Goal: Task Accomplishment & Management: Complete application form

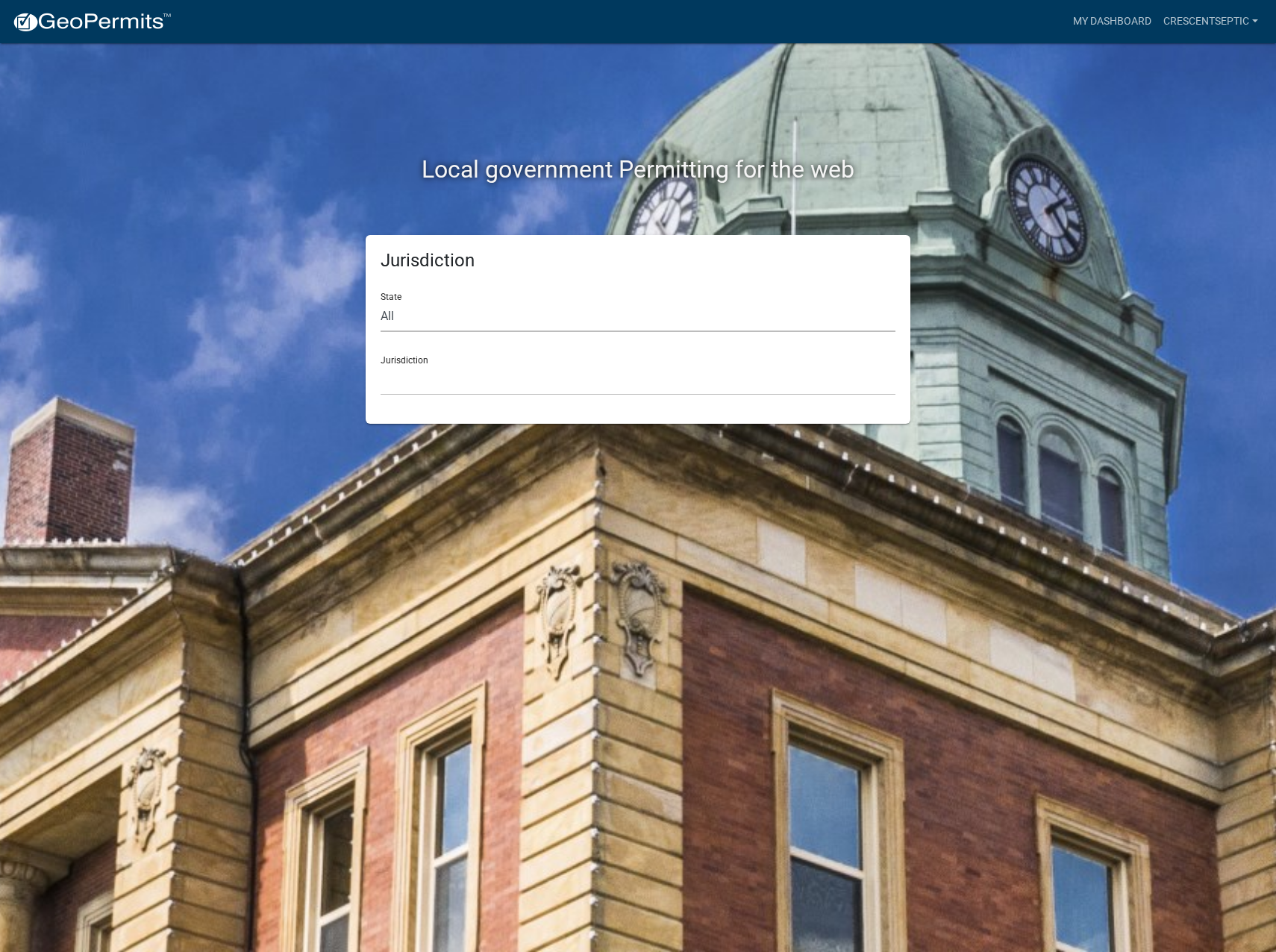
click at [429, 319] on select "All Colorado Georgia Indiana Iowa Kansas Minnesota Ohio South Carolina Wisconsin" at bounding box center [638, 316] width 515 height 31
select select "Minnesota"
click at [380, 301] on select "All Colorado Georgia Indiana Iowa Kansas Minnesota Ohio South Carolina Wisconsin" at bounding box center [638, 316] width 515 height 31
click at [416, 386] on select "Becker County, Minnesota Benton County, Minnesota Carlton County, Minnesota Cit…" at bounding box center [638, 380] width 515 height 31
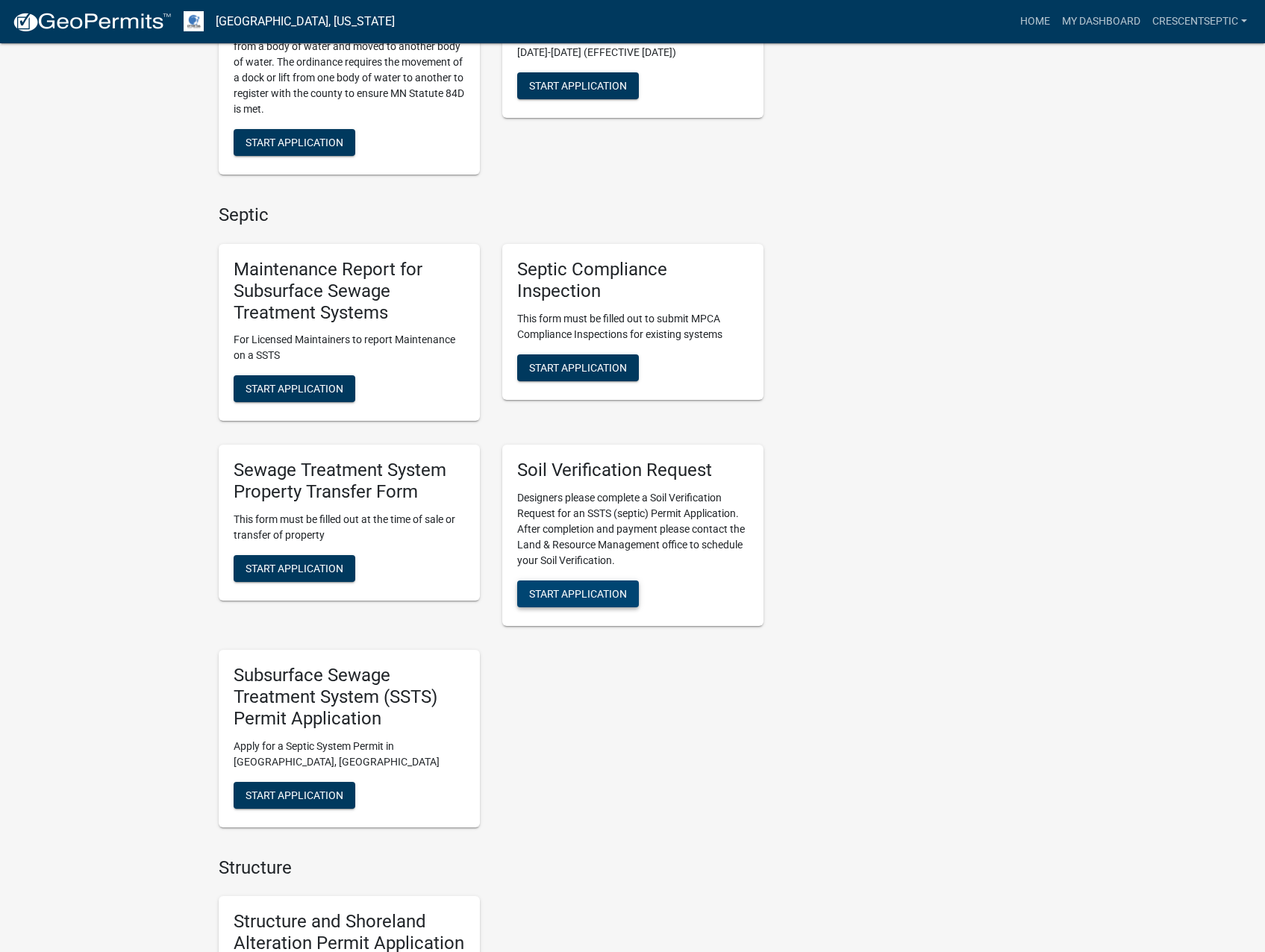
scroll to position [746, 0]
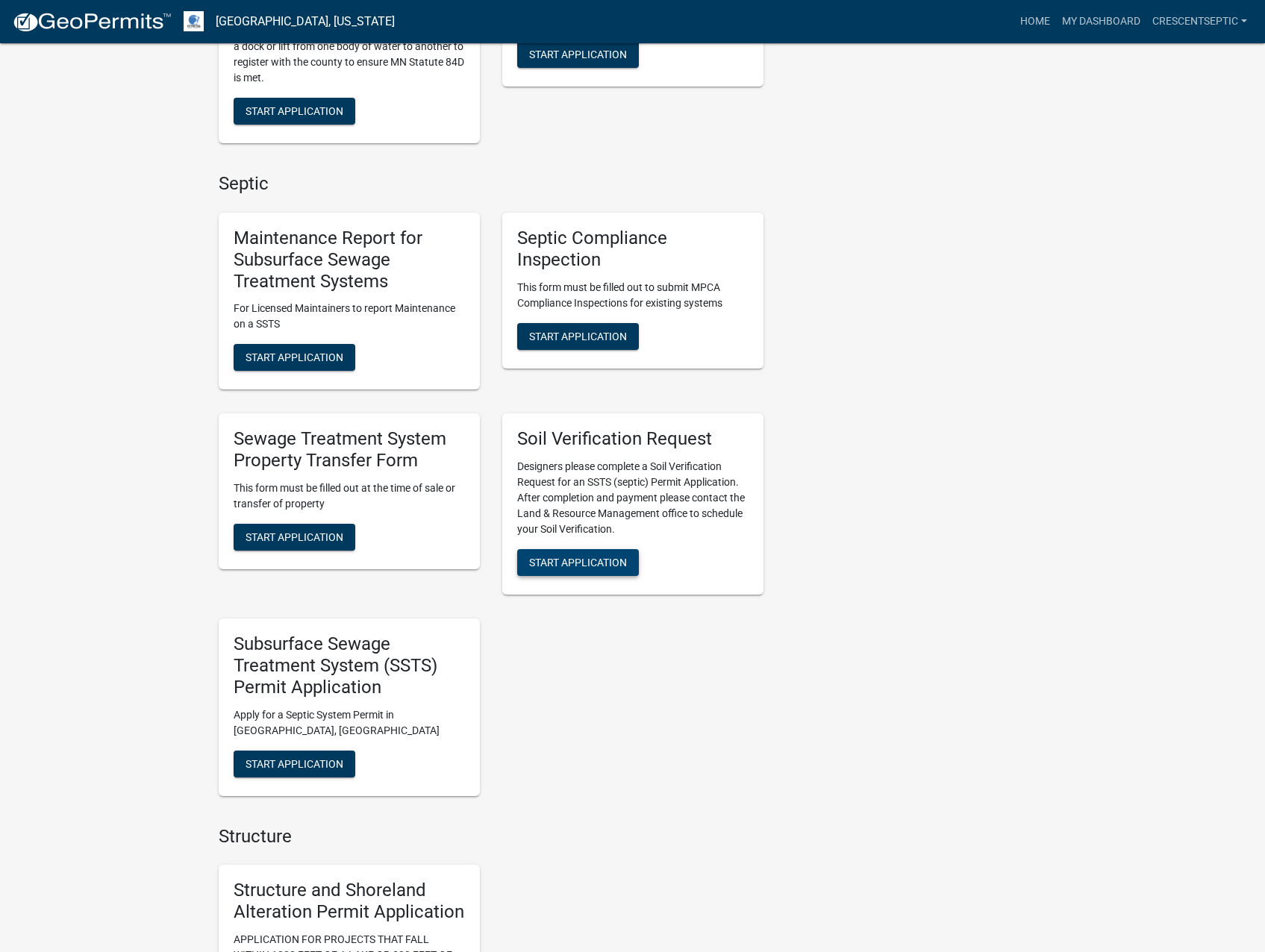
click at [565, 571] on button "Start Application" at bounding box center [578, 563] width 121 height 27
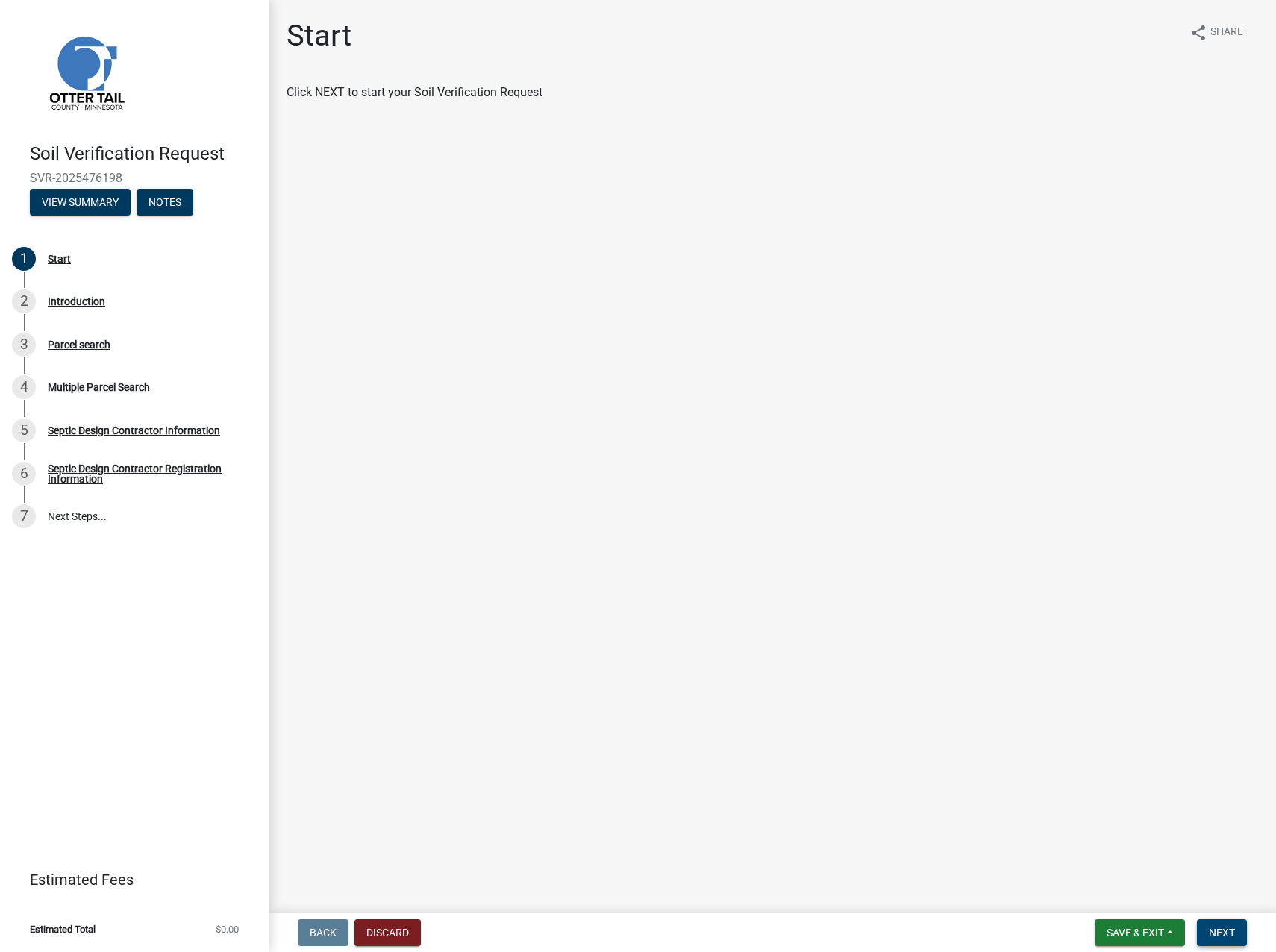
click at [1214, 927] on span "Next" at bounding box center [1222, 933] width 26 height 12
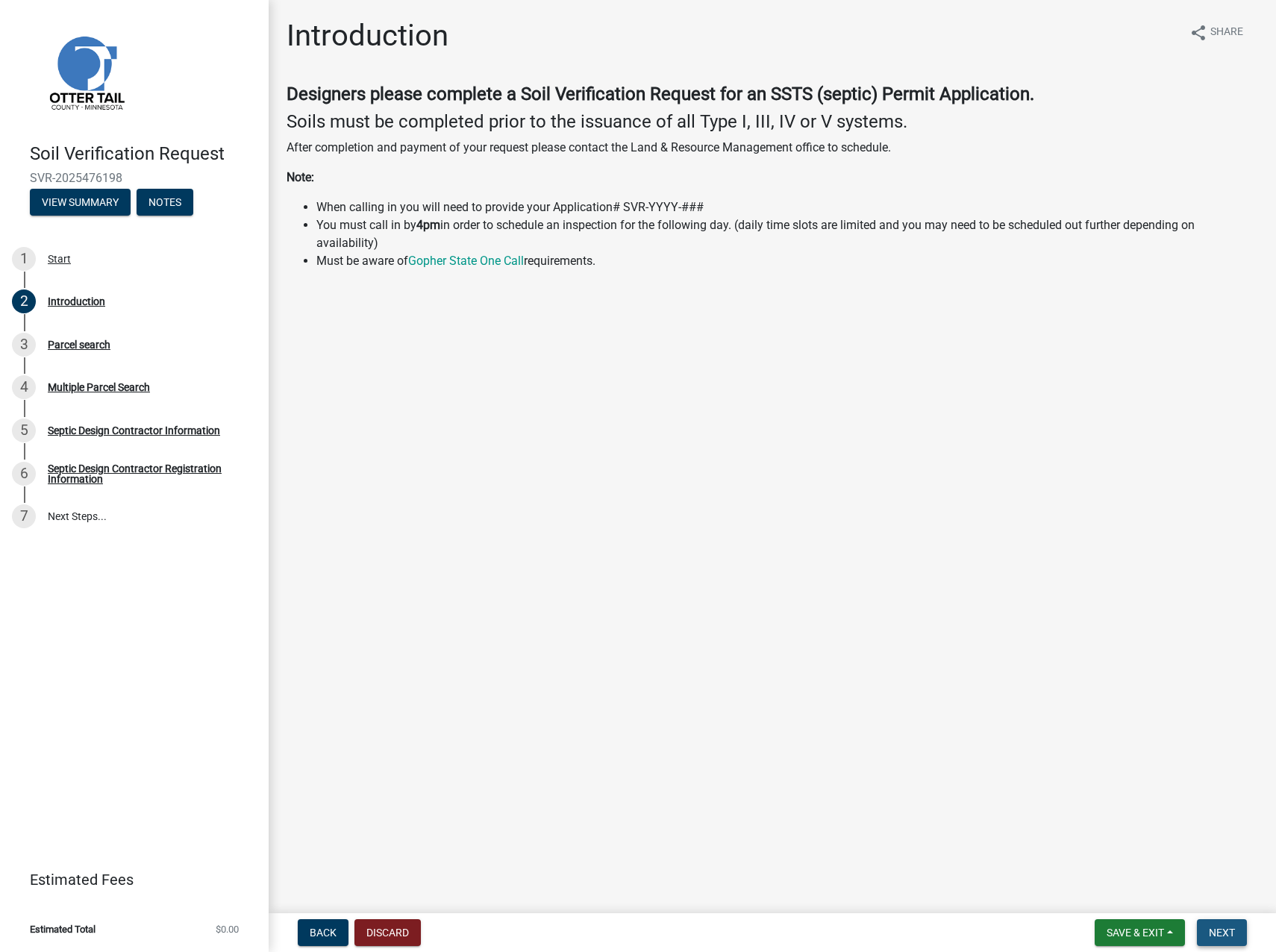
click at [1241, 941] on button "Next" at bounding box center [1222, 933] width 50 height 27
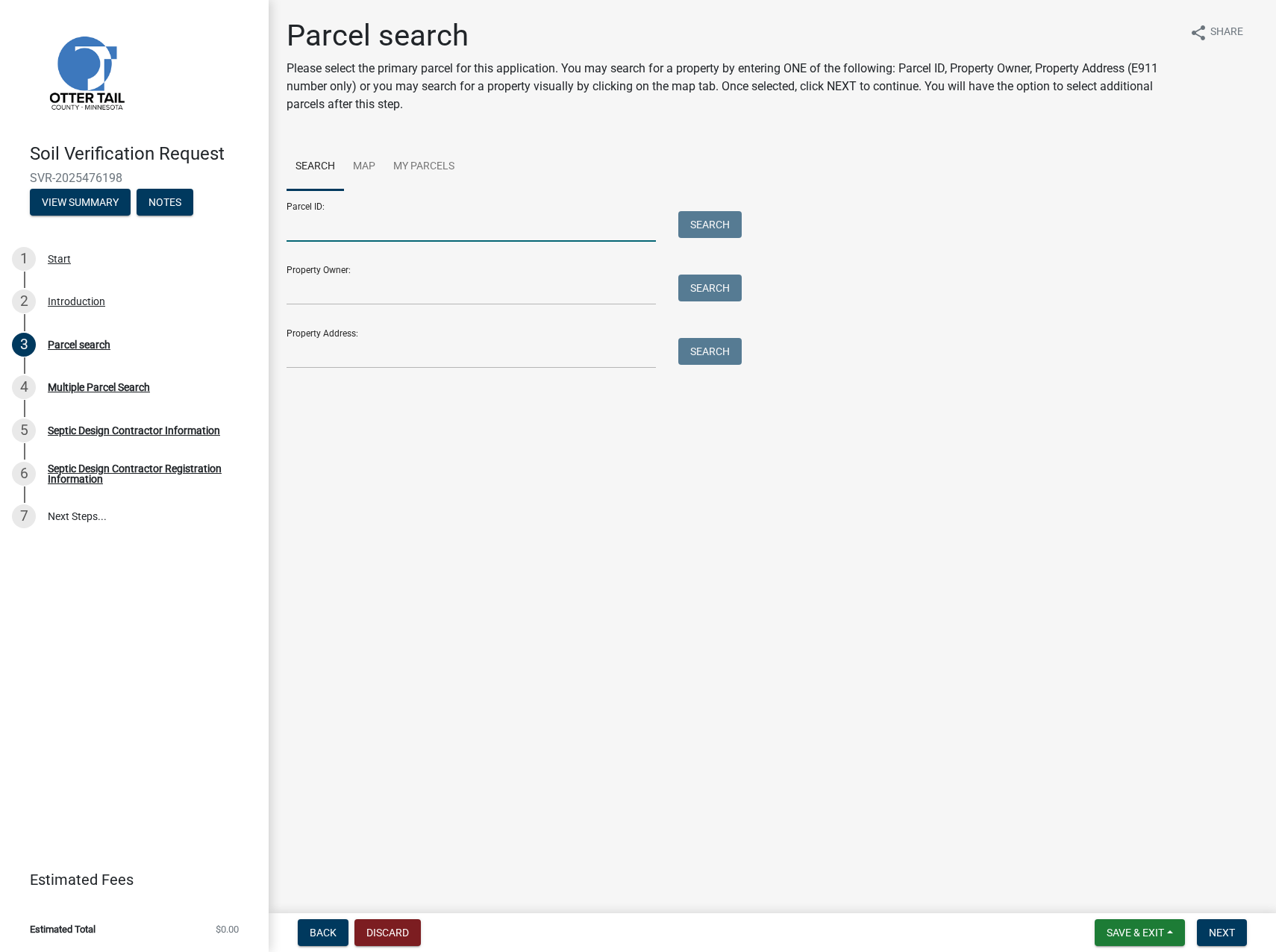
click at [369, 227] on input "Parcel ID:" at bounding box center [471, 226] width 369 height 31
click at [298, 352] on input "Property Address:" at bounding box center [471, 353] width 369 height 31
paste input "21026 Hecker Rd"
type input "21026 Hecker Rd"
click at [710, 351] on button "Search" at bounding box center [710, 352] width 63 height 27
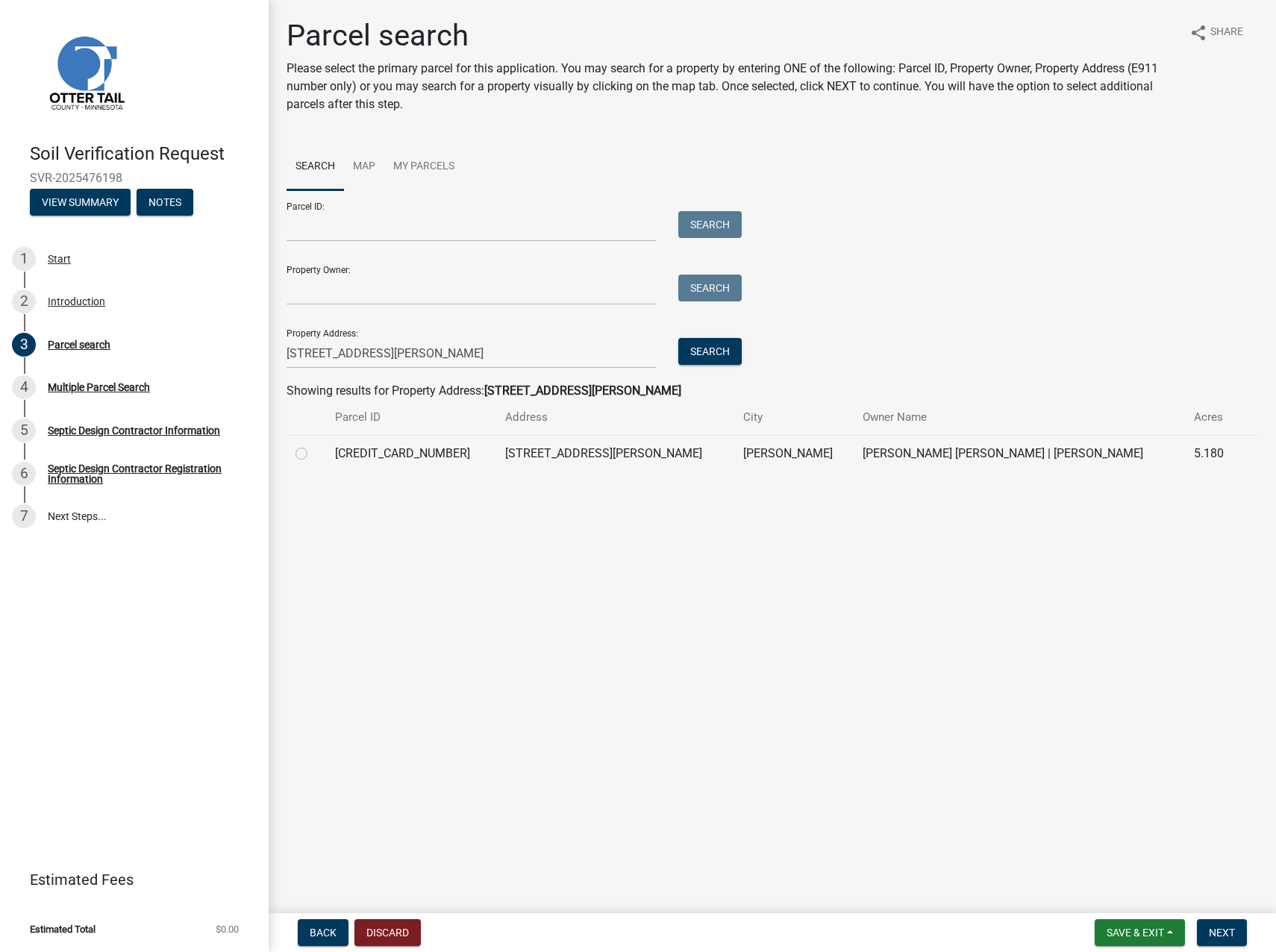
click at [313, 444] on label at bounding box center [313, 444] width 0 height 0
click at [313, 449] on input "radio" at bounding box center [318, 449] width 10 height 10
radio input "true"
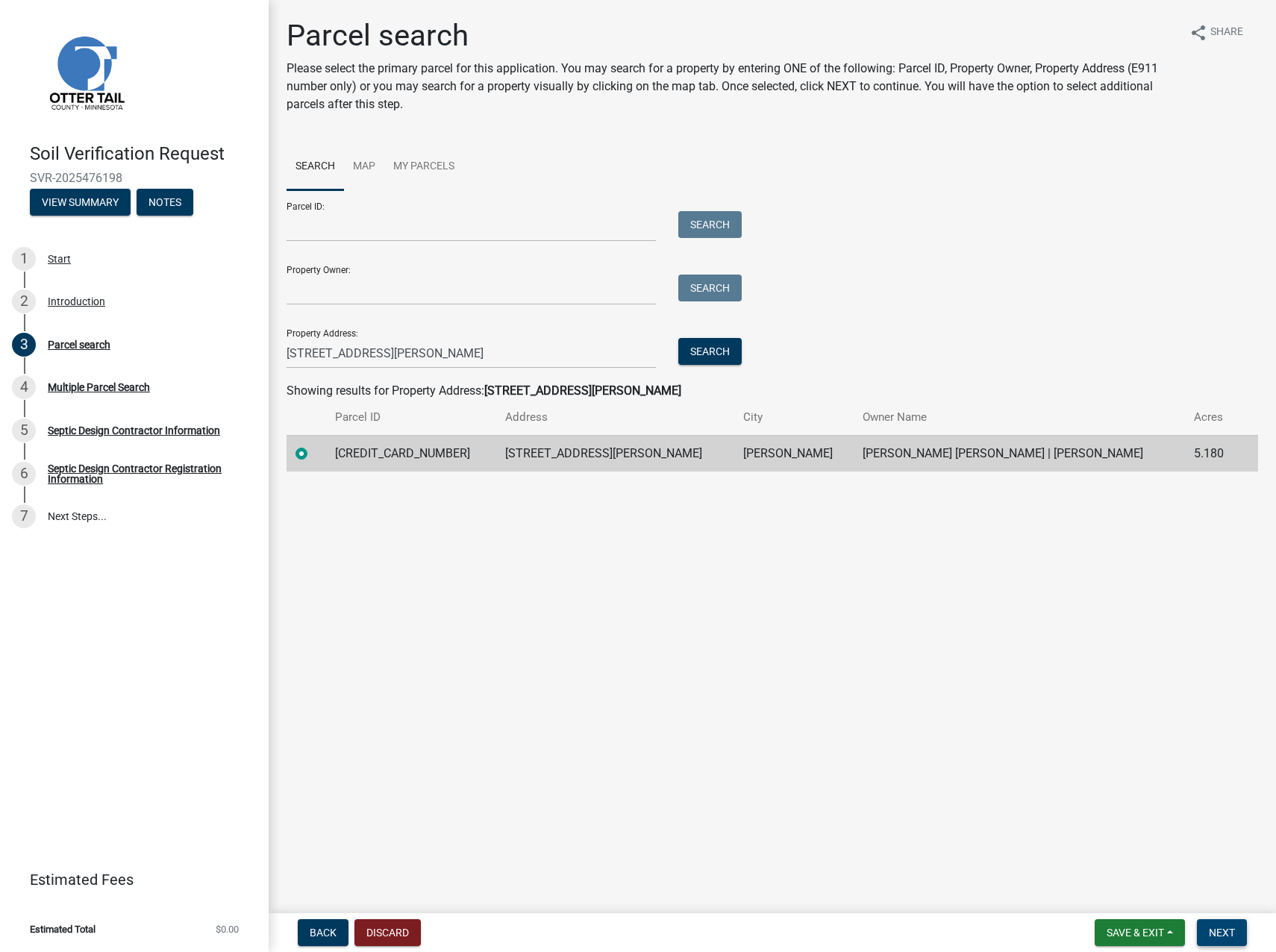
click at [1223, 930] on span "Next" at bounding box center [1222, 933] width 26 height 12
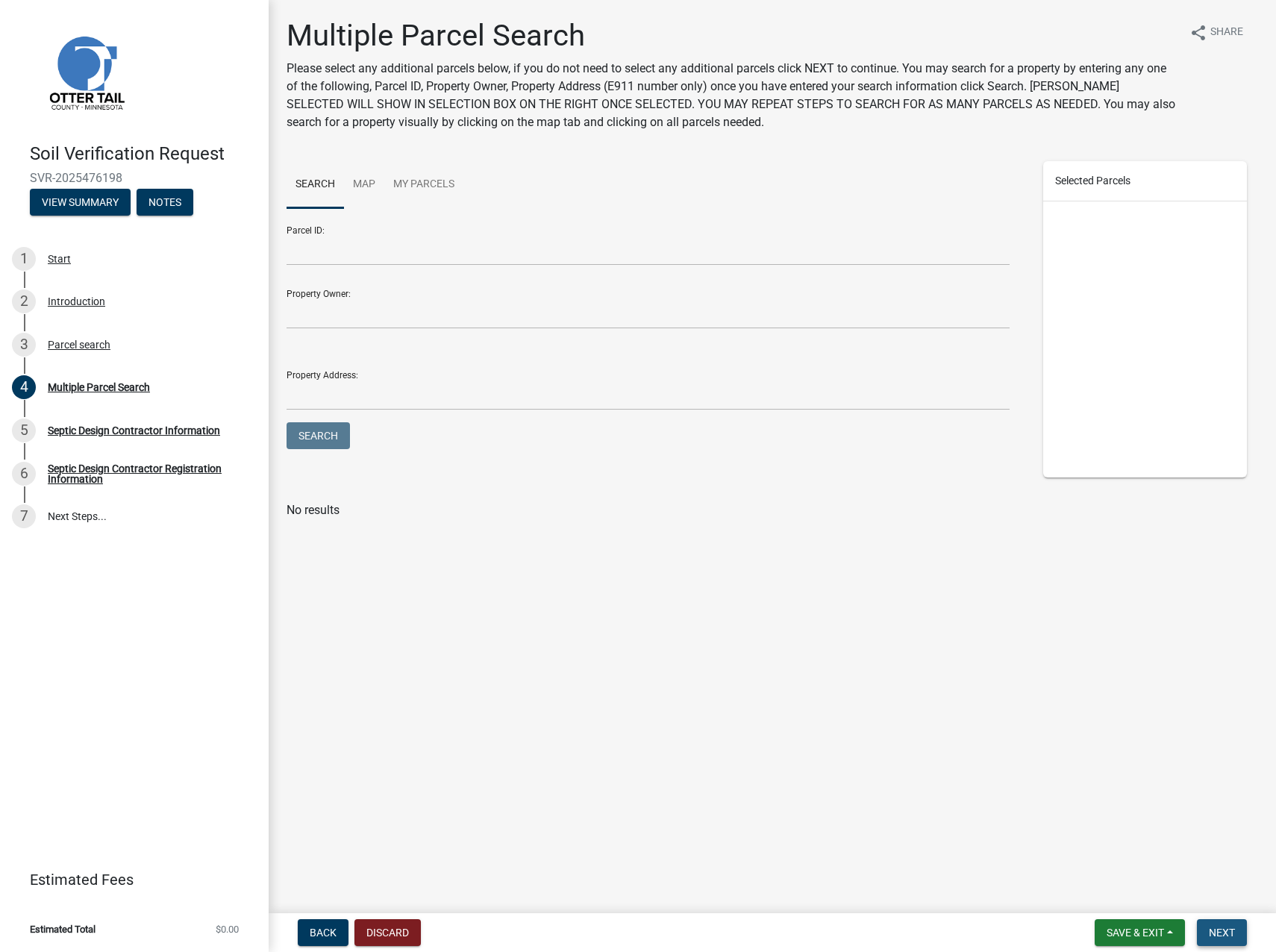
click at [1218, 932] on span "Next" at bounding box center [1222, 933] width 26 height 12
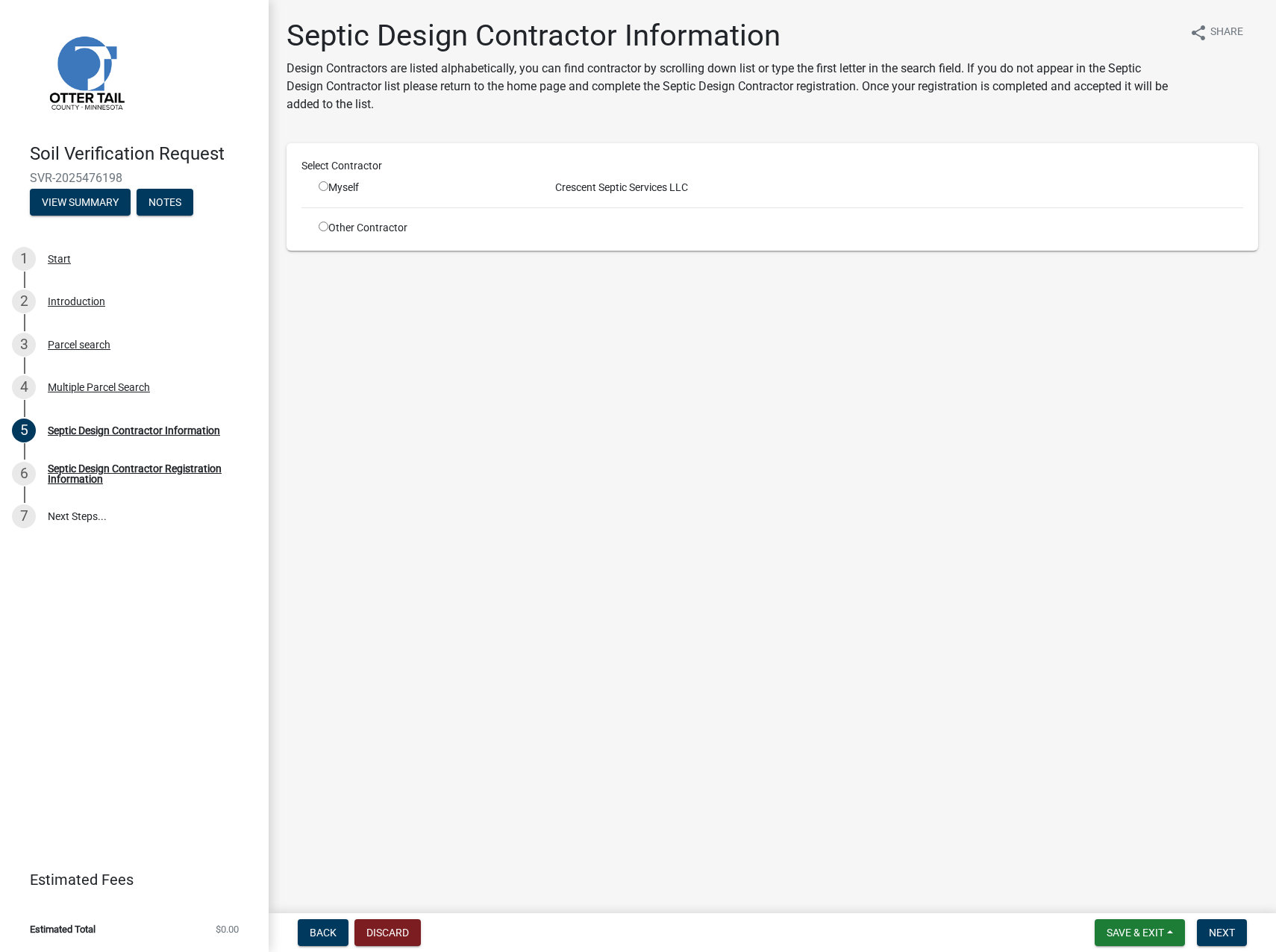
click at [324, 187] on input "radio" at bounding box center [323, 186] width 10 height 10
radio input "true"
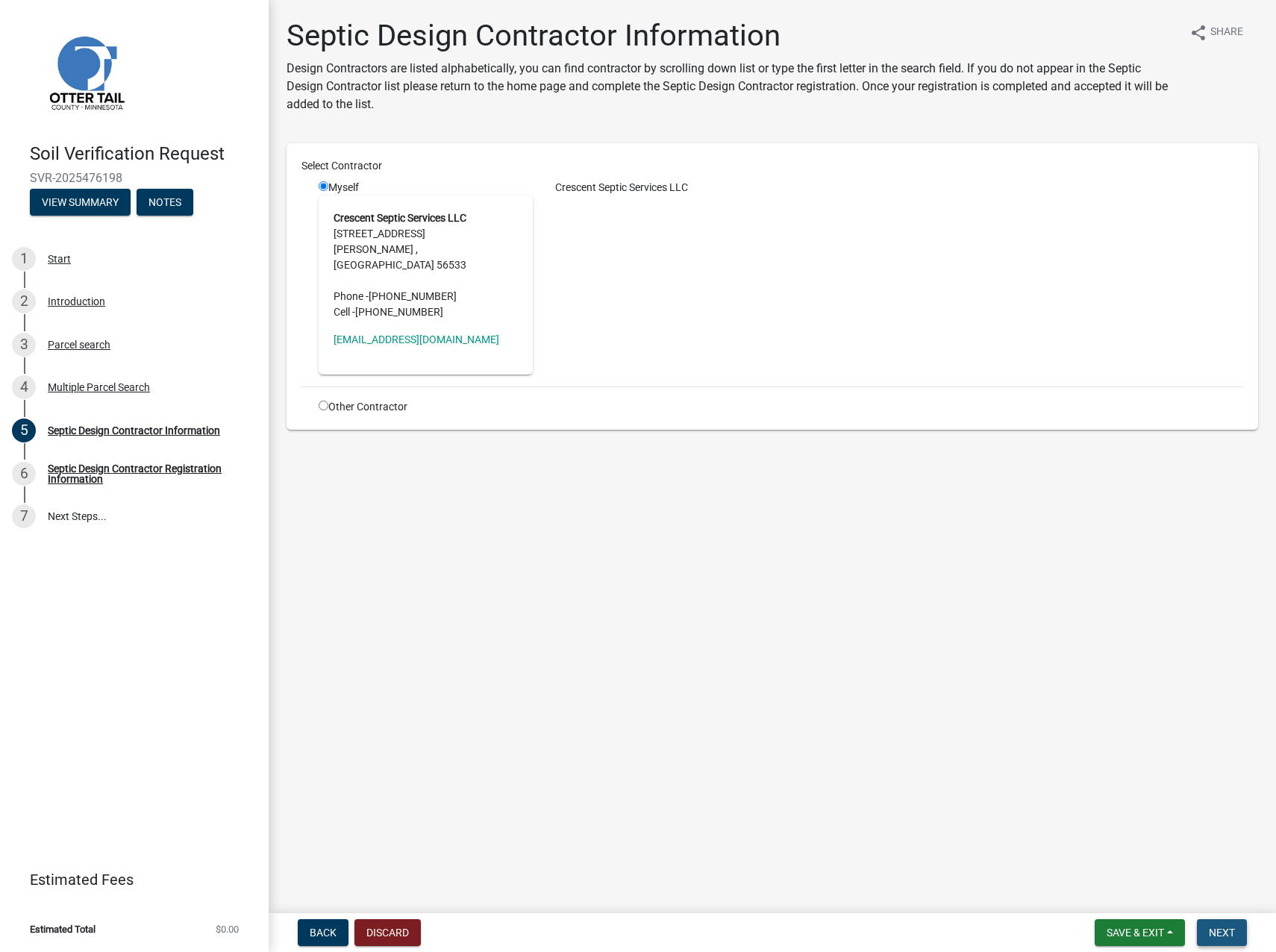
click at [1222, 928] on span "Next" at bounding box center [1222, 933] width 26 height 12
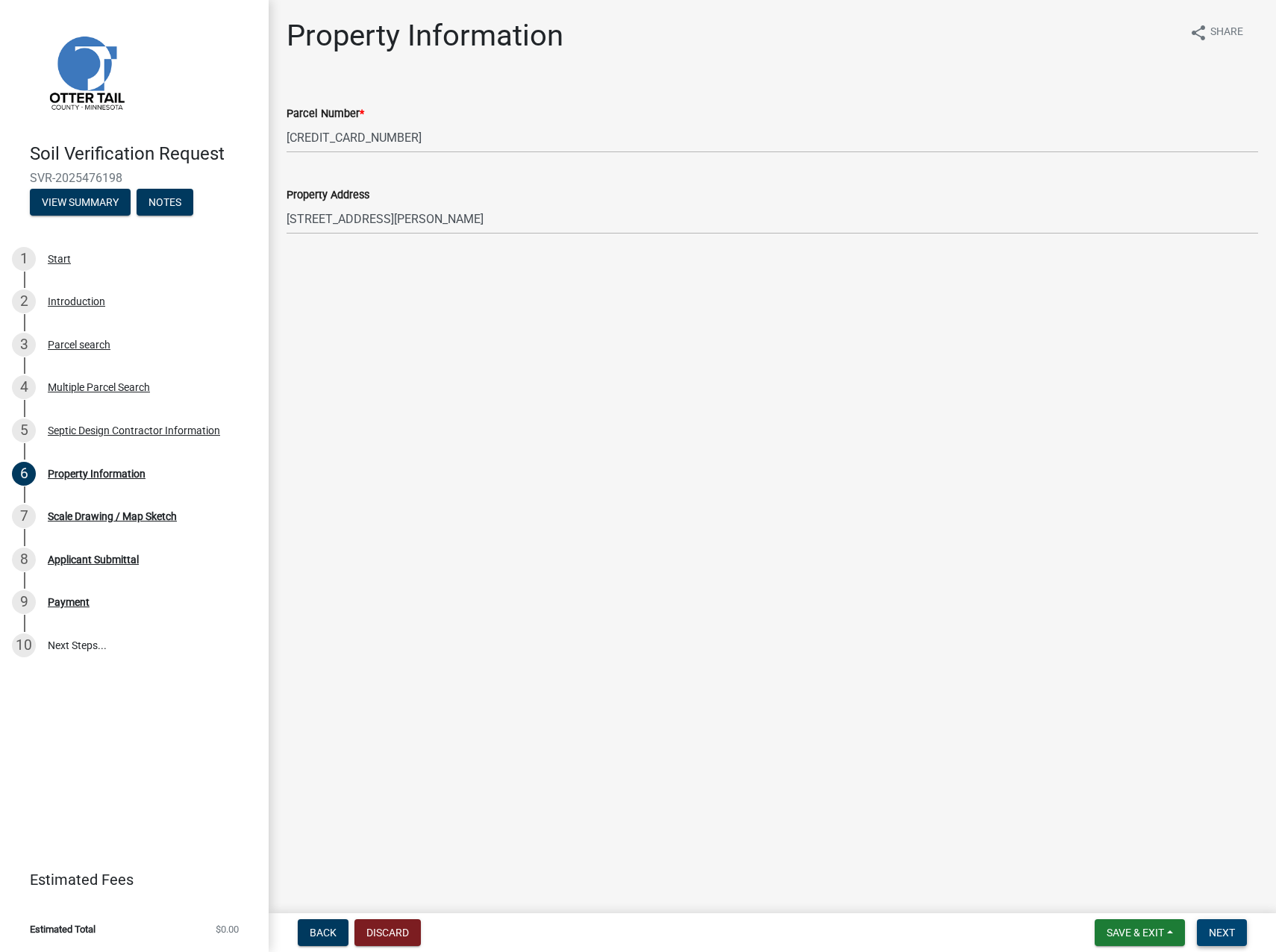
click at [1224, 940] on button "Next" at bounding box center [1222, 933] width 50 height 27
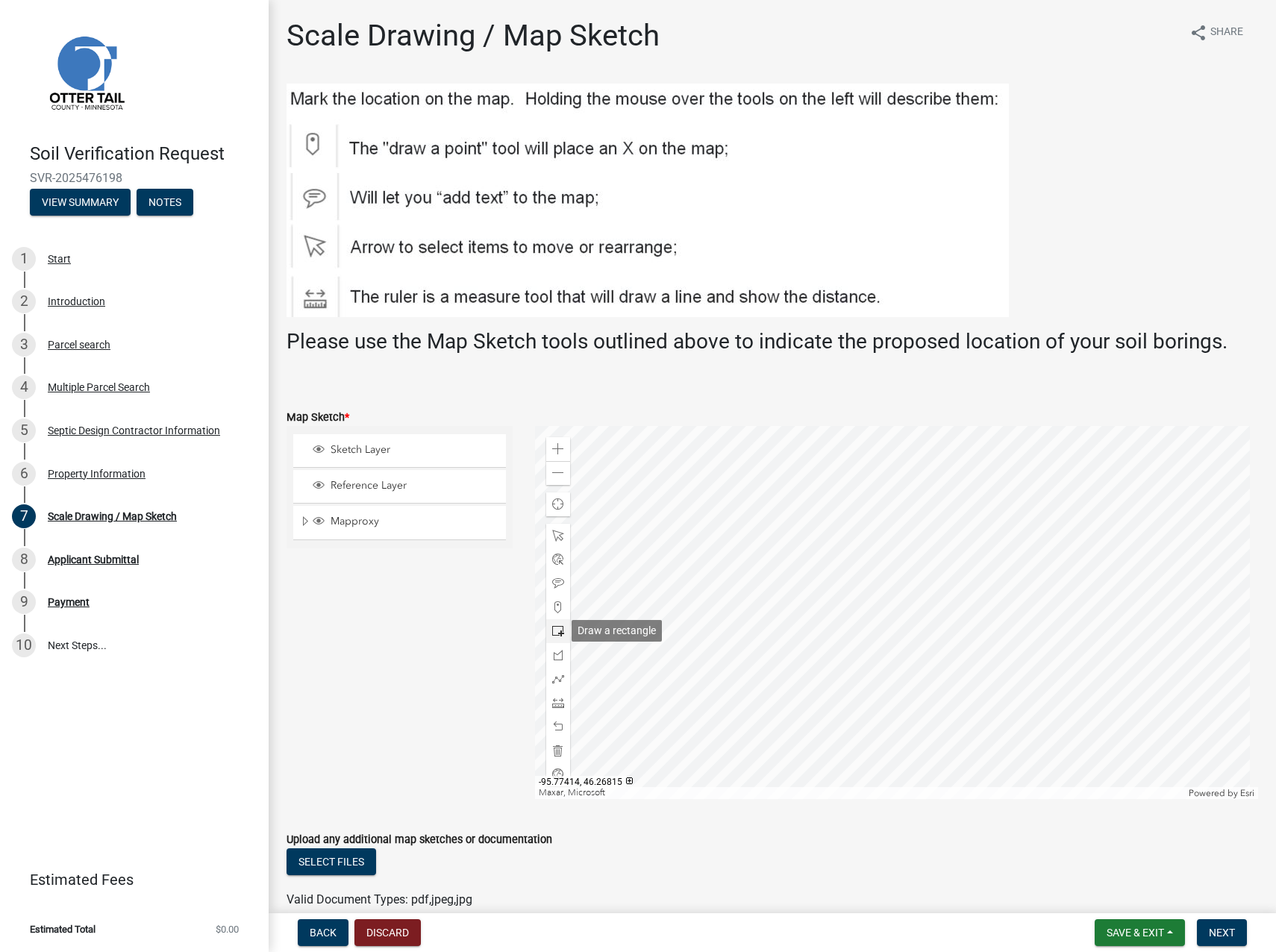
click at [554, 631] on span at bounding box center [558, 631] width 12 height 12
click at [846, 660] on div at bounding box center [896, 612] width 723 height 373
click at [1225, 930] on span "Next" at bounding box center [1222, 933] width 26 height 12
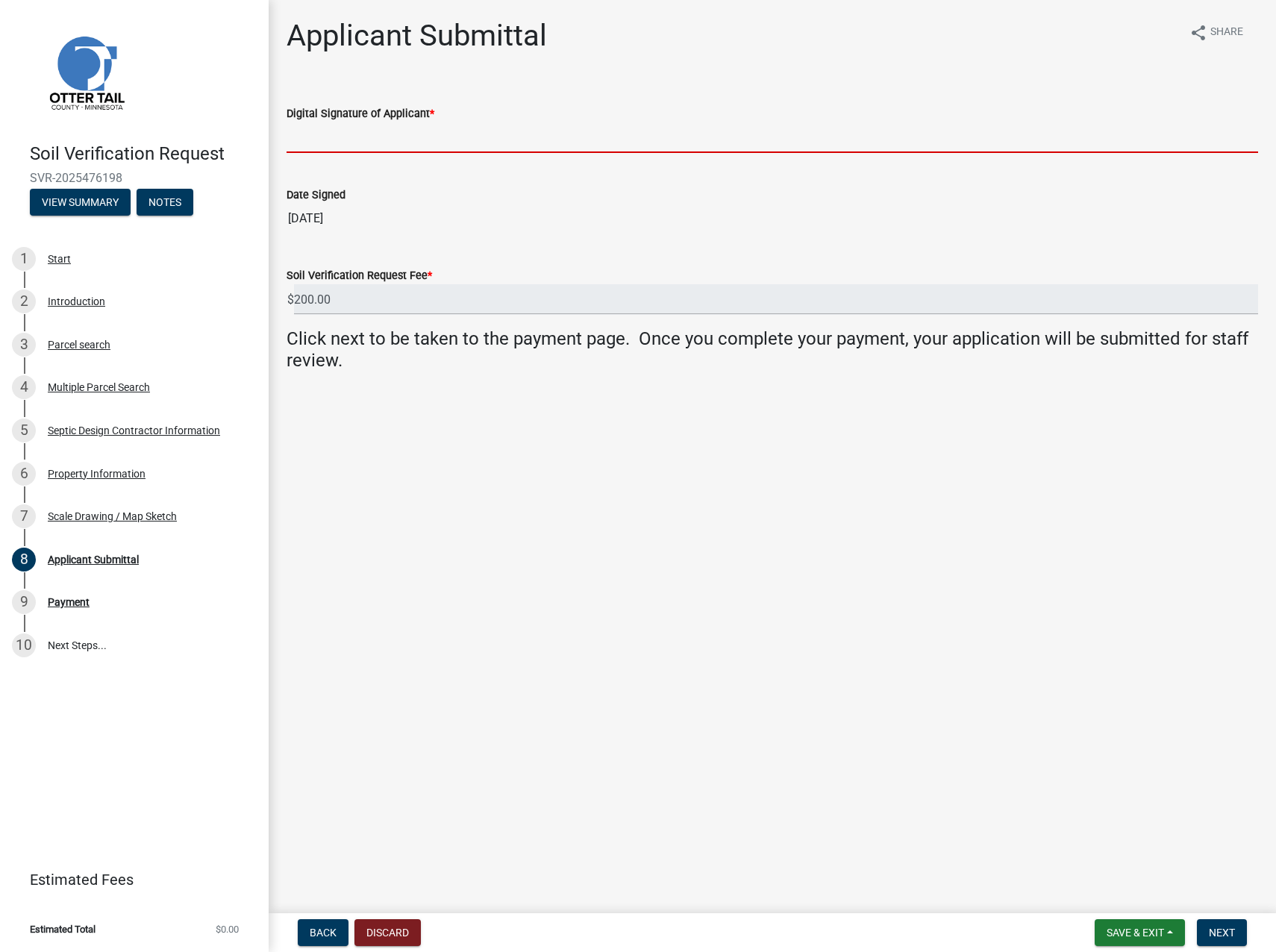
click at [324, 136] on input "Digital Signature of Applicant *" at bounding box center [772, 137] width 972 height 31
type input "[PERSON_NAME] [PERSON_NAME]"
click at [1230, 938] on span "Next" at bounding box center [1222, 933] width 26 height 12
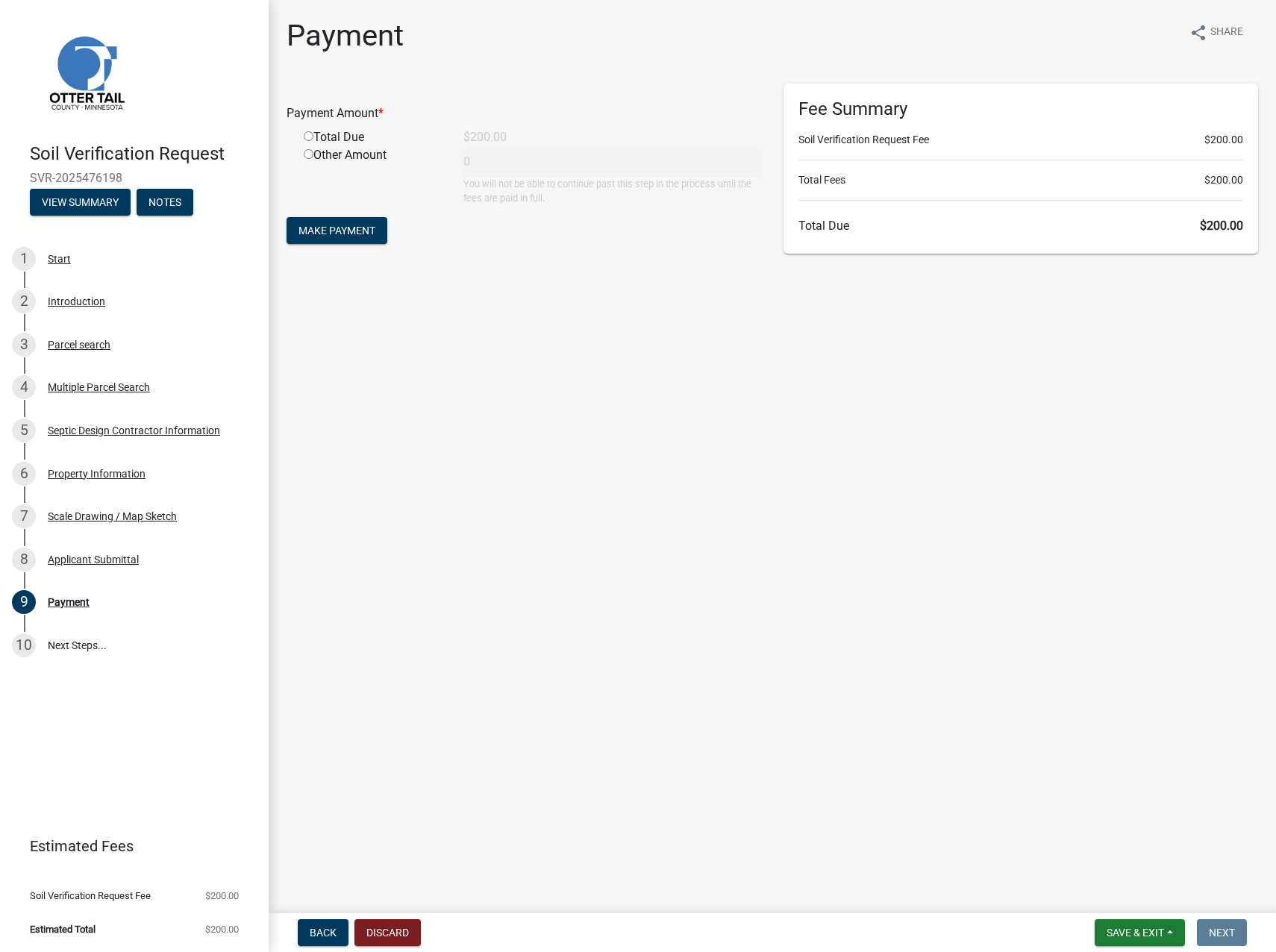
click at [304, 139] on input "radio" at bounding box center [308, 136] width 10 height 10
radio input "true"
type input "200"
click at [339, 227] on span "Make Payment" at bounding box center [337, 230] width 77 height 12
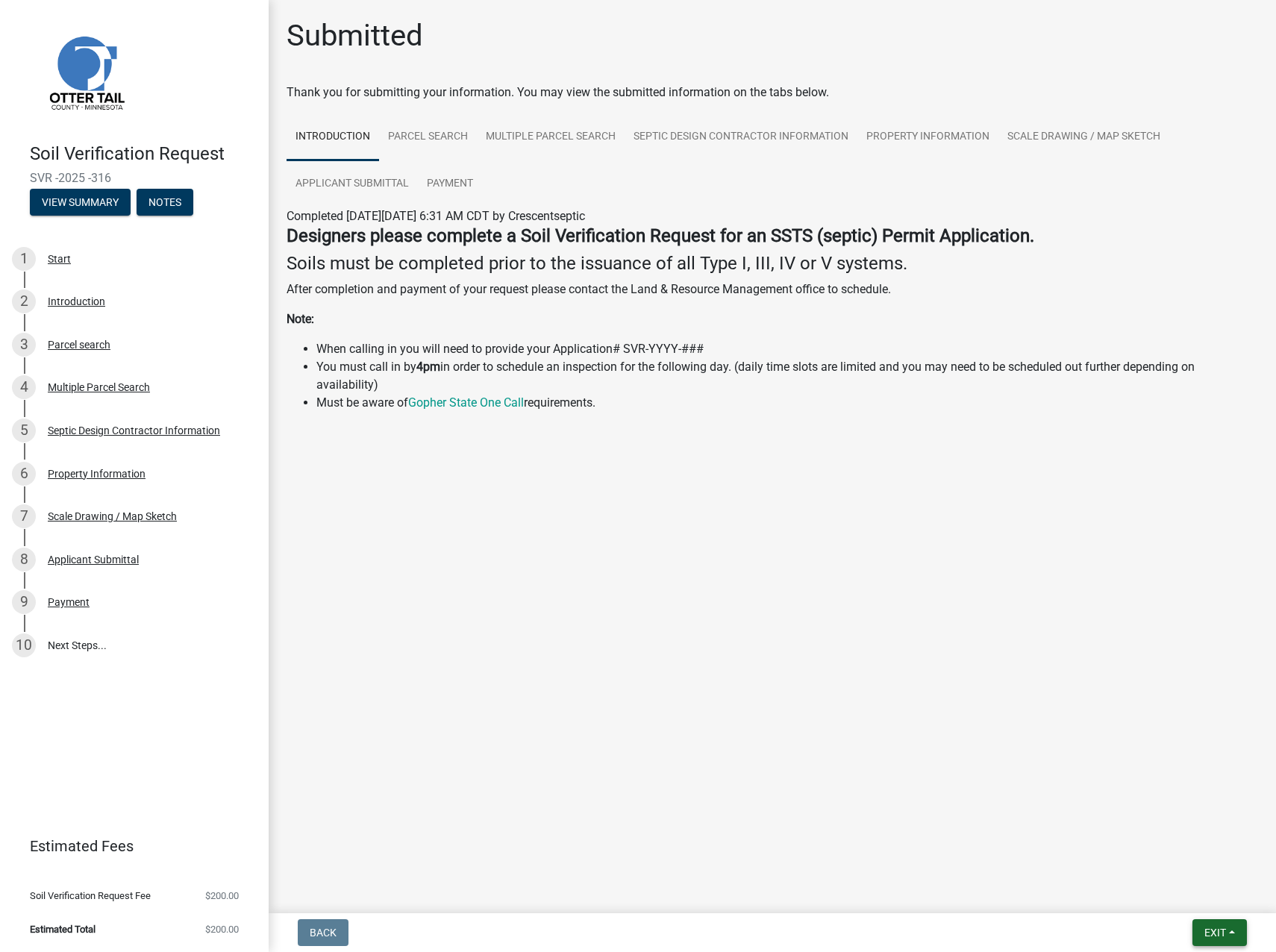
click at [1209, 934] on span "Exit" at bounding box center [1215, 933] width 22 height 12
click at [1183, 896] on button "Save & Exit" at bounding box center [1187, 894] width 120 height 36
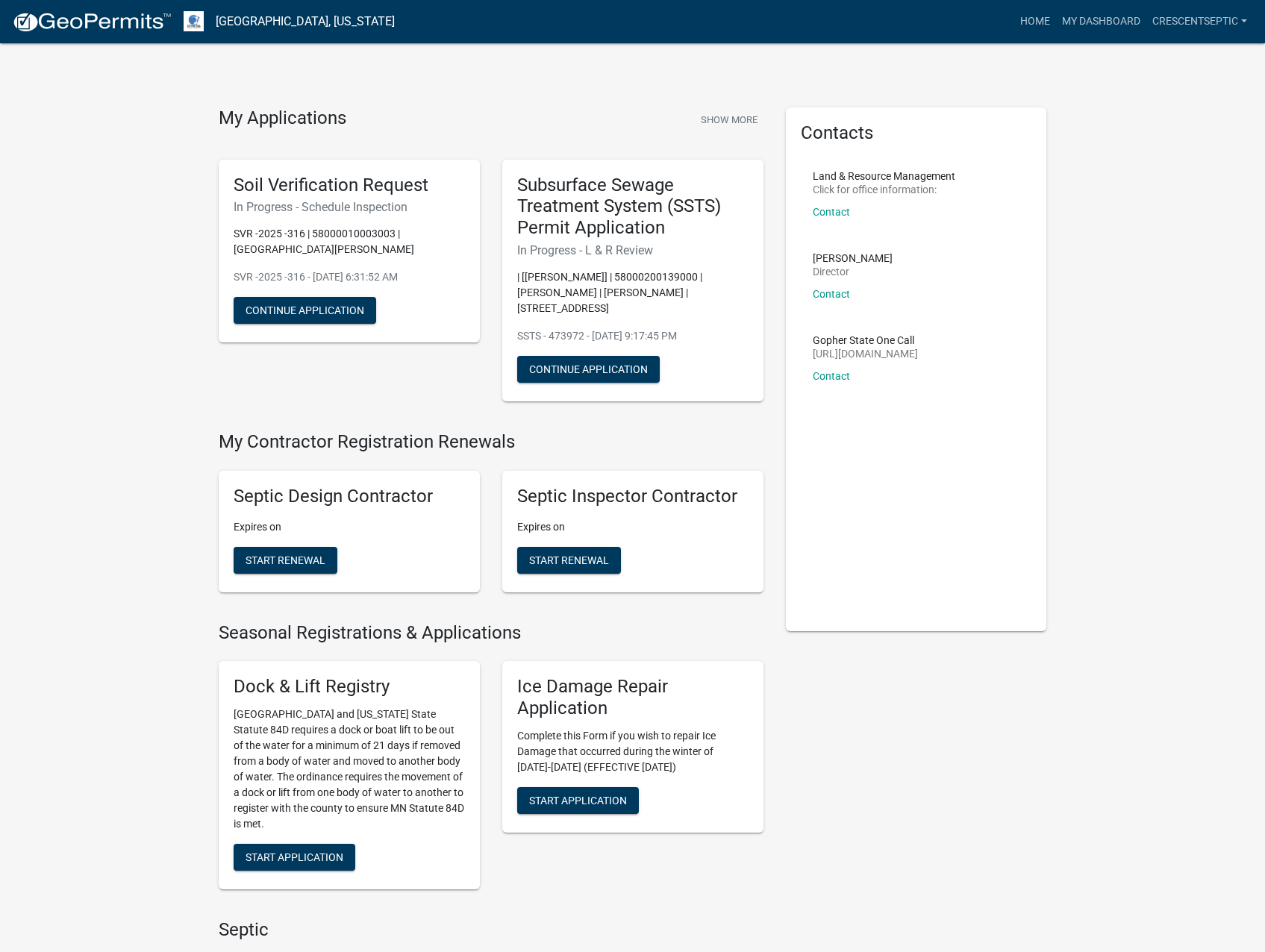
click at [1103, 6] on nav "Otter Tail County, Minnesota more_horiz Home My Dashboard Crescentseptic Accoun…" at bounding box center [632, 21] width 1265 height 43
click at [1102, 11] on link "My Dashboard" at bounding box center [1102, 22] width 90 height 29
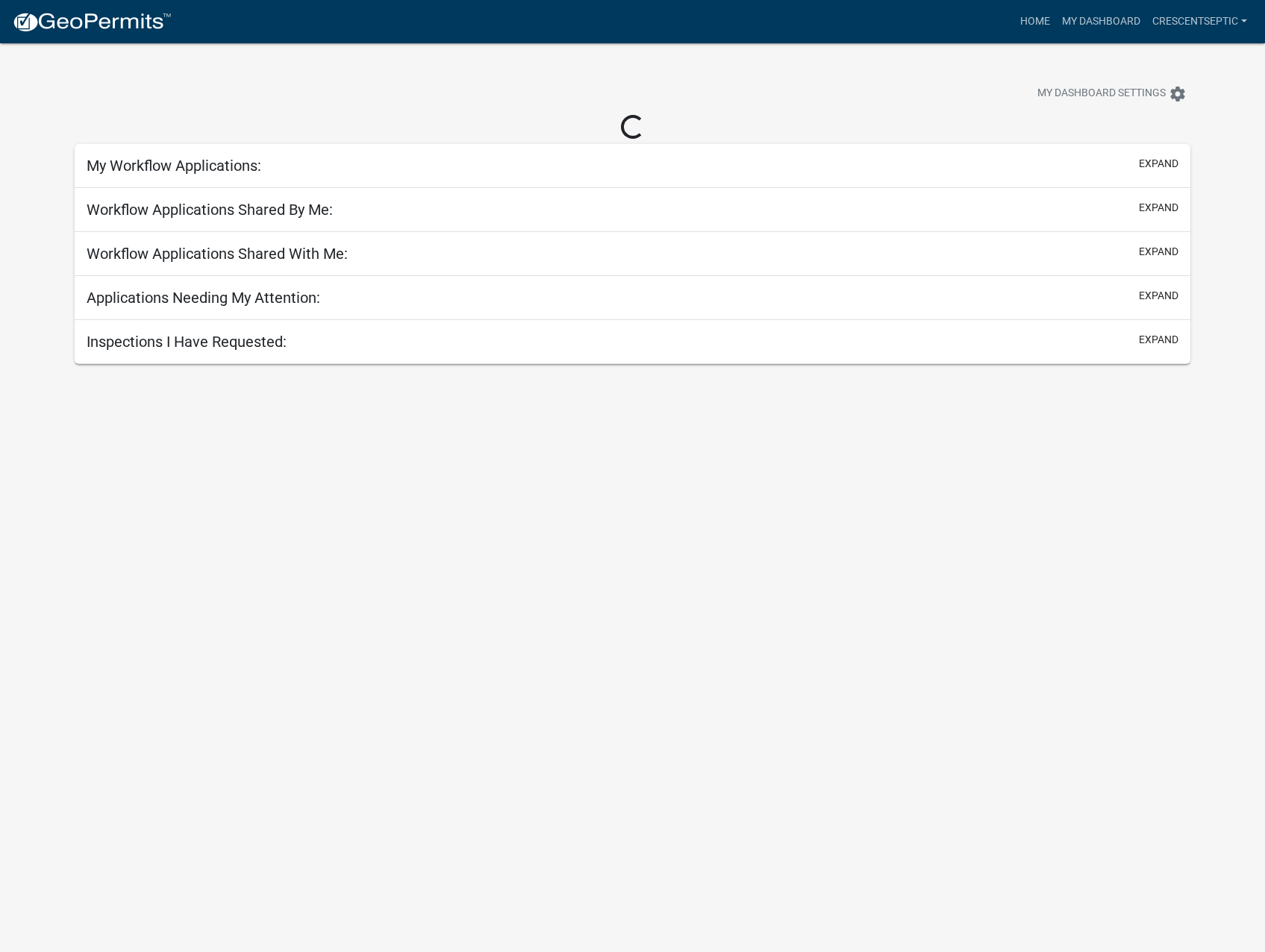
select select "3: 100"
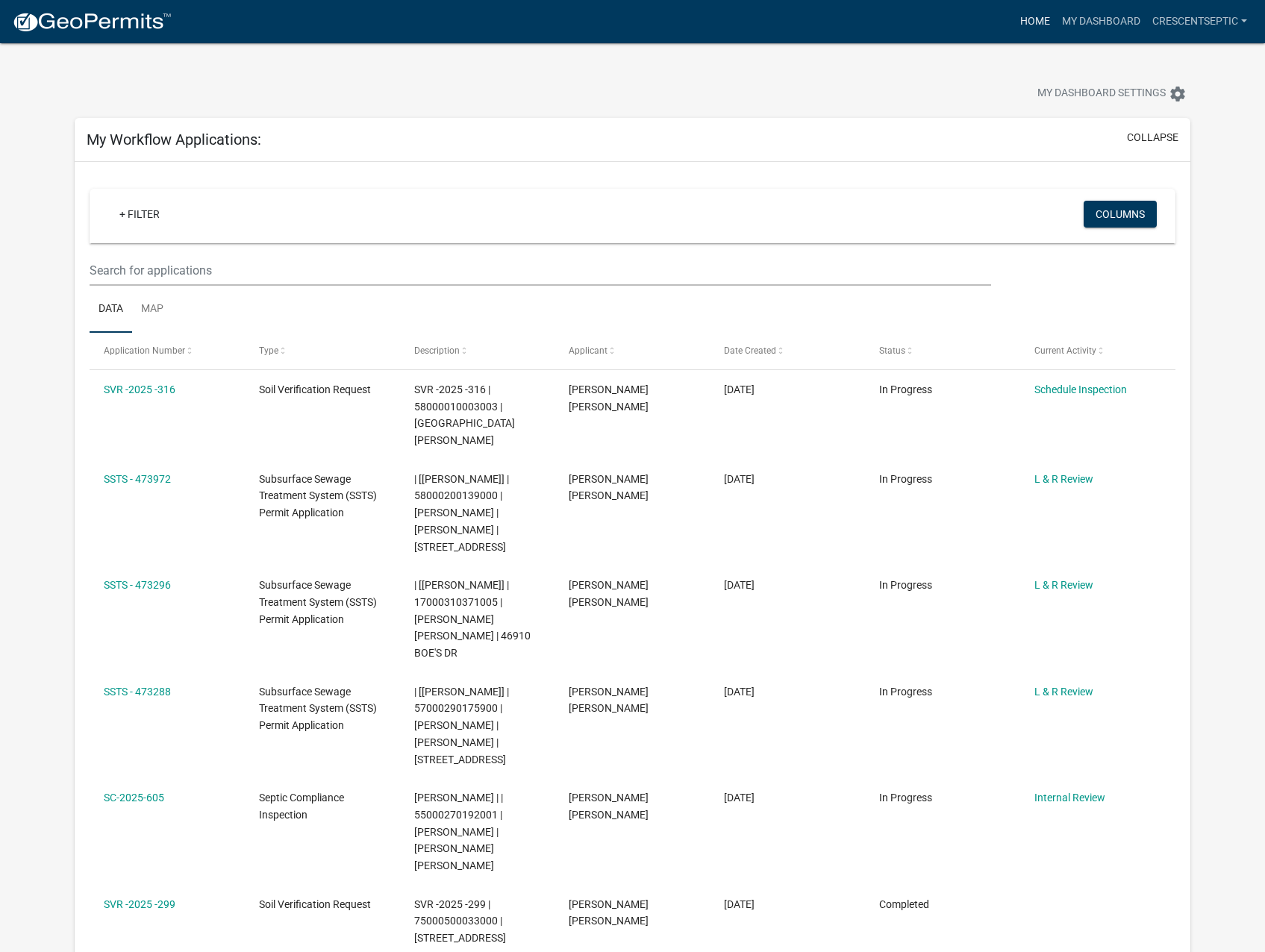
click at [1037, 13] on link "Home" at bounding box center [1034, 22] width 41 height 29
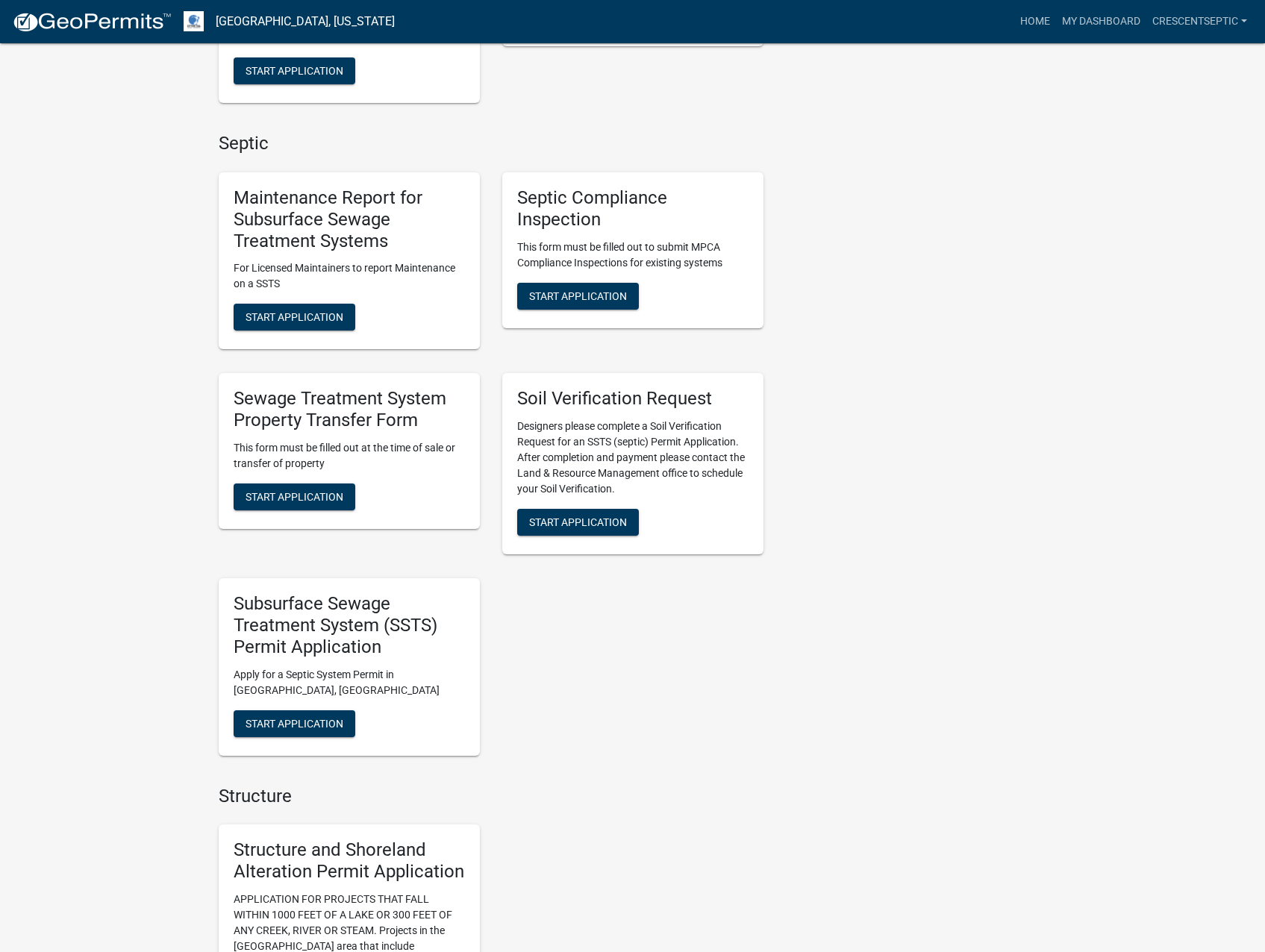
scroll to position [821, 0]
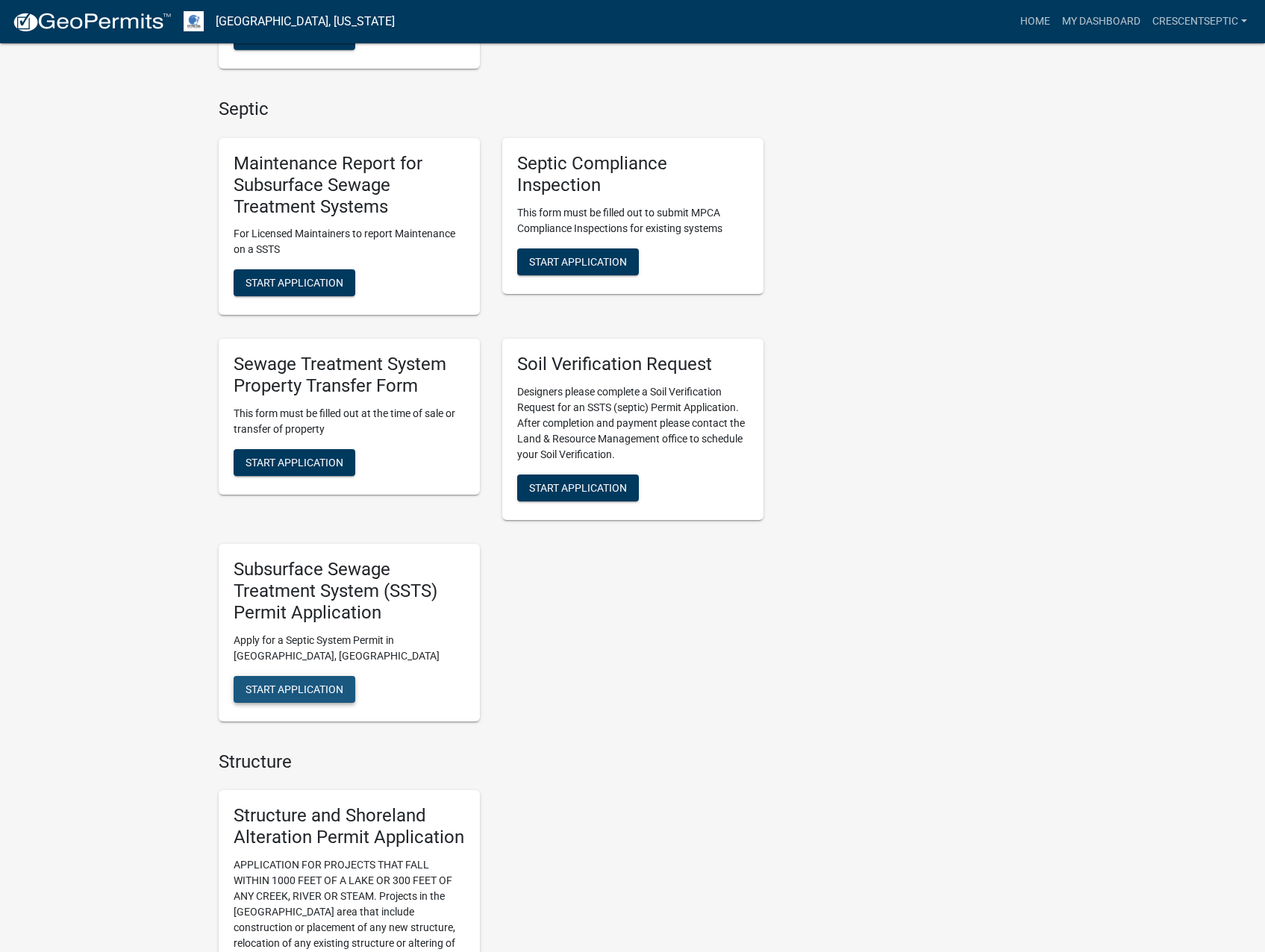
click at [259, 694] on span "Start Application" at bounding box center [295, 689] width 98 height 12
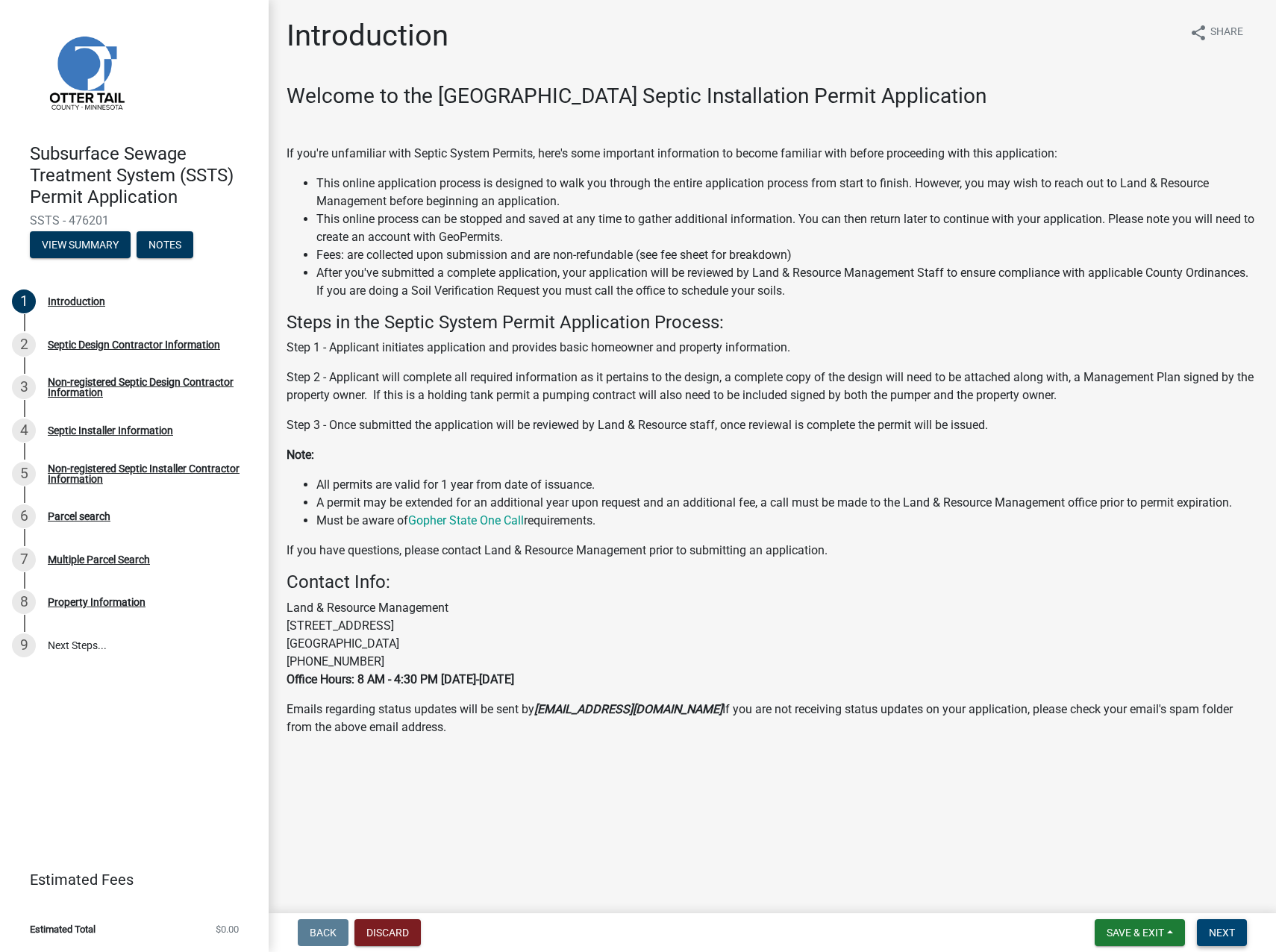
click at [1209, 937] on button "Next" at bounding box center [1222, 933] width 50 height 27
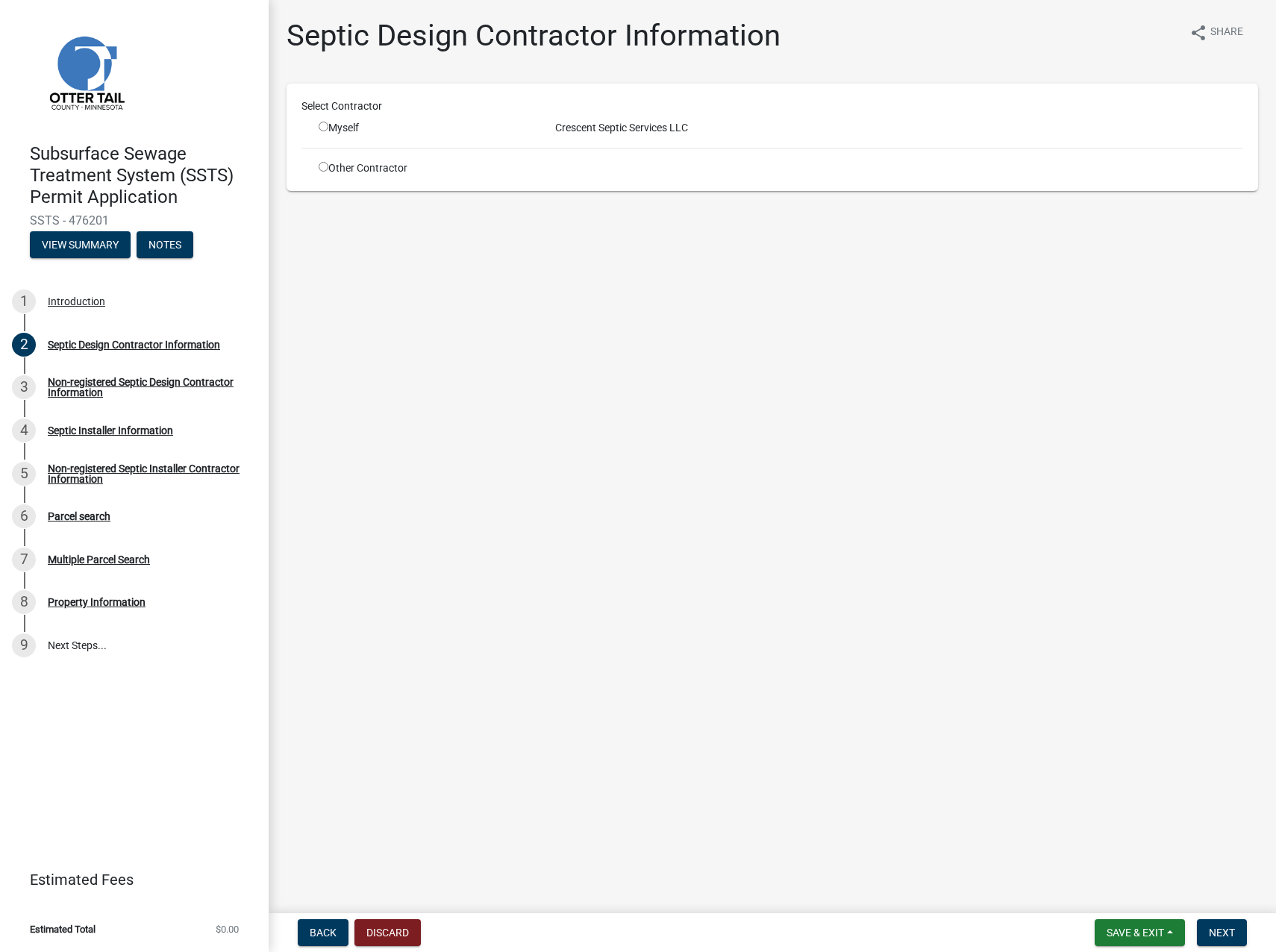
click at [325, 127] on input "radio" at bounding box center [323, 126] width 10 height 10
radio input "true"
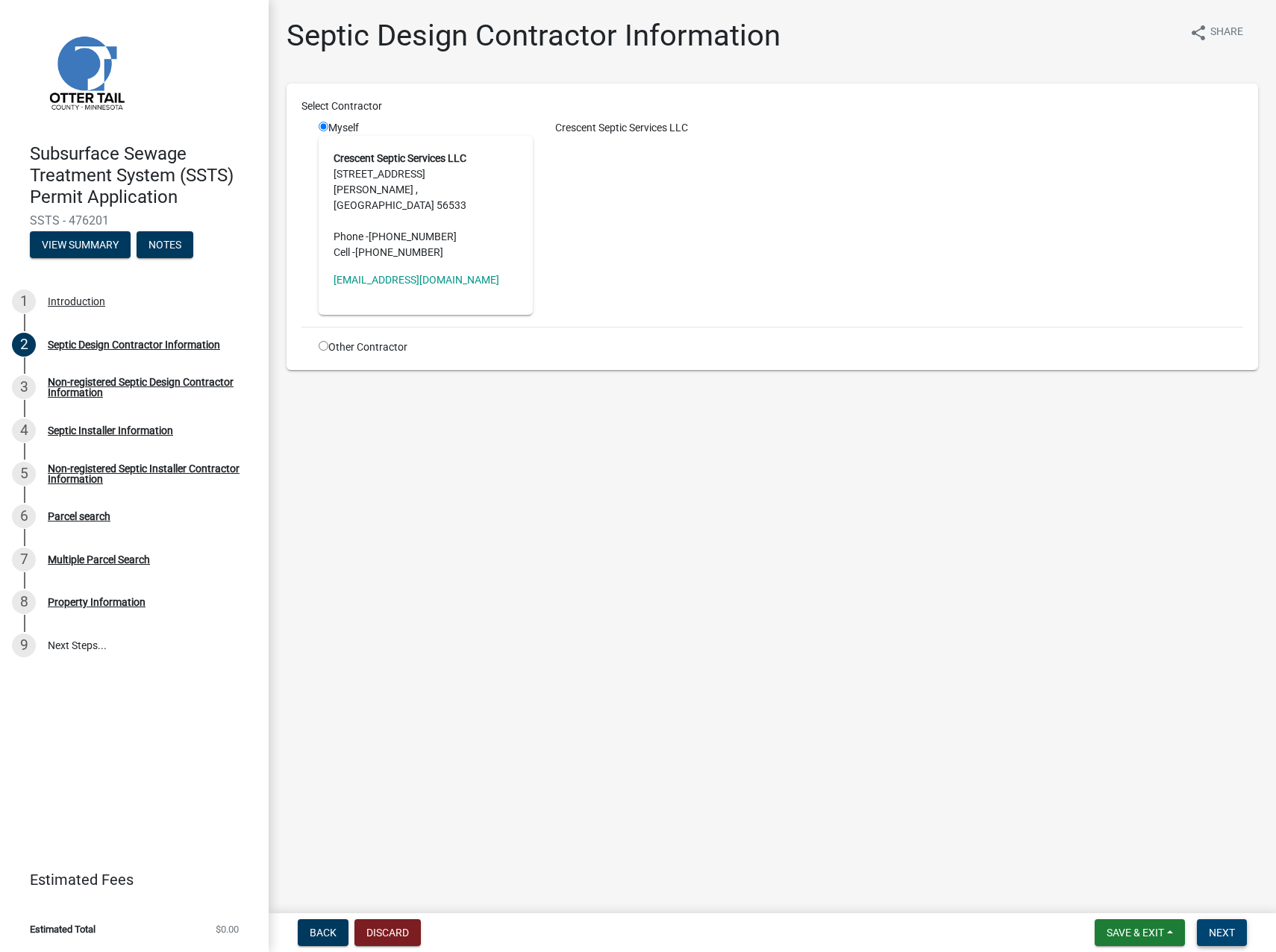
click at [1232, 934] on span "Next" at bounding box center [1222, 933] width 26 height 12
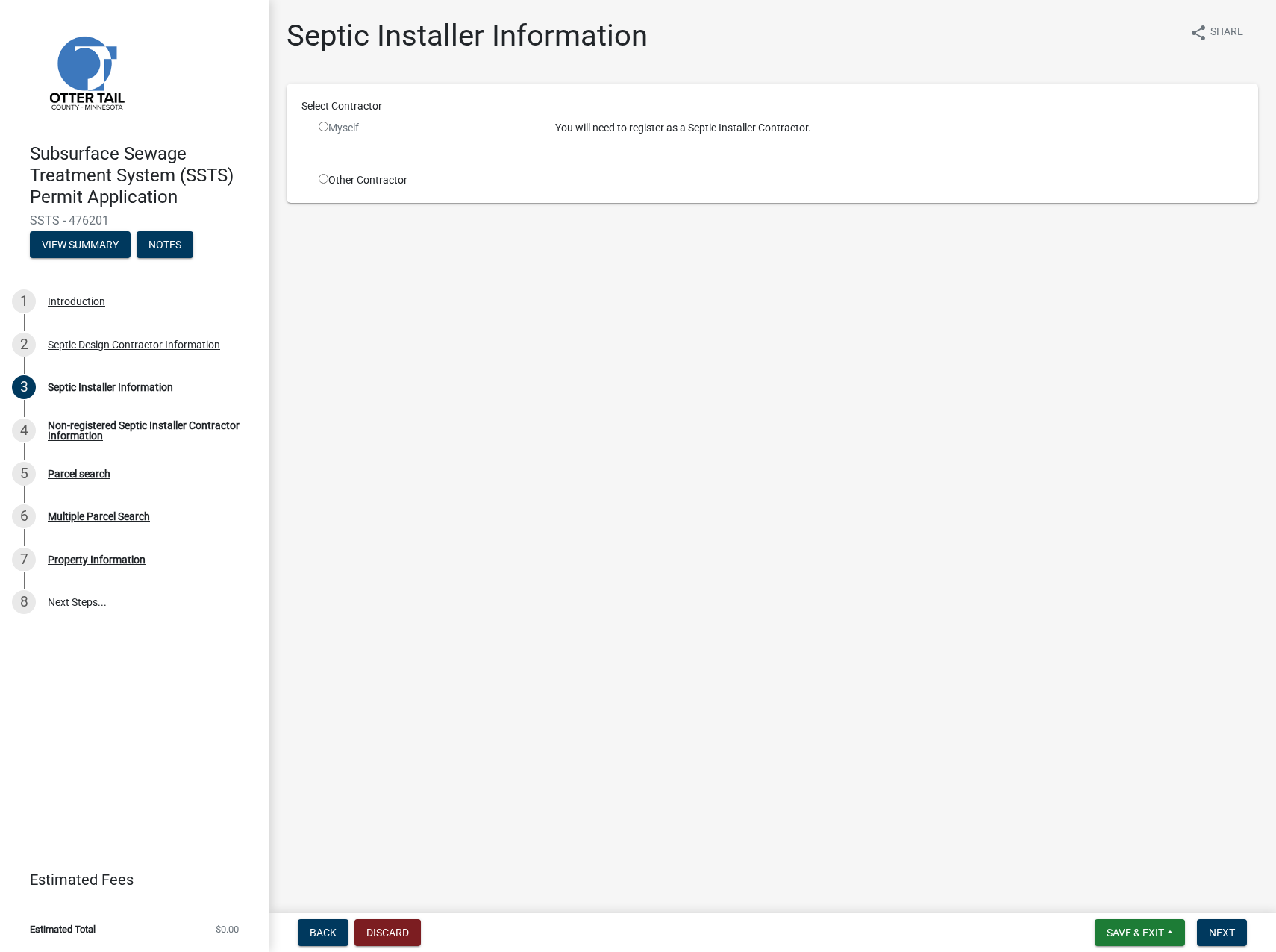
click at [324, 178] on input "radio" at bounding box center [323, 178] width 10 height 10
radio input "true"
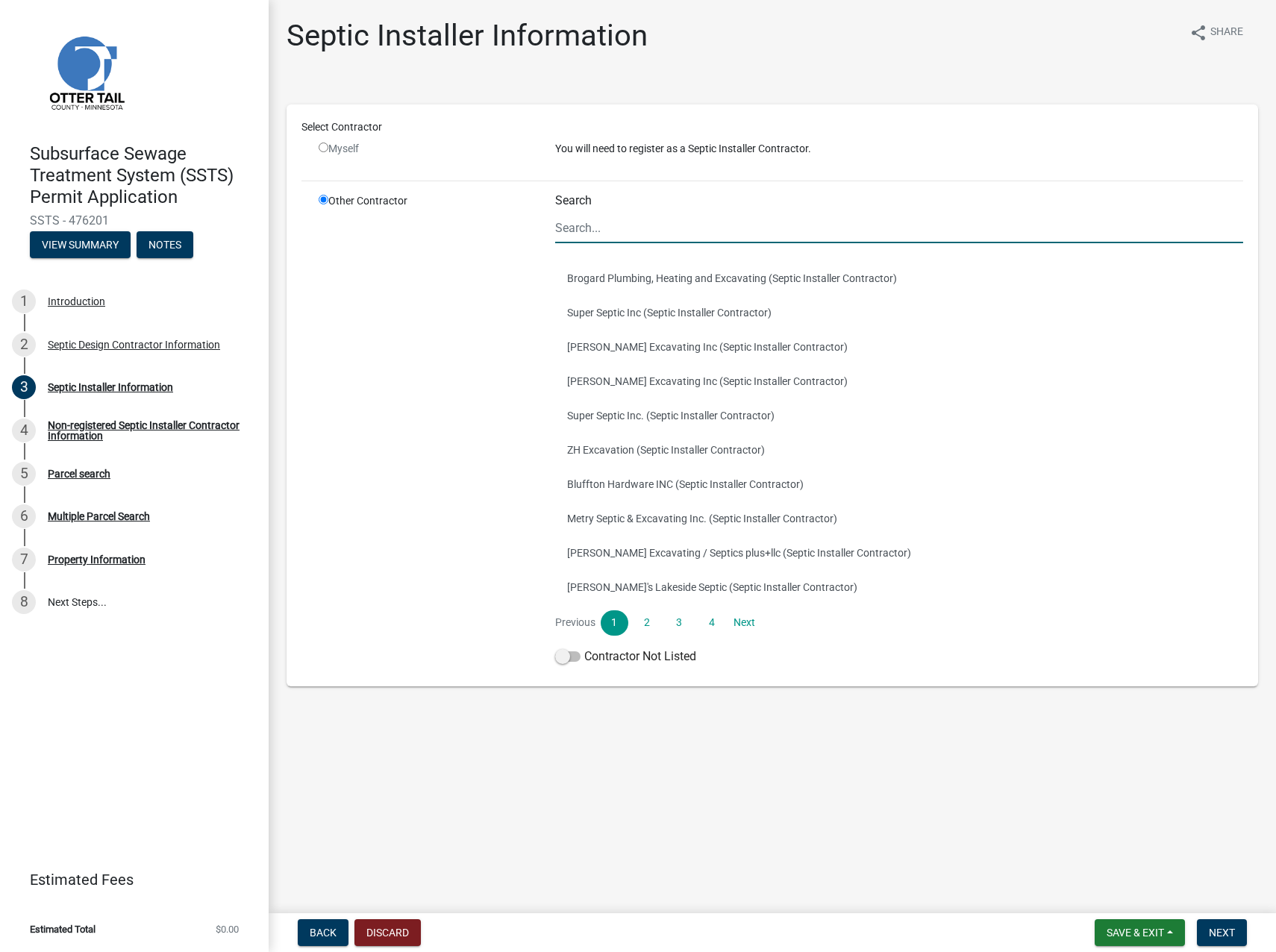
click at [573, 223] on input "Search" at bounding box center [899, 227] width 688 height 31
type input "Septic"
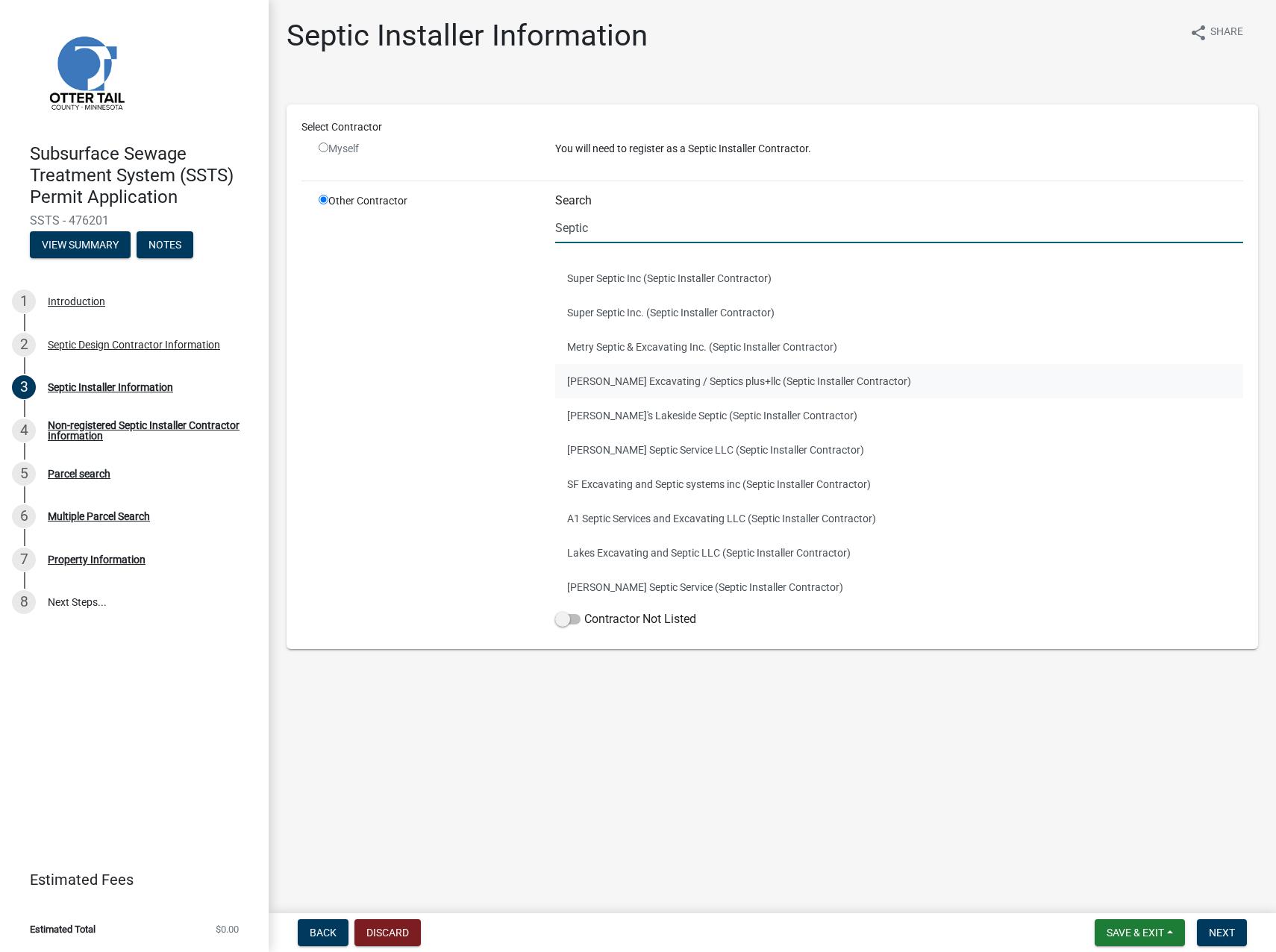
click at [635, 377] on button "[PERSON_NAME] Excavating / Septics plus+llc (Septic Installer Contractor)" at bounding box center [899, 381] width 688 height 35
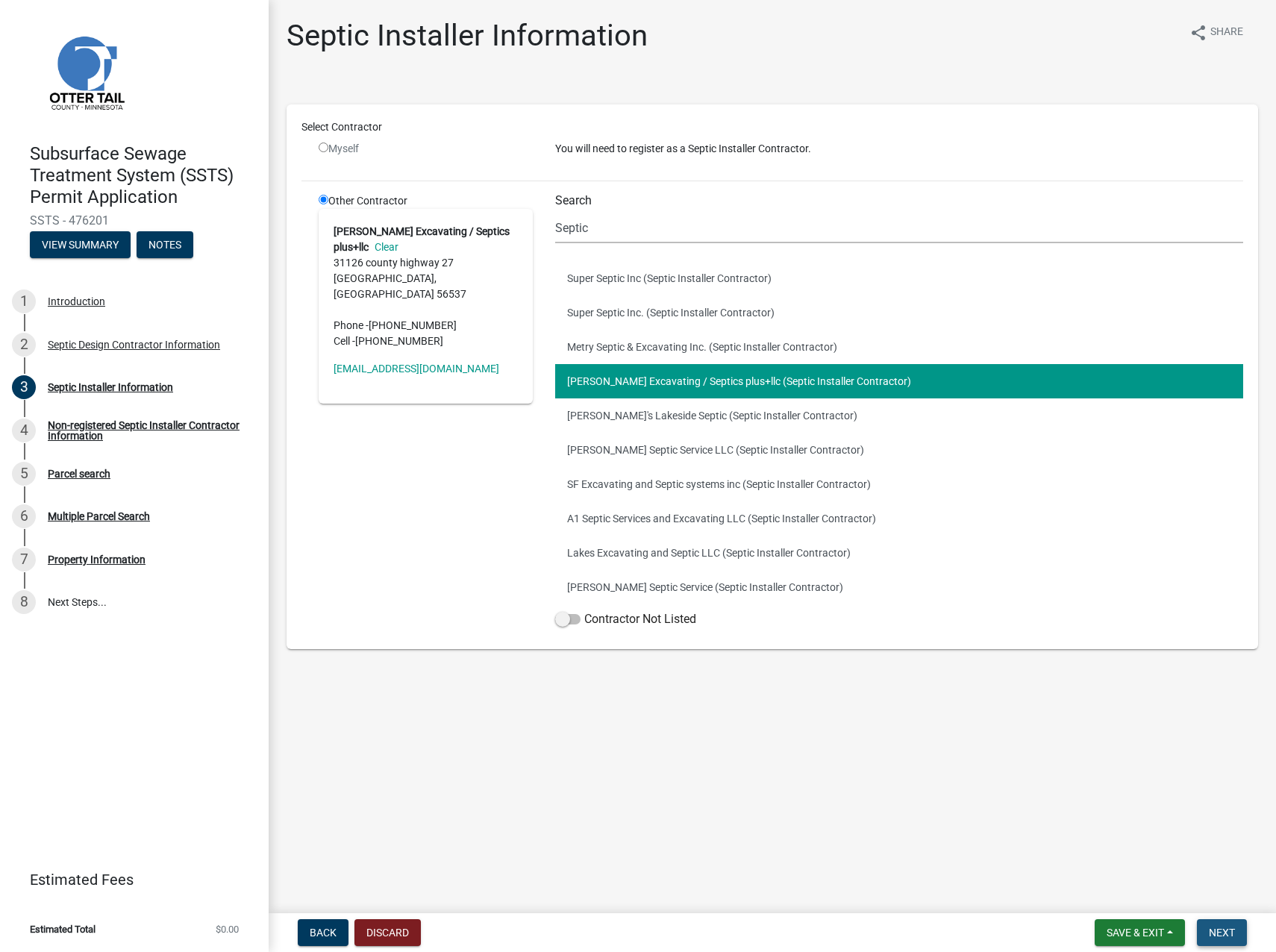
click at [1223, 937] on span "Next" at bounding box center [1222, 933] width 26 height 12
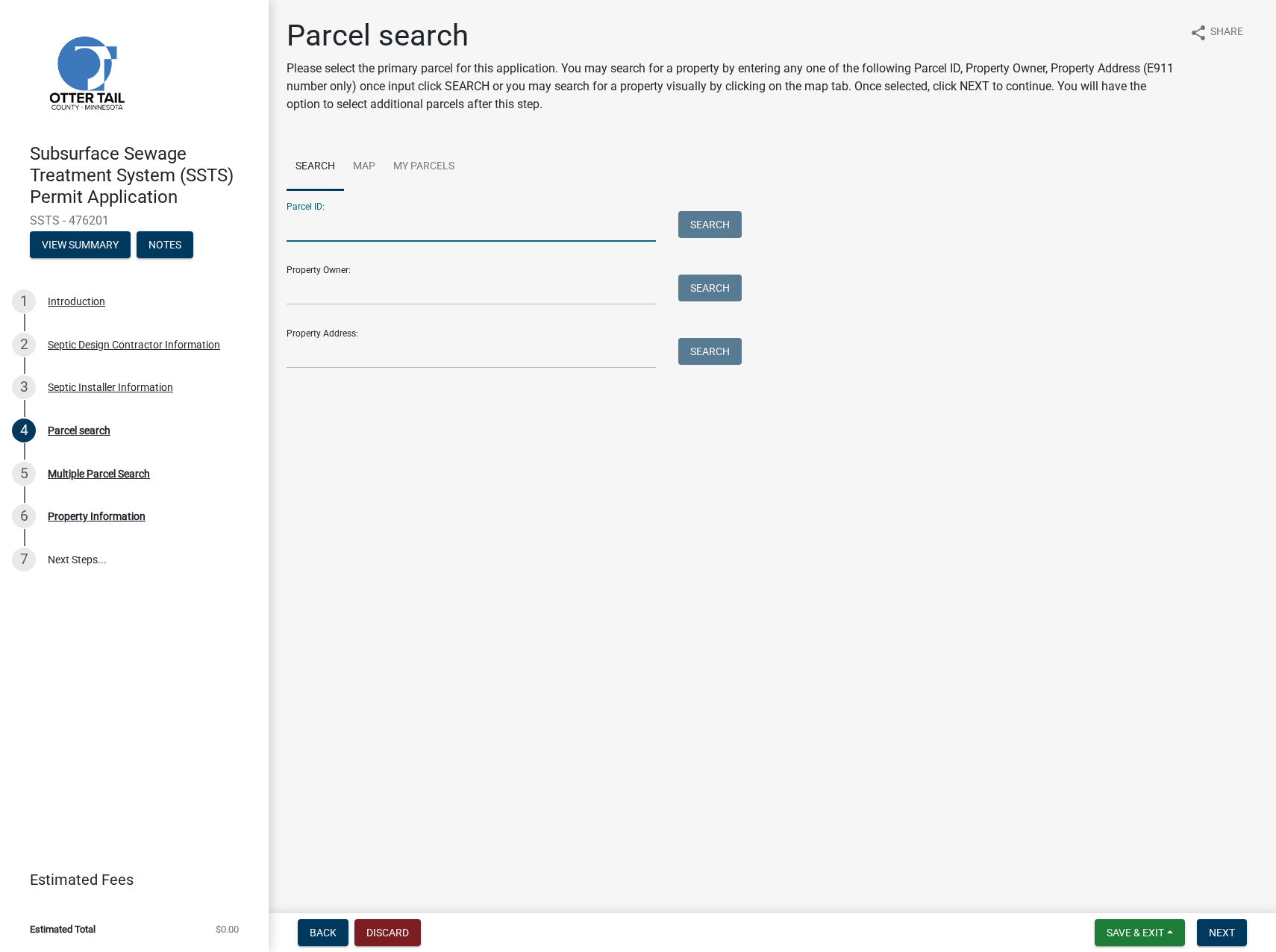
click at [362, 228] on input "Parcel ID:" at bounding box center [471, 226] width 369 height 31
paste input "61000020008001"
type input "61000020008001"
click at [700, 233] on button "Search" at bounding box center [710, 224] width 63 height 27
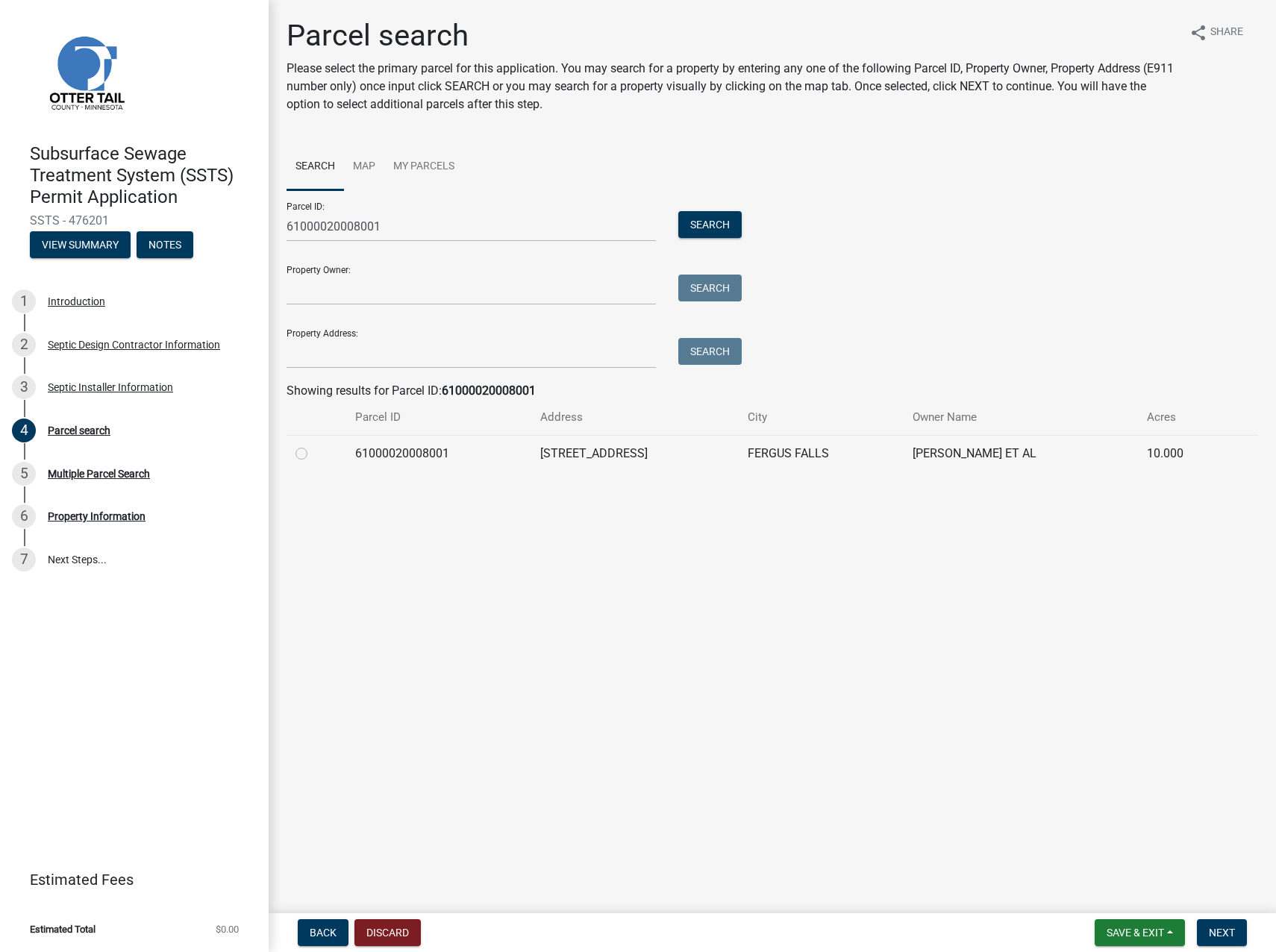
click at [313, 444] on label at bounding box center [313, 444] width 0 height 0
click at [313, 452] on input "radio" at bounding box center [318, 449] width 10 height 10
radio input "true"
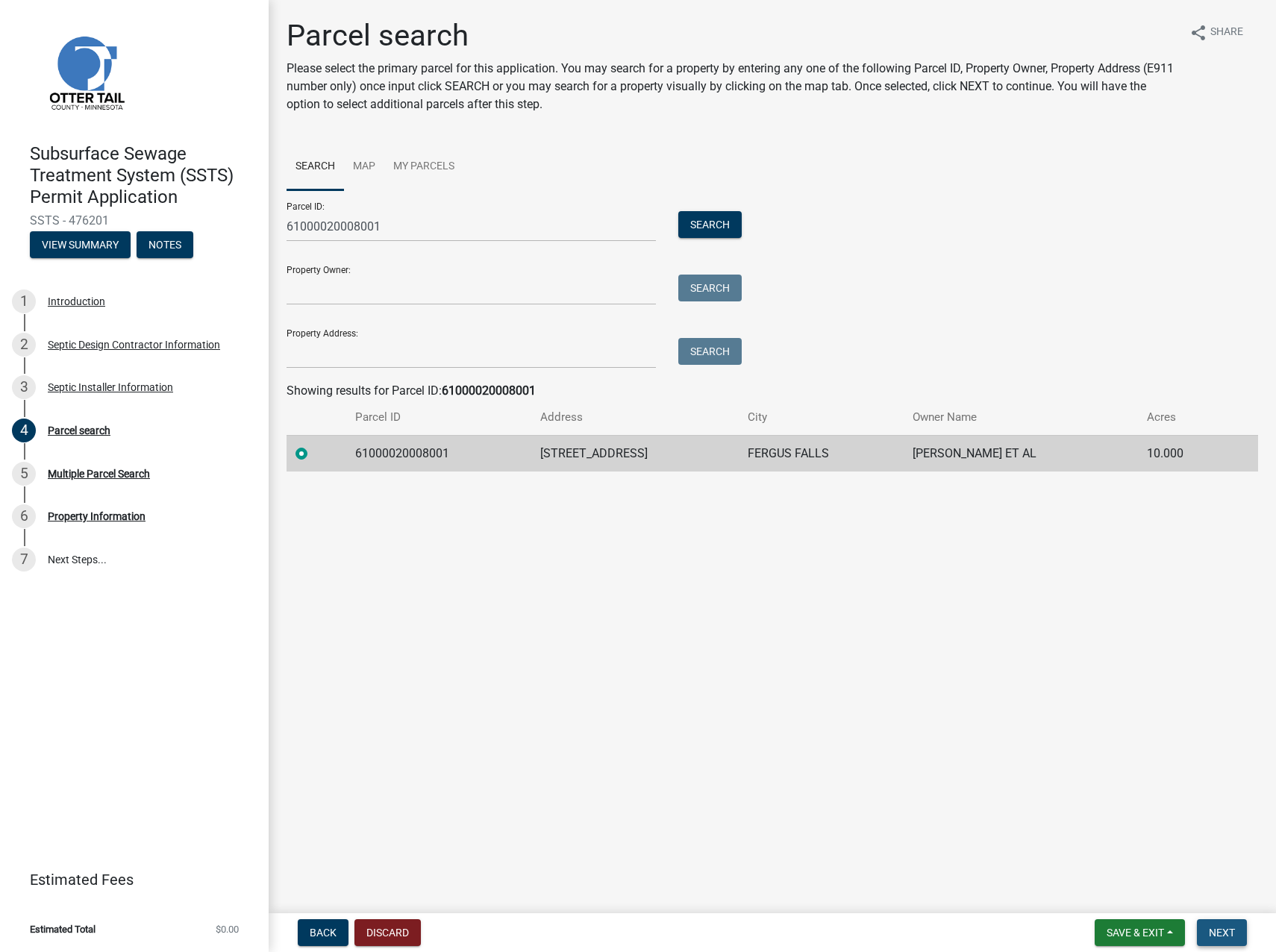
click at [1226, 933] on span "Next" at bounding box center [1222, 933] width 26 height 12
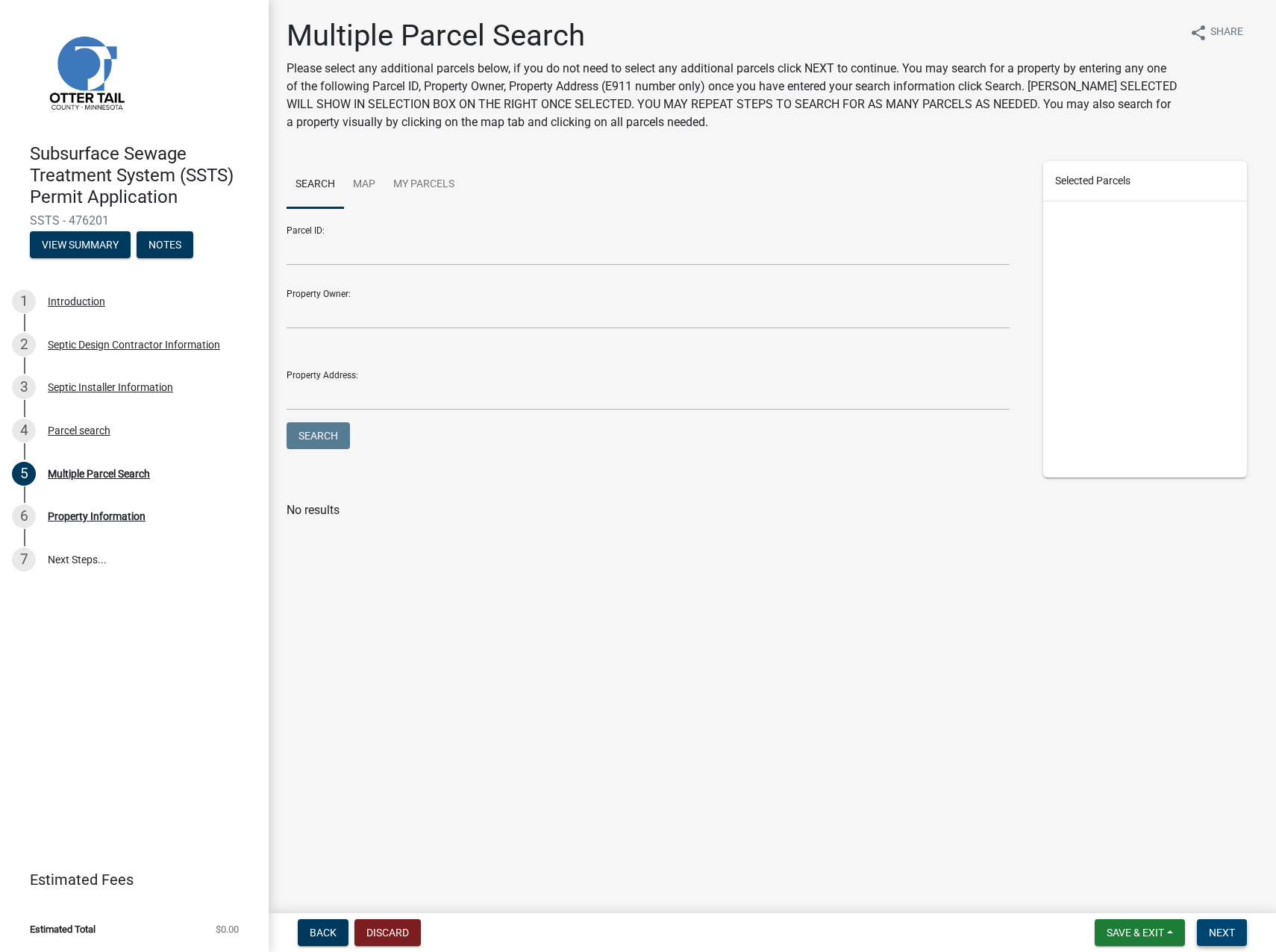
click at [1216, 927] on span "Next" at bounding box center [1222, 933] width 26 height 12
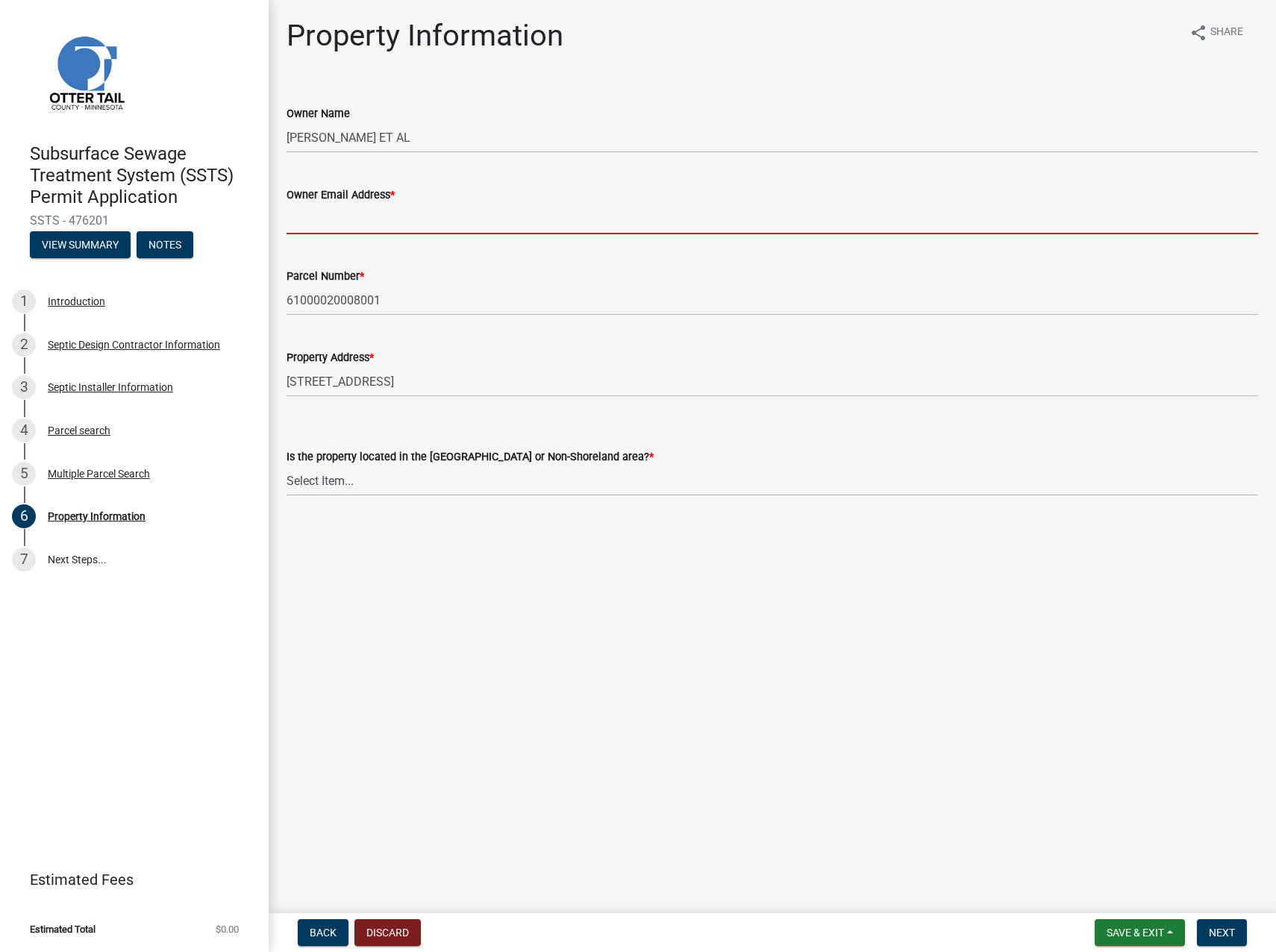
click at [487, 219] on input "Owner Email Address *" at bounding box center [772, 218] width 972 height 31
paste input "[PERSON_NAME][EMAIL_ADDRESS][DOMAIN_NAME]"
type input "[PERSON_NAME][EMAIL_ADDRESS][DOMAIN_NAME]"
drag, startPoint x: 575, startPoint y: 479, endPoint x: 574, endPoint y: 487, distance: 8.1
click at [575, 479] on select "Select Item... Shoreland Non-Shoreland" at bounding box center [772, 481] width 972 height 31
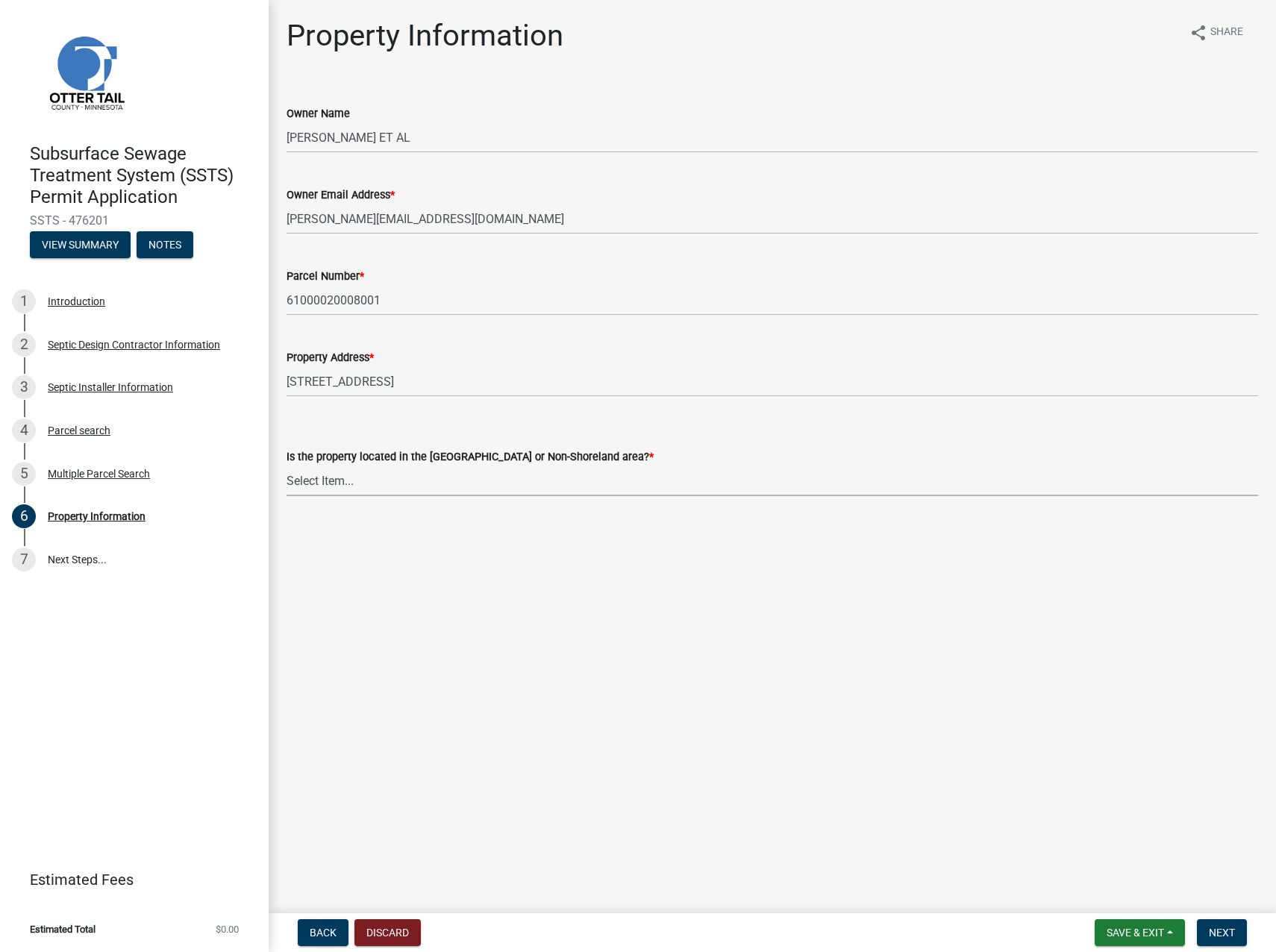
drag, startPoint x: 504, startPoint y: 484, endPoint x: 503, endPoint y: 493, distance: 9.1
click at [504, 484] on select "Select Item... Shoreland Non-Shoreland" at bounding box center [772, 481] width 972 height 31
click at [286, 465] on select "Select Item... Shoreland Non-Shoreland" at bounding box center [772, 481] width 972 height 31
select select "5ed11e82-653f-4fcc-a472-8d95af57556c"
click at [1223, 940] on button "Next" at bounding box center [1222, 933] width 50 height 27
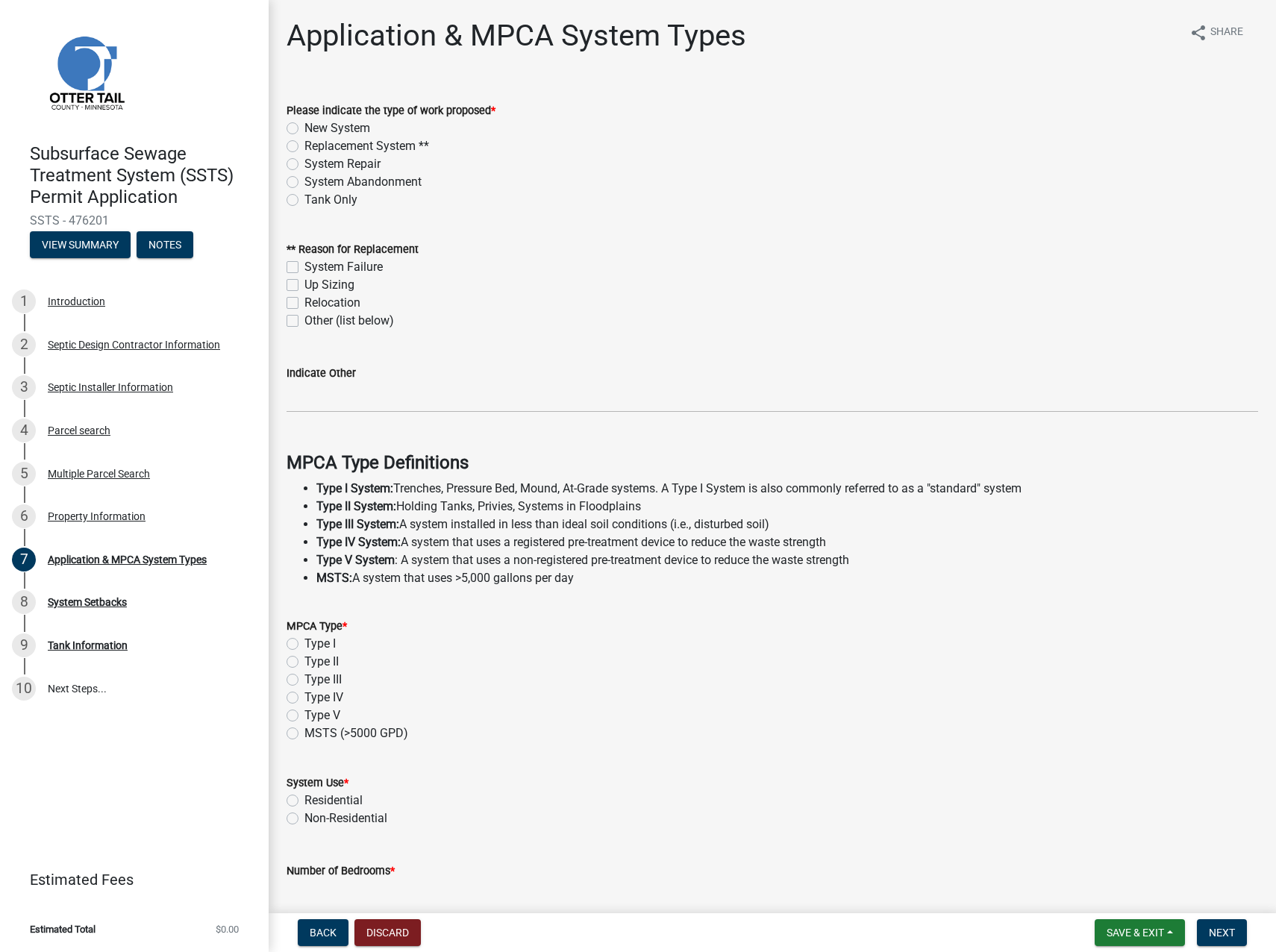
click at [304, 145] on label "Replacement System **" at bounding box center [366, 146] width 124 height 18
click at [304, 145] on input "Replacement System **" at bounding box center [309, 142] width 10 height 10
radio input "true"
click at [304, 262] on label "System Failure" at bounding box center [343, 267] width 78 height 18
click at [304, 262] on input "System Failure" at bounding box center [309, 263] width 10 height 10
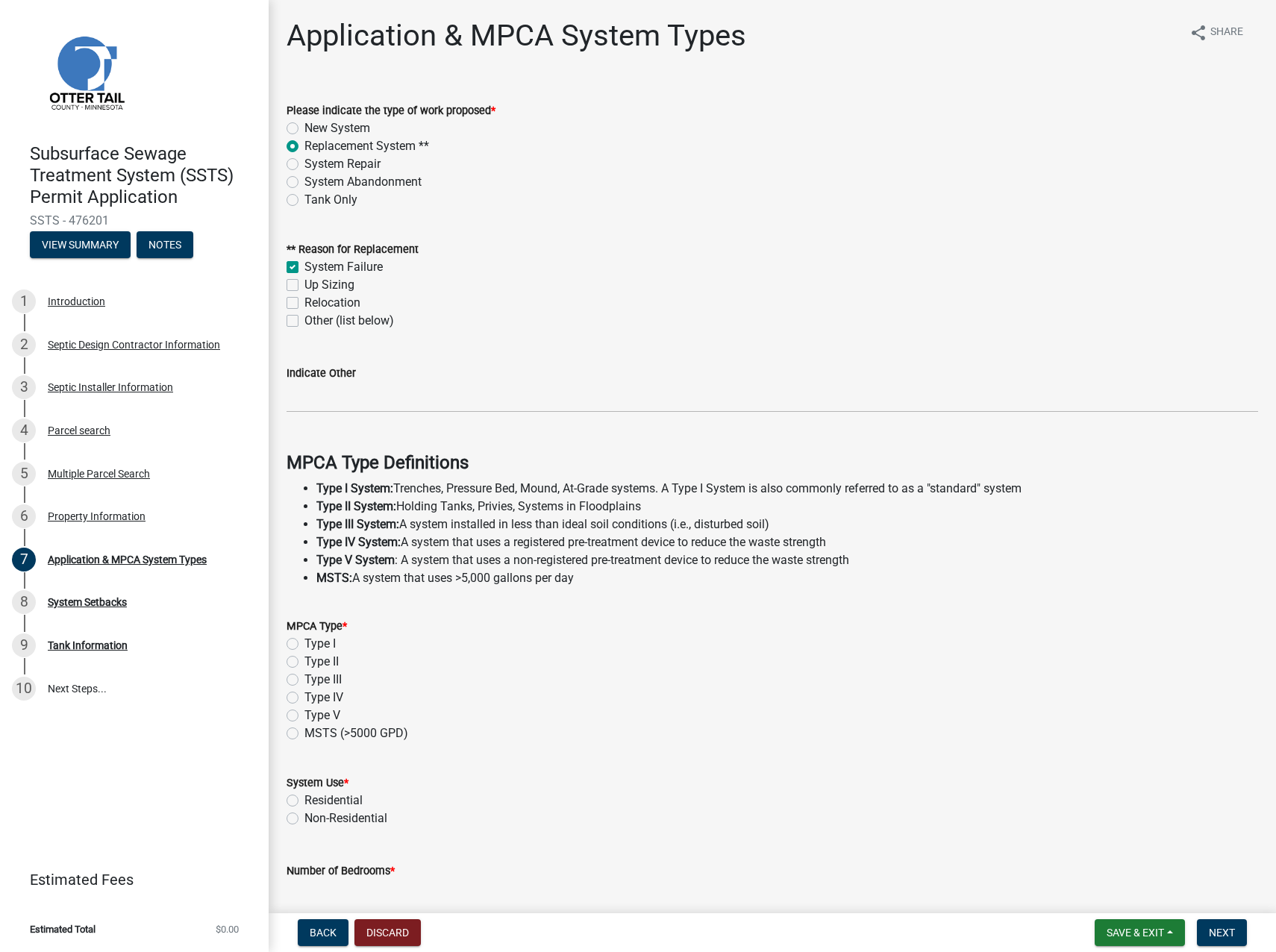
checkbox input "true"
checkbox input "false"
click at [304, 648] on label "Type I" at bounding box center [320, 644] width 32 height 18
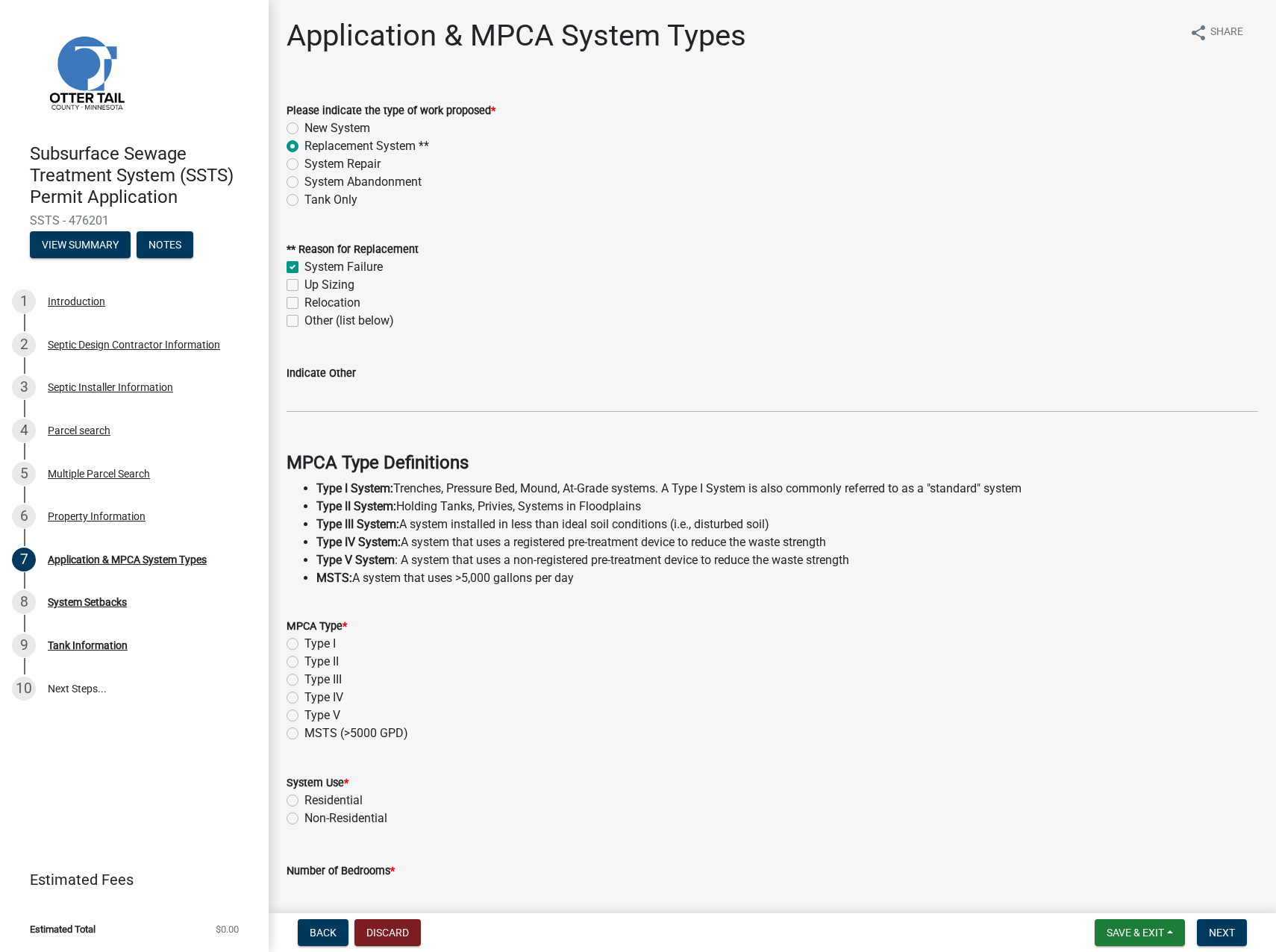
click at [304, 645] on input "Type I" at bounding box center [309, 639] width 10 height 10
radio input "true"
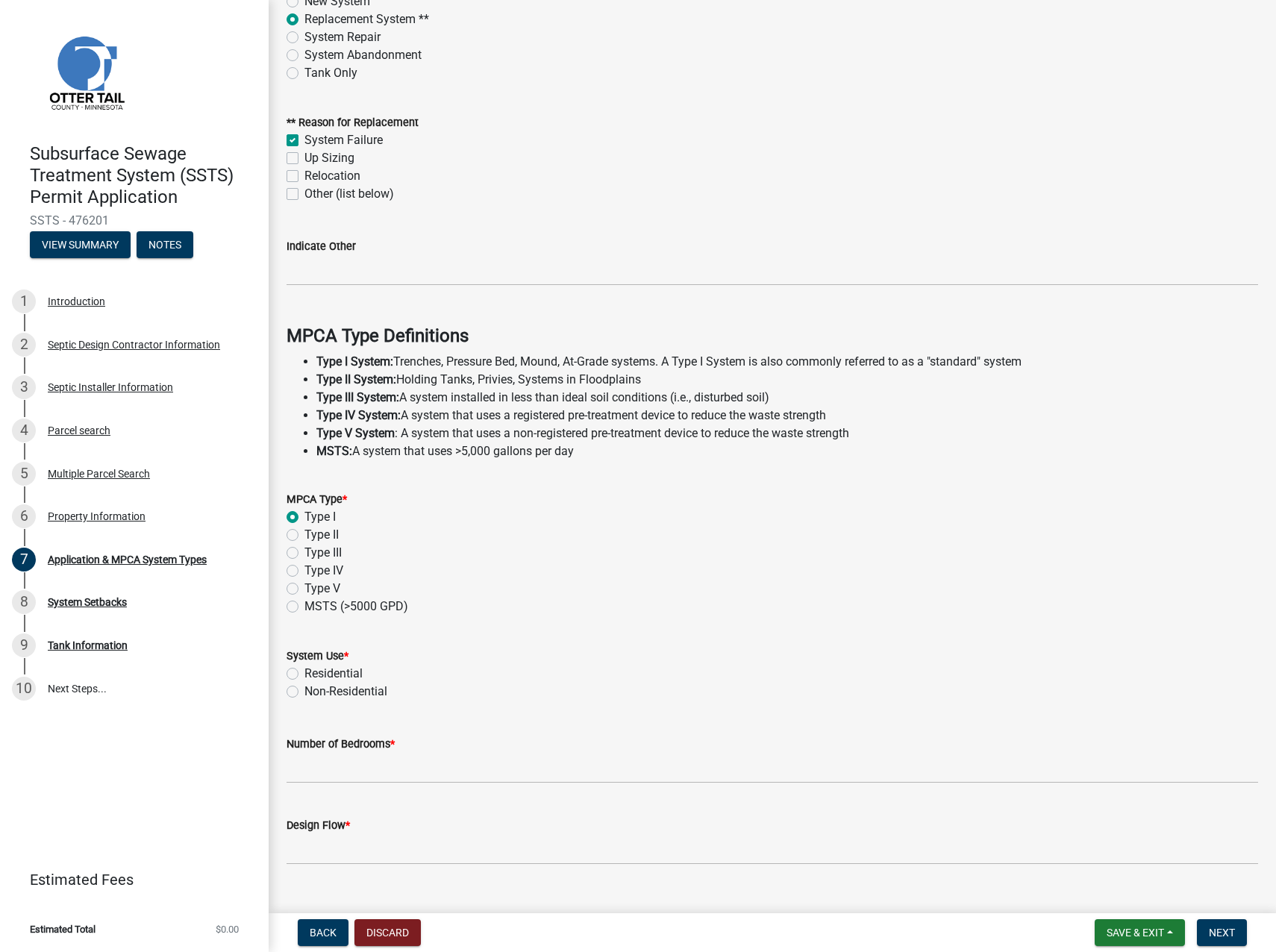
scroll to position [154, 0]
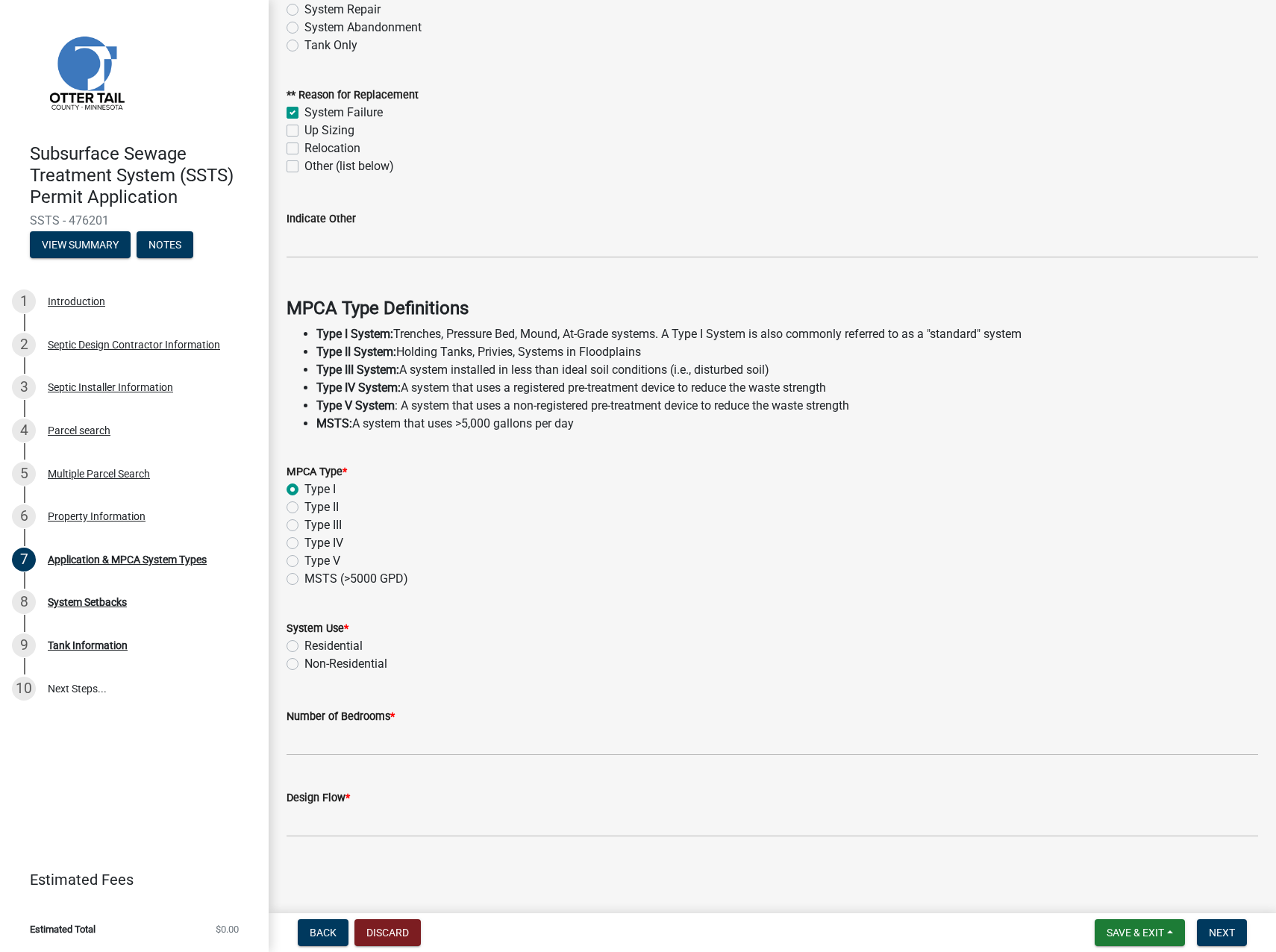
click at [304, 645] on label "Residential" at bounding box center [333, 646] width 58 height 18
click at [304, 645] on input "Residential" at bounding box center [309, 642] width 10 height 10
radio input "true"
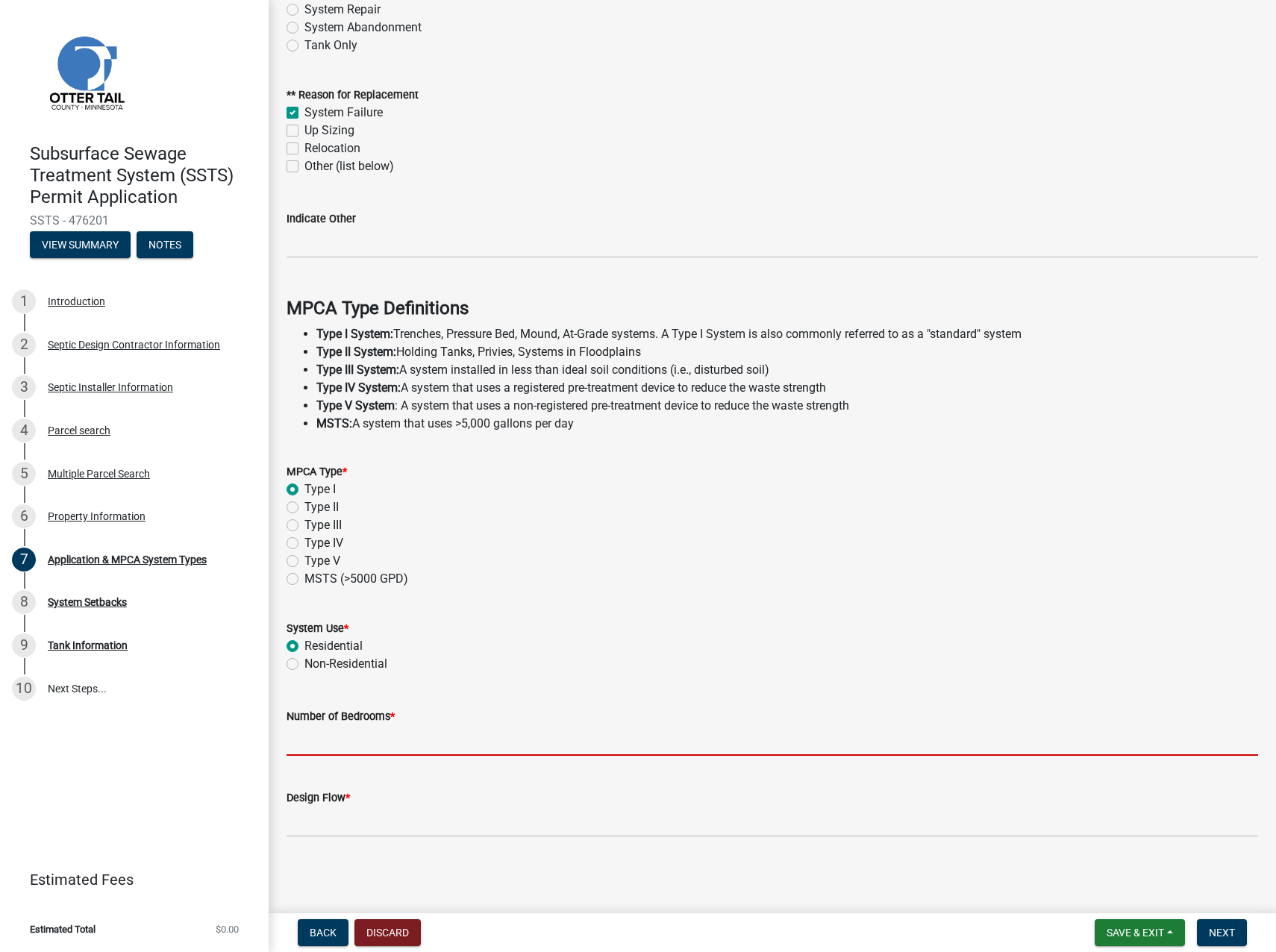
click at [364, 747] on input "Number of Bedrooms *" at bounding box center [772, 740] width 972 height 31
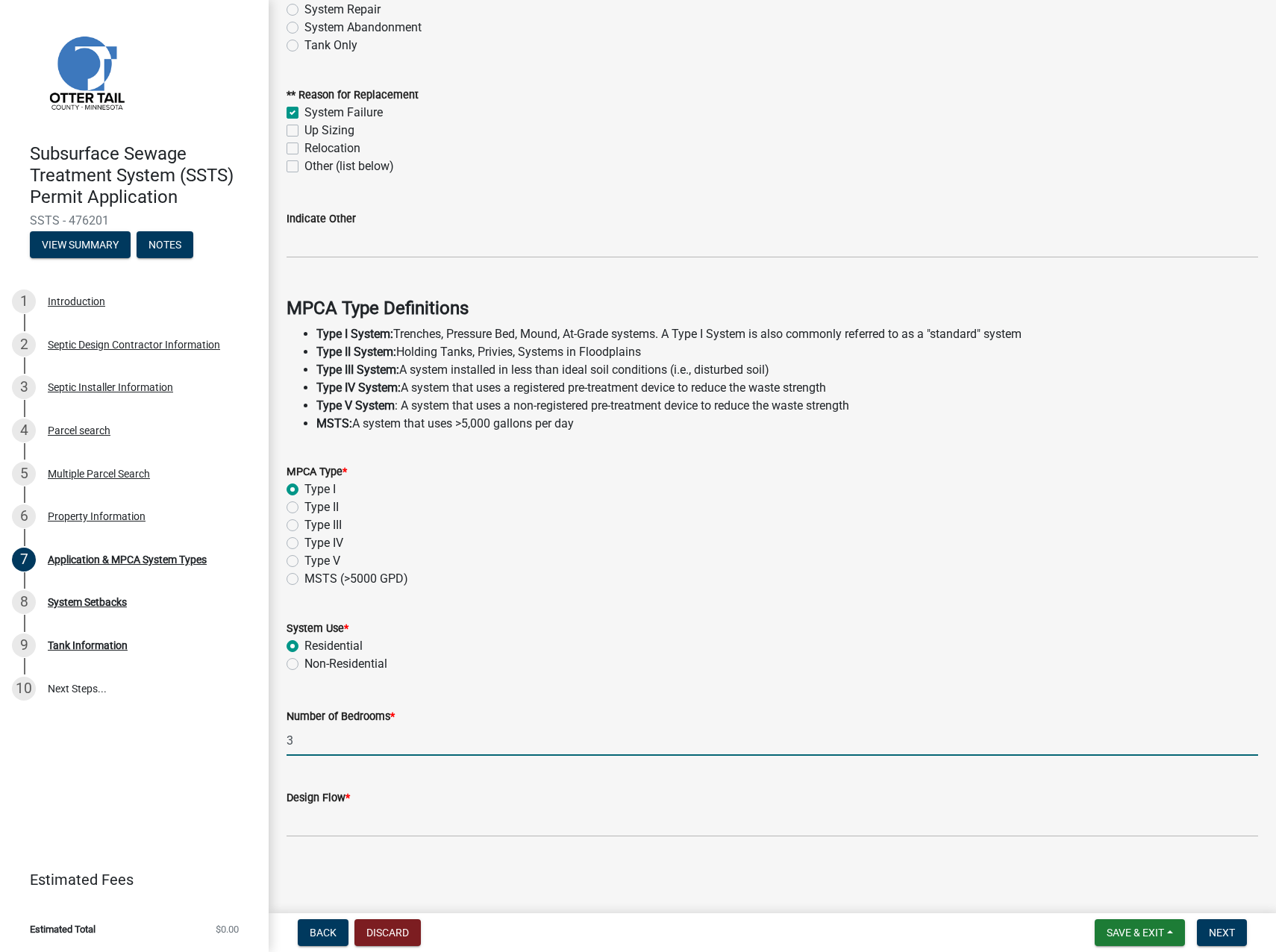
type input "3"
click at [354, 825] on input "Design Flow *" at bounding box center [772, 822] width 972 height 31
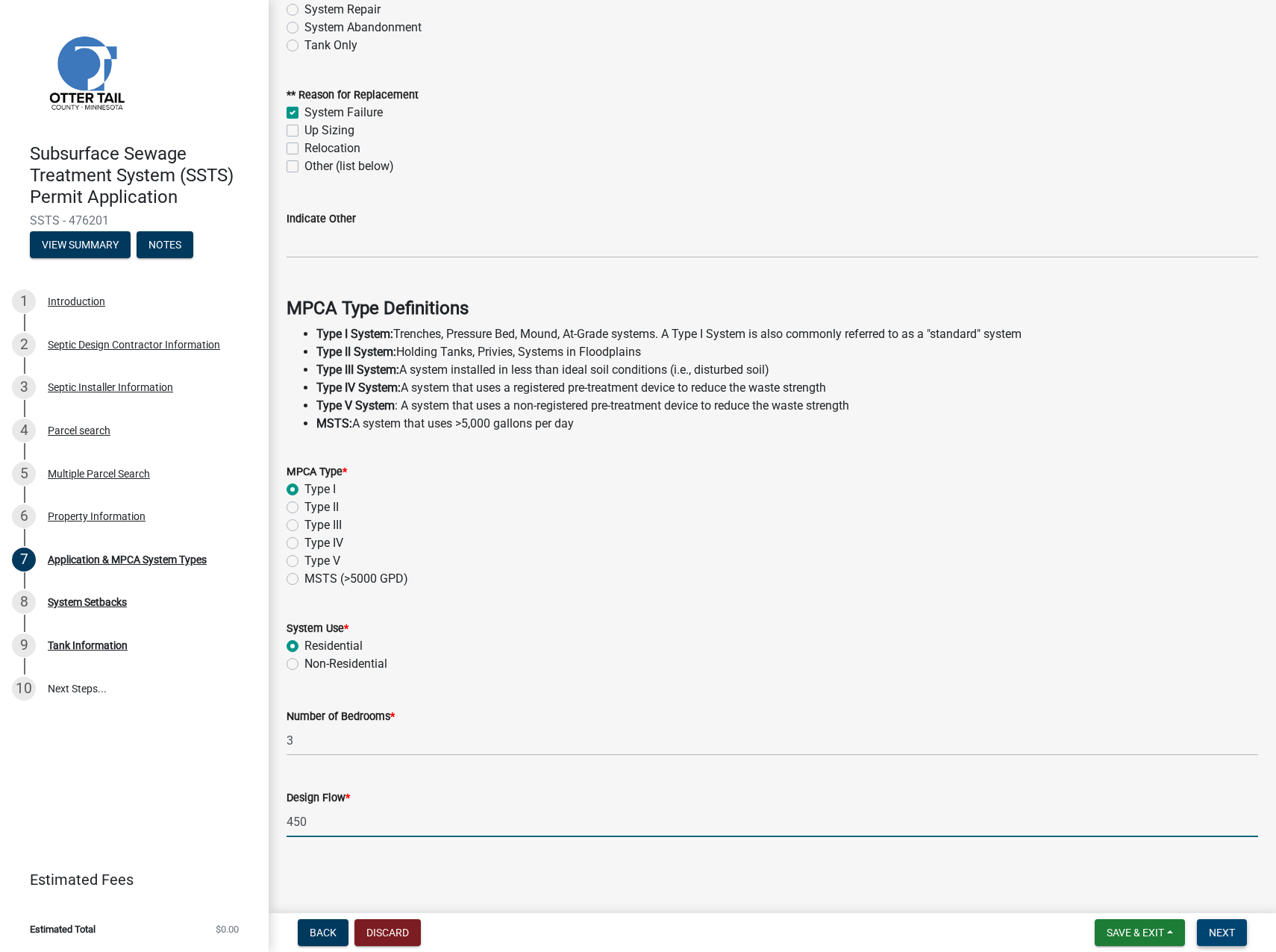
type input "450"
click at [1212, 925] on button "Next" at bounding box center [1222, 933] width 50 height 27
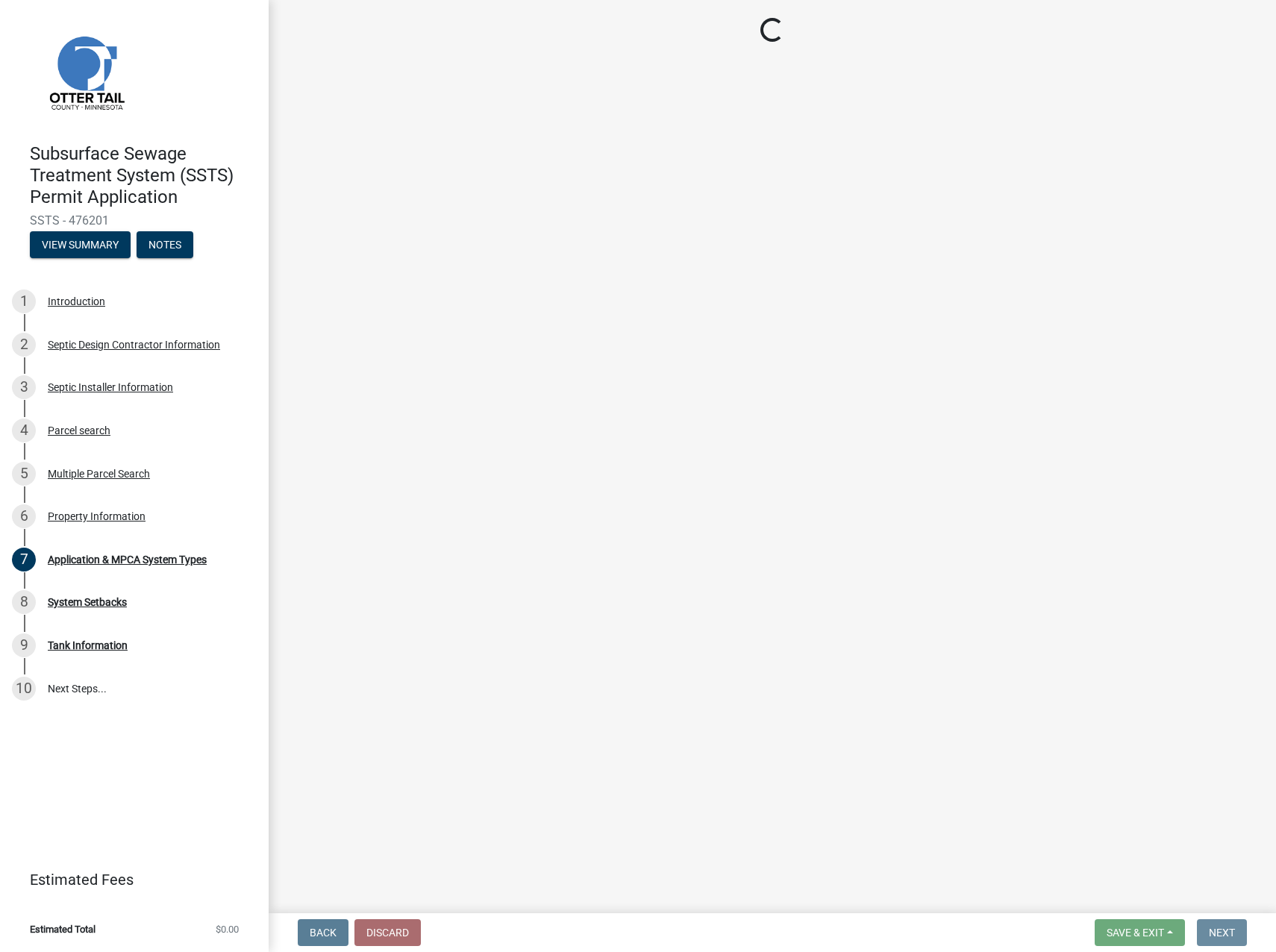
scroll to position [0, 0]
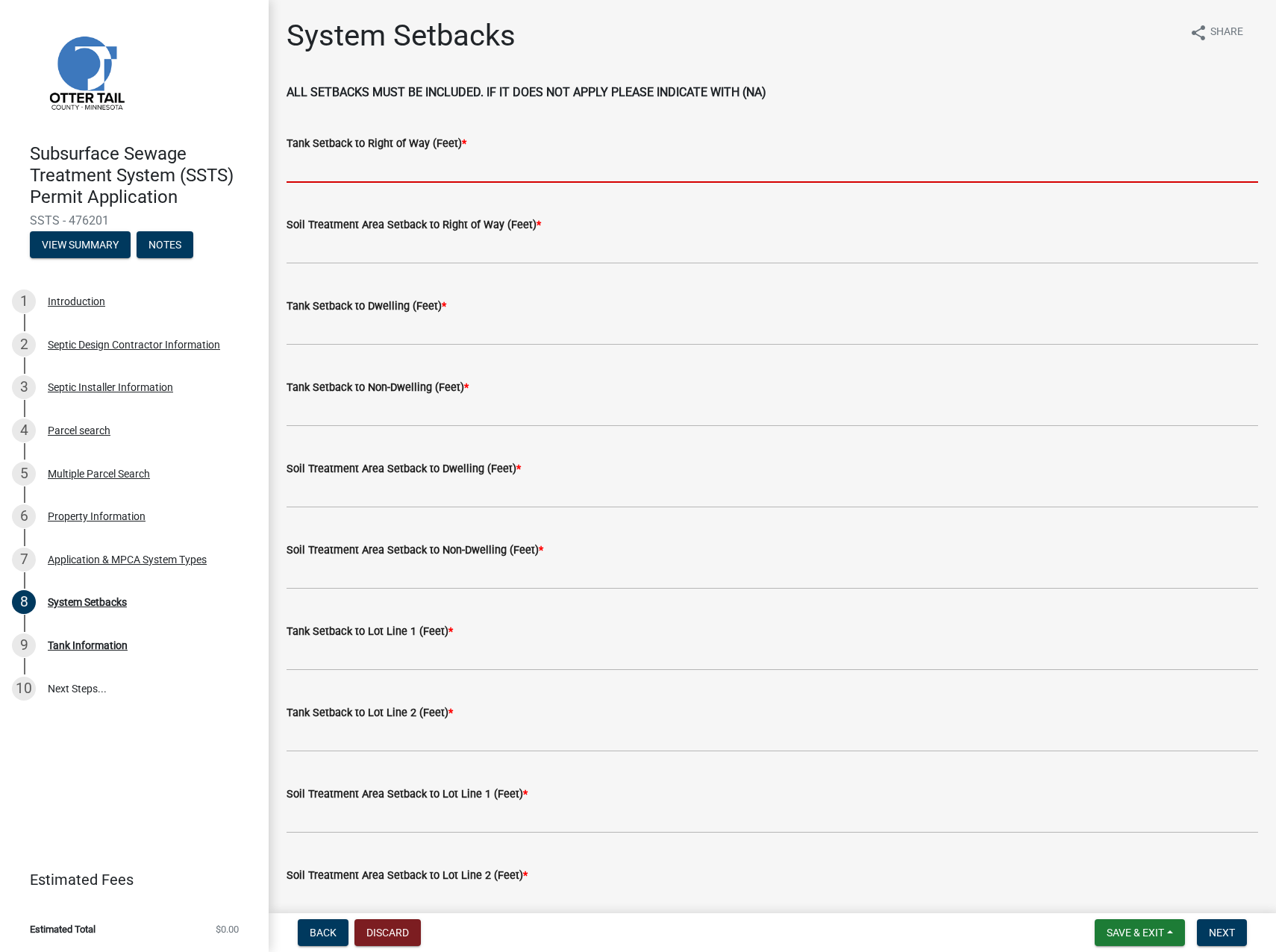
click at [429, 162] on input "Tank Setback to Right of Way (Feet) *" at bounding box center [772, 167] width 972 height 31
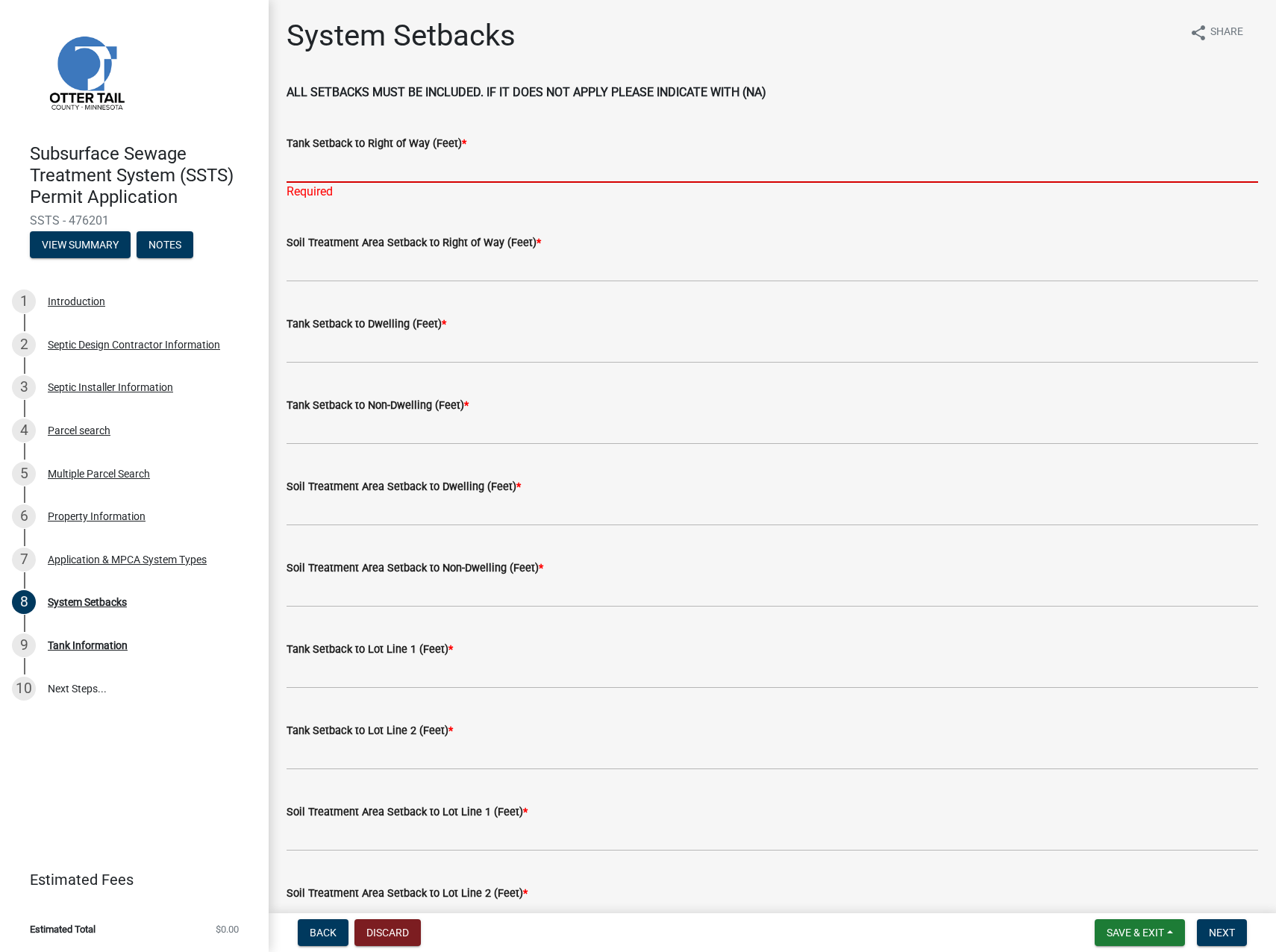
click at [414, 161] on input "Tank Setback to Right of Way (Feet) *" at bounding box center [772, 167] width 972 height 31
type input "100"
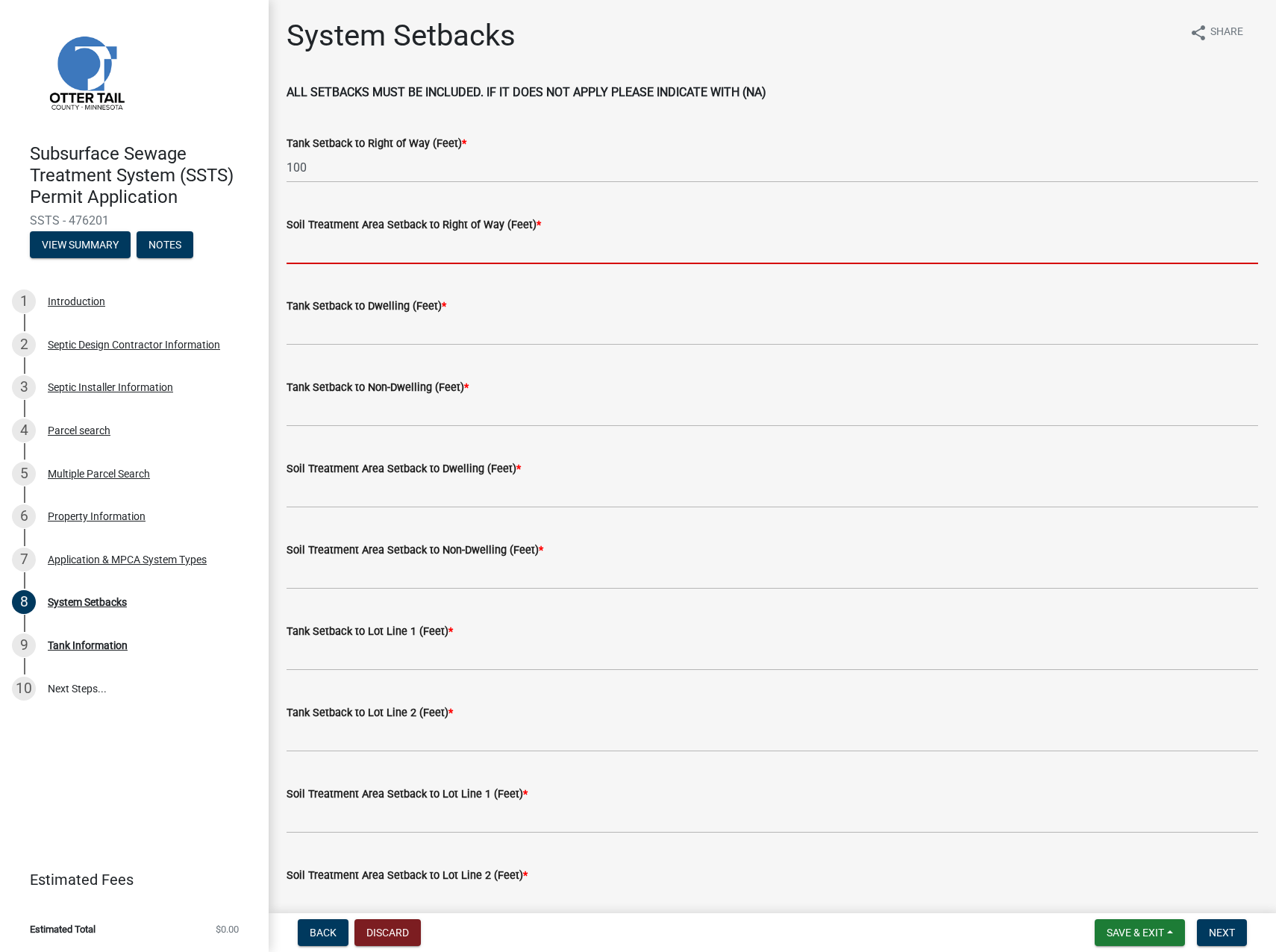
click at [352, 271] on wm-data-entity-input "Soil Treatment Area Setback to Right of Way (Feet) *" at bounding box center [772, 236] width 972 height 81
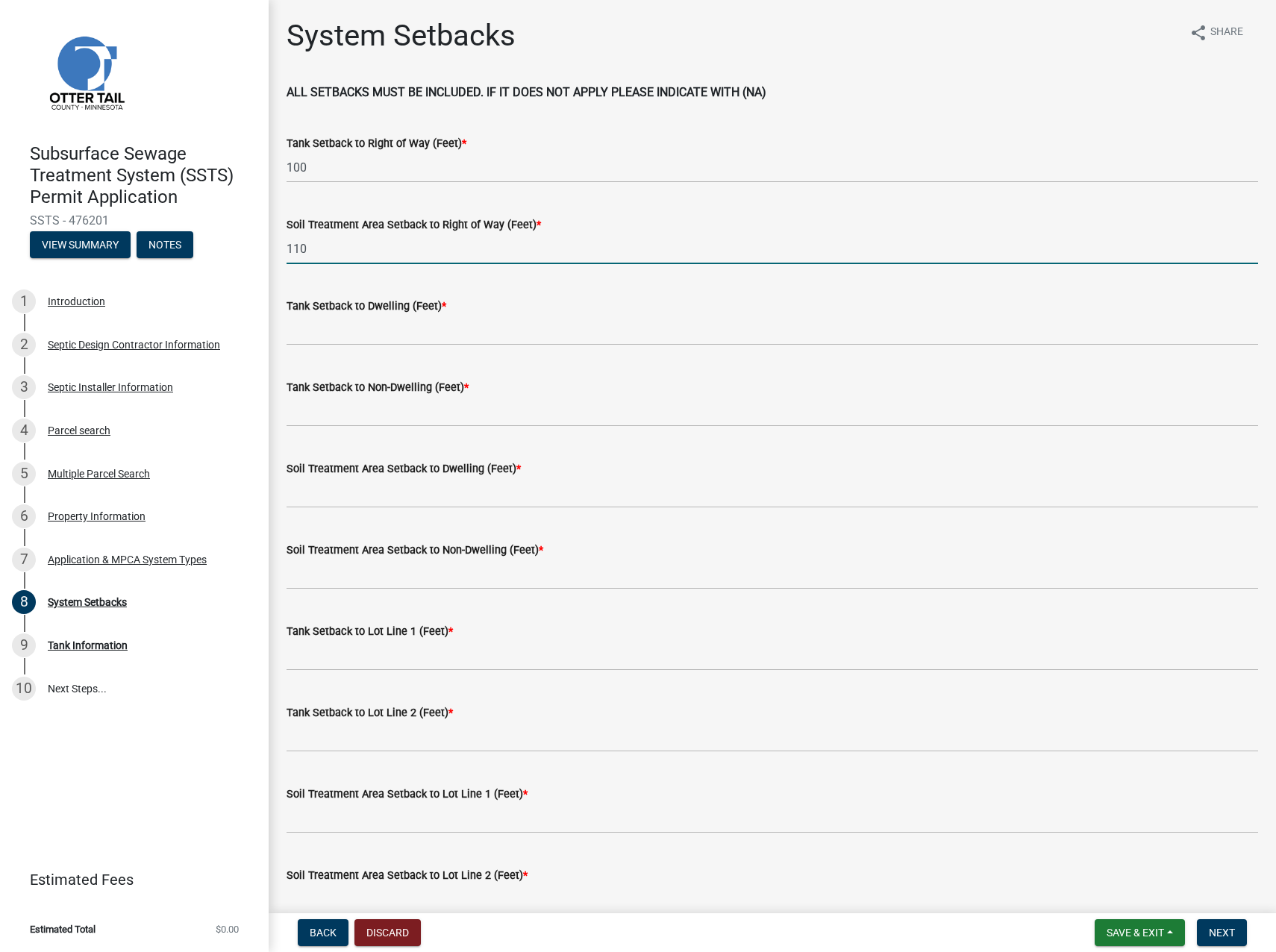
type input "110"
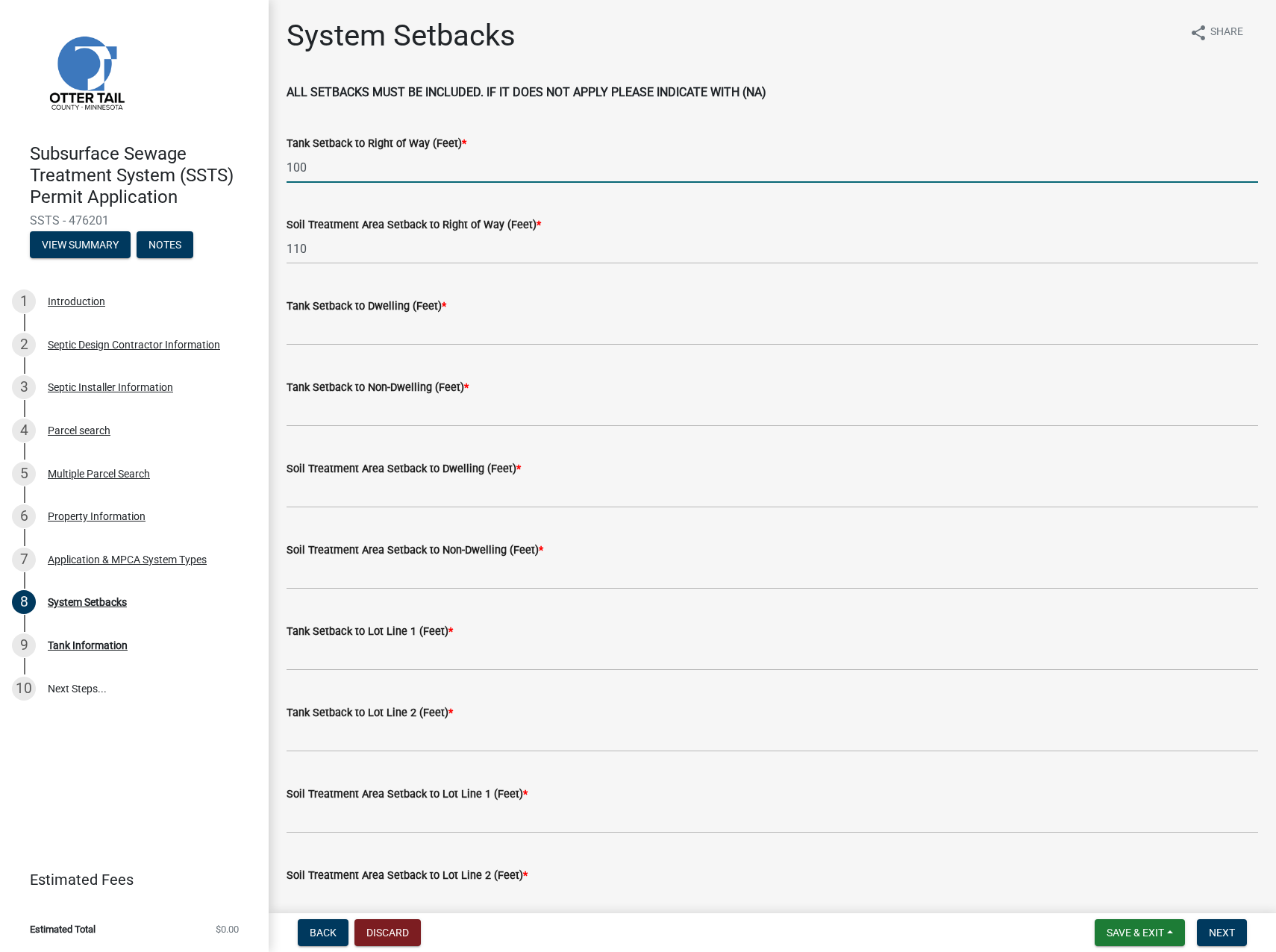
drag, startPoint x: 301, startPoint y: 168, endPoint x: 282, endPoint y: 166, distance: 19.1
click at [282, 166] on div "Tank Setback to Right of Way (Feet) * 100" at bounding box center [773, 148] width 994 height 69
type input "115"
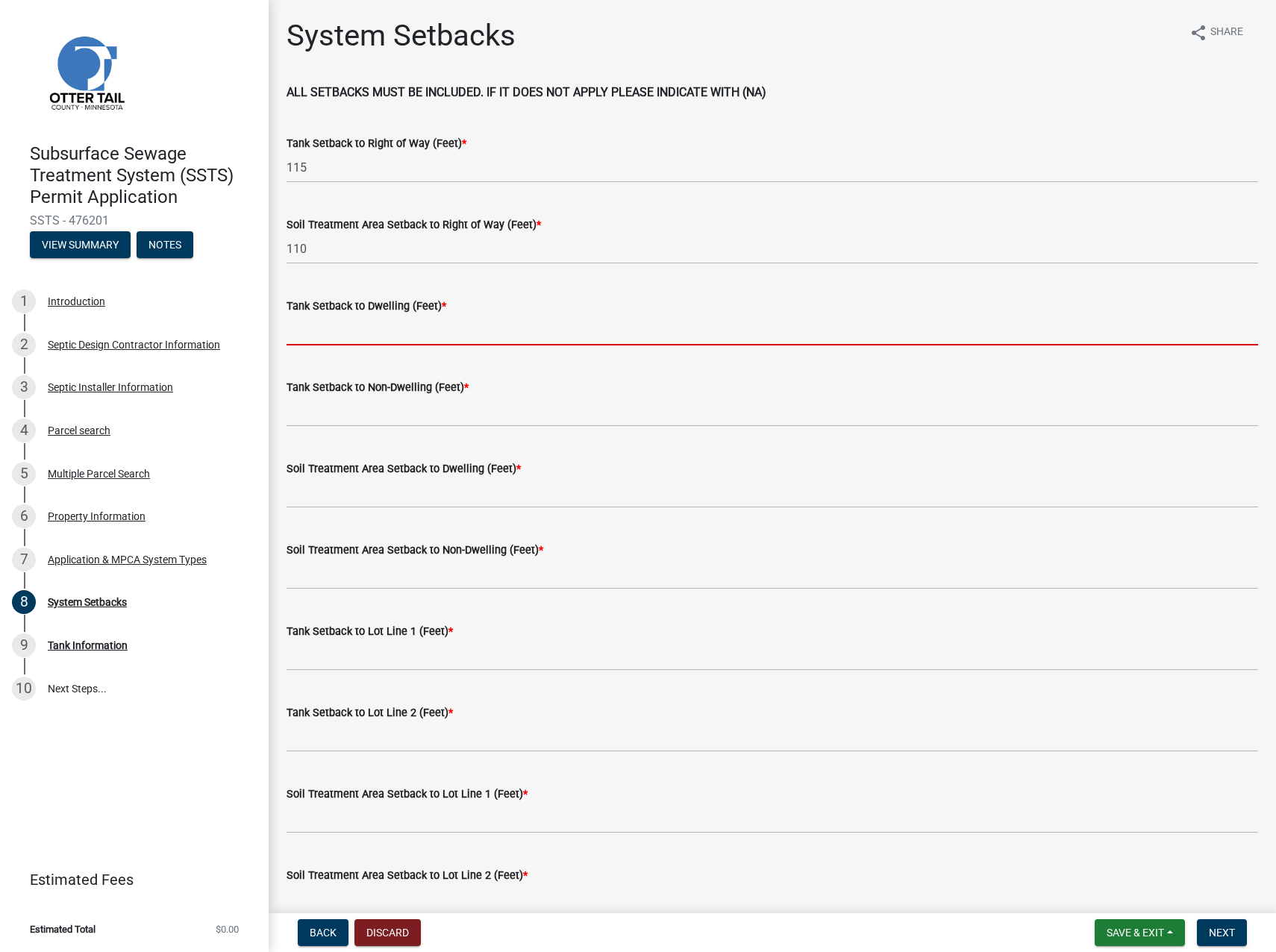
click at [325, 326] on input "Tank Setback to Dwelling (Feet) *" at bounding box center [772, 330] width 972 height 31
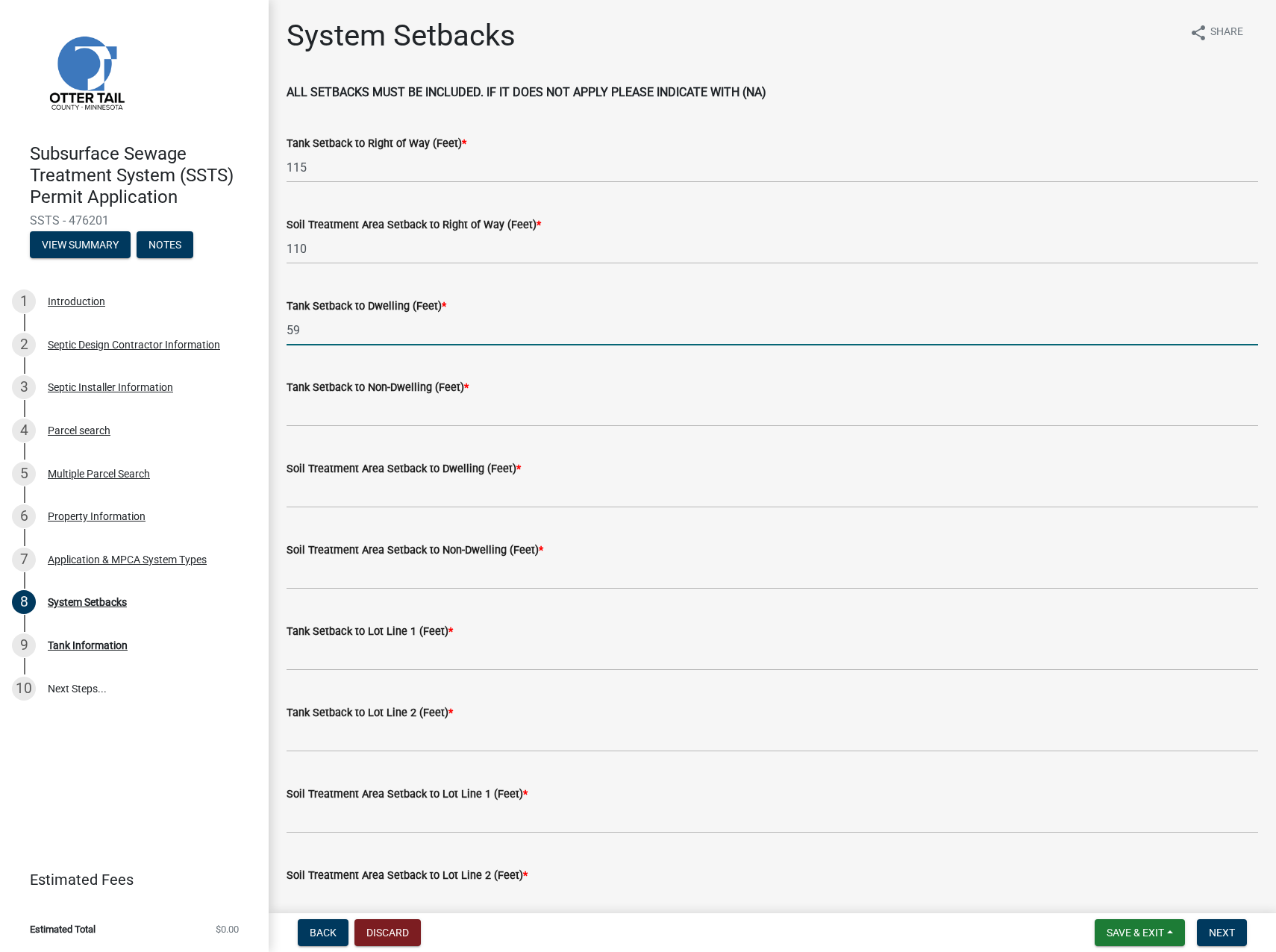
type input "59"
click at [322, 411] on input "Tank Setback to Non-Dwelling (Feet) *" at bounding box center [772, 411] width 972 height 31
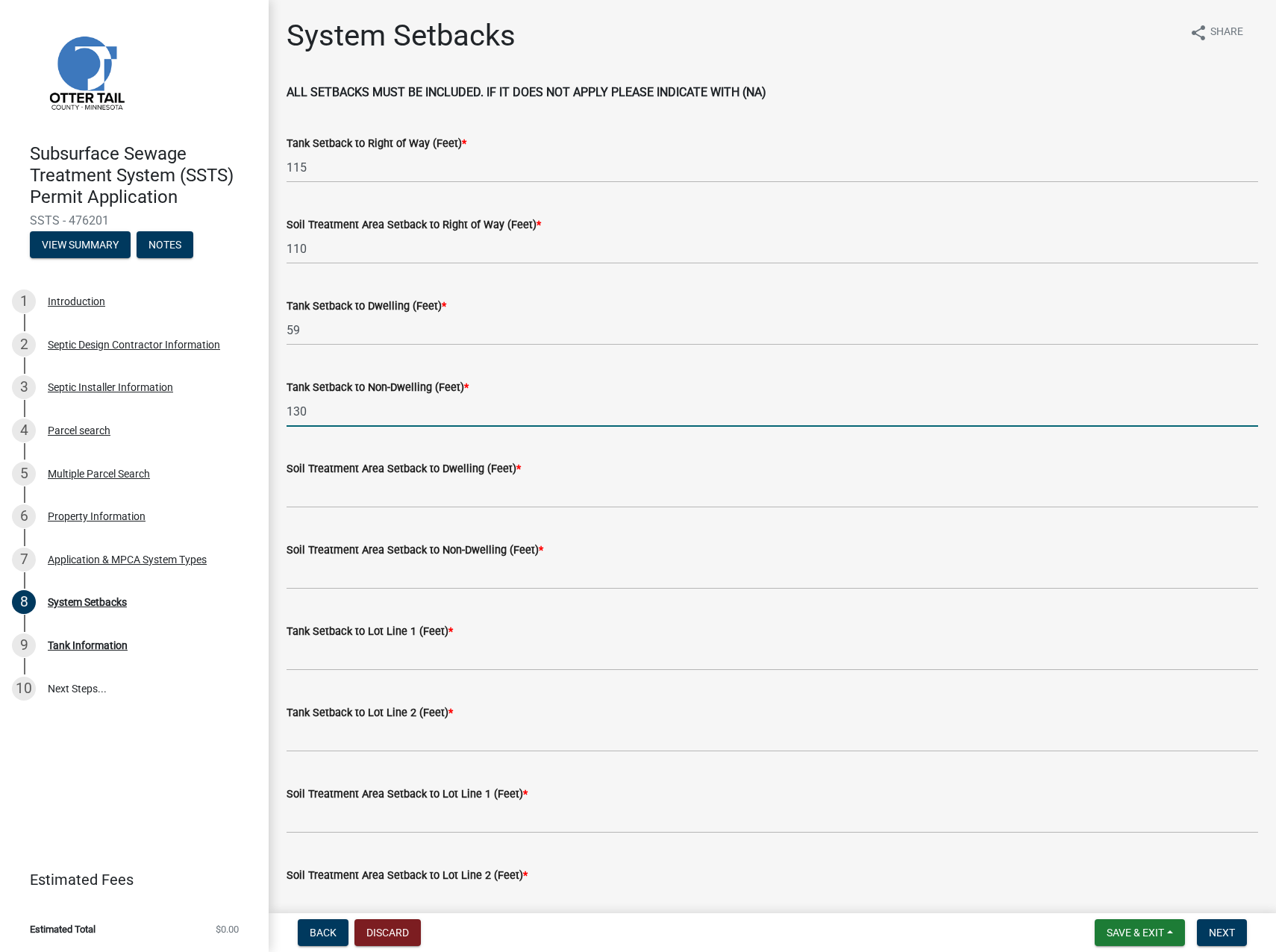
type input "130"
click at [325, 488] on input "Soil Treatment Area Setback to Dwelling (Feet) *" at bounding box center [772, 493] width 972 height 31
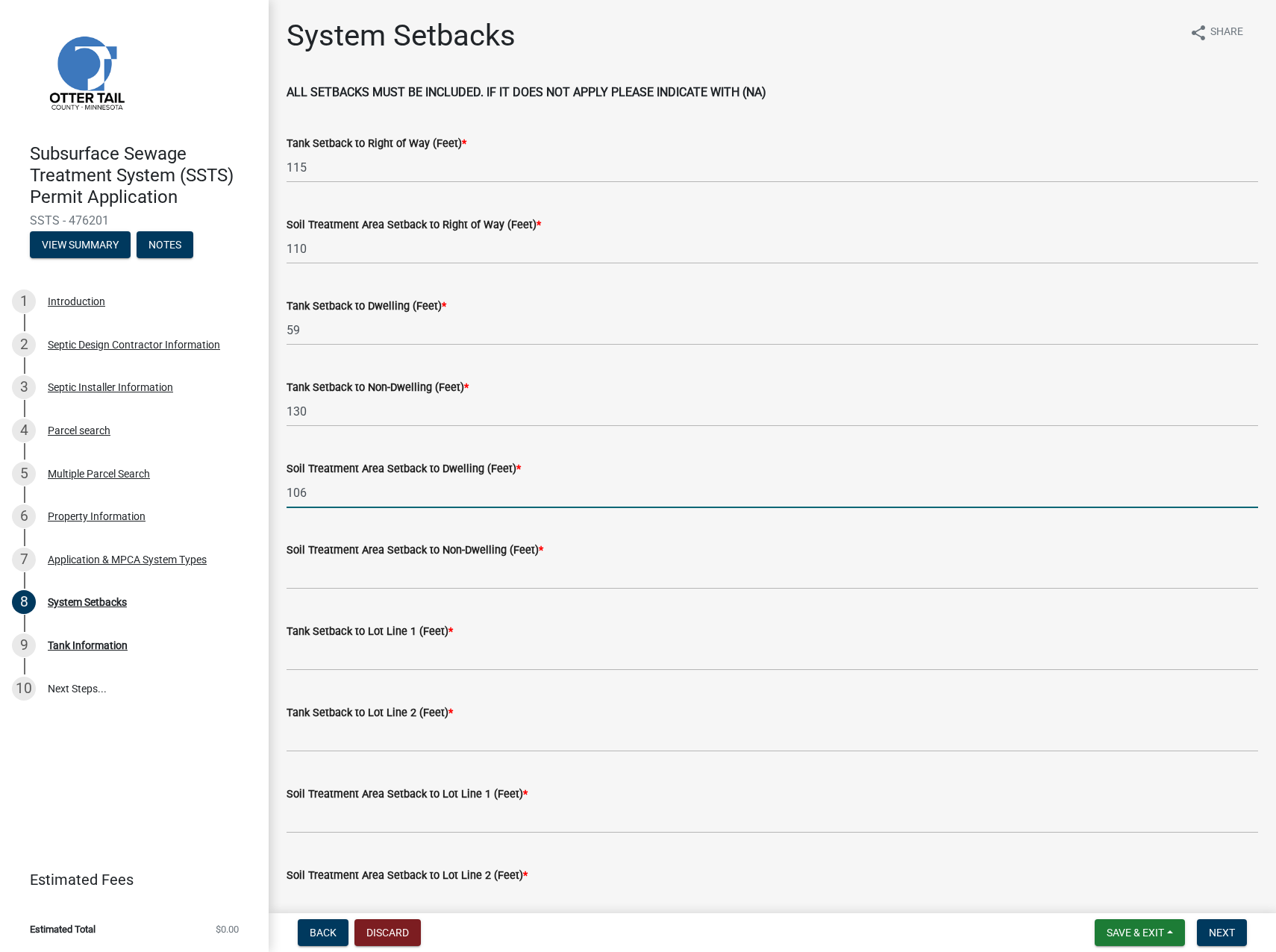
type input "106"
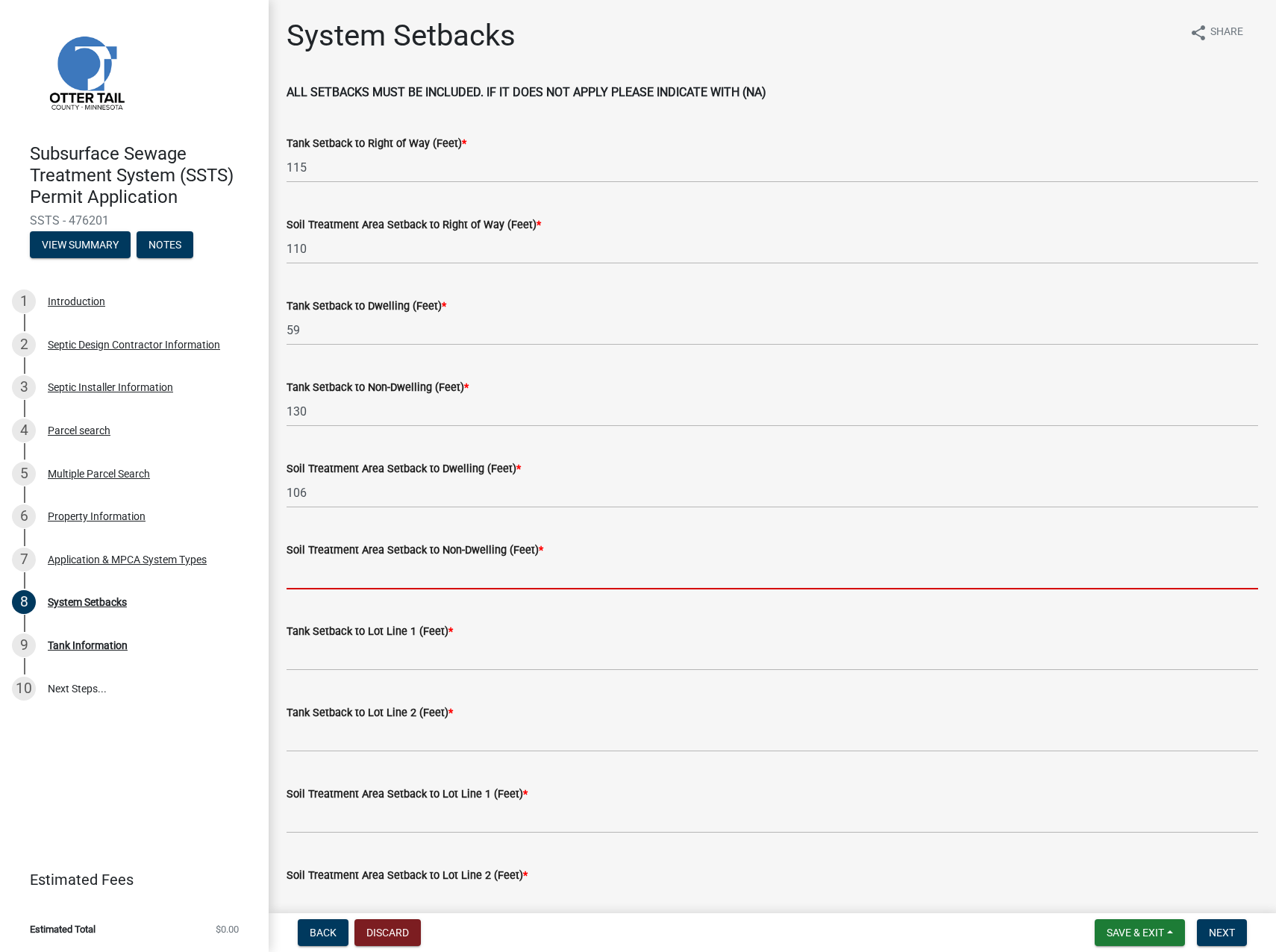
click at [328, 575] on input "Soil Treatment Area Setback to Non-Dwelling (Feet) *" at bounding box center [772, 574] width 972 height 31
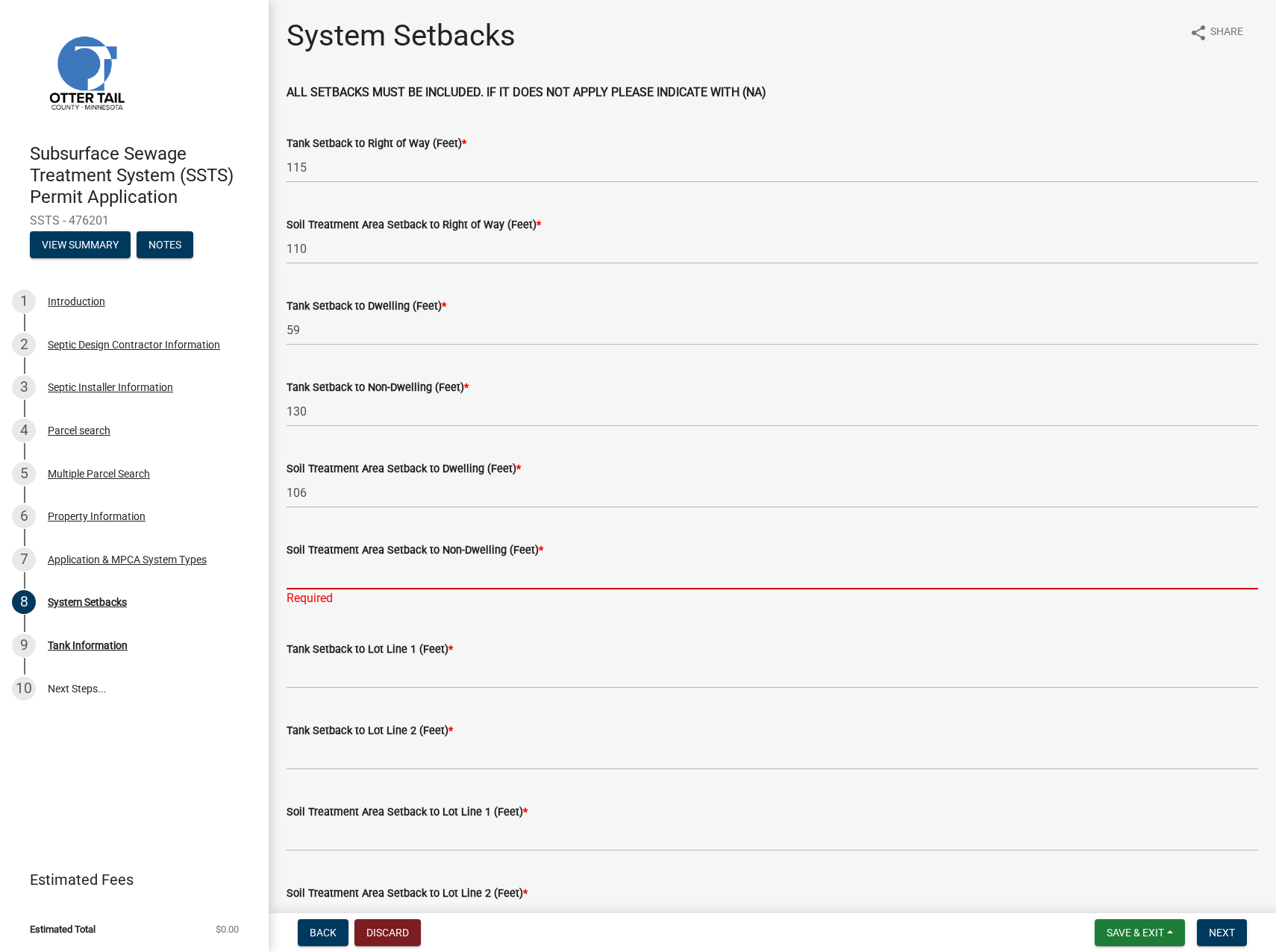
click at [322, 572] on input "Soil Treatment Area Setback to Non-Dwelling (Feet) *" at bounding box center [772, 574] width 972 height 31
type input "150"
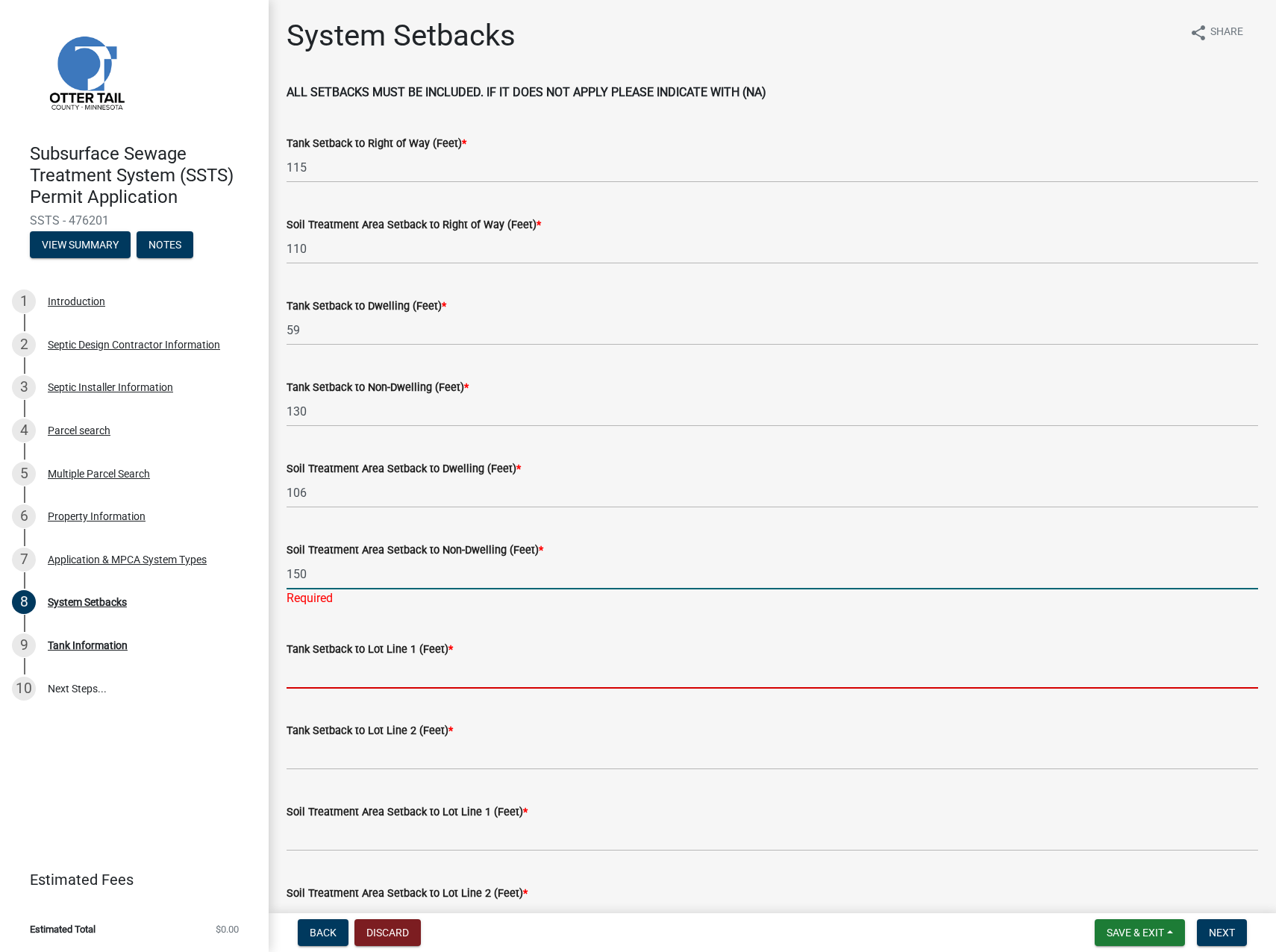
click at [349, 675] on wm-data-entity-input "Tank Setback to Lot Line 1 (Feet) *" at bounding box center [772, 660] width 972 height 81
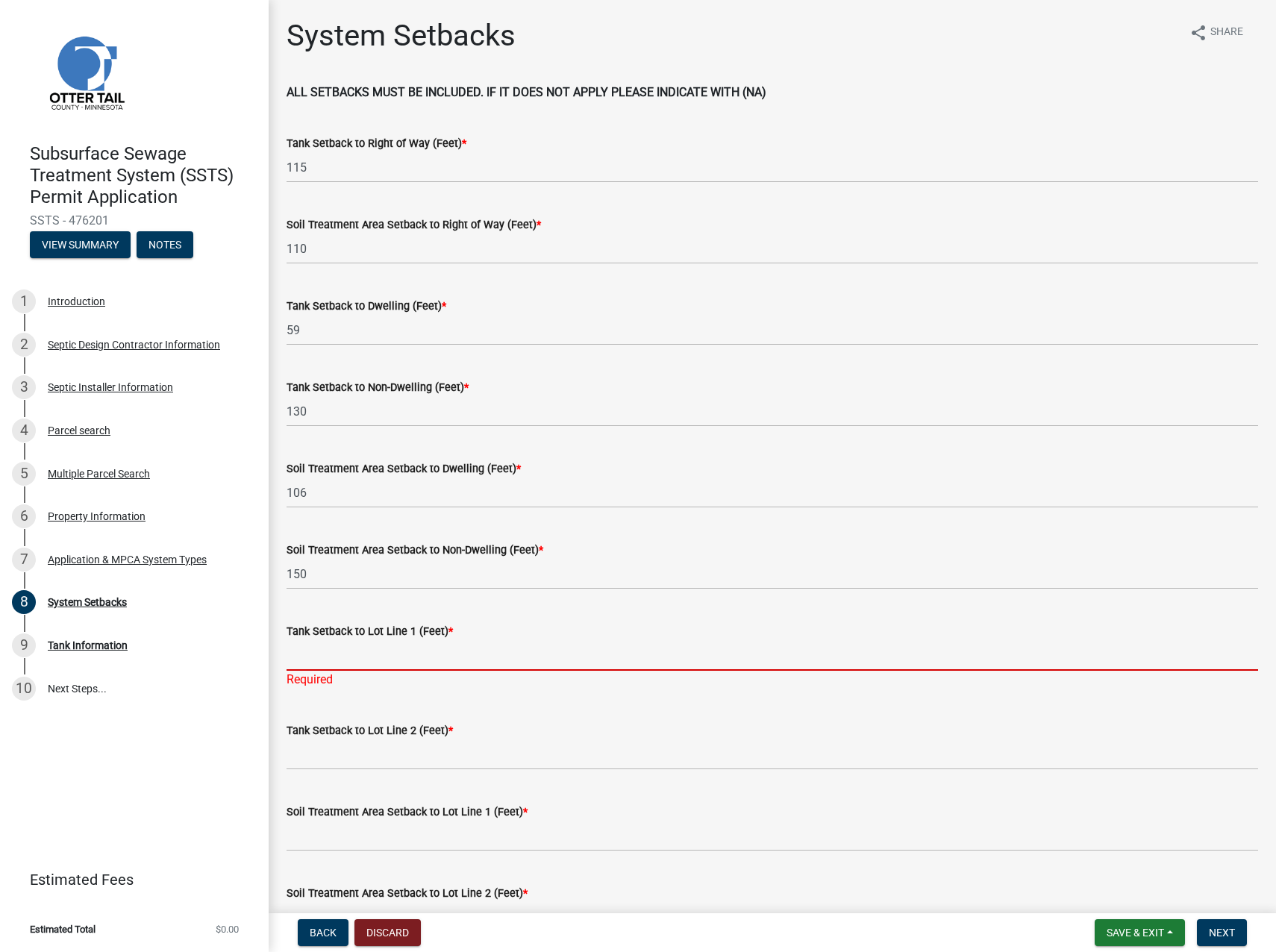
click at [367, 655] on input "Tank Setback to Lot Line 1 (Feet) *" at bounding box center [772, 655] width 972 height 31
type input "300"
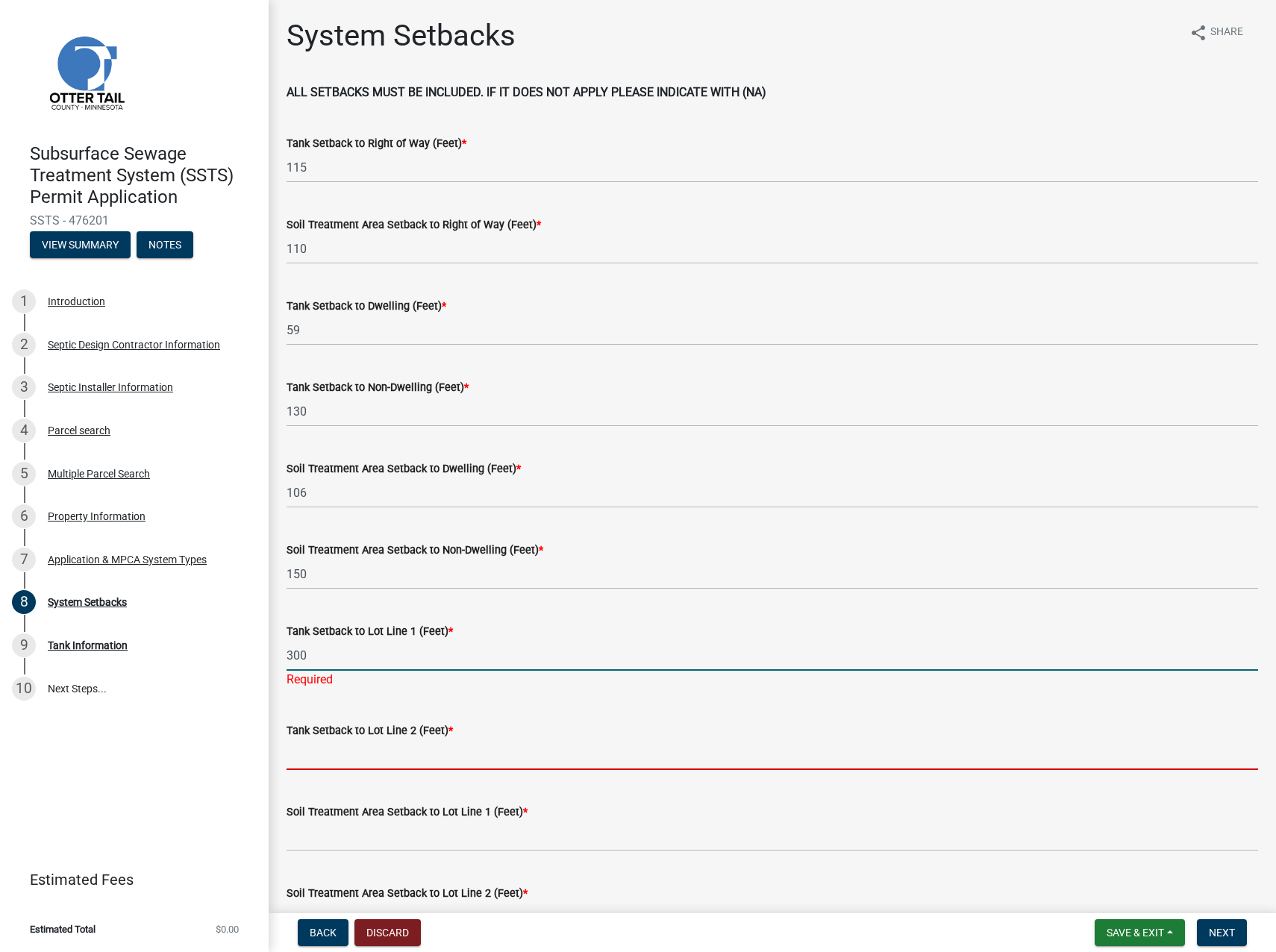
click at [344, 754] on wm-data-entity-input "Tank Setback to Lot Line 2 (Feet) *" at bounding box center [772, 741] width 972 height 81
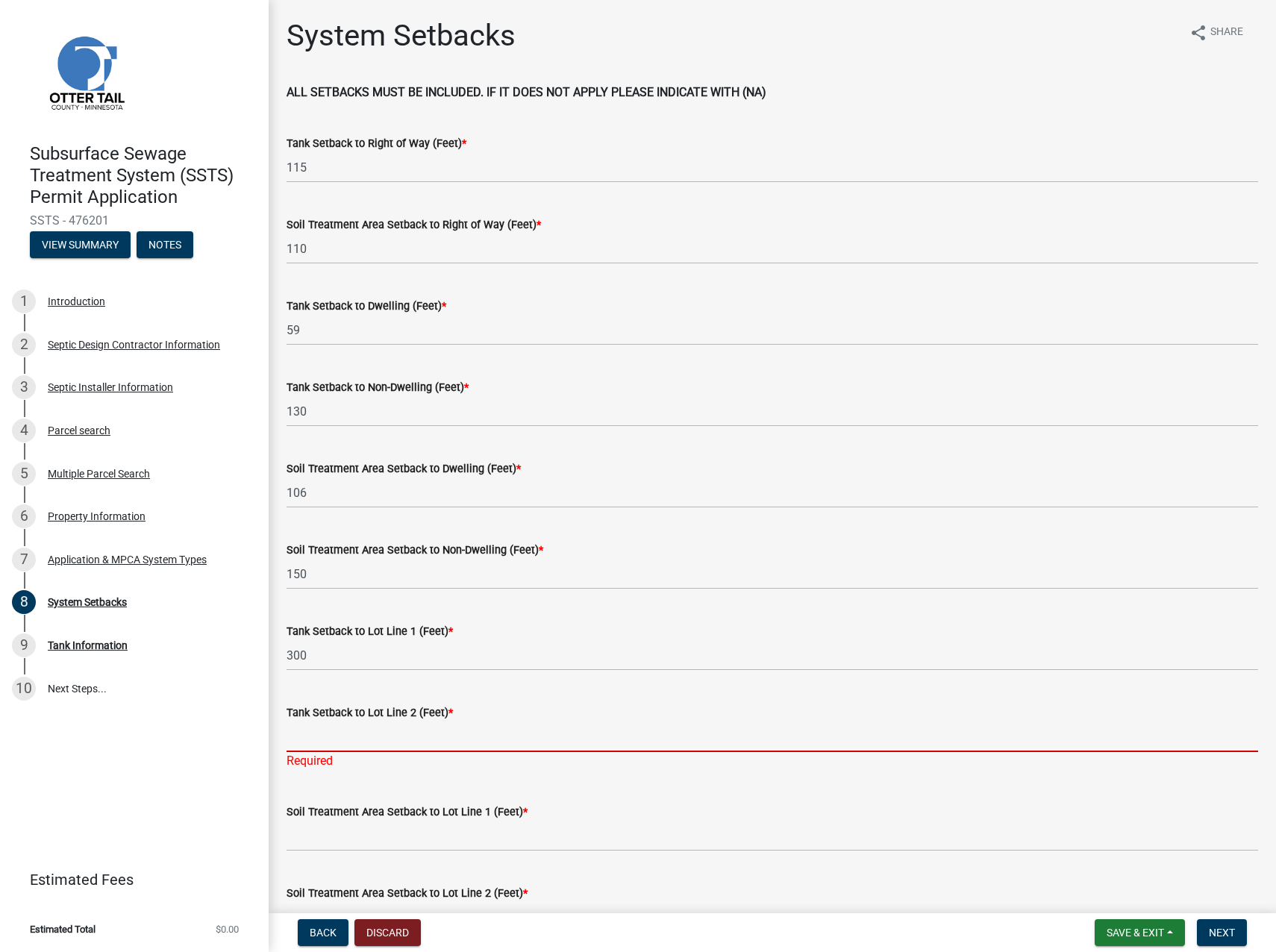
click at [312, 730] on input "Tank Setback to Lot Line 2 (Feet) *" at bounding box center [772, 737] width 972 height 31
type input "500"
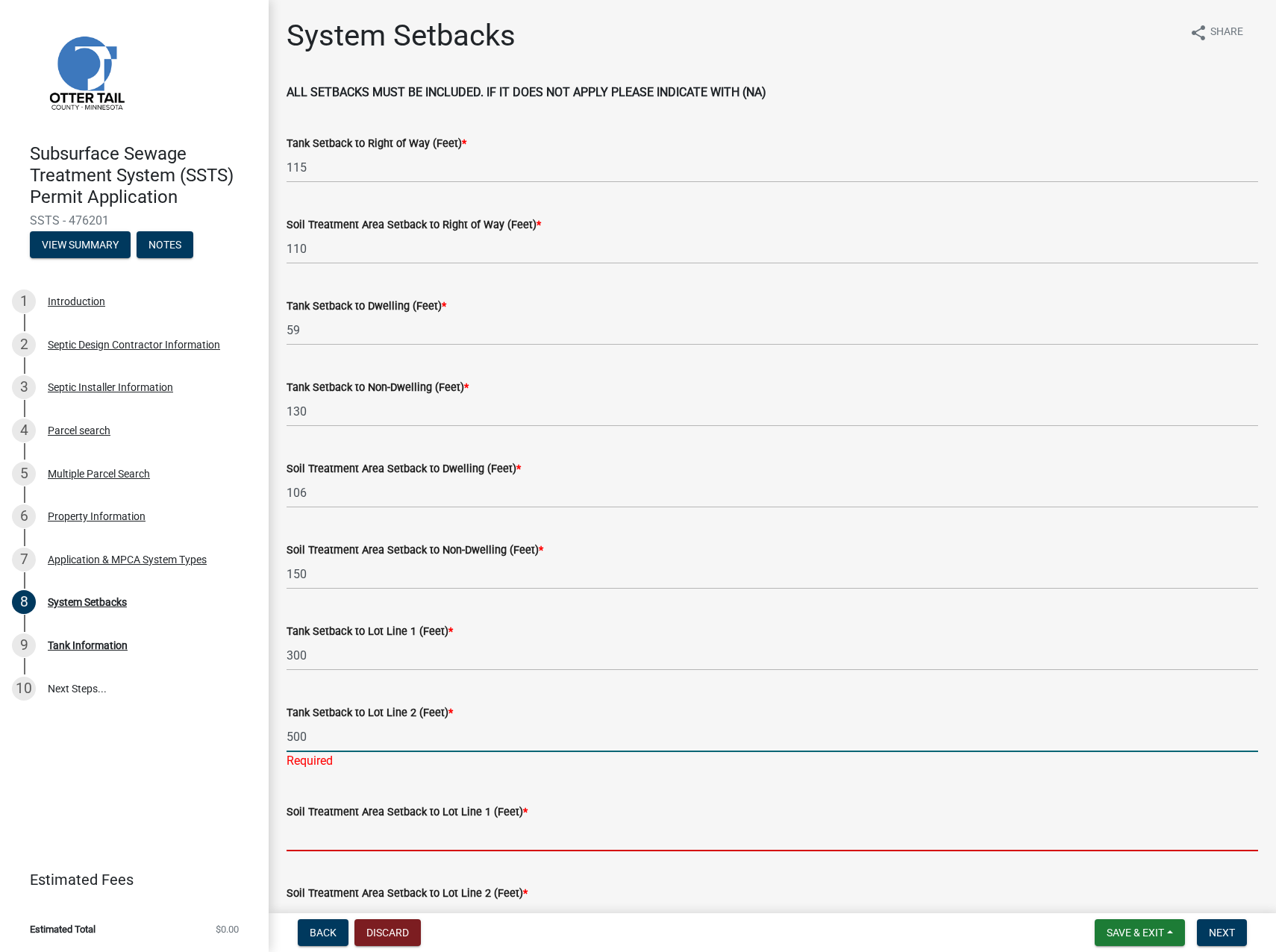
click at [318, 833] on input "Soil Treatment Area Setback to Lot Line 1 (Feet) *" at bounding box center [772, 836] width 972 height 31
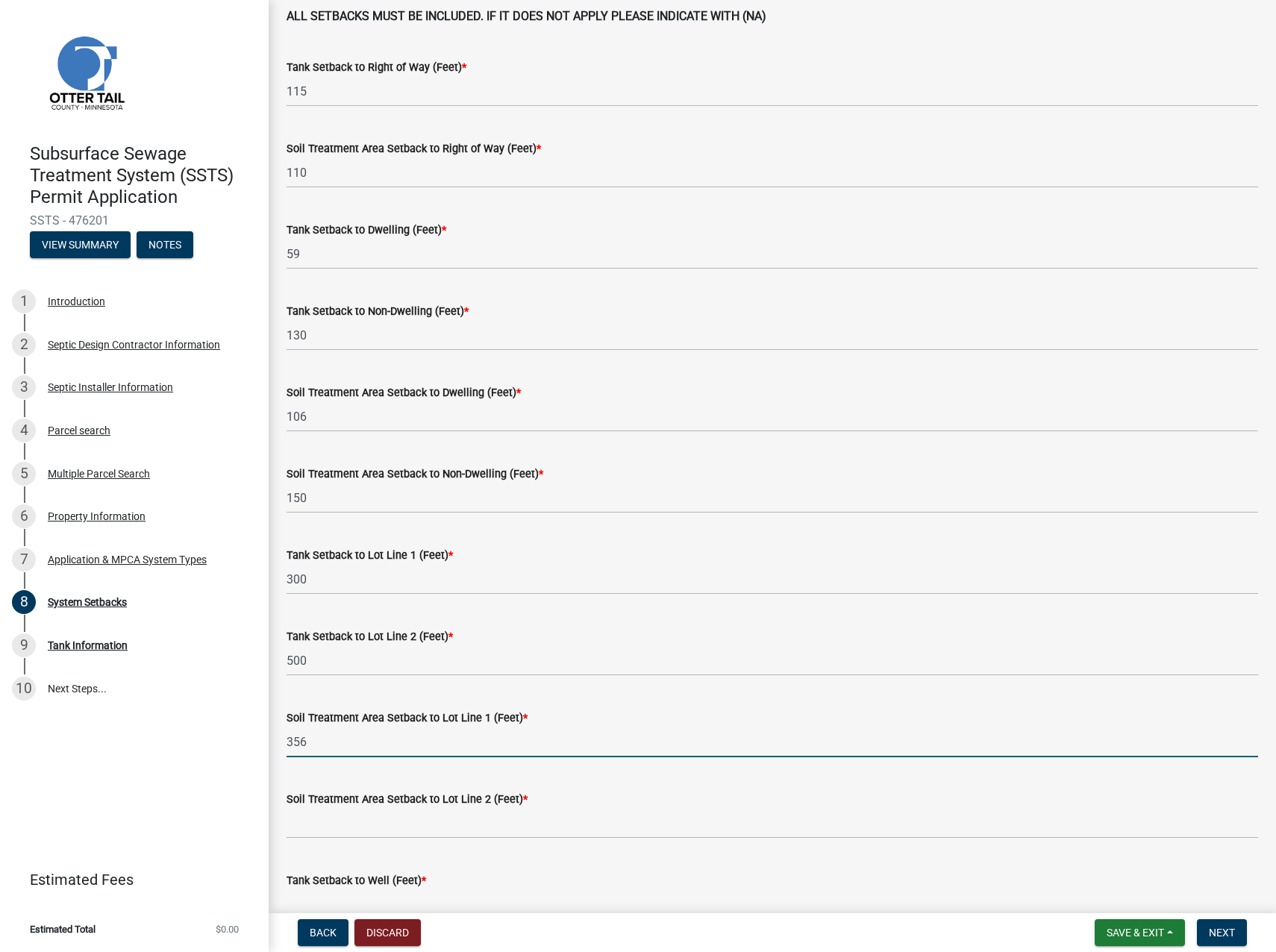
scroll to position [224, 0]
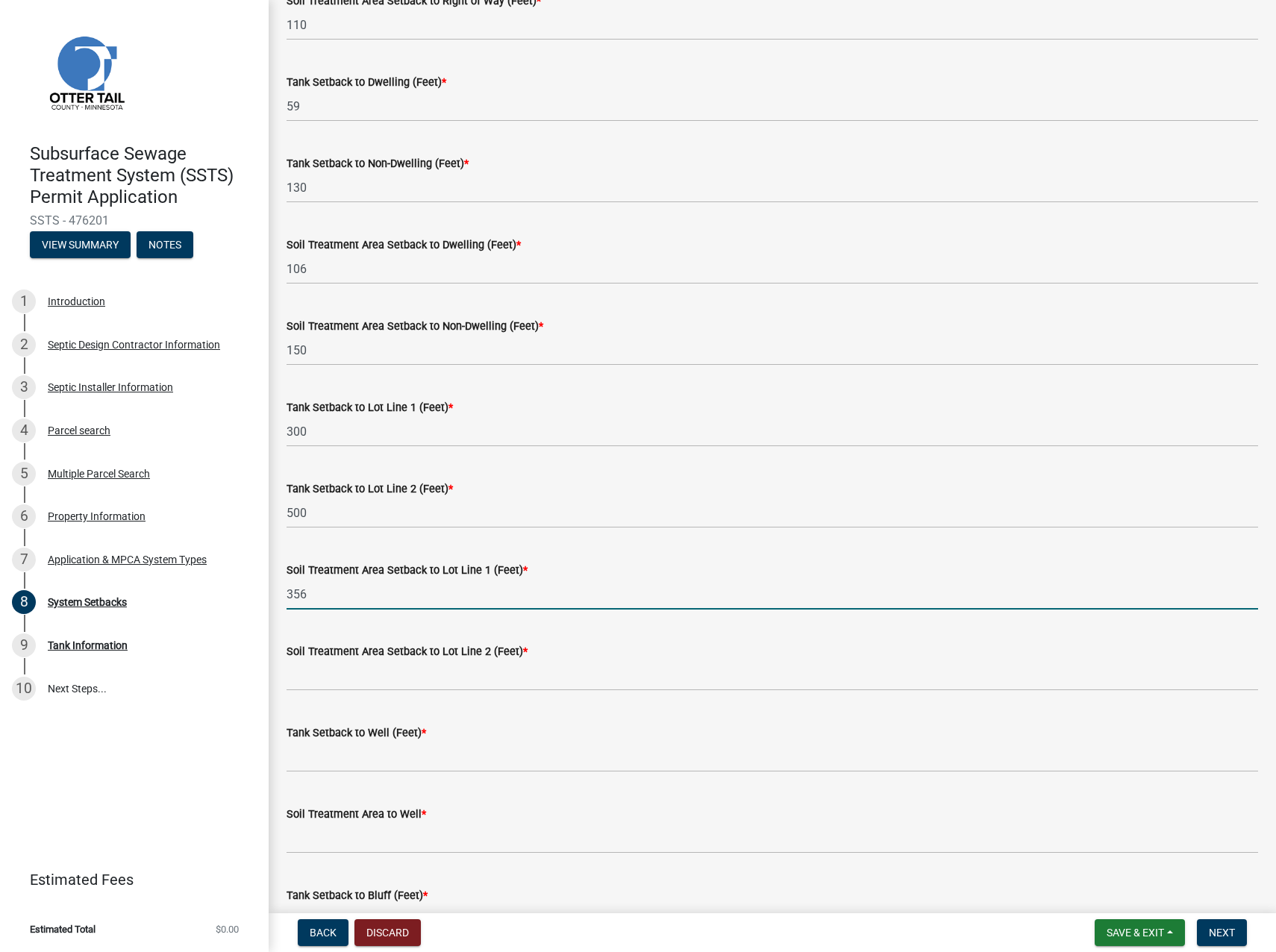
type input "356"
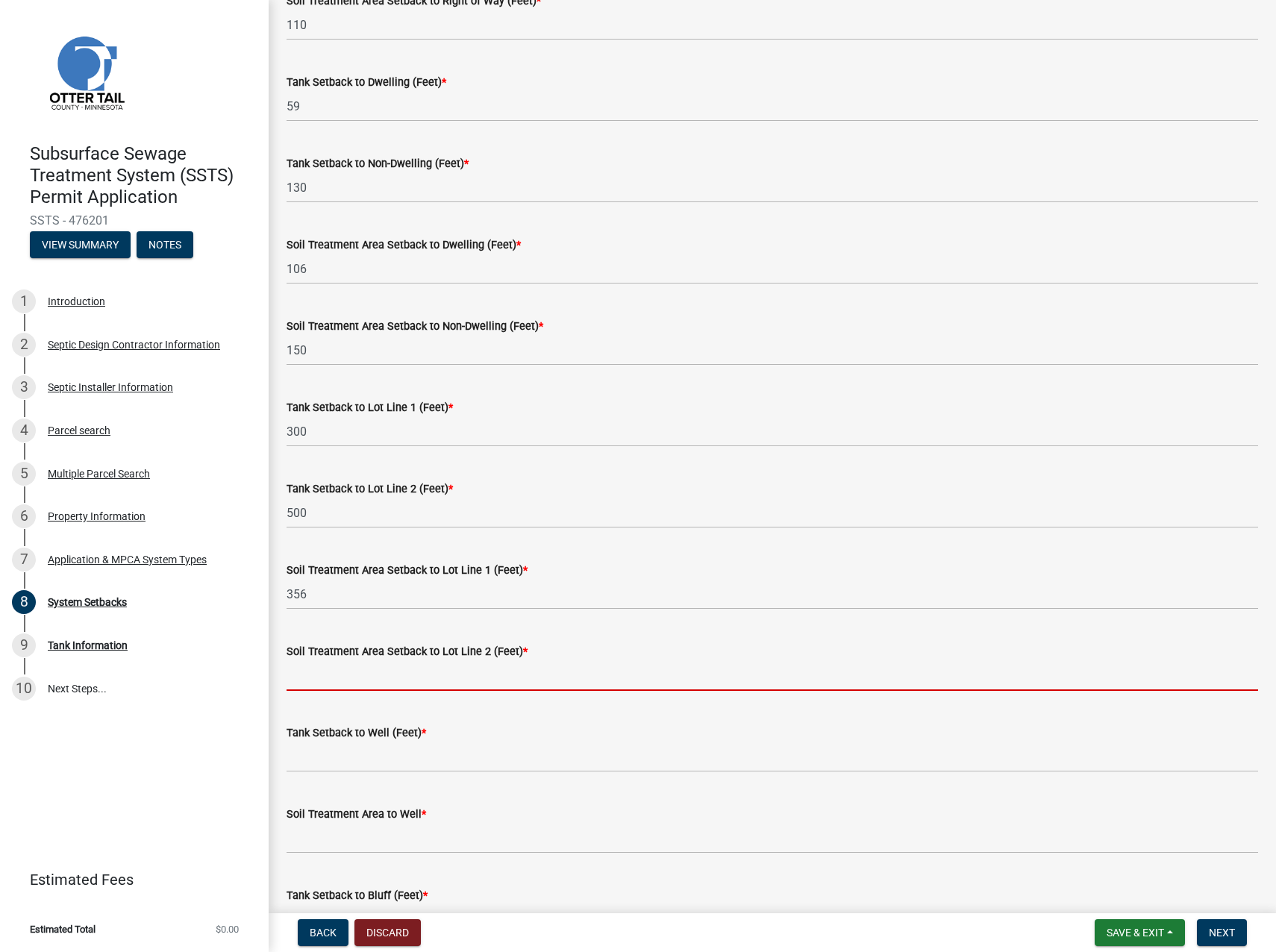
click at [297, 671] on input "Soil Treatment Area Setback to Lot Line 2 (Feet) *" at bounding box center [772, 676] width 972 height 31
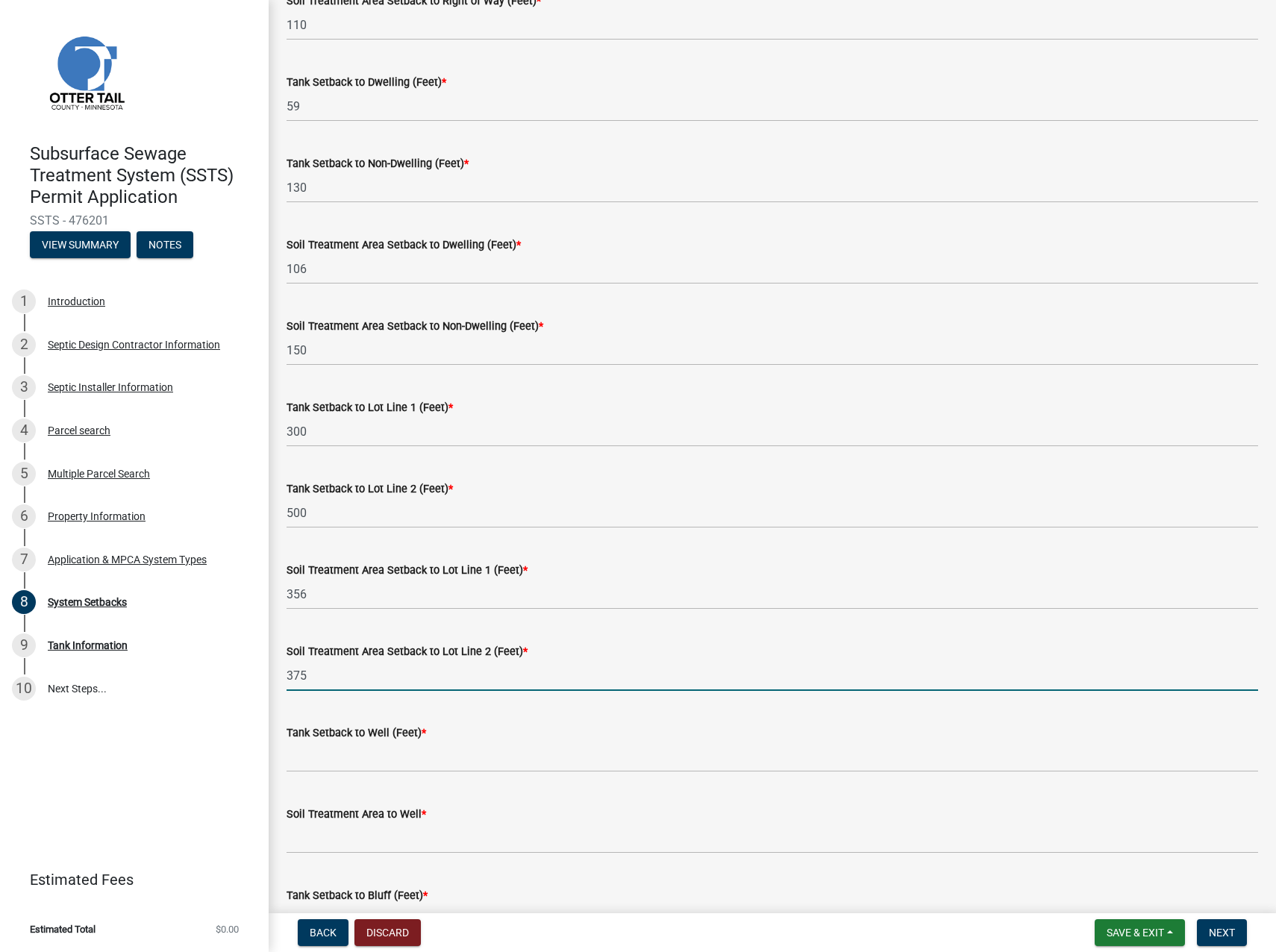
type input "375"
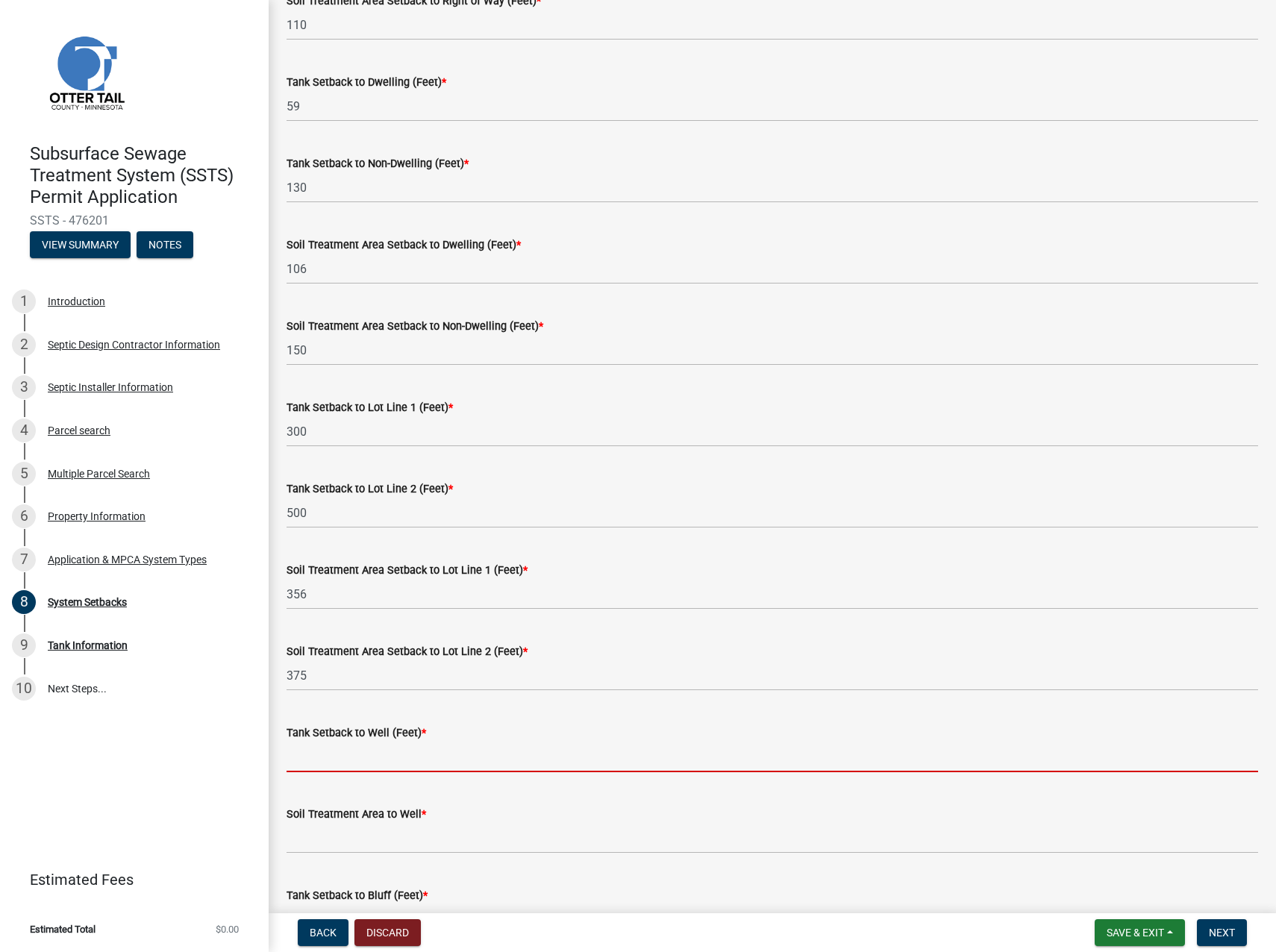
click at [346, 755] on input "Tank Setback to Well (Feet) *" at bounding box center [772, 757] width 972 height 31
type input "55"
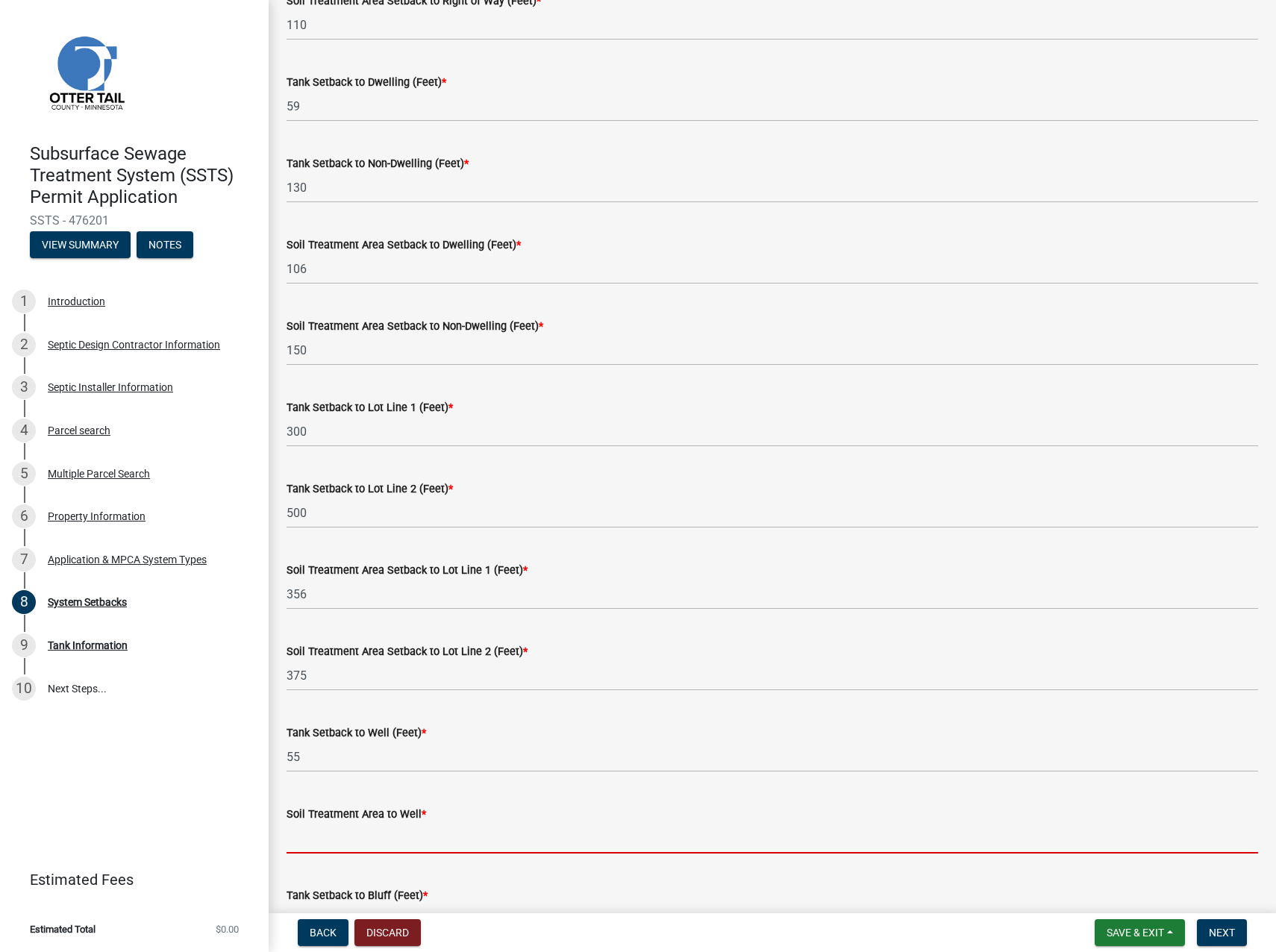
click at [319, 834] on input "Soil Treatment Area to Well *" at bounding box center [772, 838] width 972 height 31
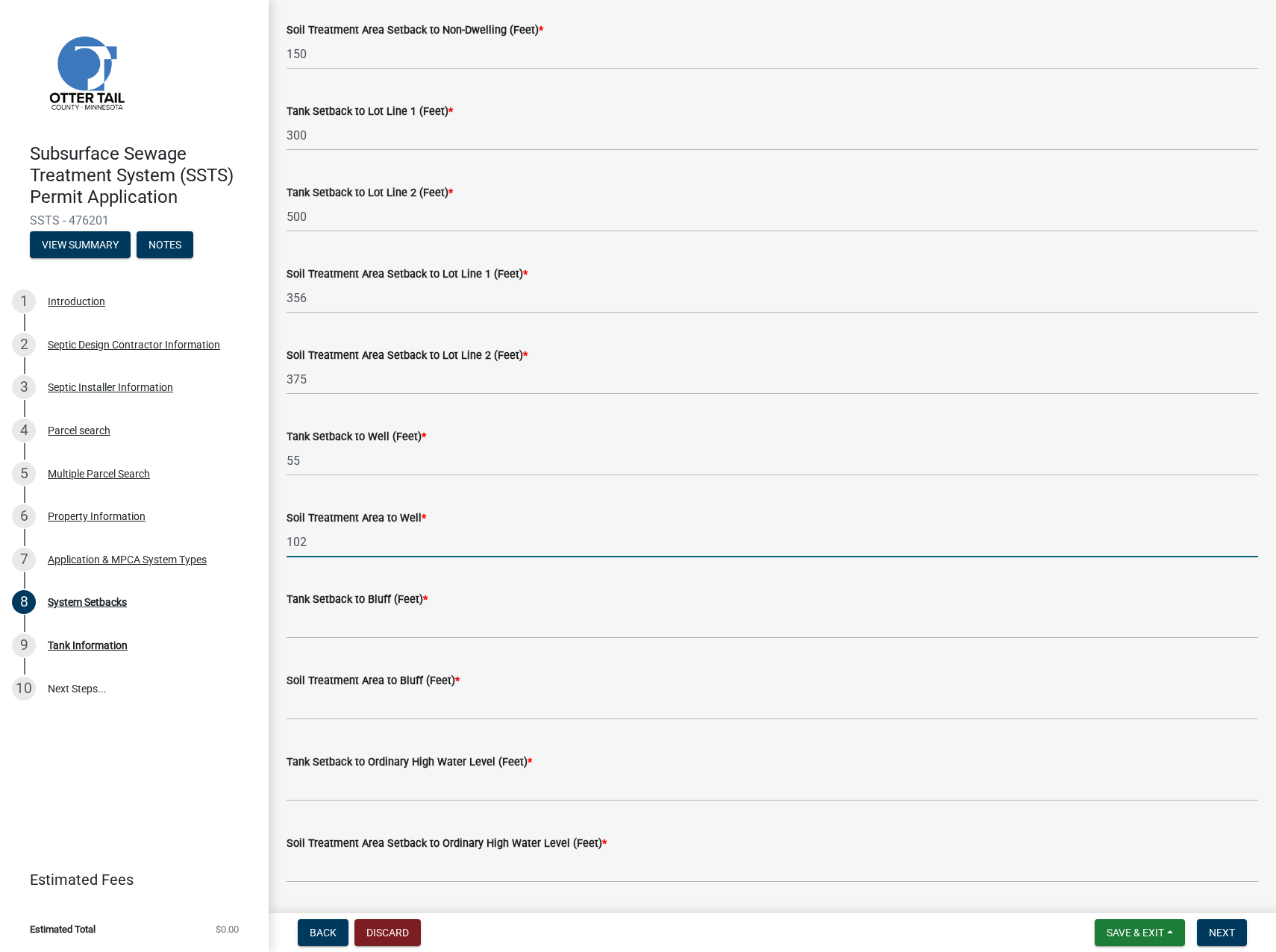
scroll to position [523, 0]
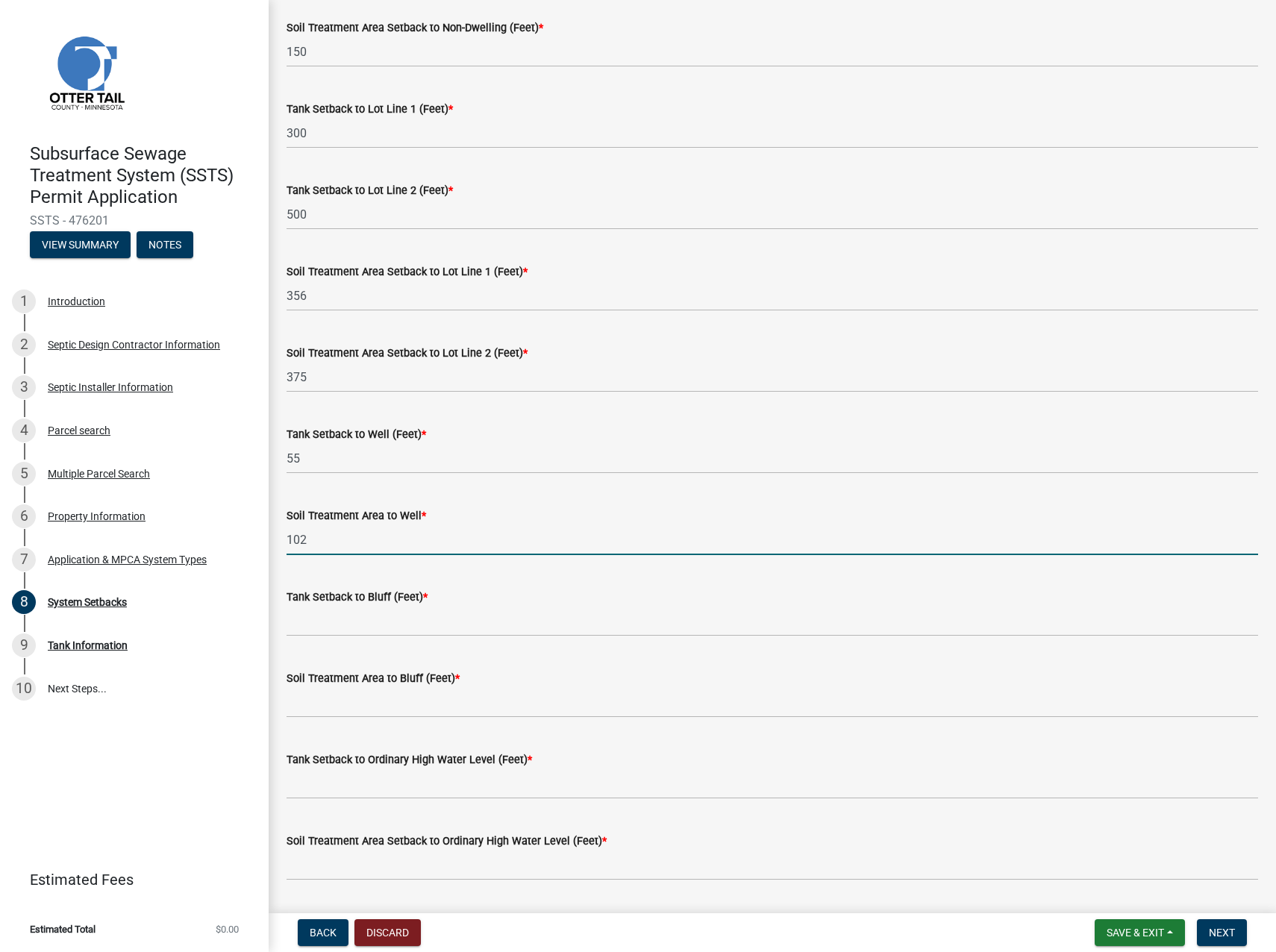
type input "102"
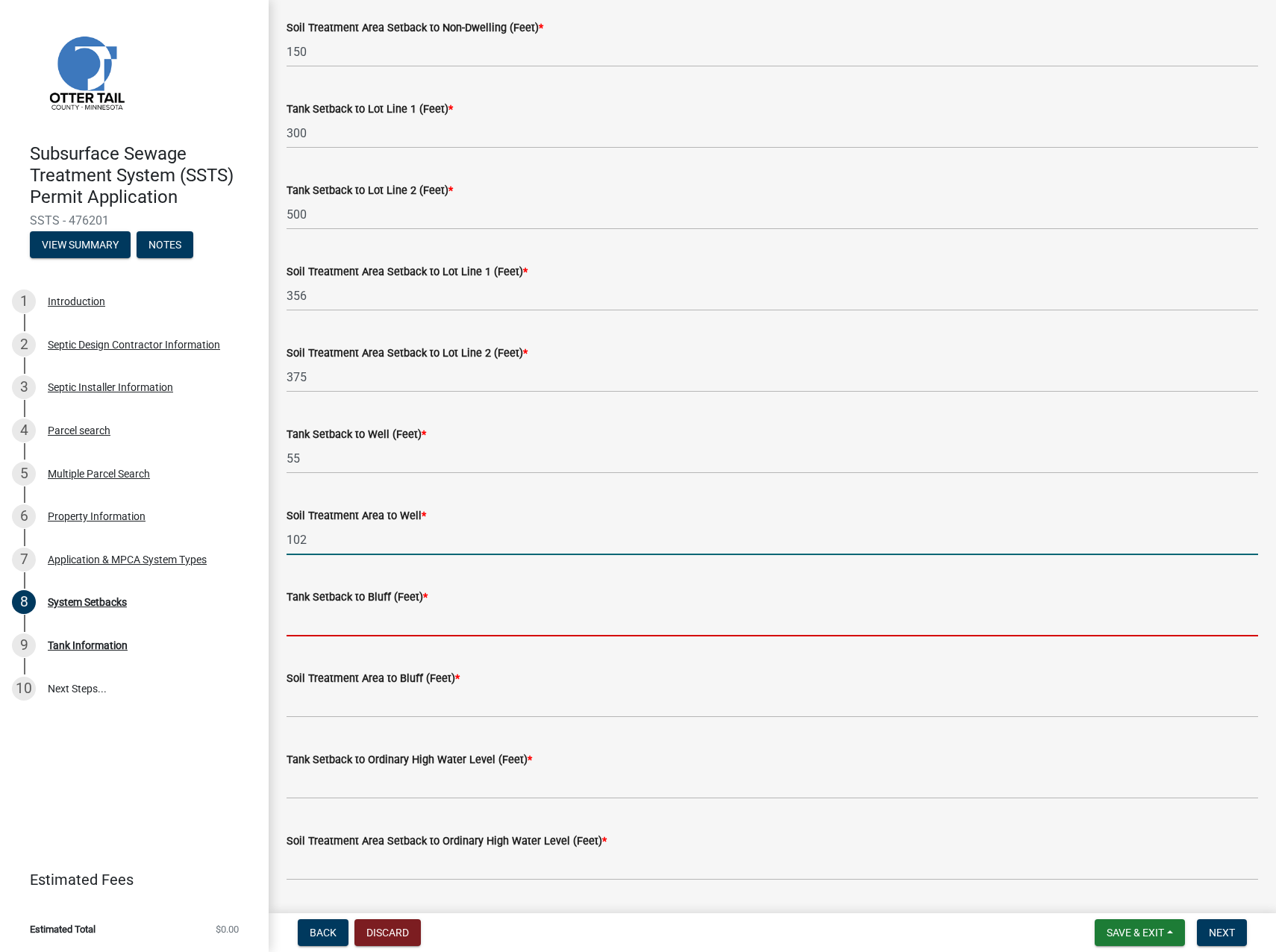
click at [325, 621] on input "Tank Setback to Bluff (Feet) *" at bounding box center [772, 621] width 972 height 31
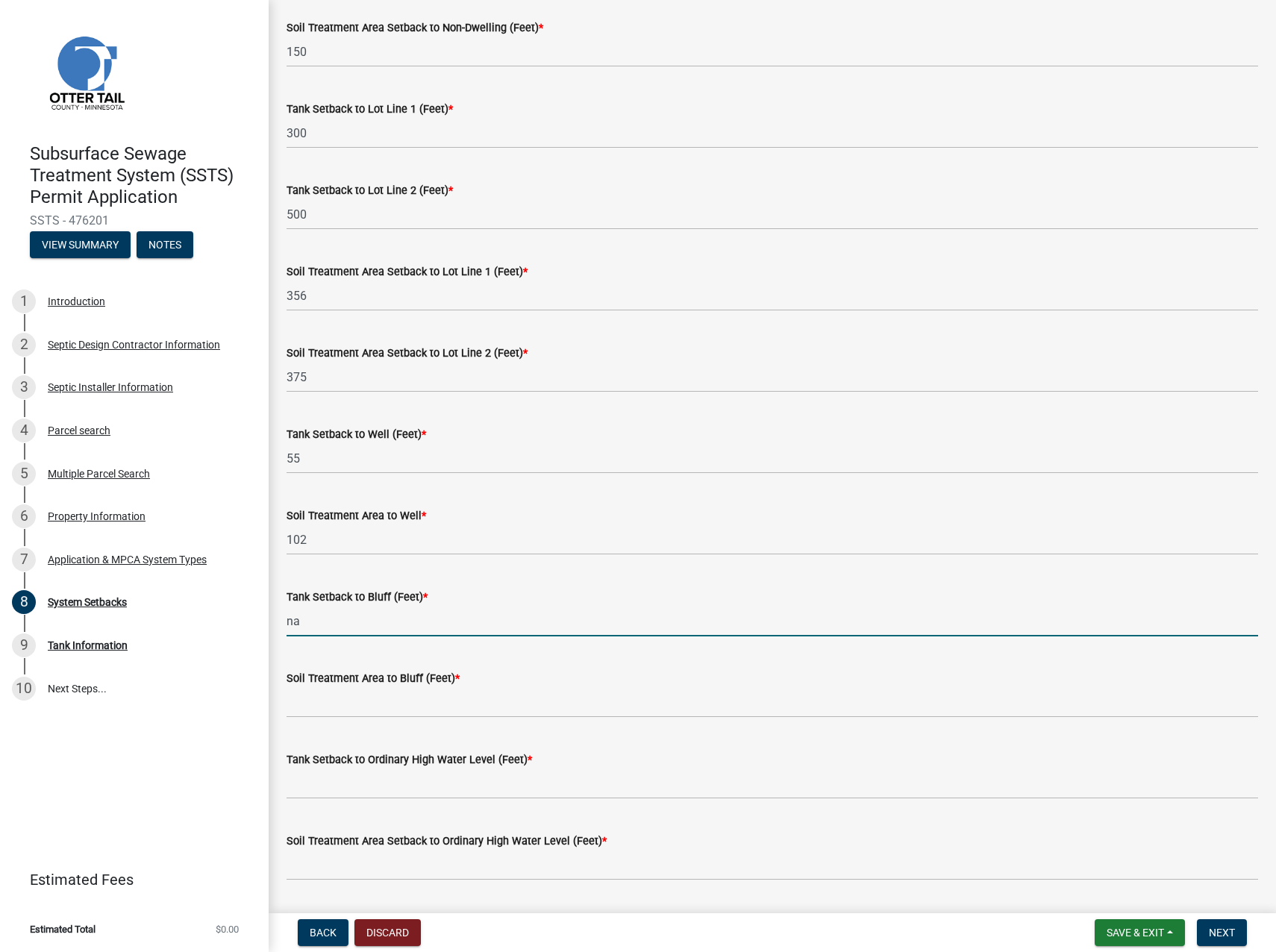
type input "na"
click at [307, 709] on input "Soil Treatment Area to Bluff (Feet) *" at bounding box center [772, 702] width 972 height 31
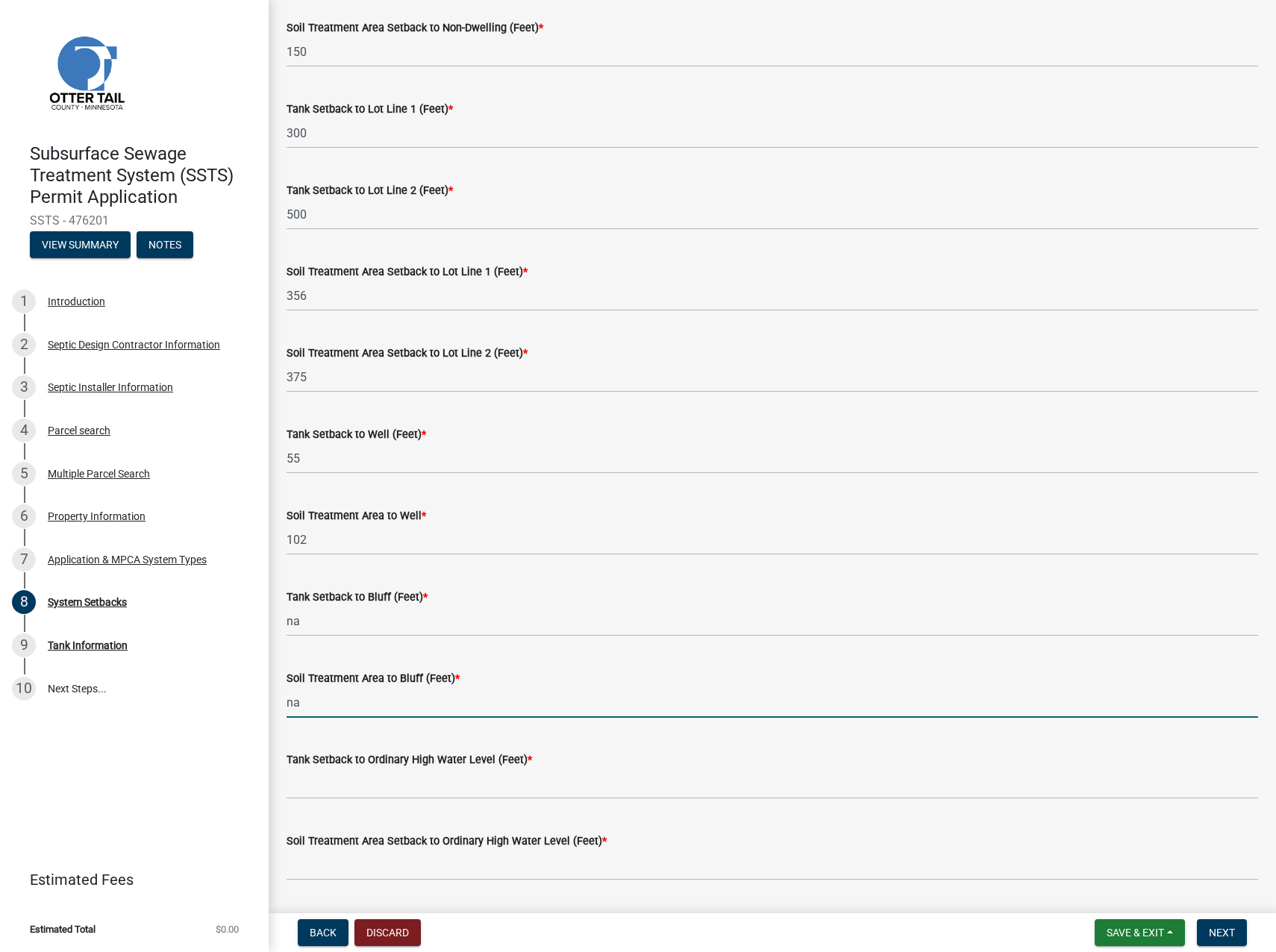
type input "na"
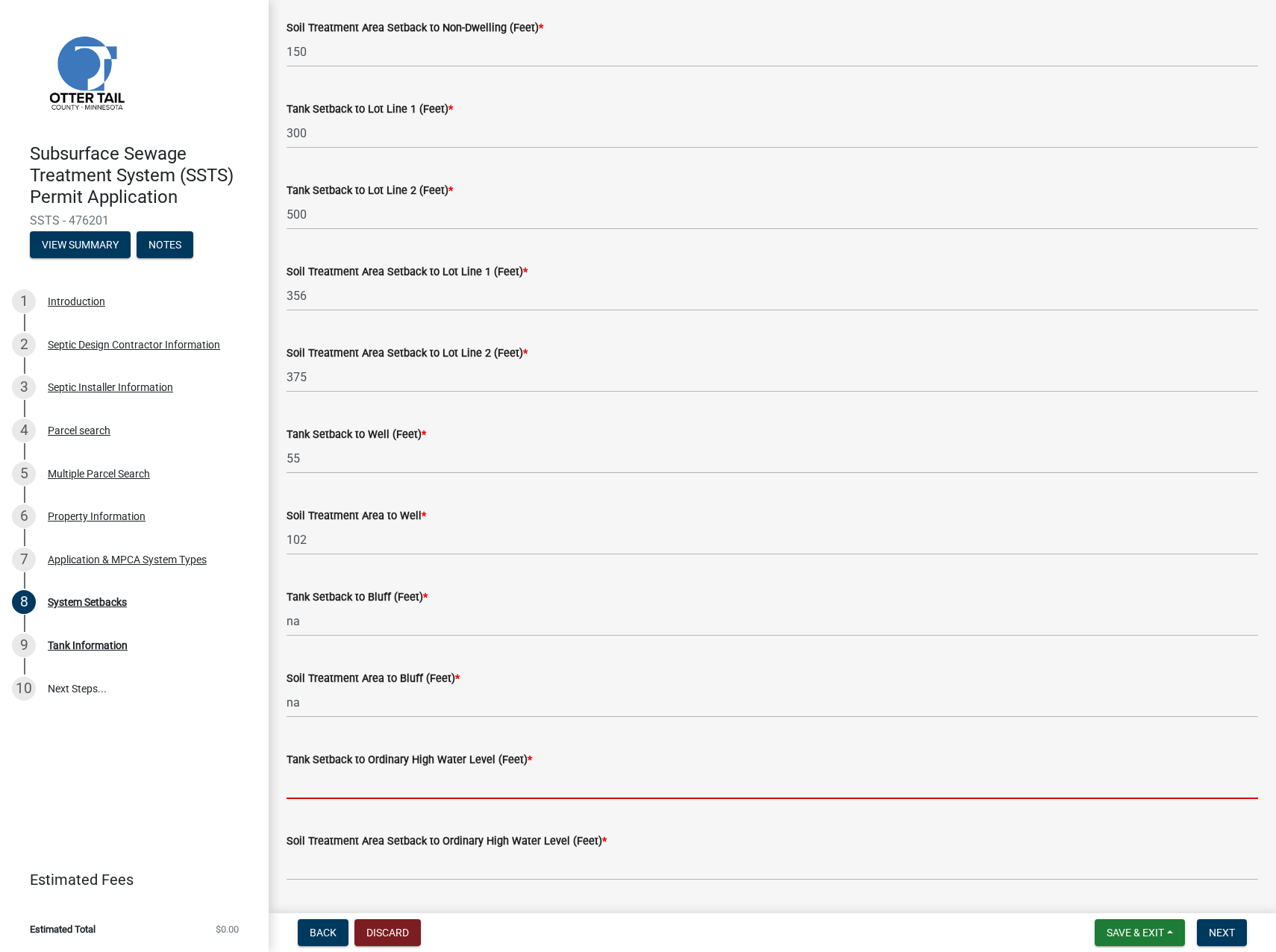
click at [295, 784] on input "Tank Setback to Ordinary High Water Level (Feet) *" at bounding box center [772, 783] width 972 height 31
type input "na"
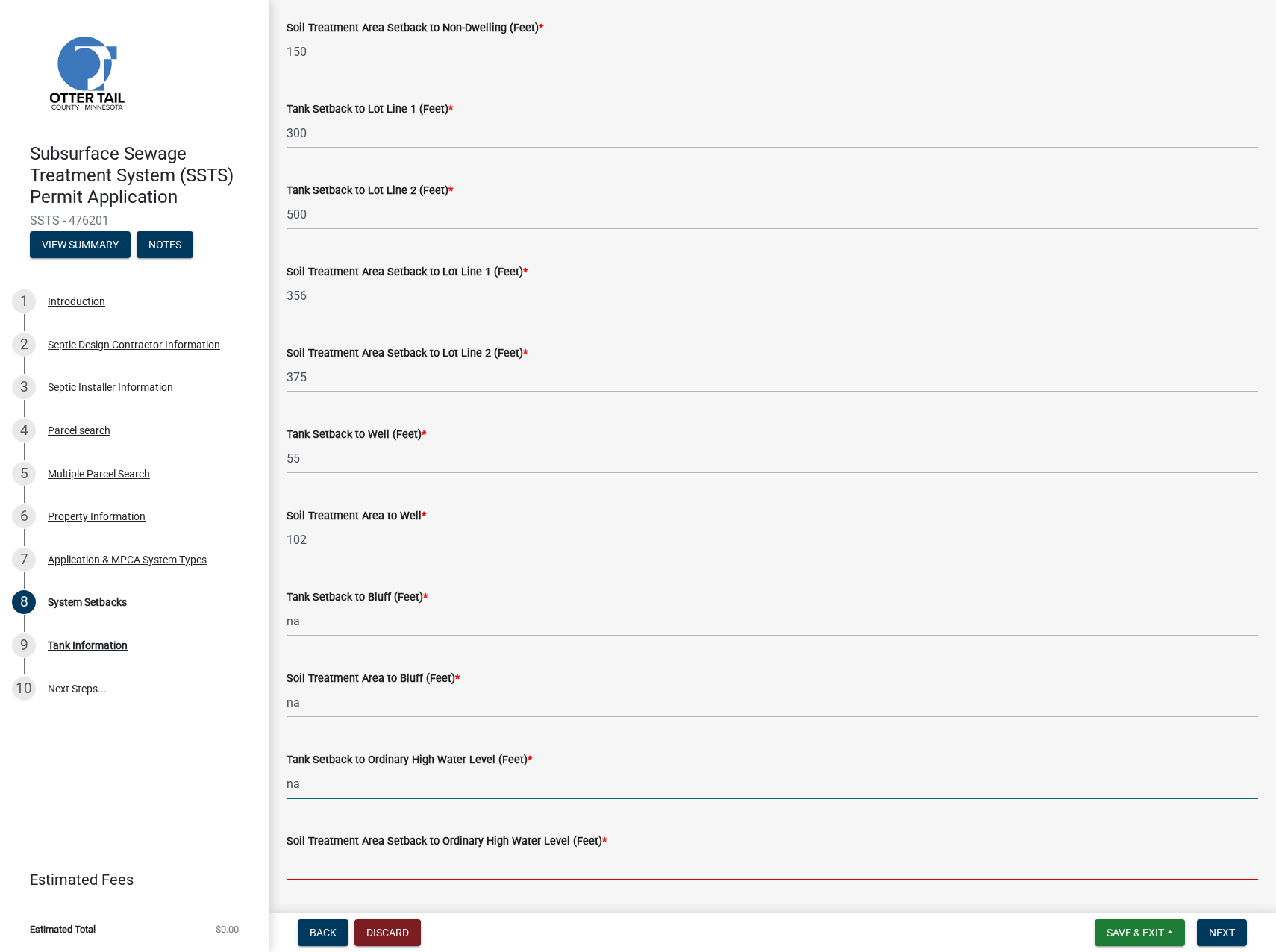
click at [300, 866] on input "Soil Treatment Area Setback to Ordinary High Water Level (Feet) *" at bounding box center [772, 865] width 972 height 31
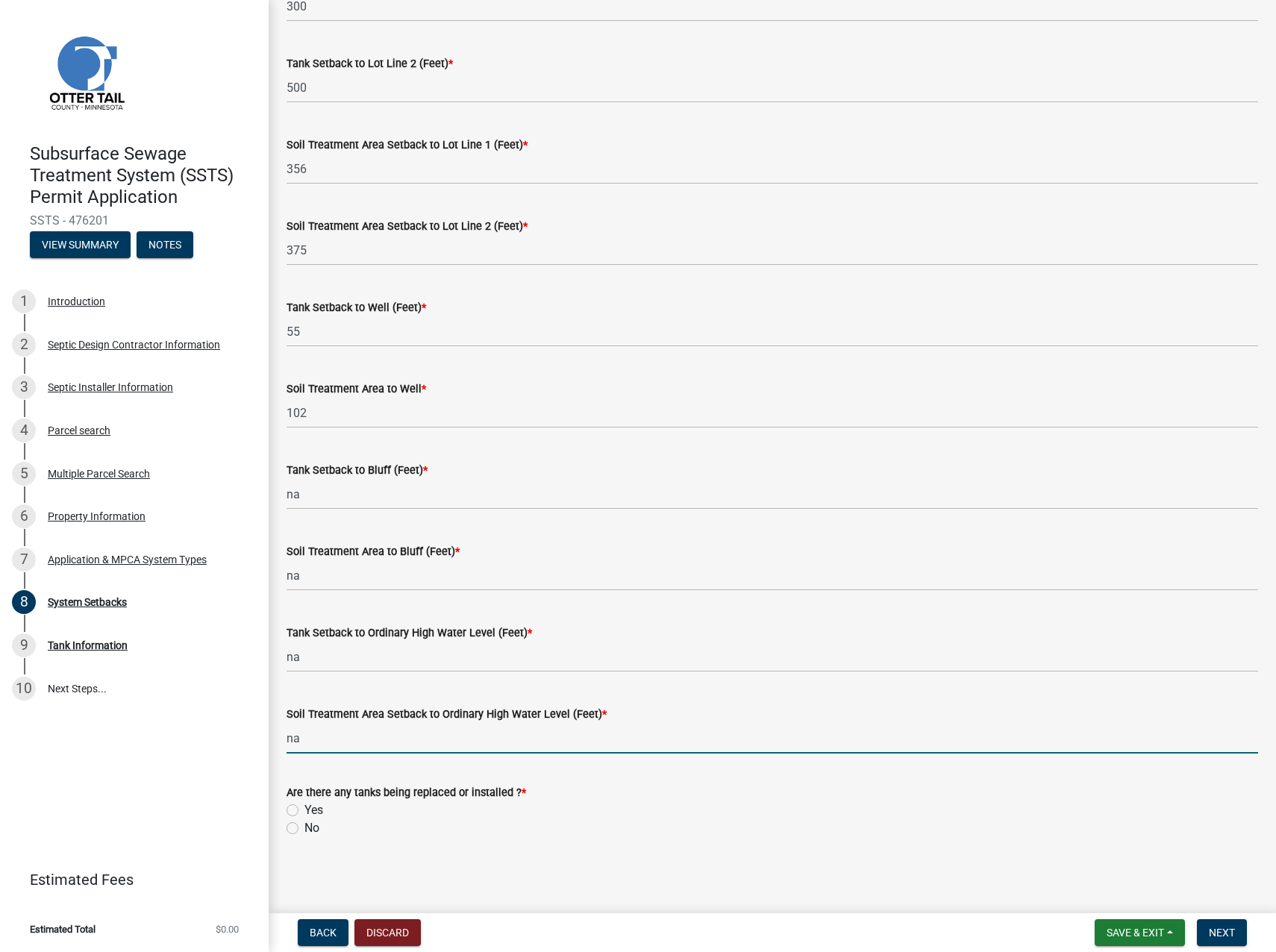
scroll to position [651, 0]
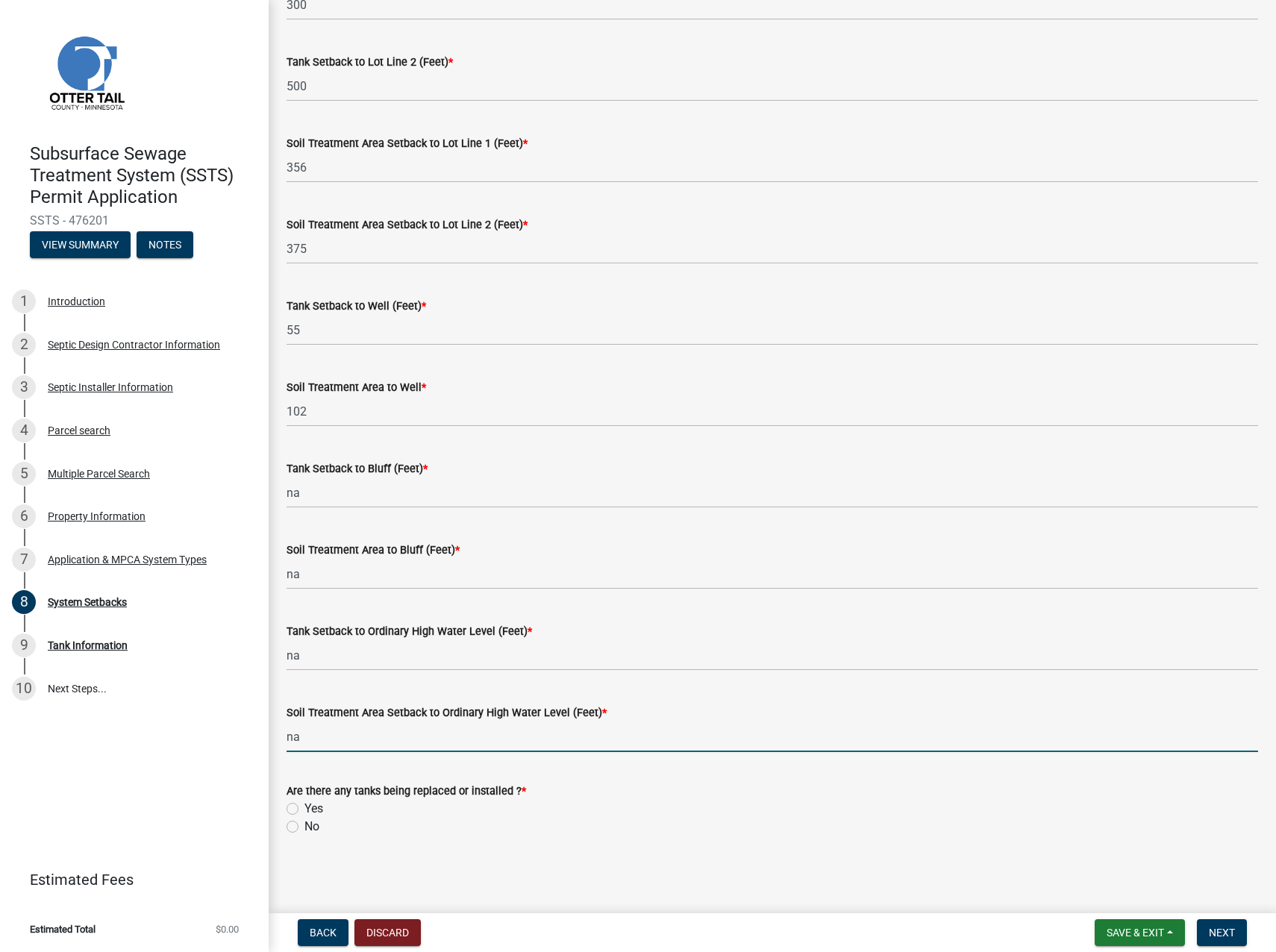
type input "na"
click at [304, 805] on label "Yes" at bounding box center [313, 809] width 19 height 18
click at [304, 805] on input "Yes" at bounding box center [309, 804] width 10 height 10
radio input "true"
click at [1221, 928] on span "Next" at bounding box center [1222, 933] width 26 height 12
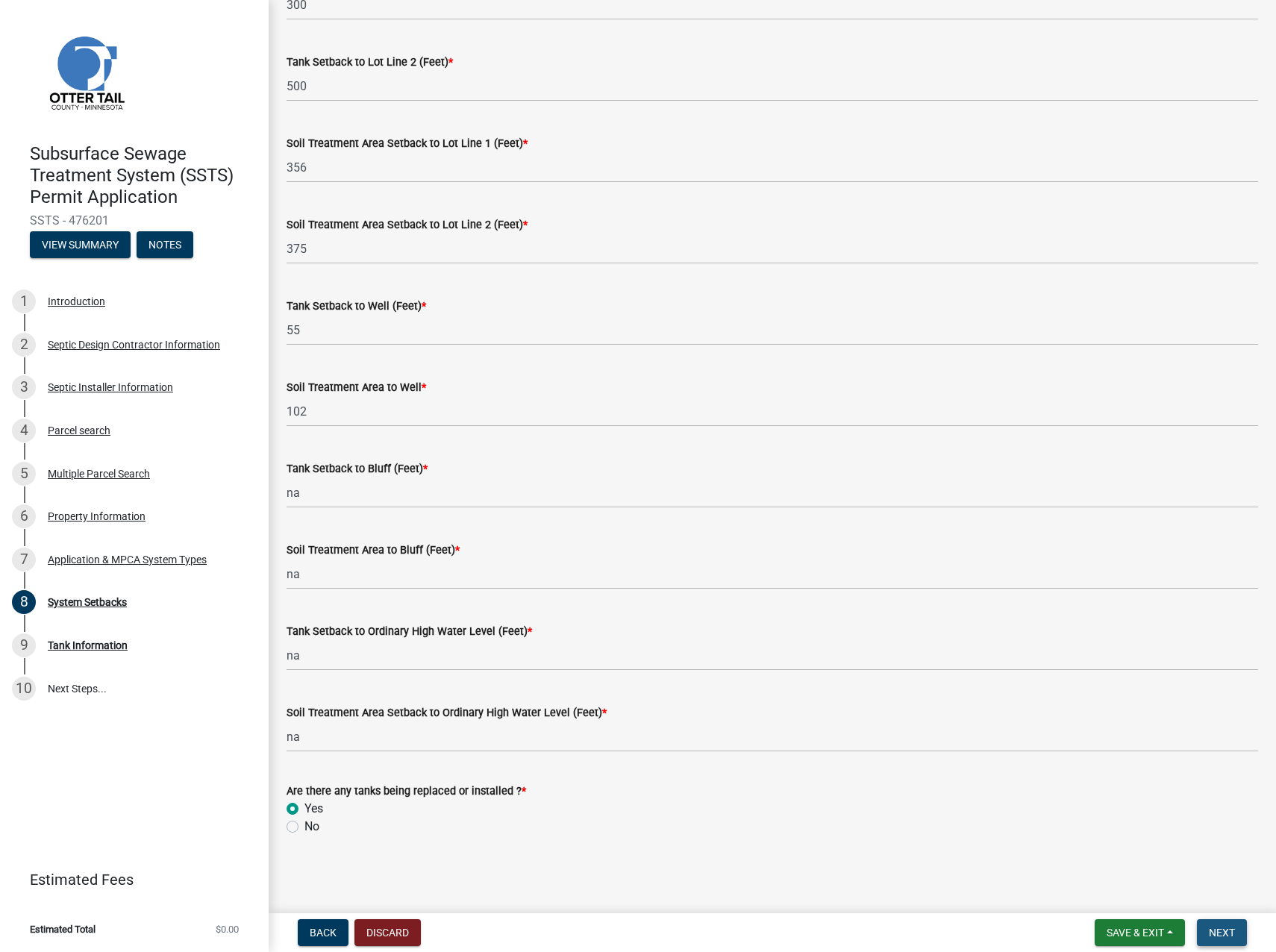
scroll to position [0, 0]
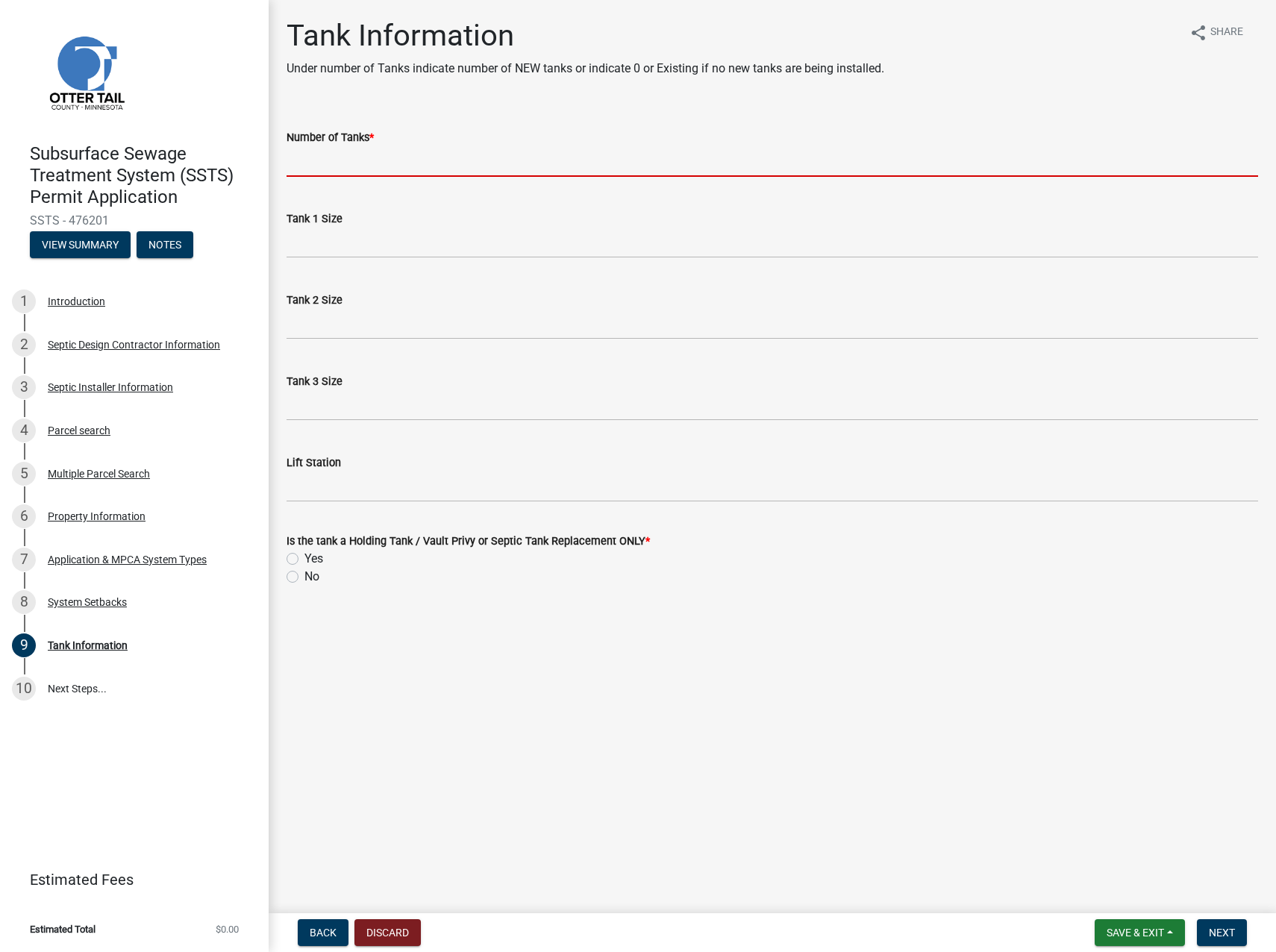
click at [364, 165] on input "Number of Tanks *" at bounding box center [772, 161] width 972 height 31
type input "1"
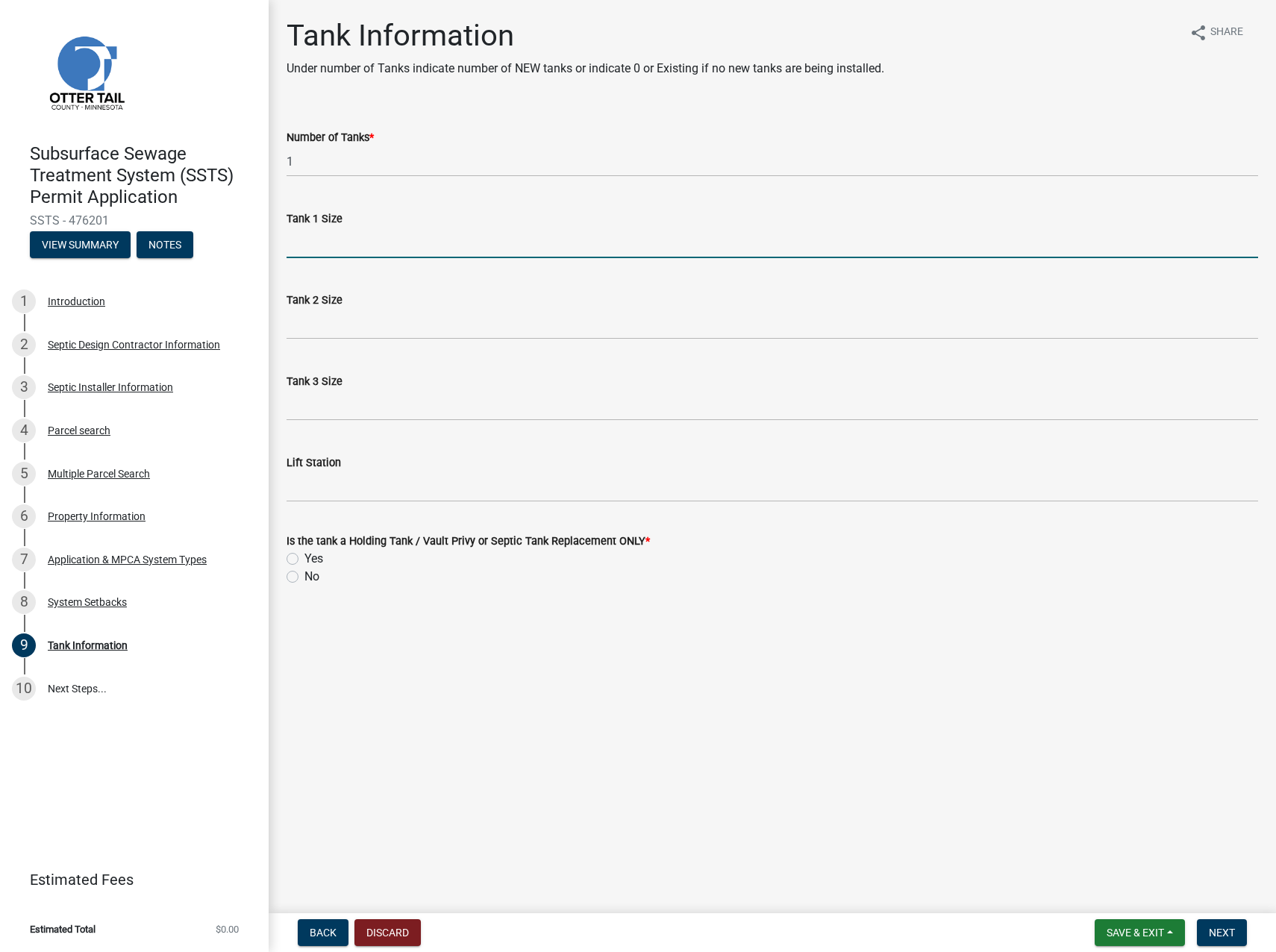
click at [306, 243] on input "Tank 1 Size" at bounding box center [772, 243] width 972 height 31
type input "1000/500"
drag, startPoint x: 294, startPoint y: 575, endPoint x: 314, endPoint y: 581, distance: 20.9
click at [304, 575] on label "No" at bounding box center [312, 577] width 15 height 18
click at [304, 575] on input "No" at bounding box center [309, 572] width 10 height 10
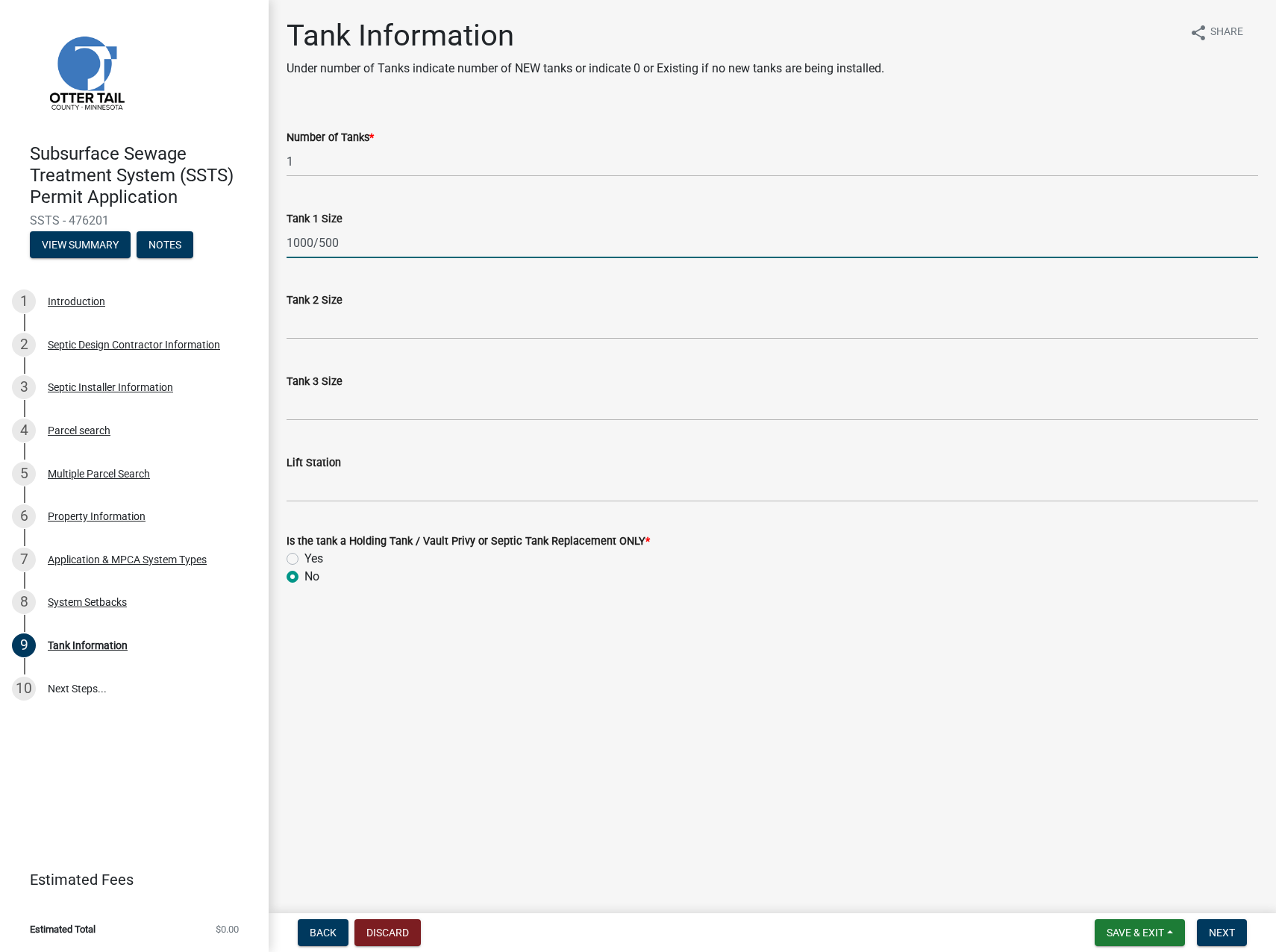
radio input "true"
click at [1223, 937] on span "Next" at bounding box center [1222, 933] width 26 height 12
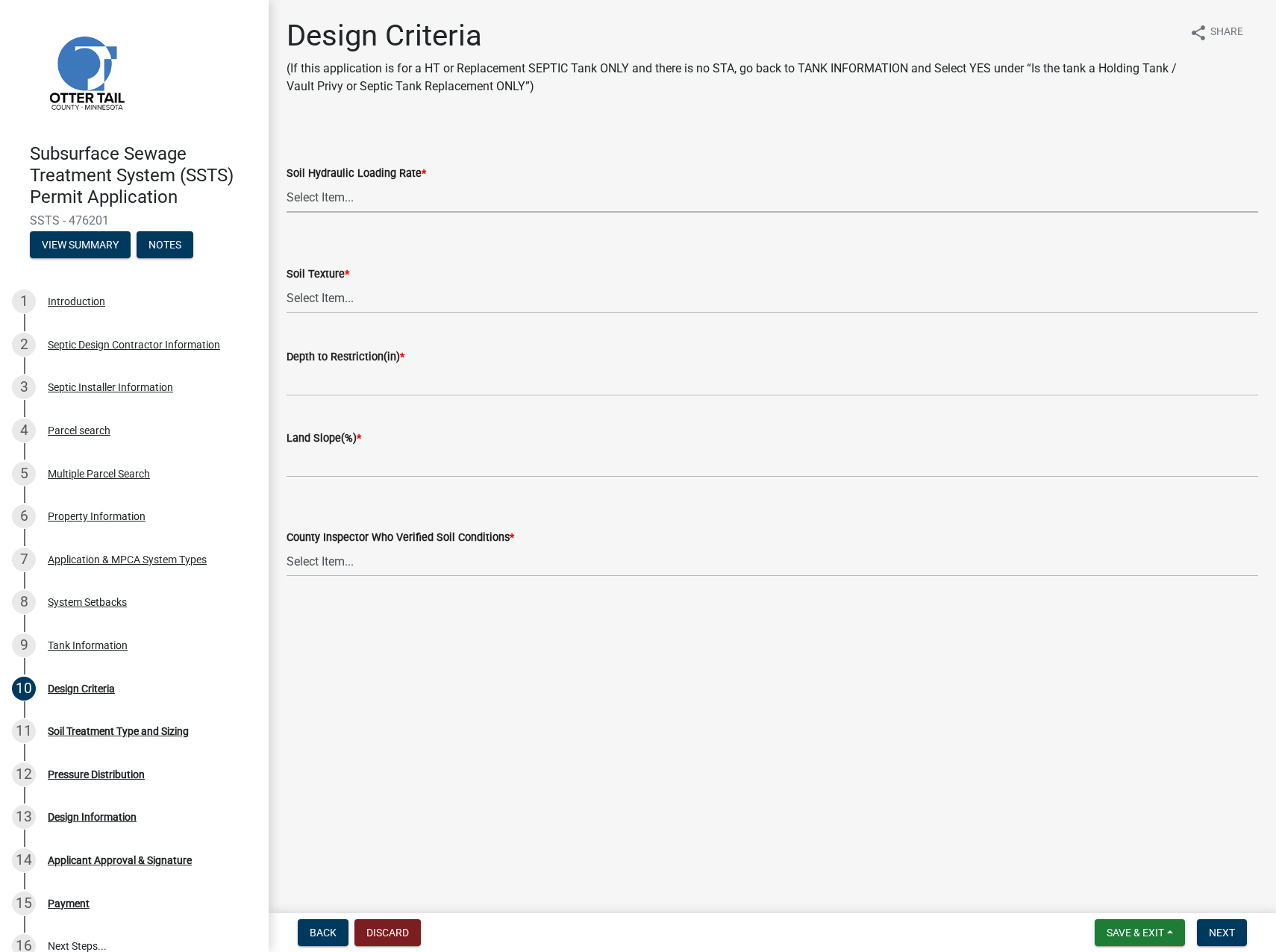
drag, startPoint x: 325, startPoint y: 197, endPoint x: 342, endPoint y: 191, distance: 18.0
click at [325, 197] on select "Select Item... 1.6 gpd/ft2 1.2 gpd/ft2 1.0 gpd/ft2 0.87 gpd/ft2 0.78 gpd/ft2 0.…" at bounding box center [772, 197] width 972 height 31
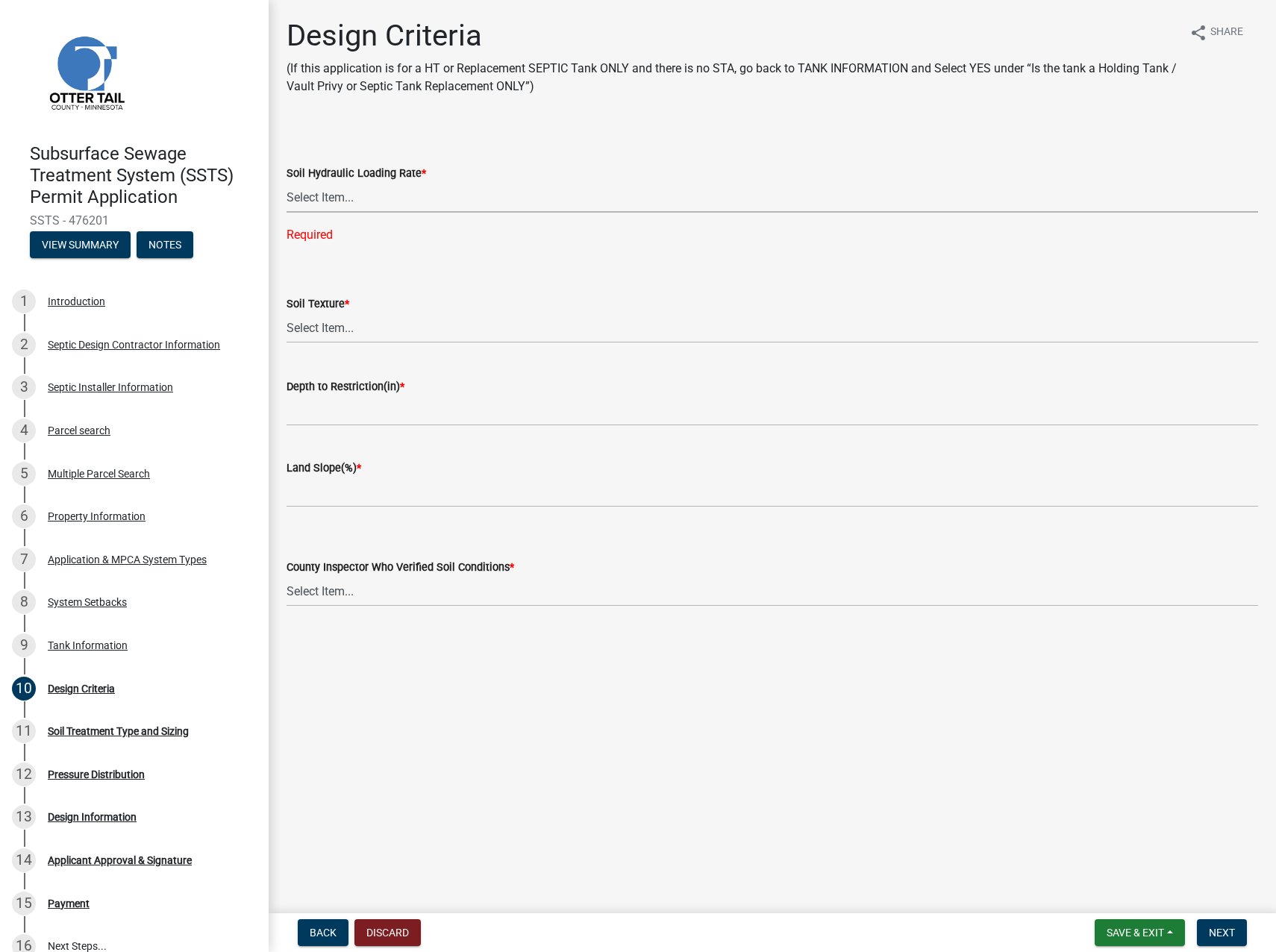
click at [327, 197] on select "Select Item... 1.6 gpd/ft2 1.2 gpd/ft2 1.0 gpd/ft2 0.87 gpd/ft2 0.78 gpd/ft2 0.…" at bounding box center [772, 197] width 972 height 31
click at [286, 182] on select "Select Item... 1.6 gpd/ft2 1.2 gpd/ft2 1.0 gpd/ft2 0.87 gpd/ft2 0.78 gpd/ft2 0.…" at bounding box center [772, 197] width 972 height 31
select select "b8a1b220-aca7-4670-a1f5-0f0b15eabd52"
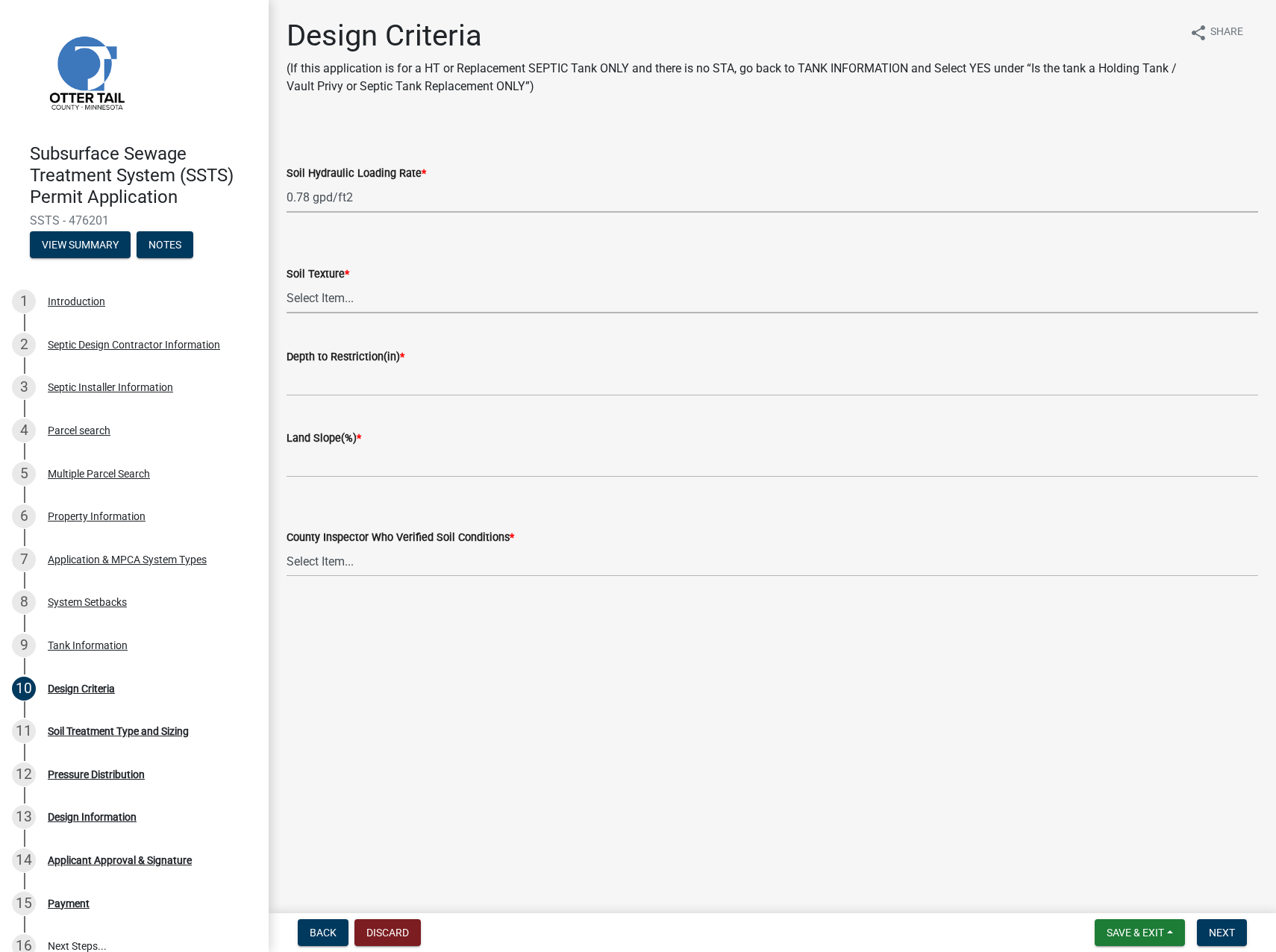
click at [317, 300] on select "Select Item... Coarse Sand (COS) Sand (S) Fine Sand (FS) Very Fine Sand (VFS) L…" at bounding box center [772, 298] width 972 height 31
click at [286, 282] on select "Select Item... Coarse Sand (COS) Sand (S) Fine Sand (FS) Very Fine Sand (VFS) L…" at bounding box center [772, 298] width 972 height 31
select select "70eb23f8-102f-4072-81d7-b3b0dd1c94c8"
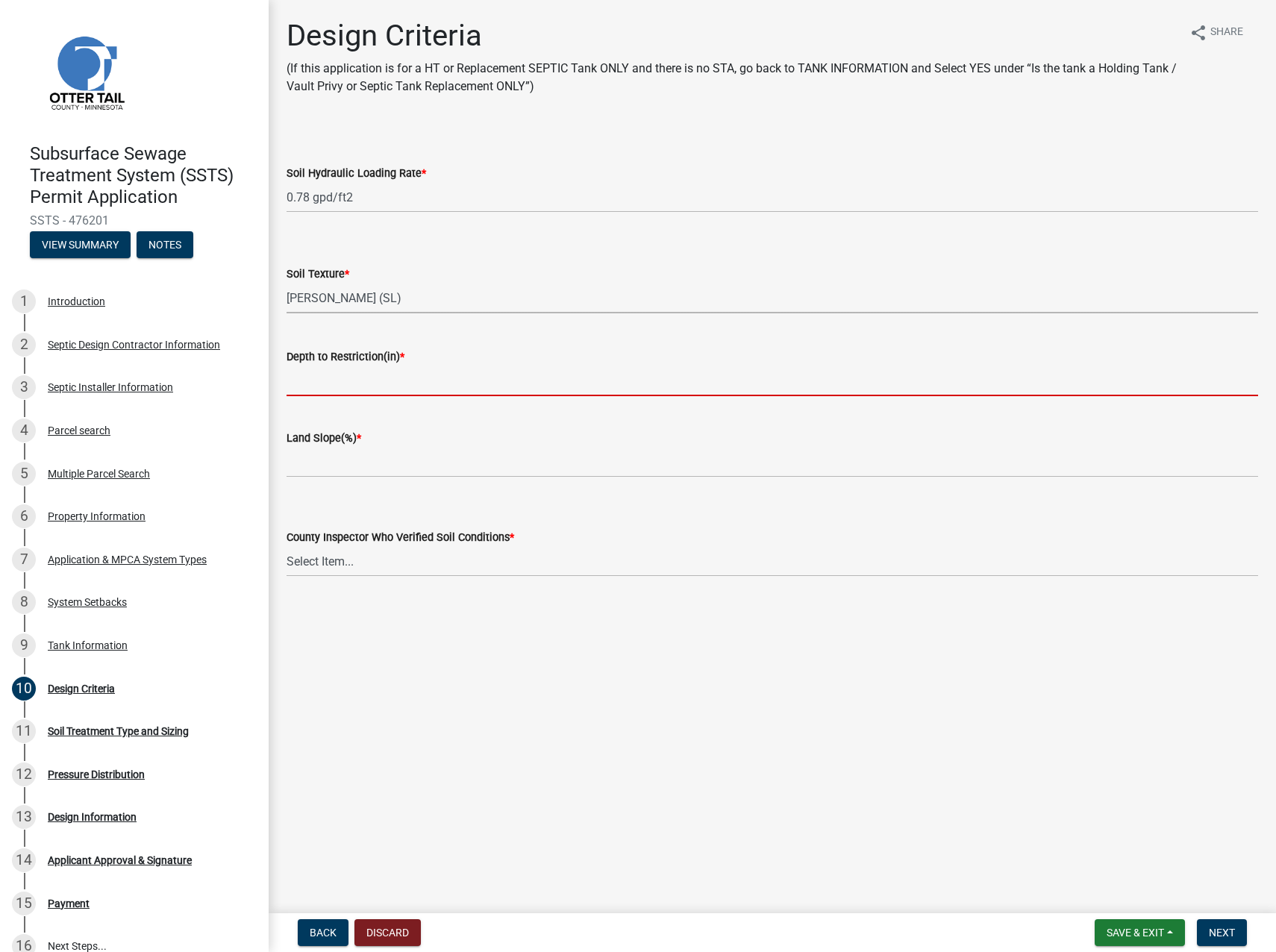
click at [346, 375] on input "Depth to Restriction(in) *" at bounding box center [772, 380] width 972 height 31
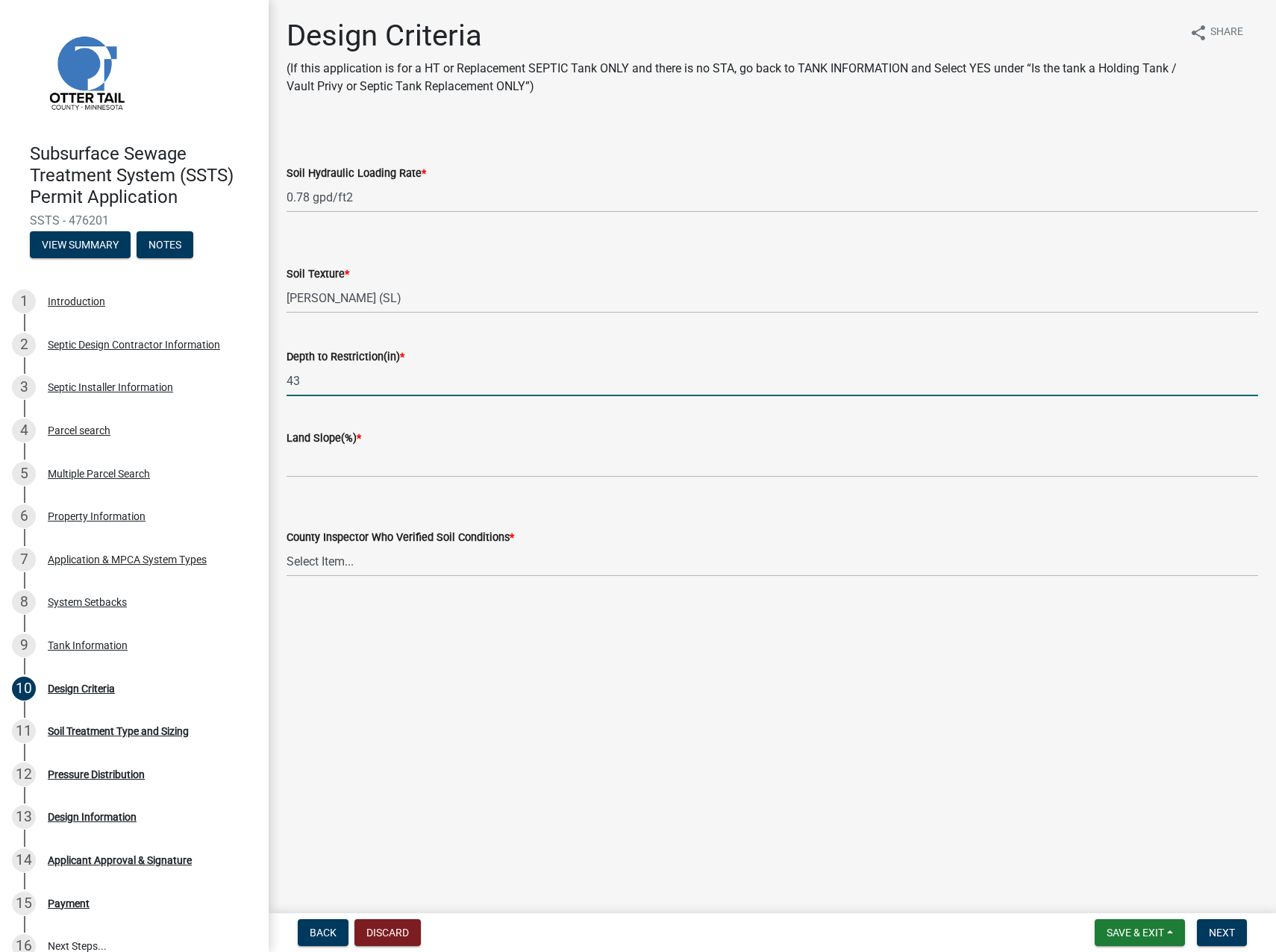
type input "43"
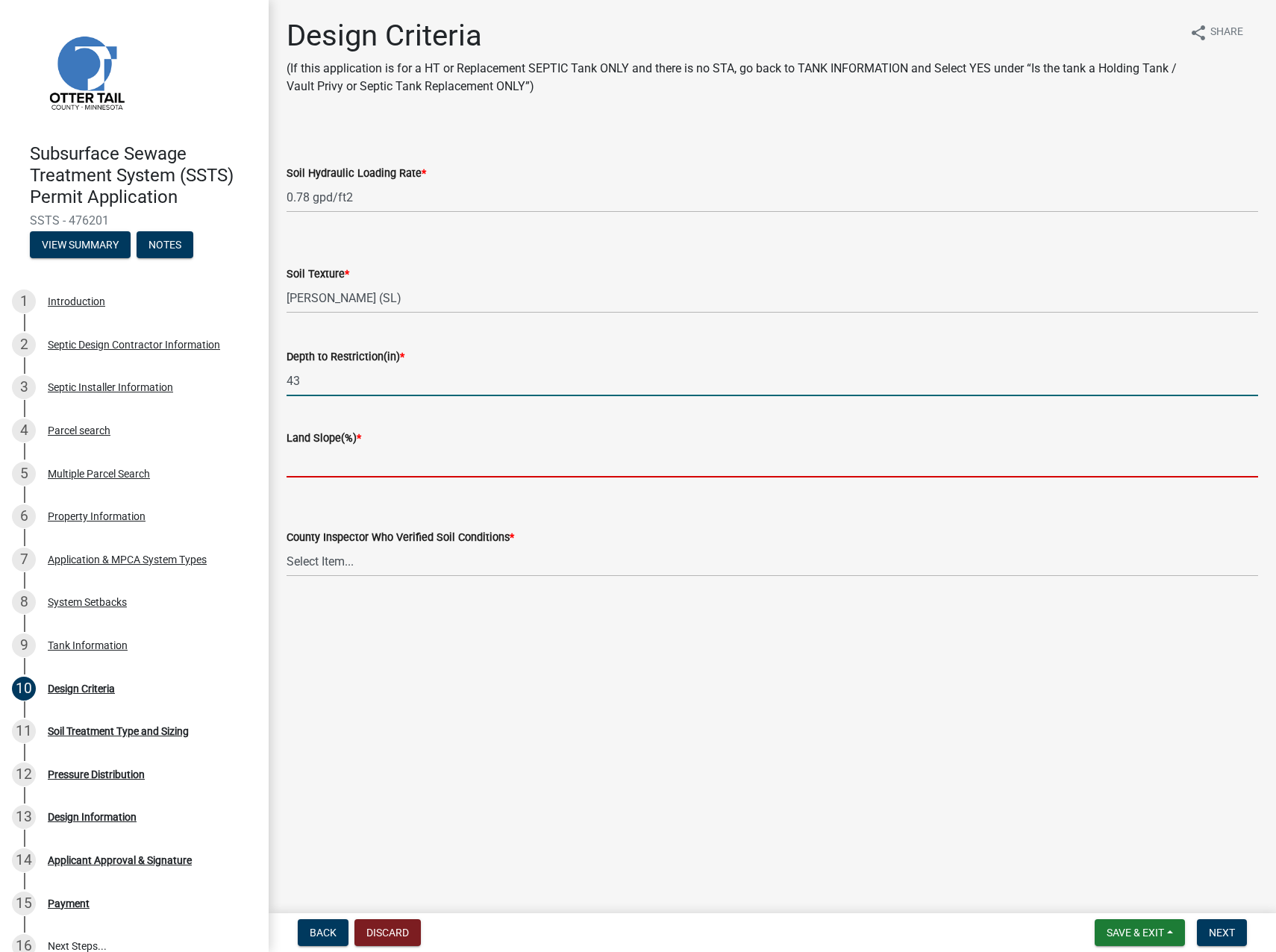
click at [331, 457] on input "Land Slope(%) *" at bounding box center [772, 462] width 972 height 31
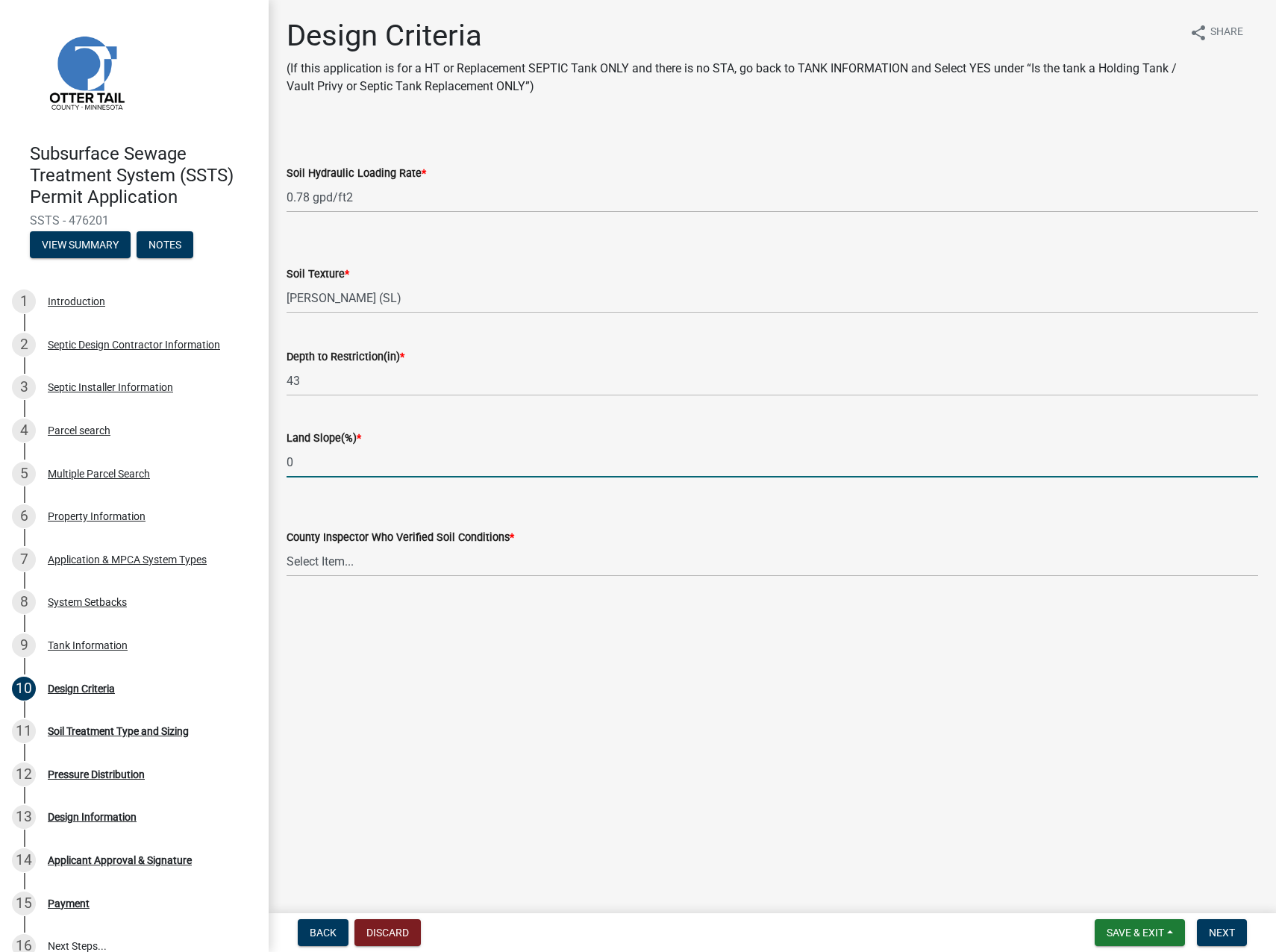
type input "0"
click at [319, 560] on select "Select Item... [PERSON_NAME] [PERSON_NAME] [PERSON_NAME] [PERSON_NAME] [PERSON_…" at bounding box center [772, 561] width 972 height 31
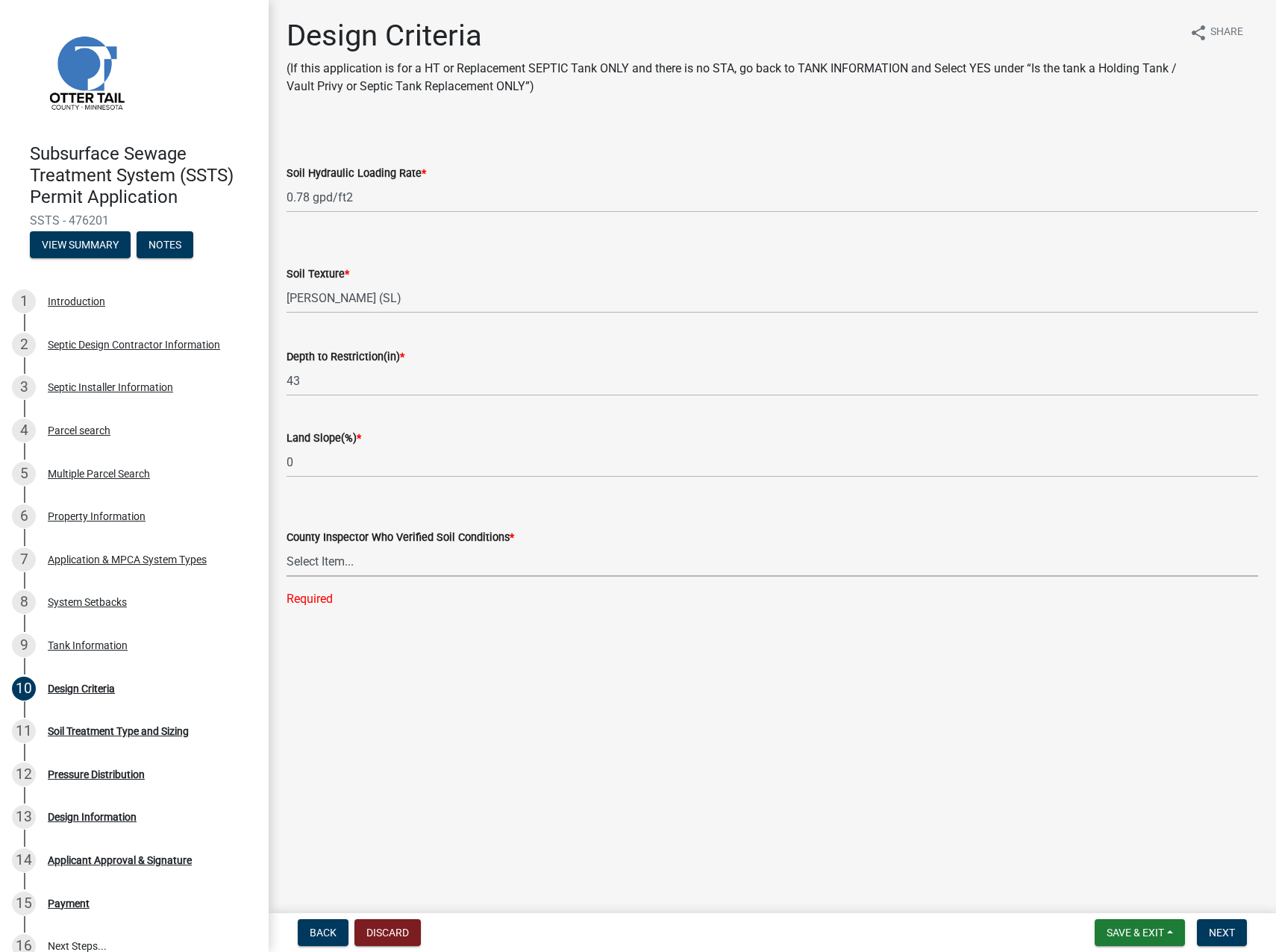
click at [323, 569] on select "Select Item... [PERSON_NAME] [PERSON_NAME] [PERSON_NAME] [PERSON_NAME] [PERSON_…" at bounding box center [772, 561] width 972 height 31
click at [286, 546] on select "Select Item... [PERSON_NAME] [PERSON_NAME] [PERSON_NAME] [PERSON_NAME] [PERSON_…" at bounding box center [772, 561] width 972 height 31
select select "643267e1-855b-462d-a385-c521968adb40"
click at [1224, 929] on span "Next" at bounding box center [1222, 933] width 26 height 12
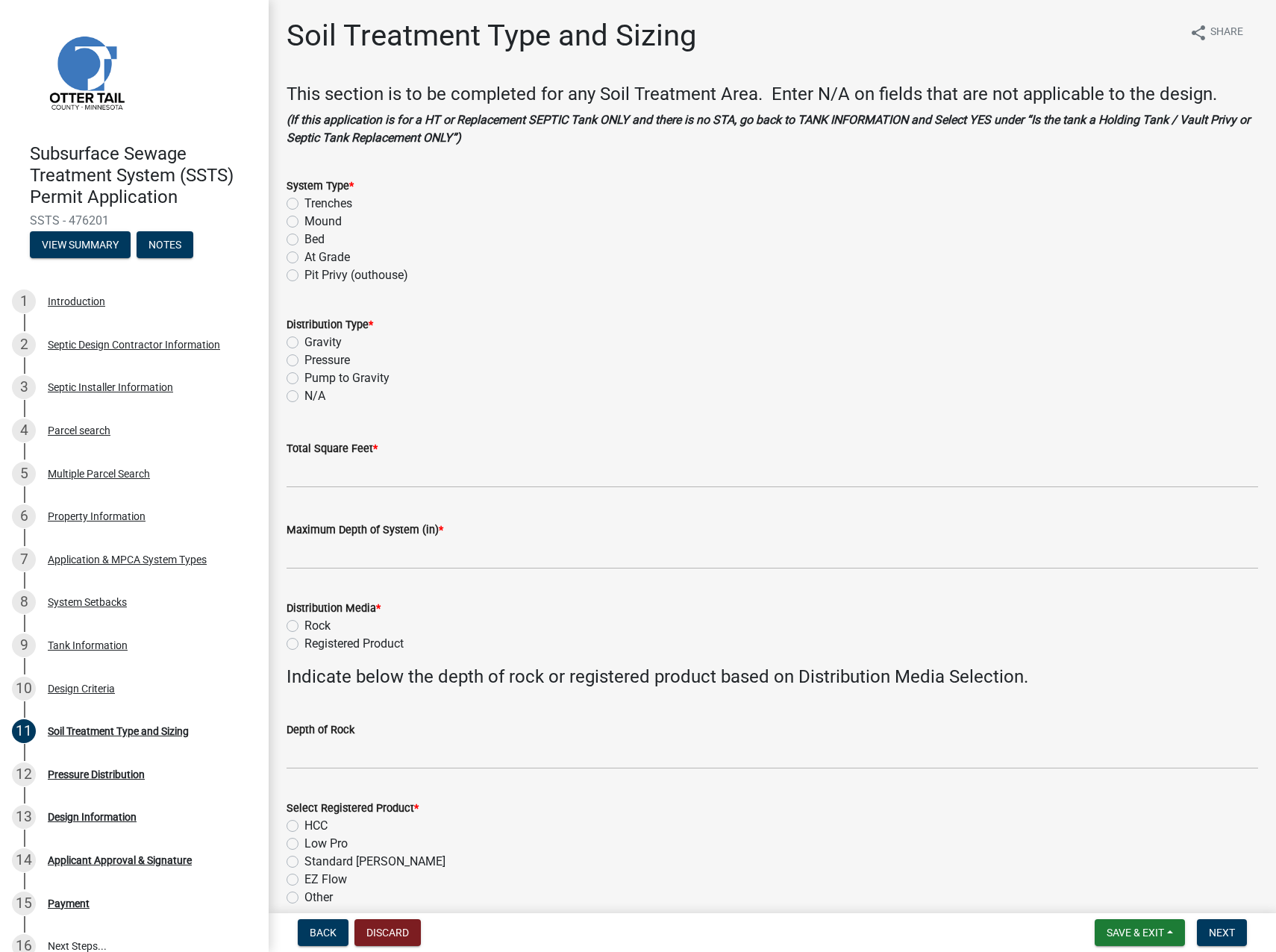
click at [304, 256] on label "At Grade" at bounding box center [327, 258] width 45 height 18
click at [304, 256] on input "At Grade" at bounding box center [309, 253] width 10 height 10
radio input "true"
click at [304, 359] on label "Pressure" at bounding box center [327, 361] width 45 height 18
click at [304, 359] on input "Pressure" at bounding box center [309, 356] width 10 height 10
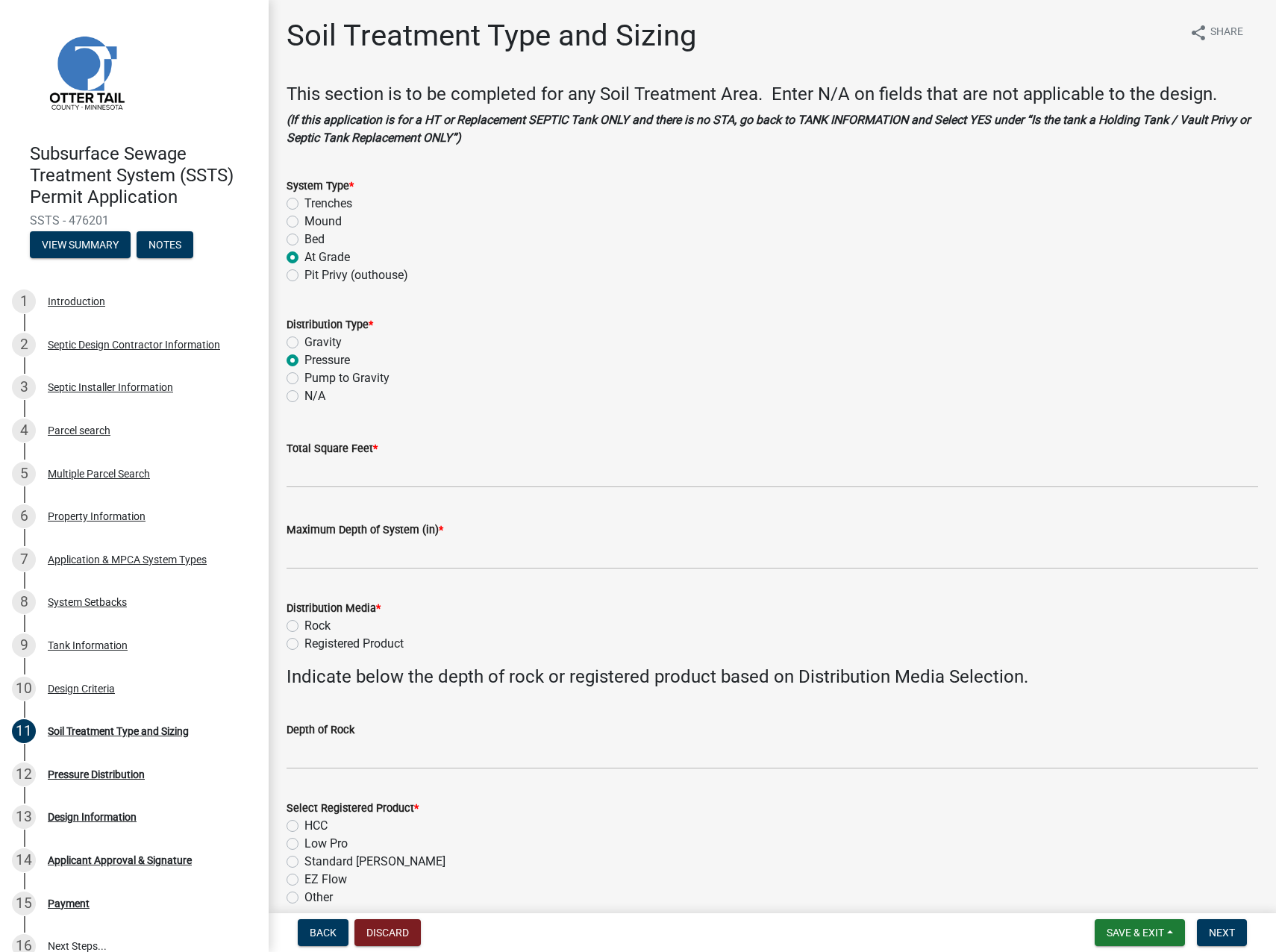
radio input "true"
click at [330, 474] on input "Total Square Feet *" at bounding box center [772, 472] width 972 height 31
type input "577"
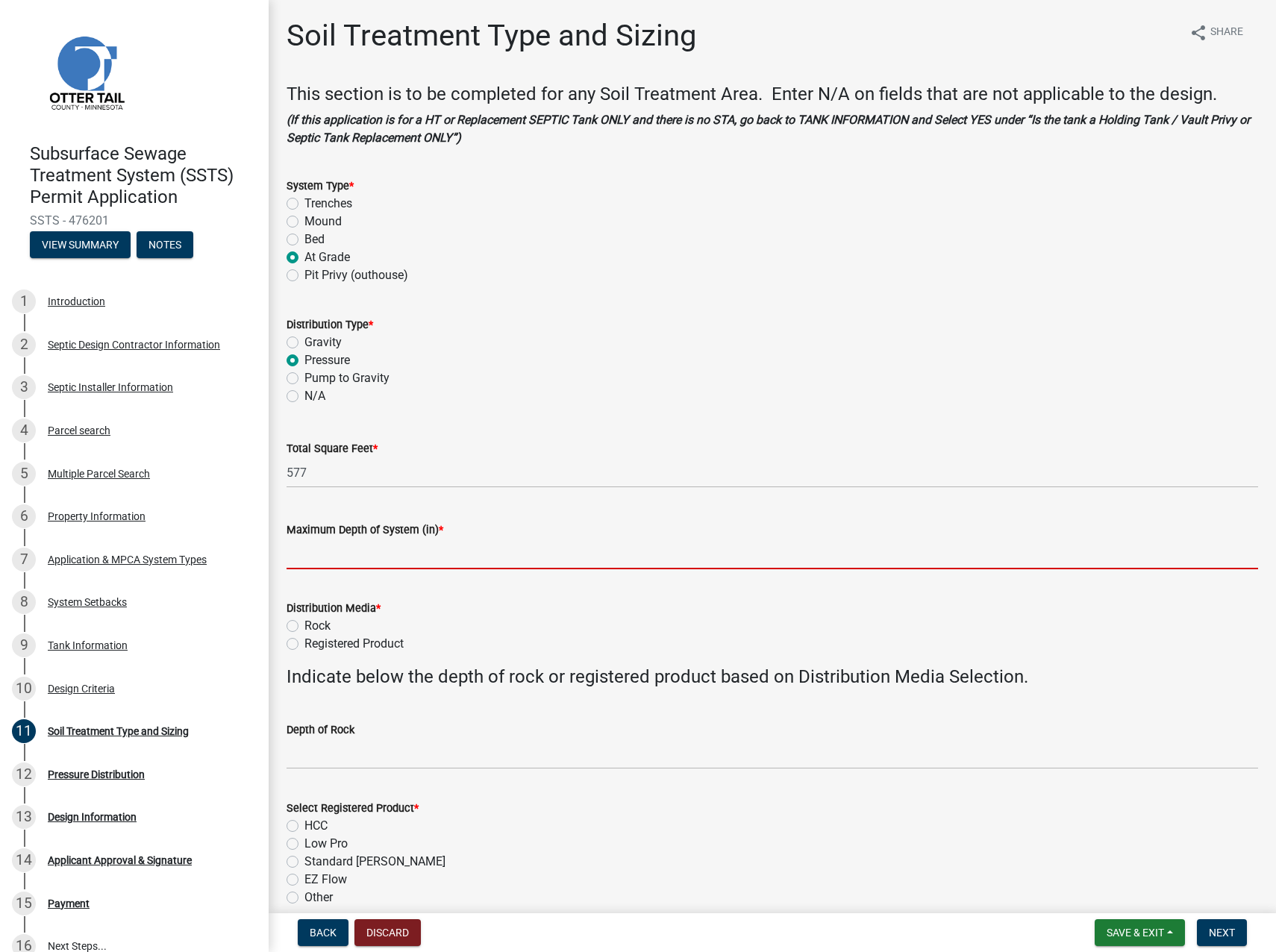
click at [339, 554] on input "Maximum Depth of System (in) *" at bounding box center [772, 554] width 972 height 31
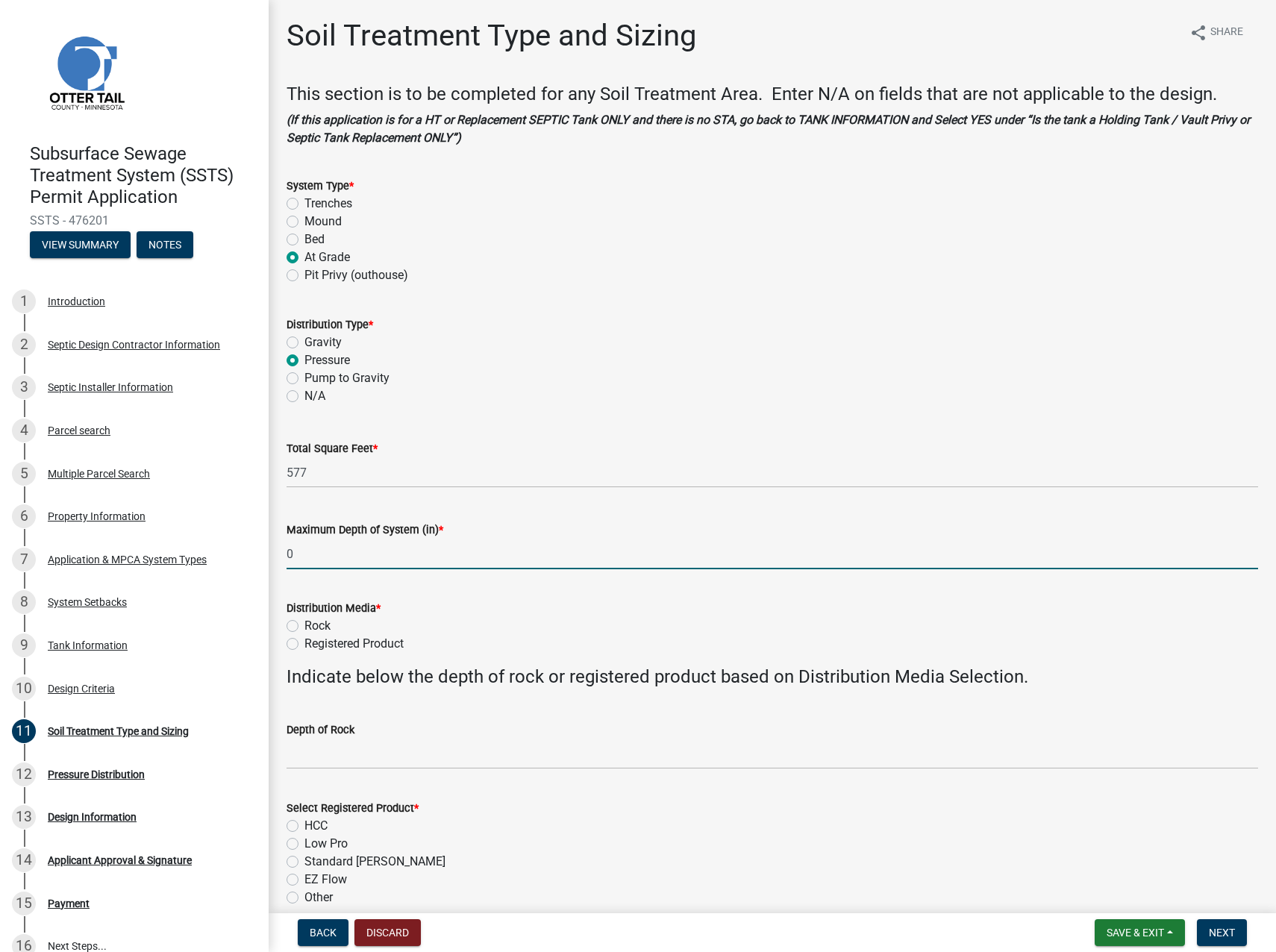
type input "0"
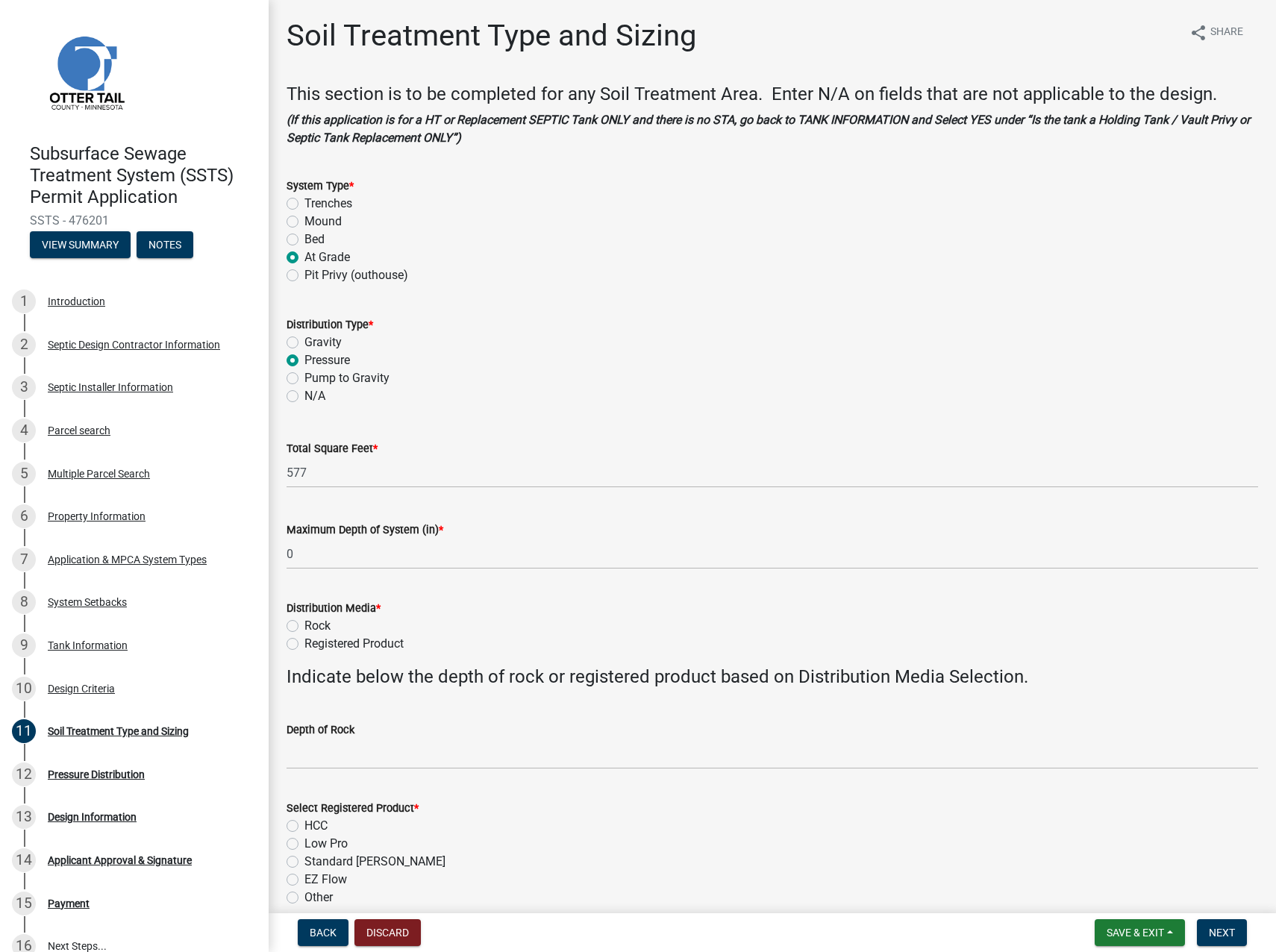
click at [304, 625] on label "Rock" at bounding box center [317, 626] width 26 height 18
click at [304, 625] on input "Rock" at bounding box center [309, 621] width 10 height 10
radio input "true"
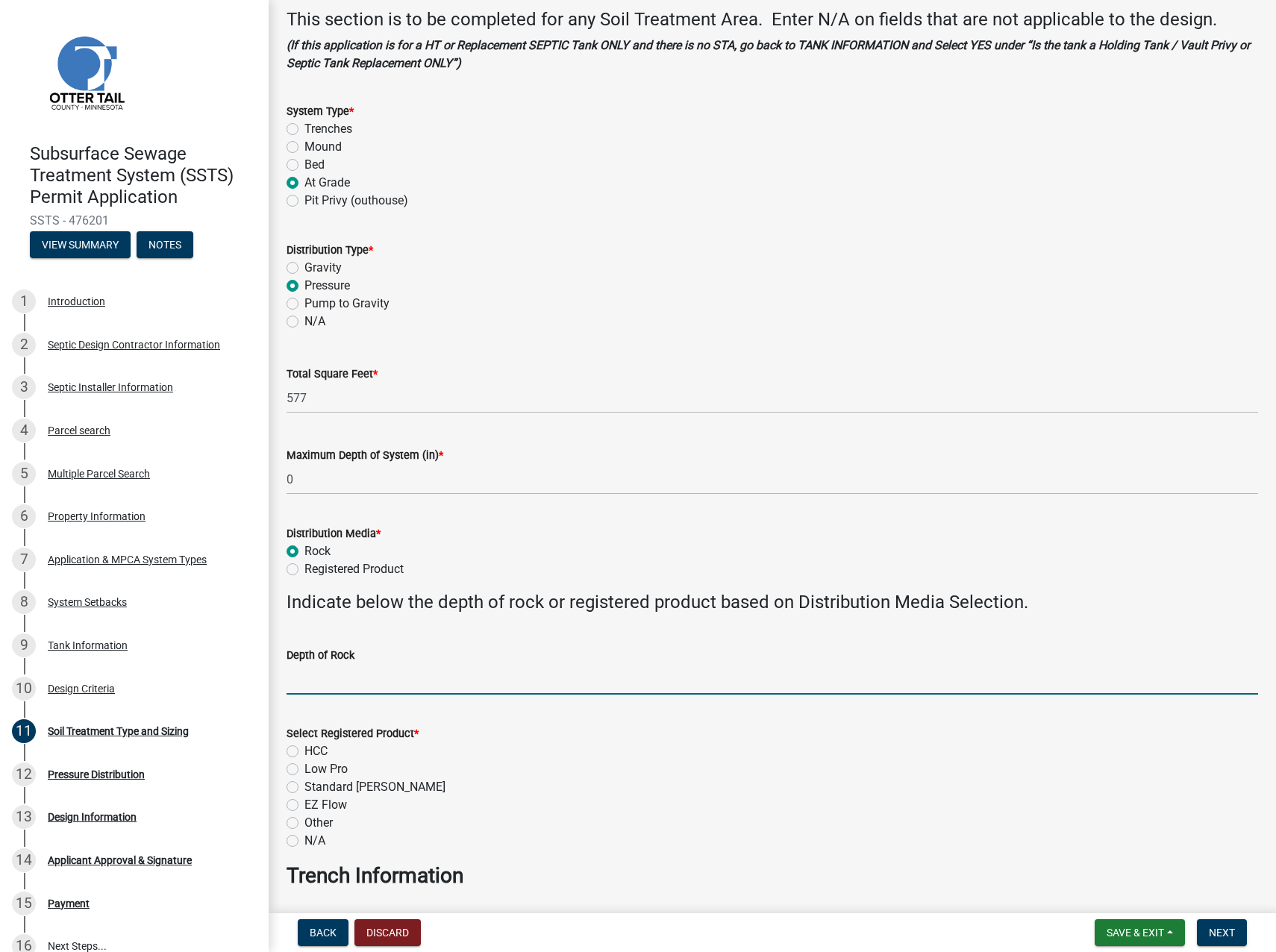
click at [306, 674] on input "Depth of Rock" at bounding box center [772, 679] width 972 height 31
click at [295, 674] on input "Depth of Rock" at bounding box center [772, 679] width 972 height 31
type input "9"
click at [355, 808] on div "EZ Flow" at bounding box center [772, 805] width 972 height 18
click at [304, 839] on label "N/A" at bounding box center [315, 841] width 21 height 18
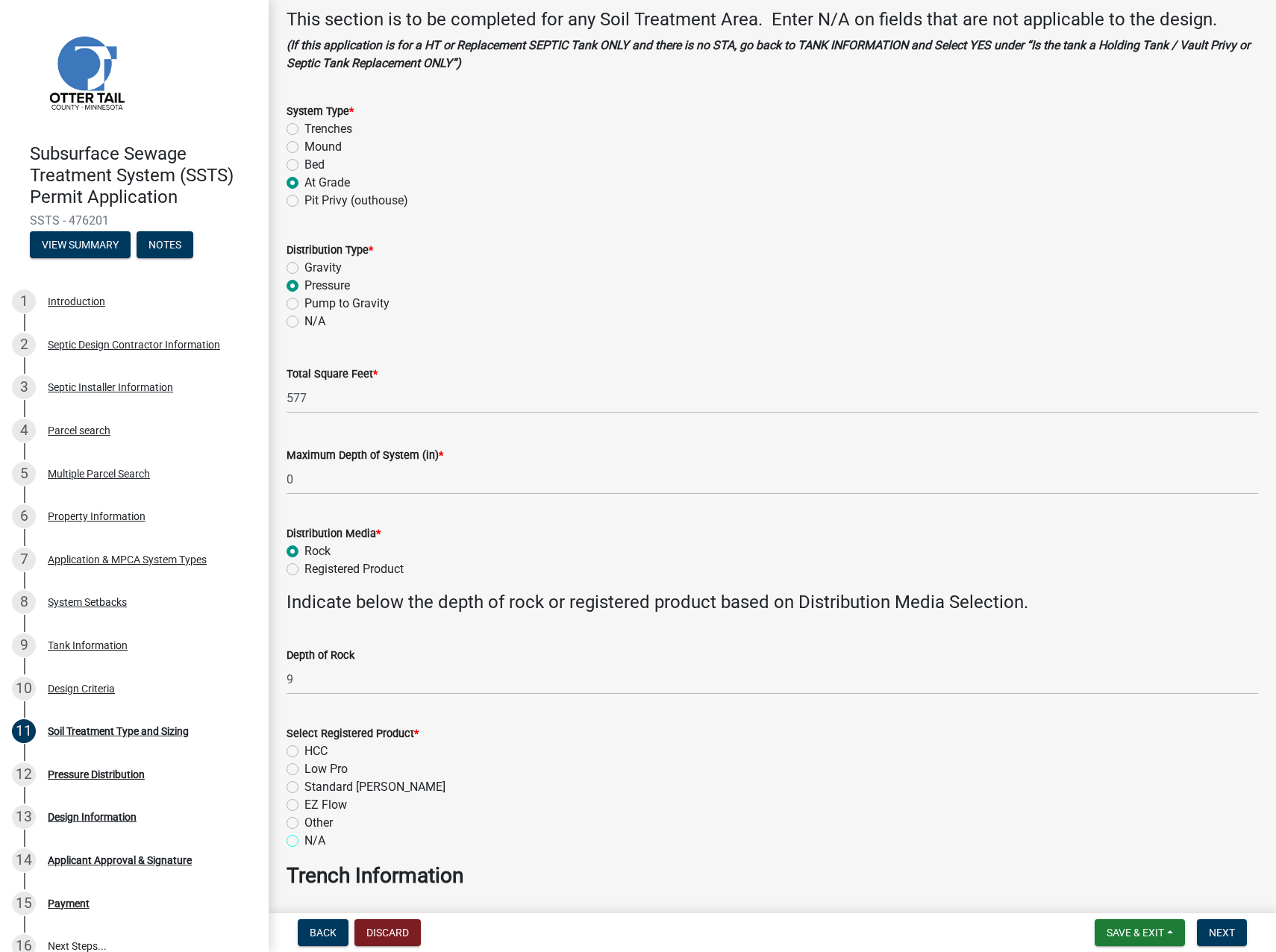
click at [304, 839] on input "N/A" at bounding box center [309, 837] width 10 height 10
radio input "true"
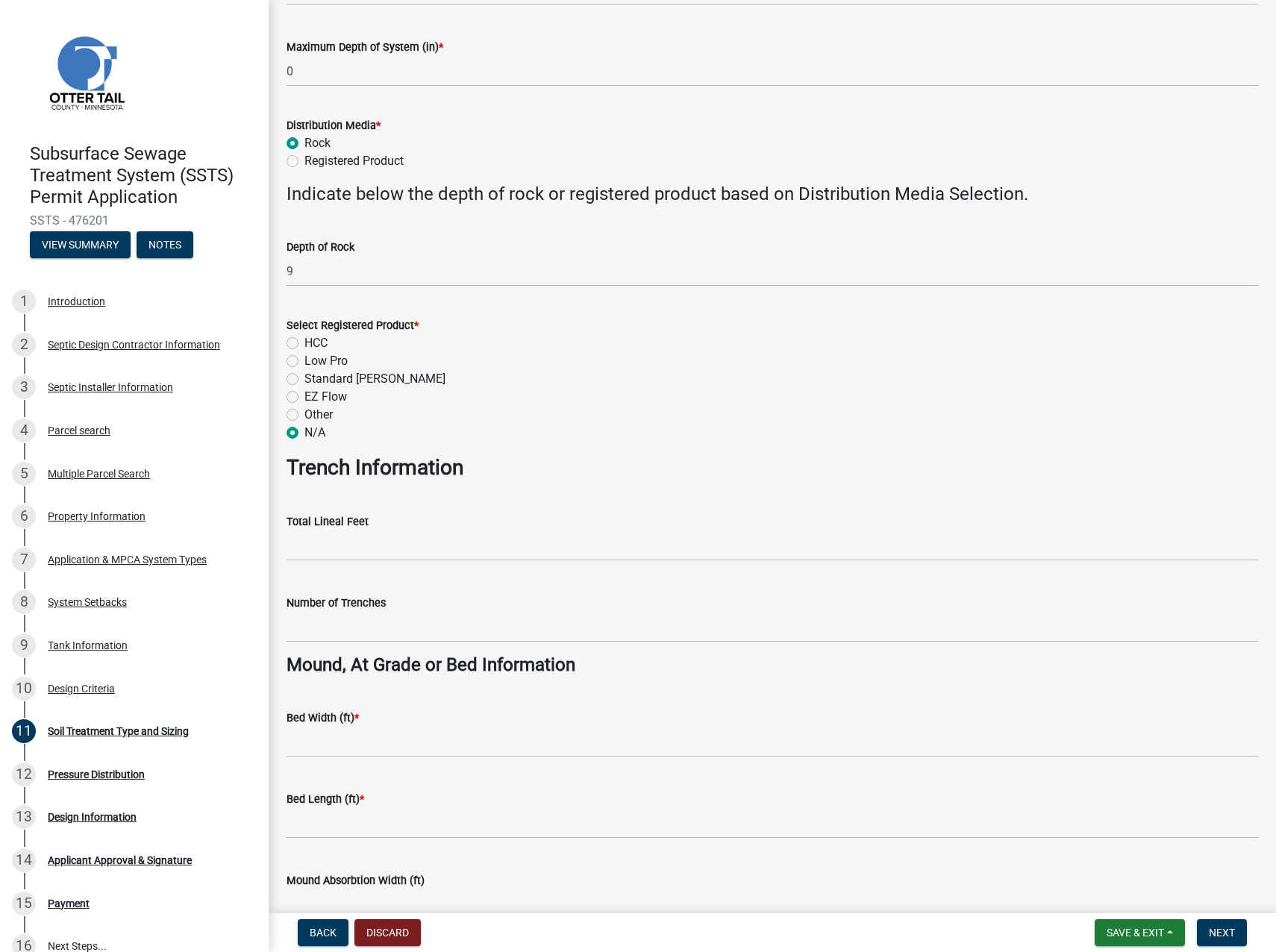
scroll to position [523, 0]
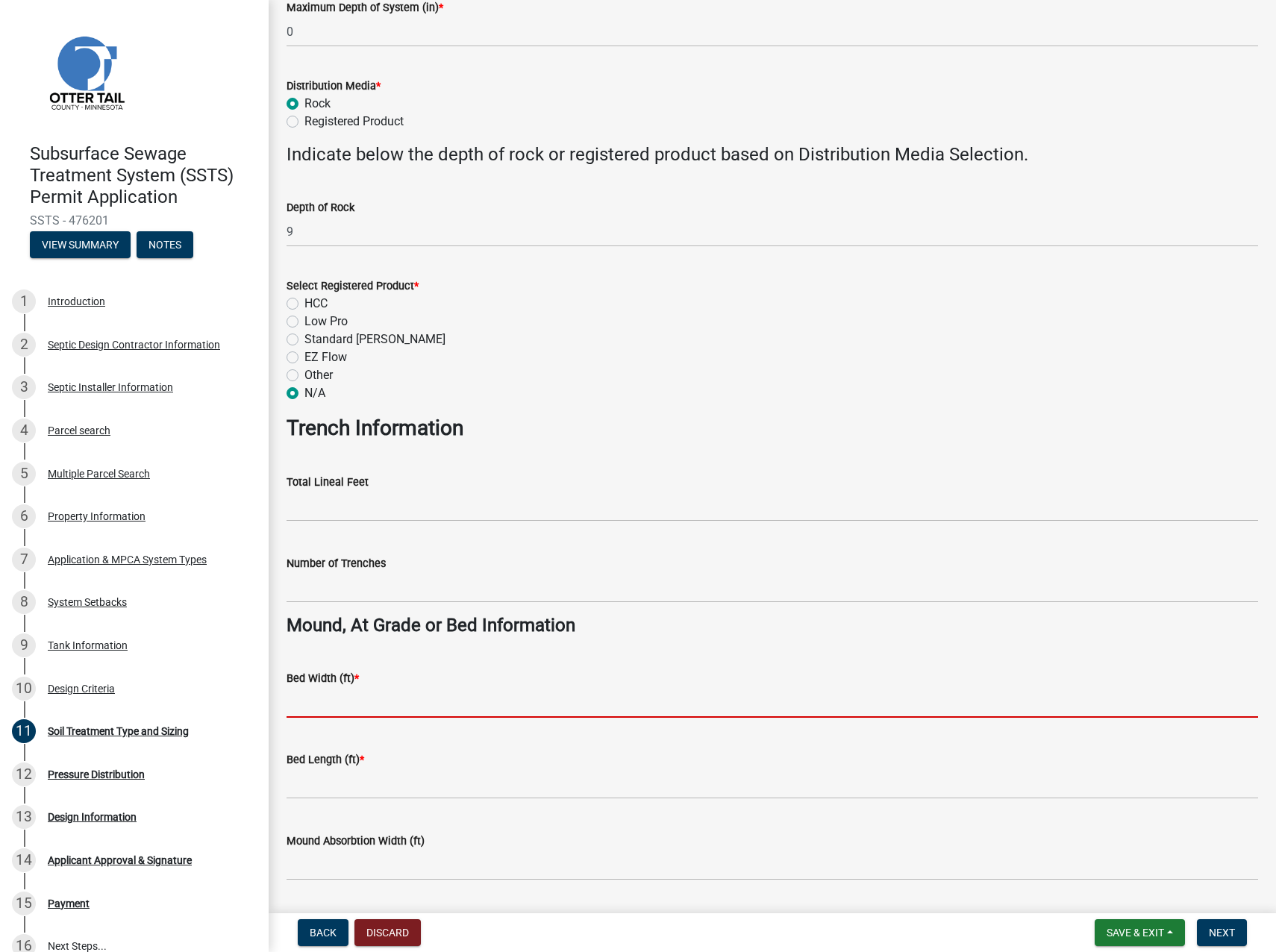
click at [321, 701] on input "Bed Width (ft) *" at bounding box center [772, 702] width 972 height 31
type input "7.7"
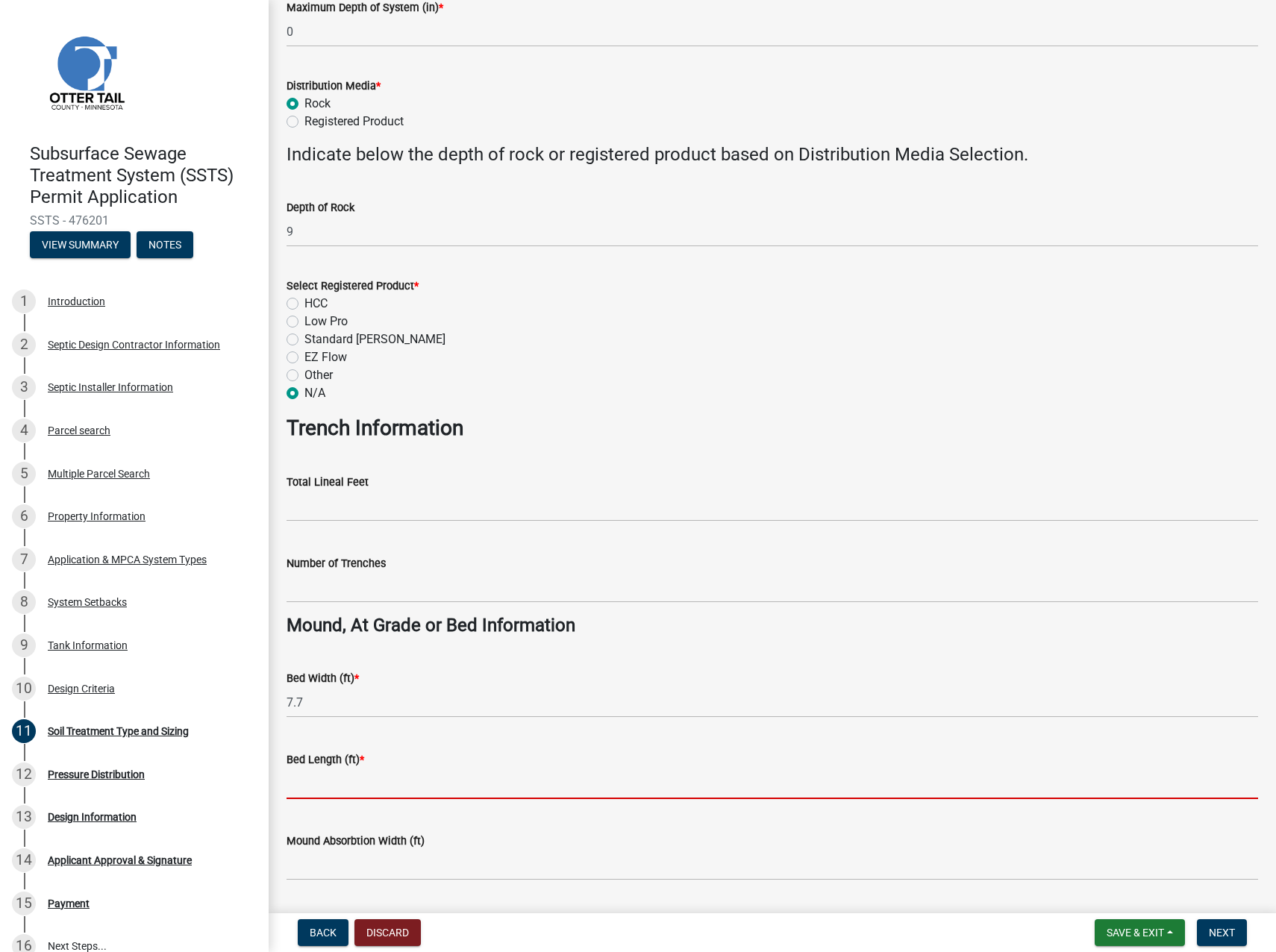
click at [411, 783] on input "Bed Length (ft) *" at bounding box center [772, 783] width 972 height 31
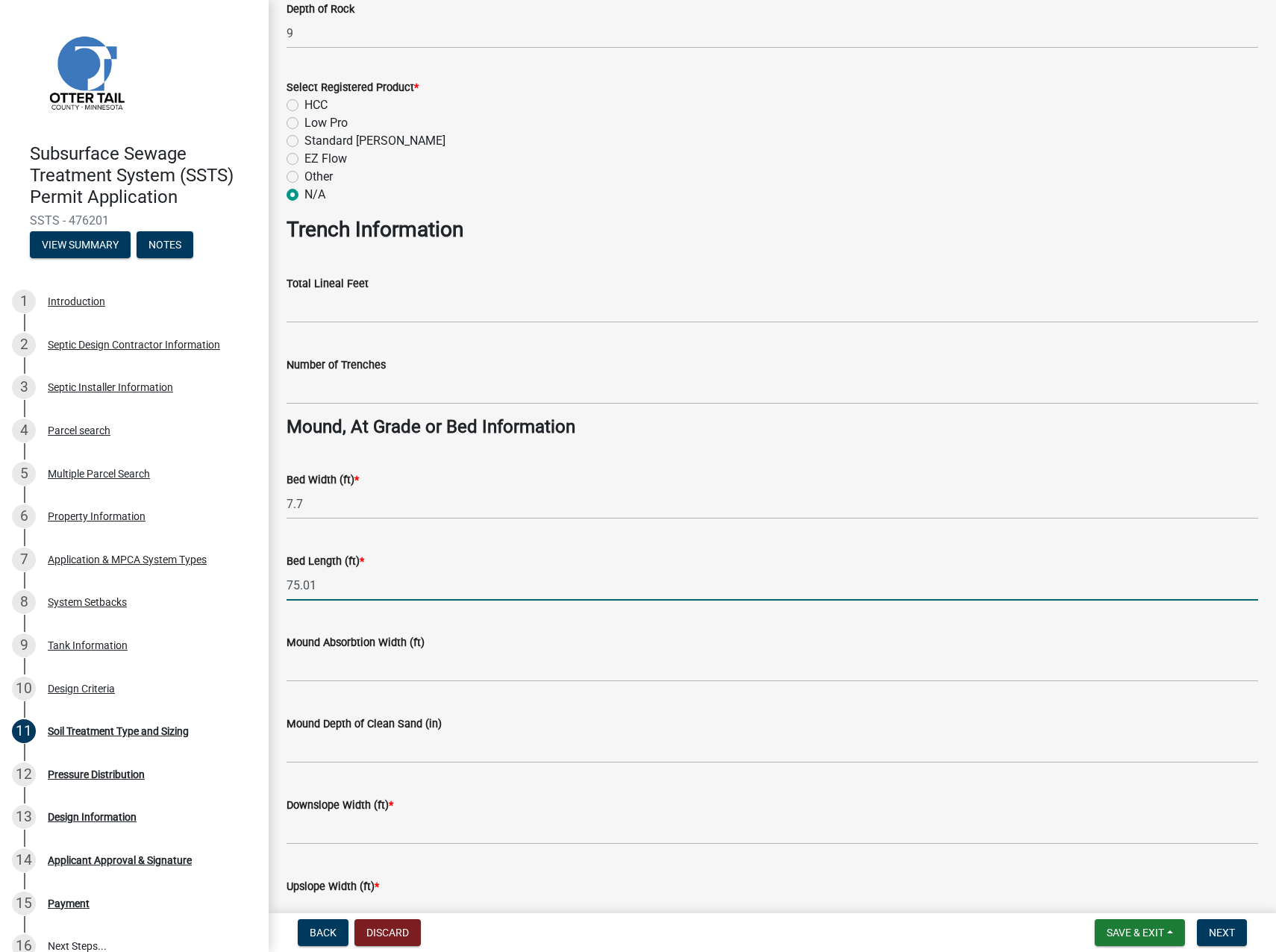
scroll to position [746, 0]
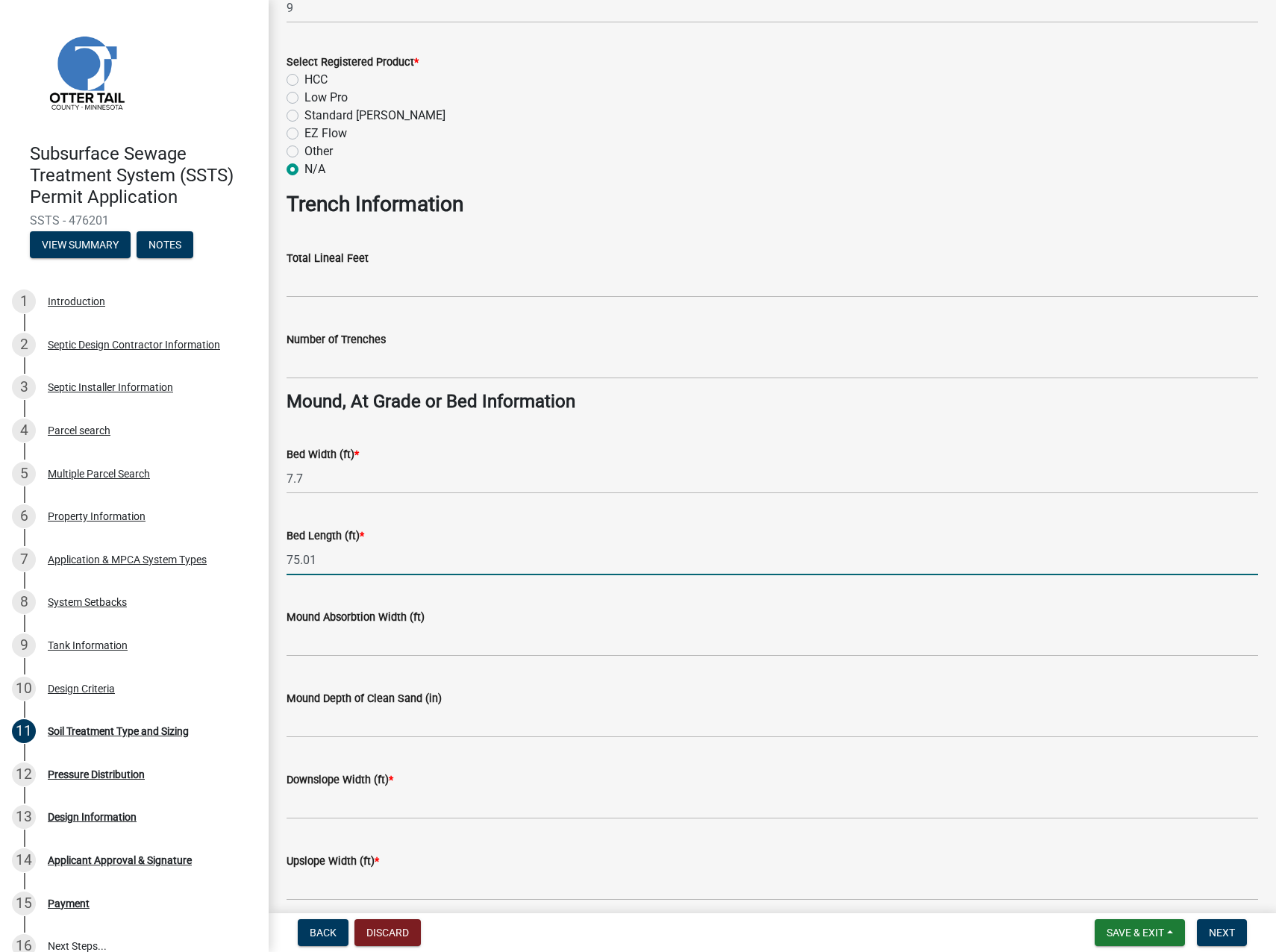
type input "75.01"
click at [366, 641] on input "Mound Absorbtion Width (ft)" at bounding box center [772, 641] width 972 height 31
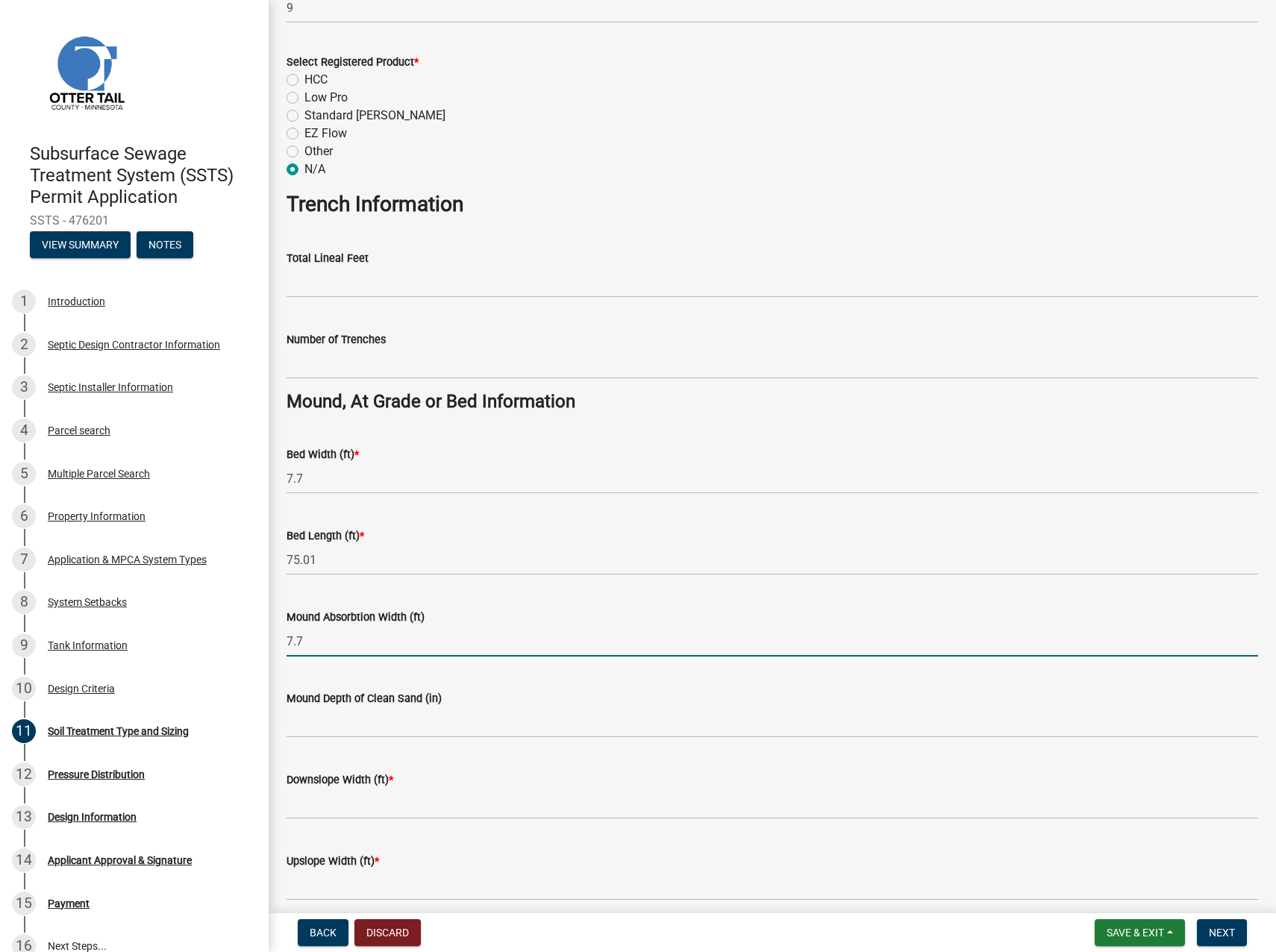
type input "7.7"
click at [349, 725] on input "Mound Depth of Clean Sand (in)" at bounding box center [772, 722] width 972 height 31
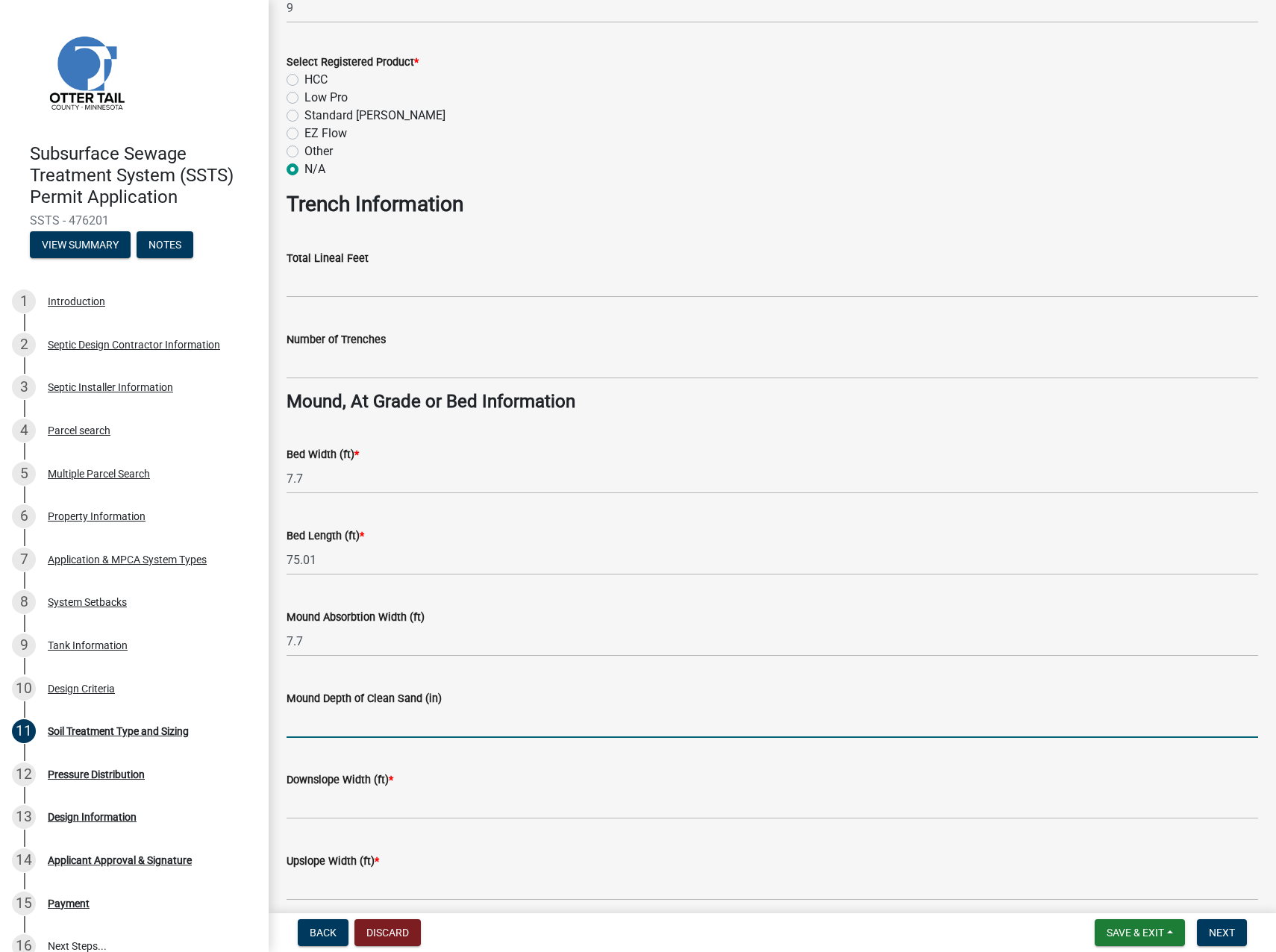
type input "0"
drag, startPoint x: 316, startPoint y: 725, endPoint x: 252, endPoint y: 731, distance: 64.3
click at [252, 731] on div "Subsurface Sewage Treatment System (SSTS) Permit Application SSTS - 476201 View…" at bounding box center [638, 476] width 1276 height 952
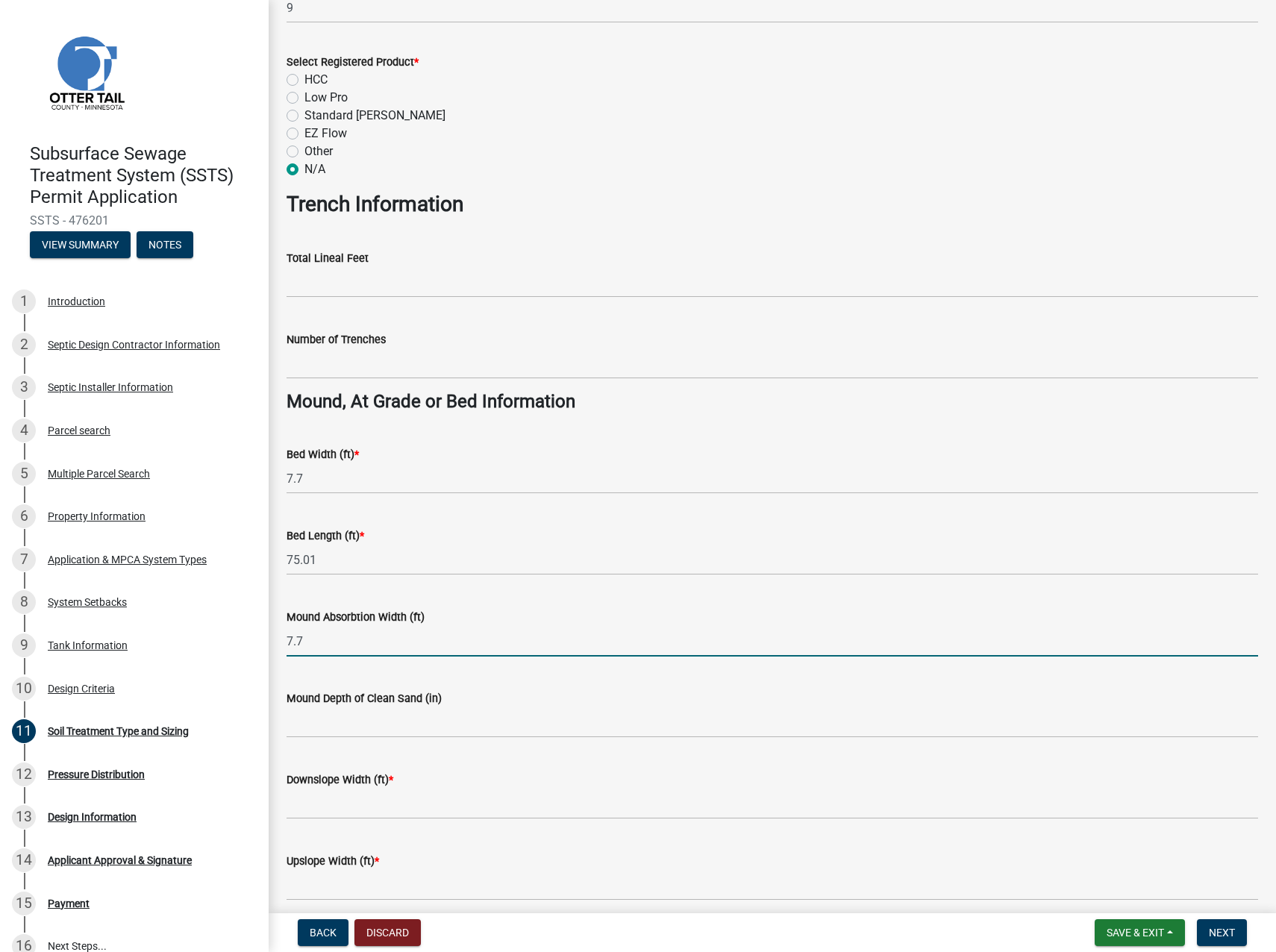
drag, startPoint x: 283, startPoint y: 644, endPoint x: 270, endPoint y: 641, distance: 13.3
click at [274, 643] on div "Soil Treatment Type and Sizing share Share This section is to be completed for …" at bounding box center [773, 99] width 1008 height 1654
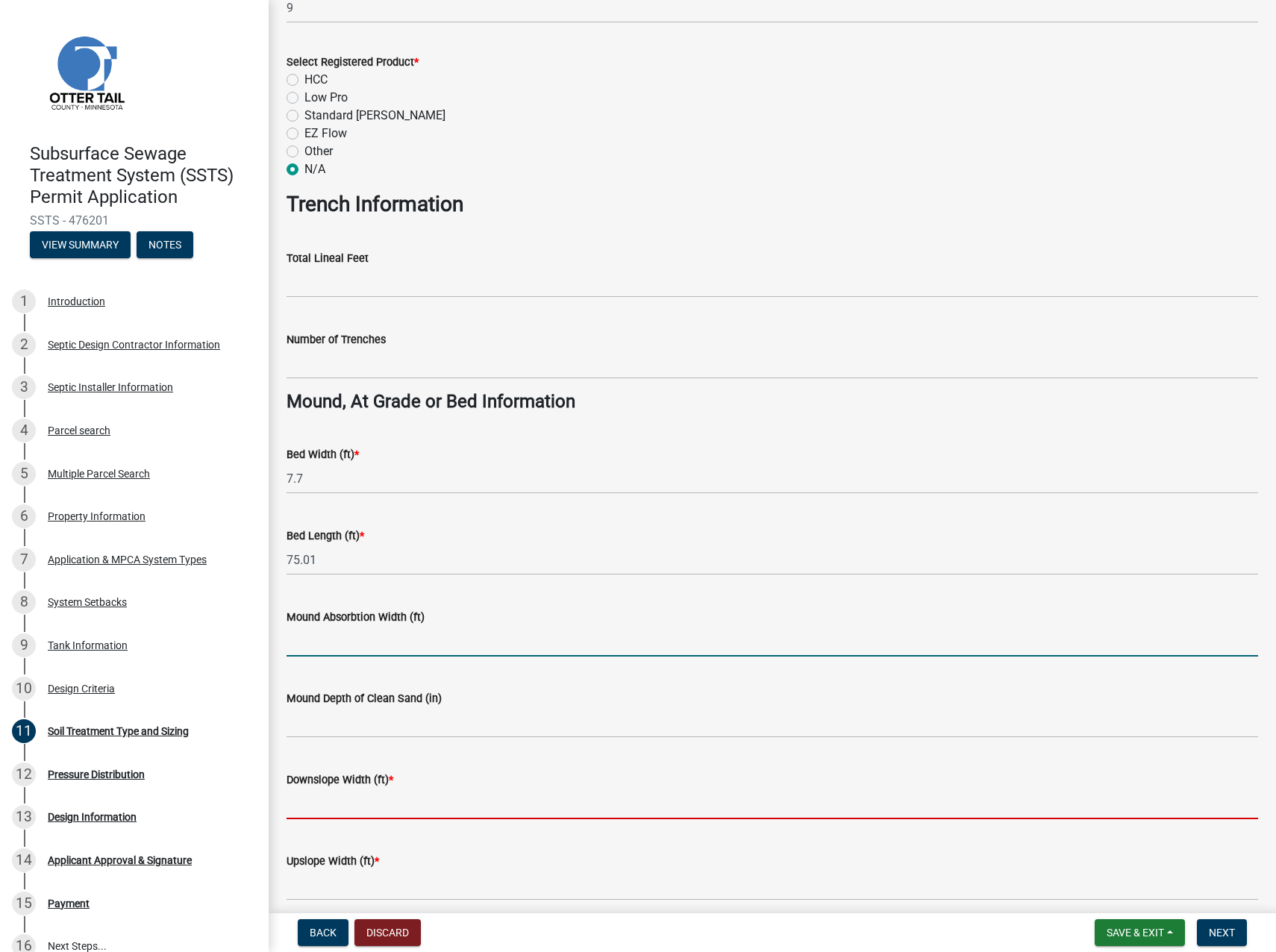
click at [309, 801] on input "Downslope Width (ft) *" at bounding box center [772, 804] width 972 height 31
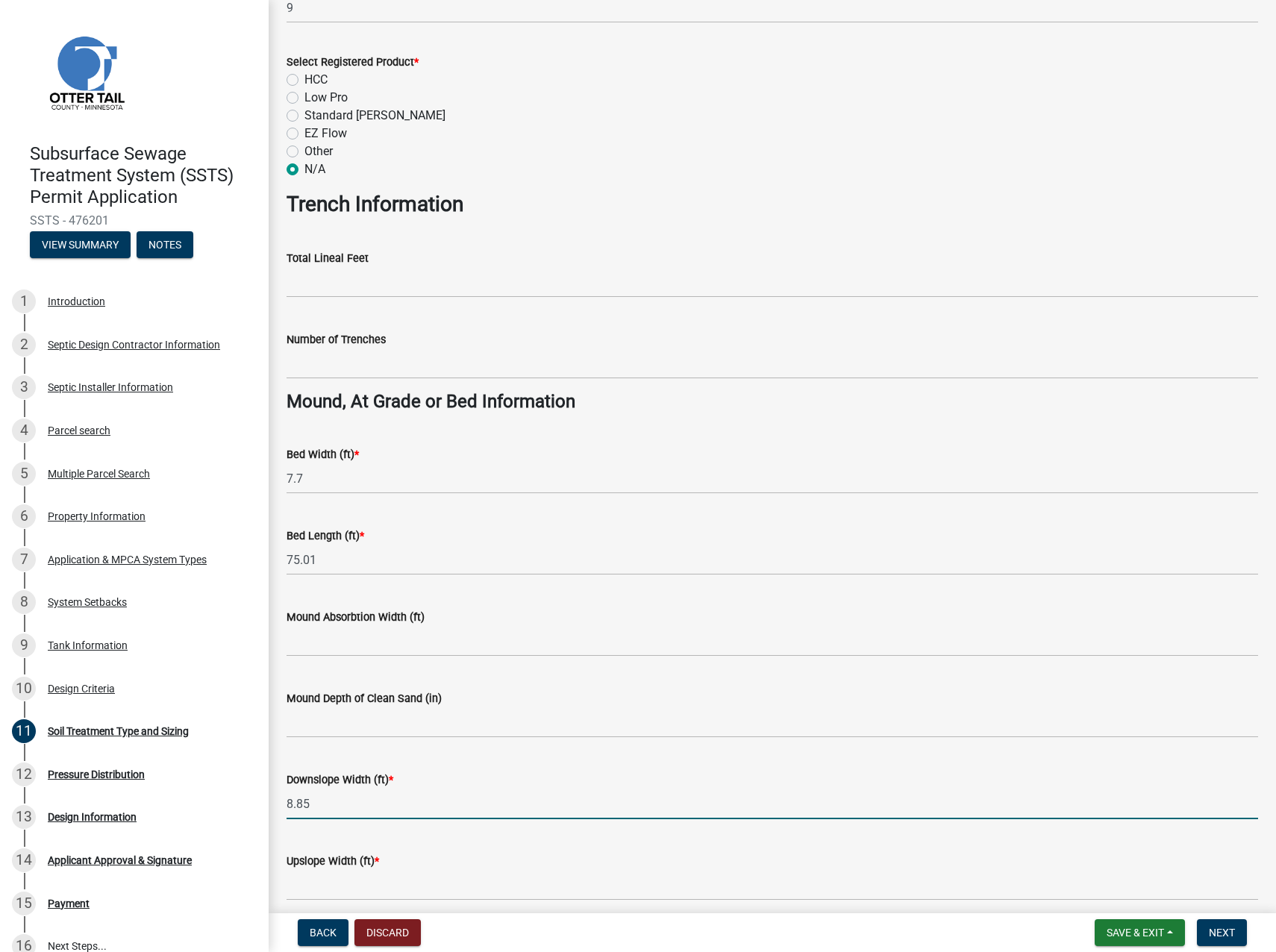
type input "8.85"
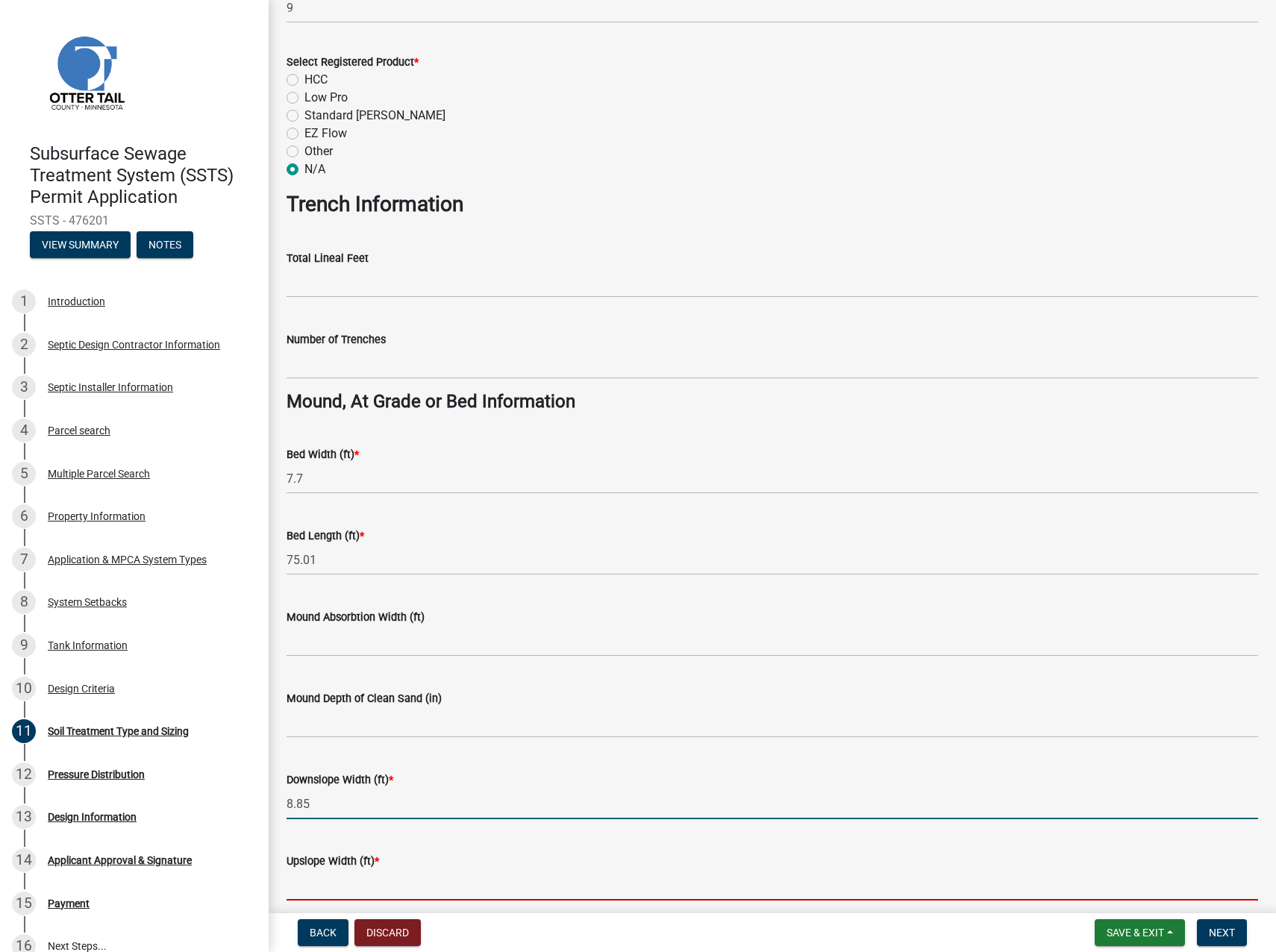
click at [342, 881] on input "Upslope Width (ft) *" at bounding box center [772, 885] width 972 height 31
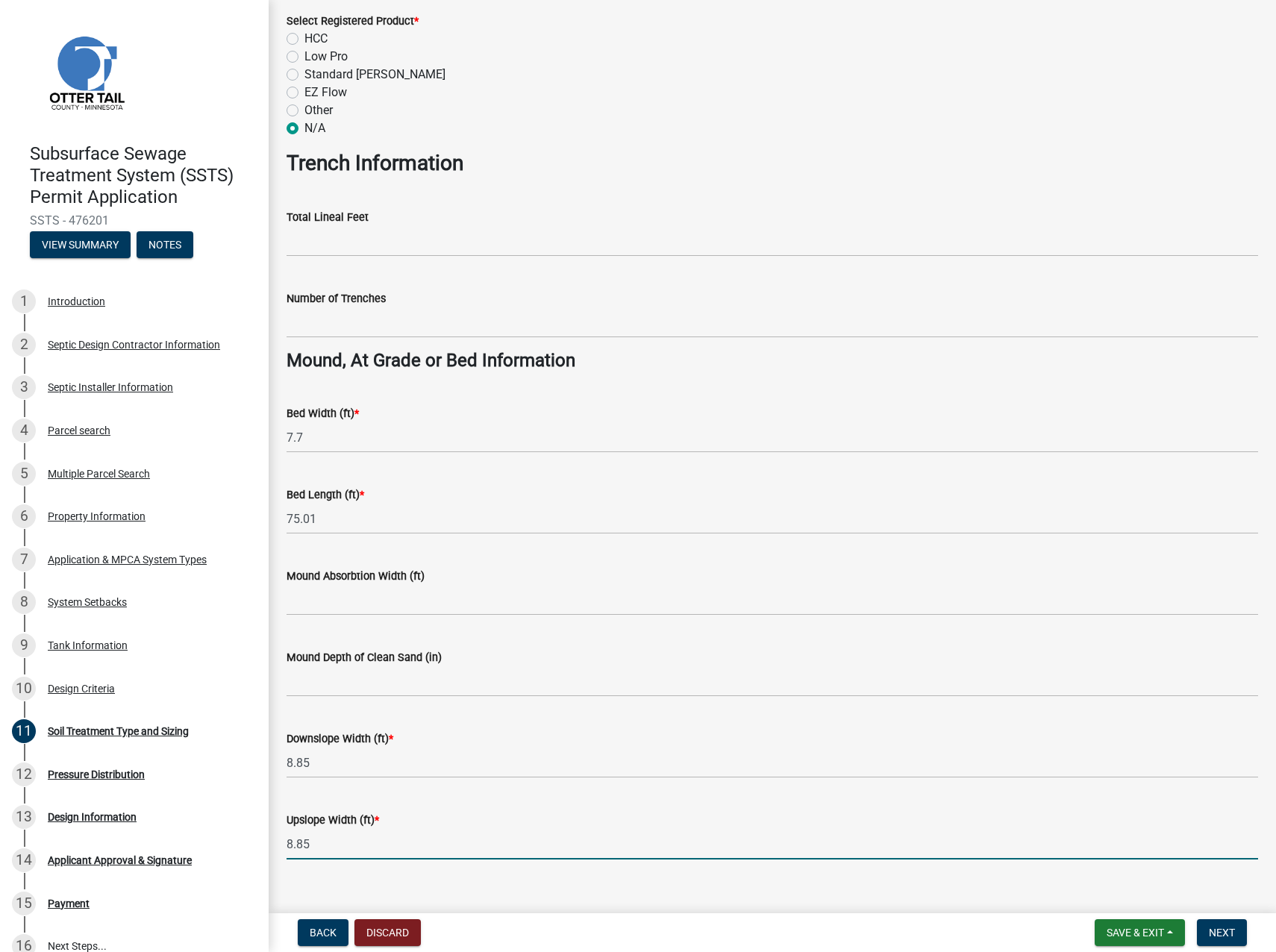
scroll to position [810, 0]
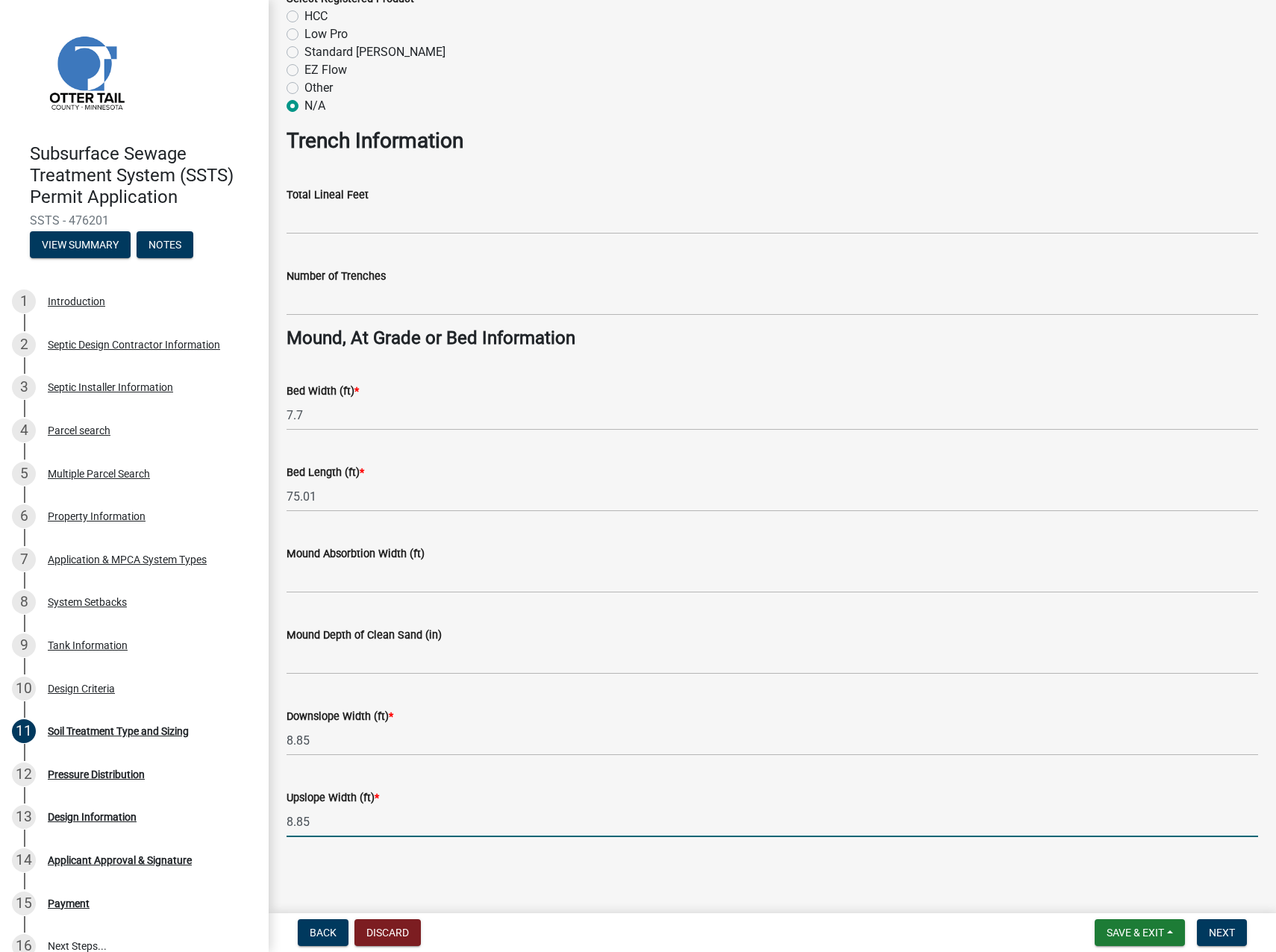
type input "8.85"
click at [1233, 946] on nav "Back Discard Save & Exit Save Save & Exit Next" at bounding box center [773, 933] width 1008 height 39
click at [1232, 935] on span "Next" at bounding box center [1222, 933] width 26 height 12
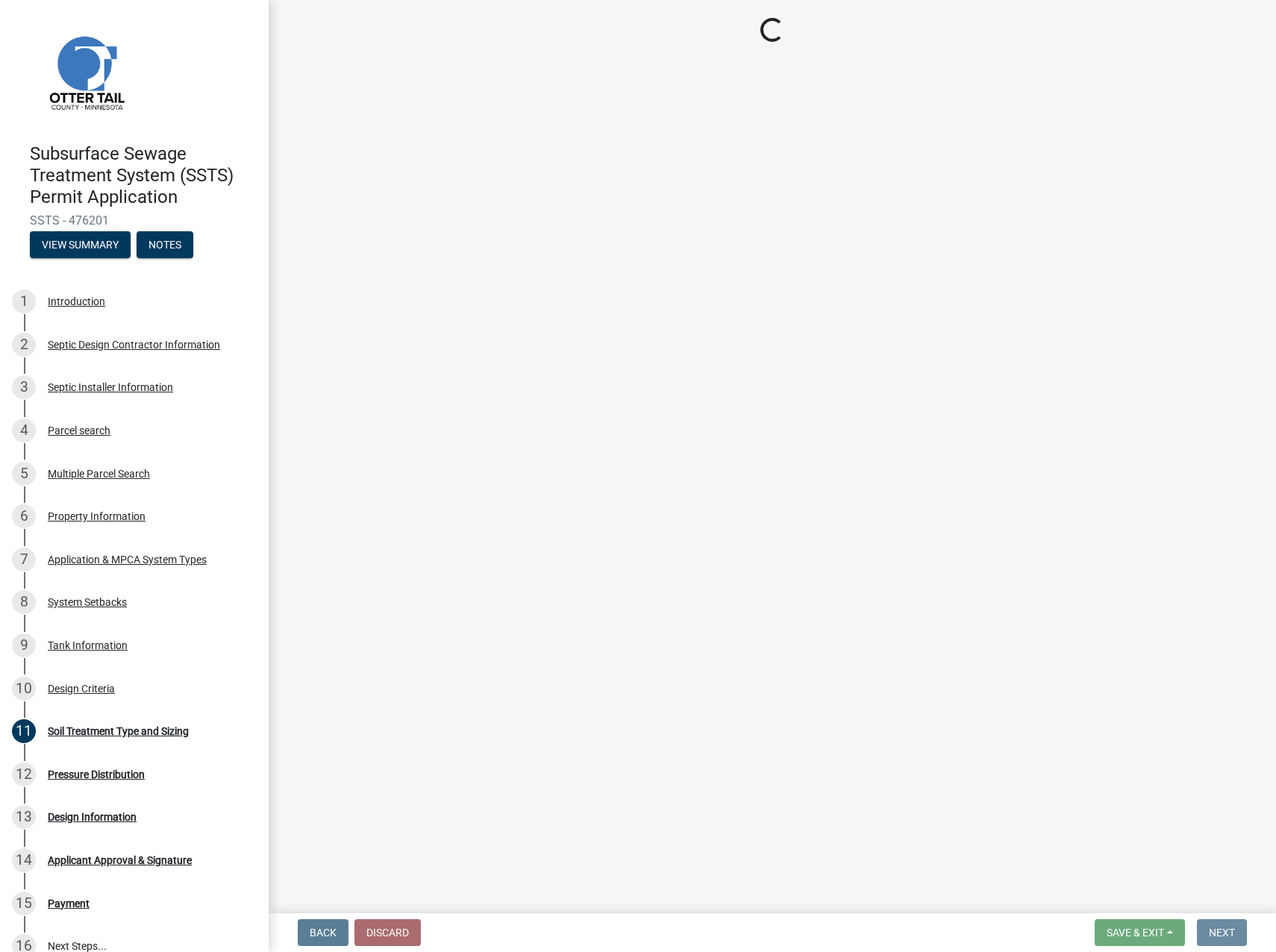
scroll to position [0, 0]
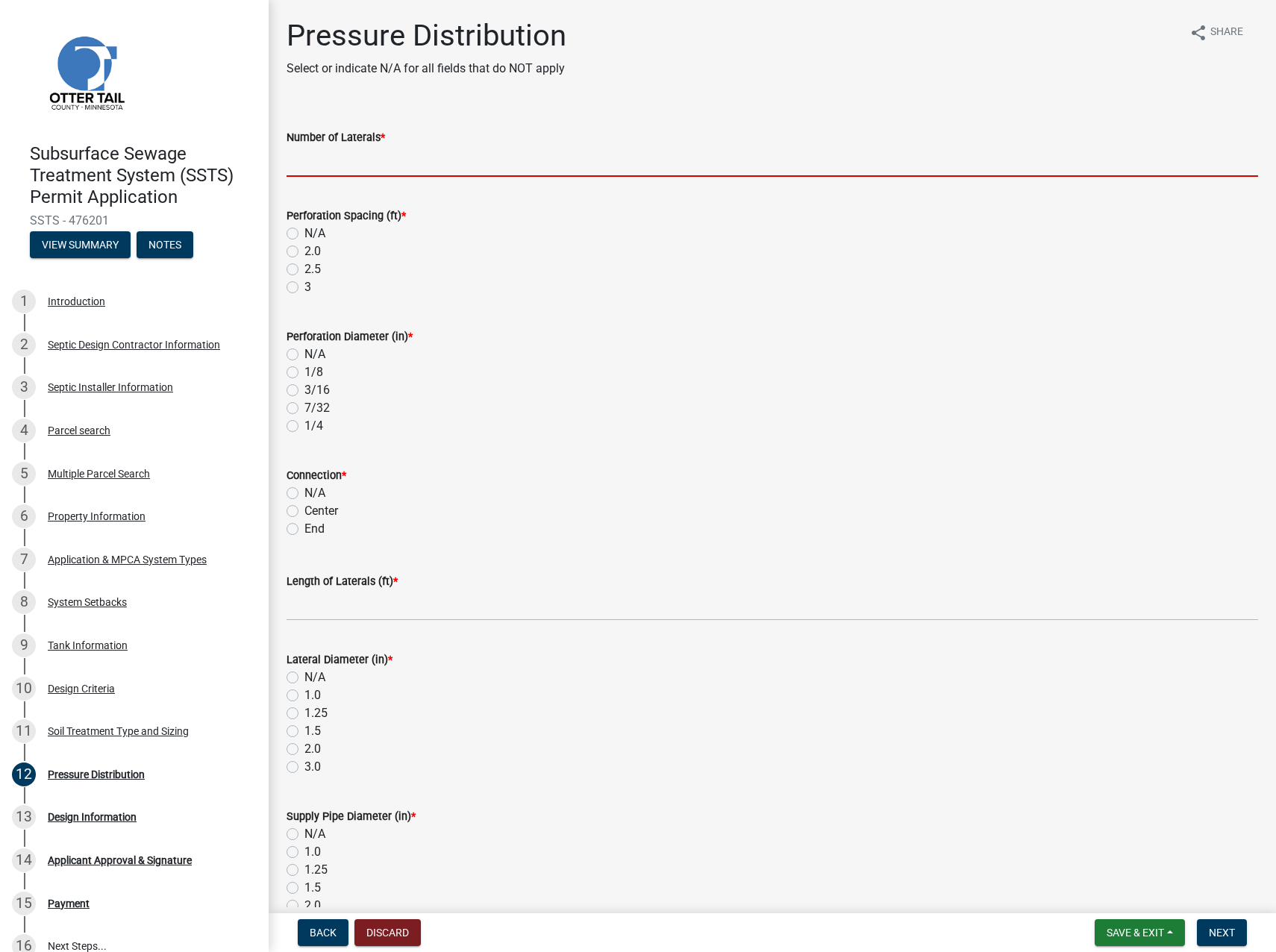
click at [331, 160] on input "Number of Laterals *" at bounding box center [772, 161] width 972 height 31
type input "1"
click at [304, 282] on label "3" at bounding box center [307, 288] width 7 height 18
click at [304, 282] on input "3" at bounding box center [309, 283] width 10 height 10
radio input "true"
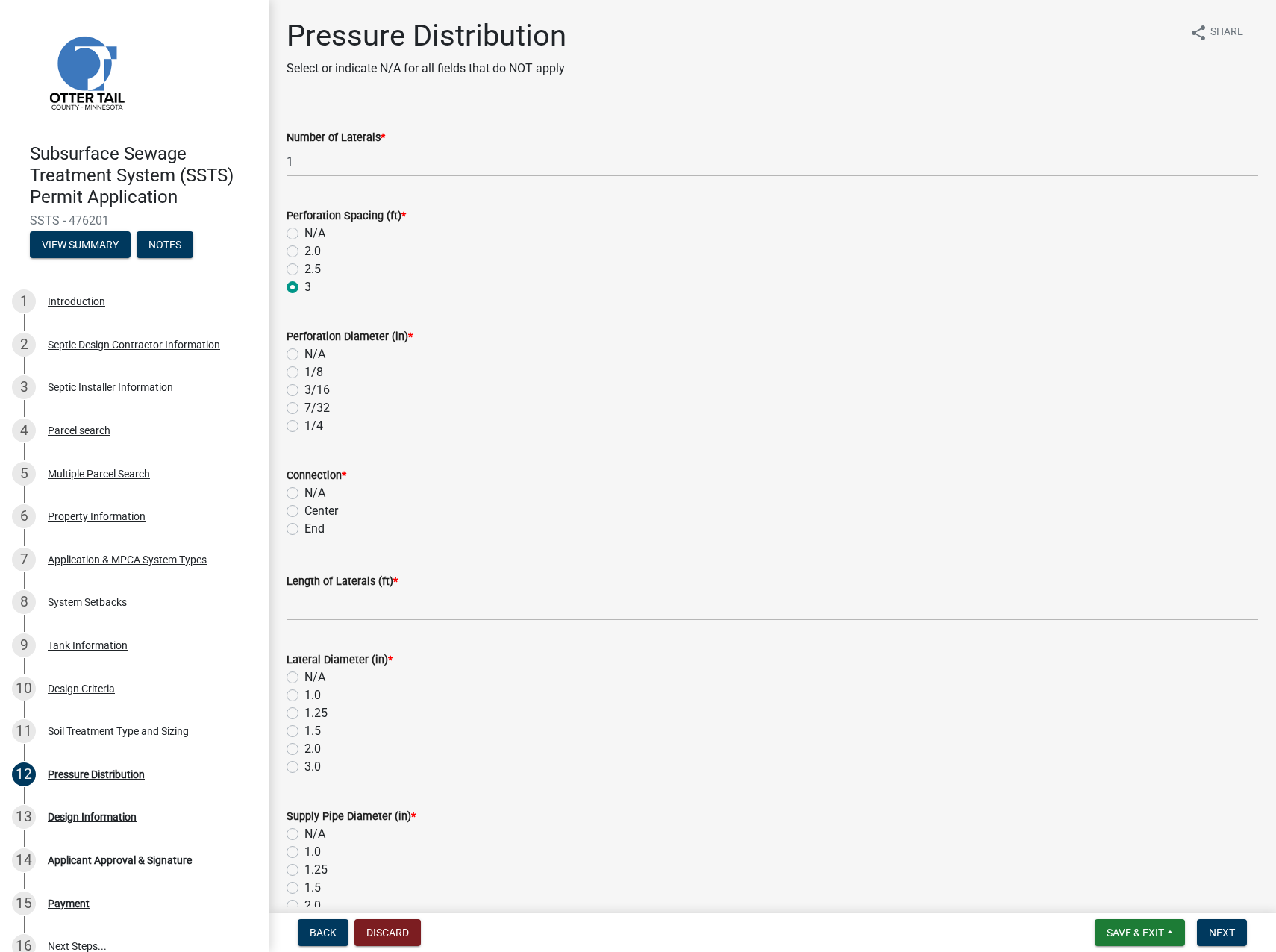
click at [304, 423] on label "1/4" at bounding box center [313, 426] width 19 height 18
click at [304, 423] on input "1/4" at bounding box center [309, 422] width 10 height 10
radio input "true"
click at [304, 526] on label "End" at bounding box center [314, 529] width 20 height 18
click at [304, 526] on input "End" at bounding box center [309, 525] width 10 height 10
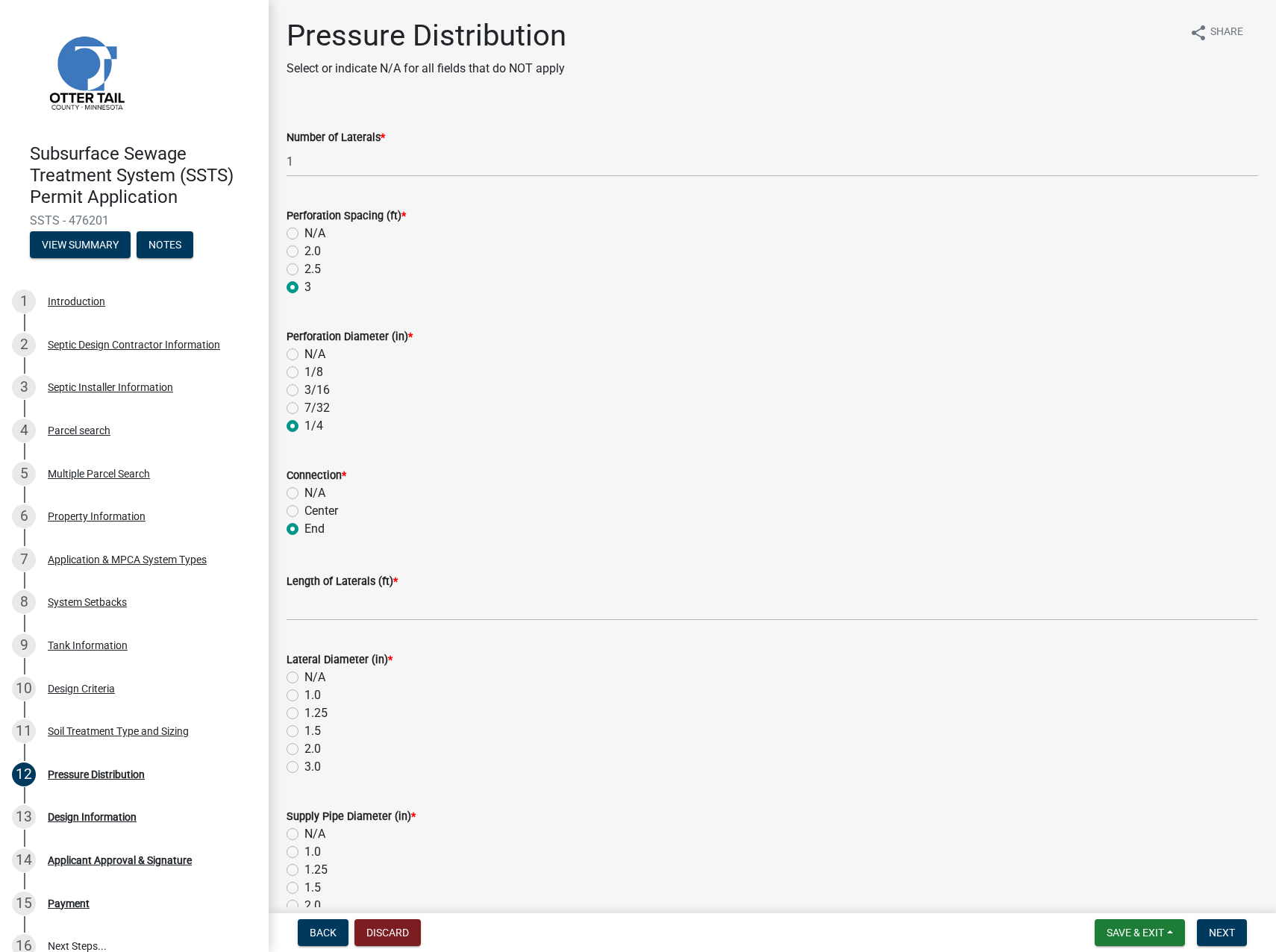
radio input "true"
click at [316, 603] on input "Length of Laterals (ft) *" at bounding box center [772, 606] width 972 height 31
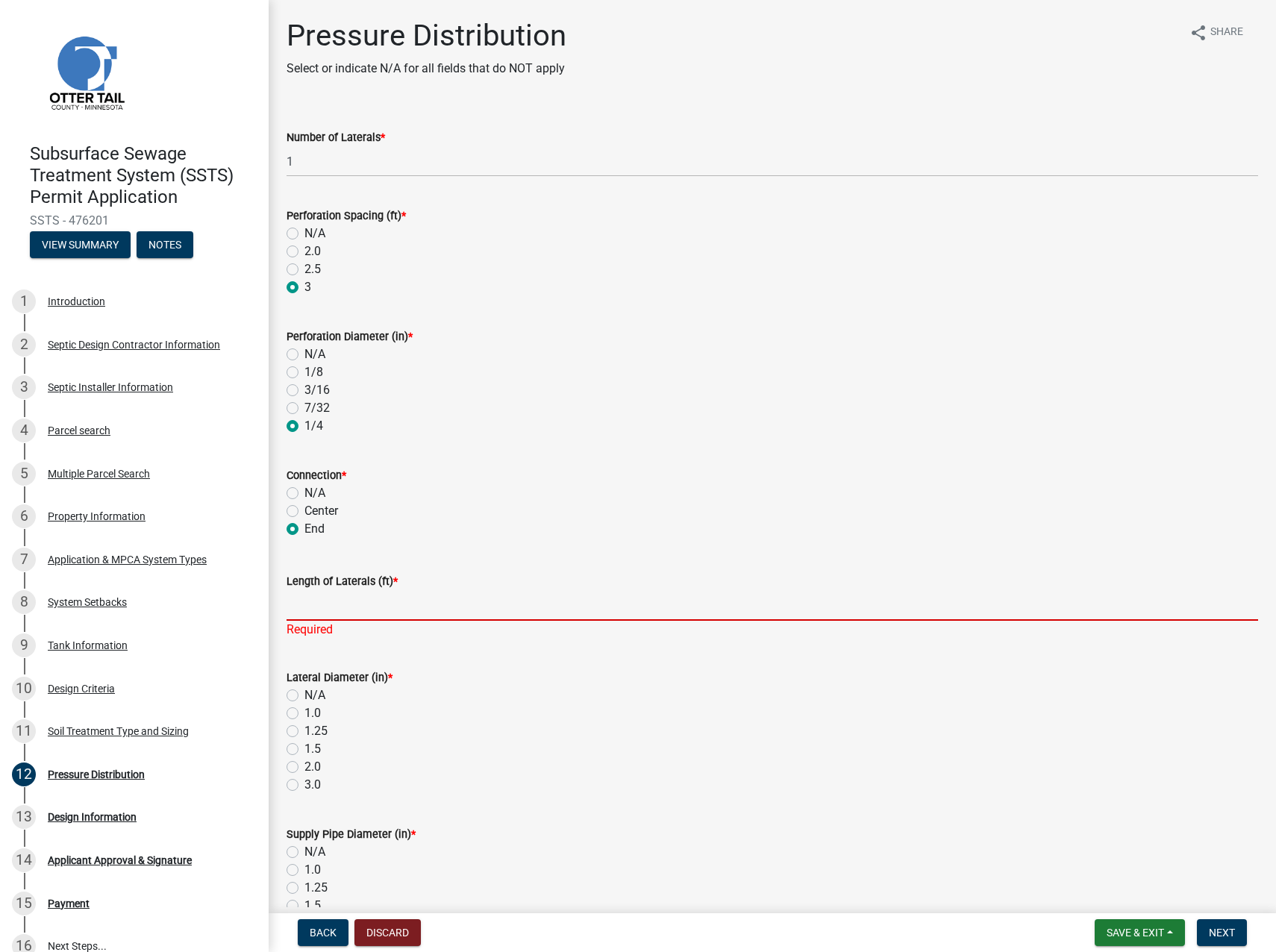
click at [364, 612] on input "Length of Laterals (ft) *" at bounding box center [772, 606] width 972 height 31
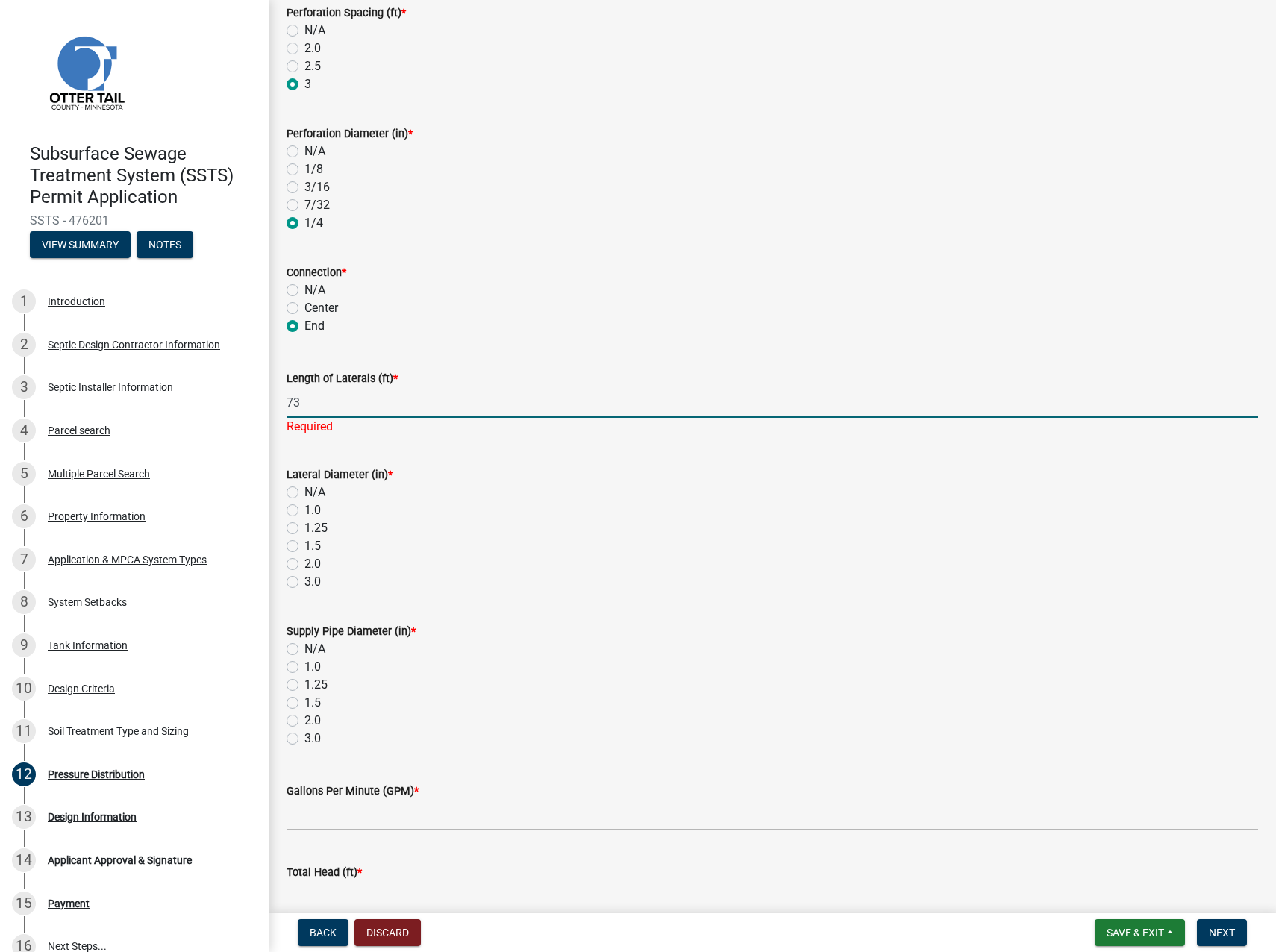
scroll to position [224, 0]
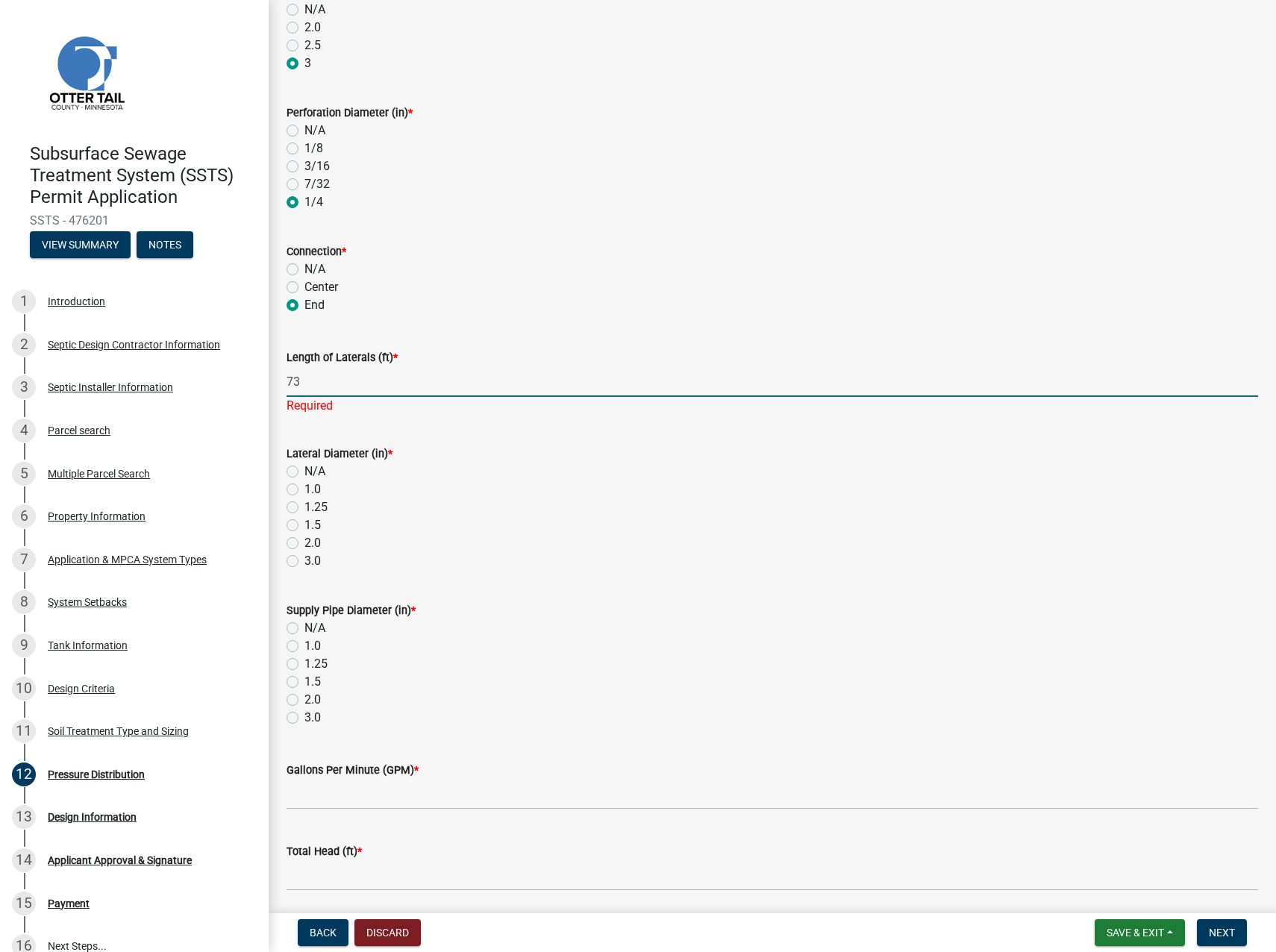
type input "73"
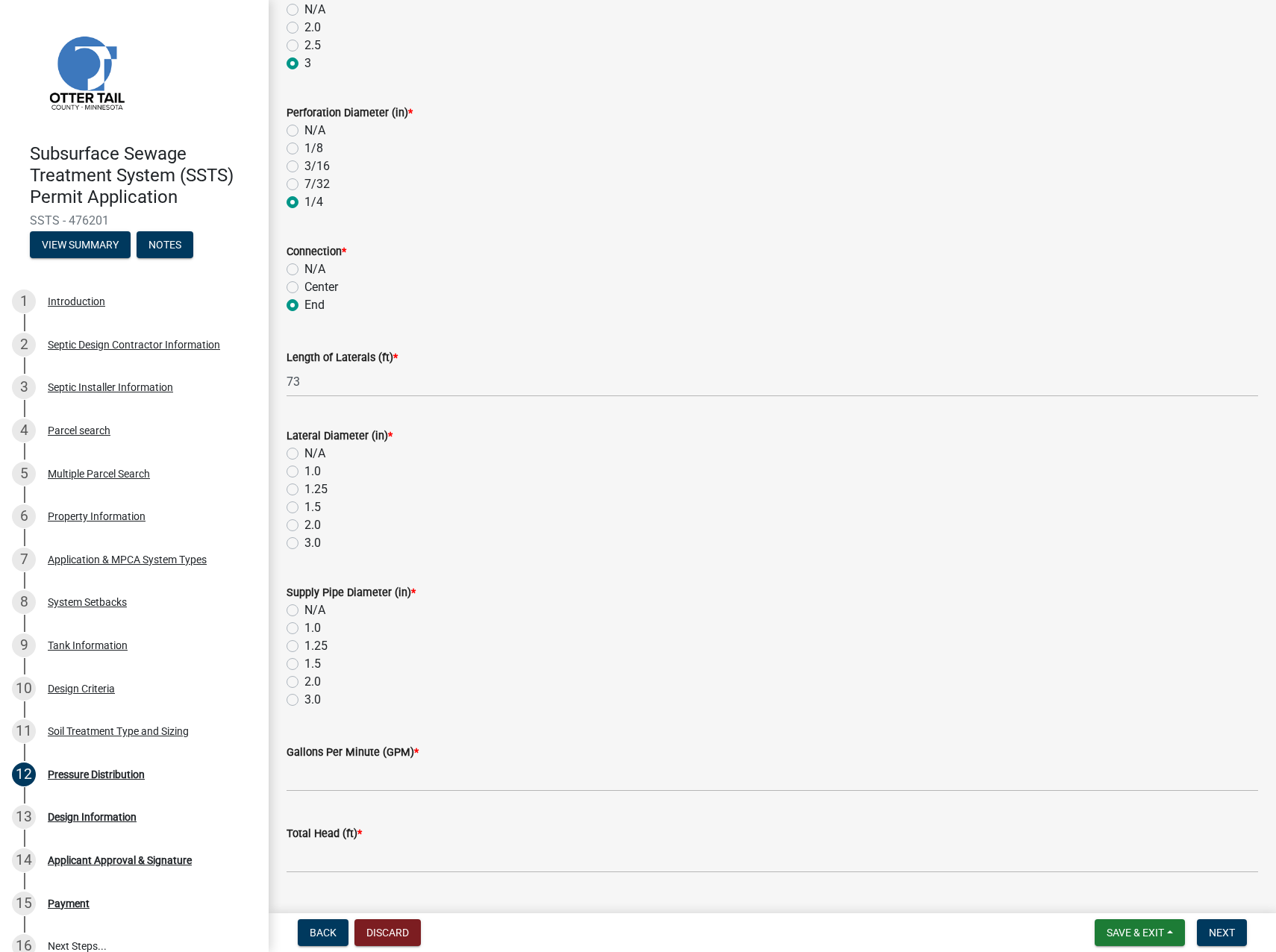
click at [288, 543] on div "Lateral Diameter (in) * N/A 1.0 1.25 1.5 2.0 3.0" at bounding box center [772, 490] width 972 height 125
click at [304, 523] on label "2.0" at bounding box center [313, 526] width 17 height 18
click at [304, 523] on input "2.0" at bounding box center [309, 521] width 10 height 10
radio input "true"
click at [304, 679] on label "2.0" at bounding box center [313, 682] width 17 height 18
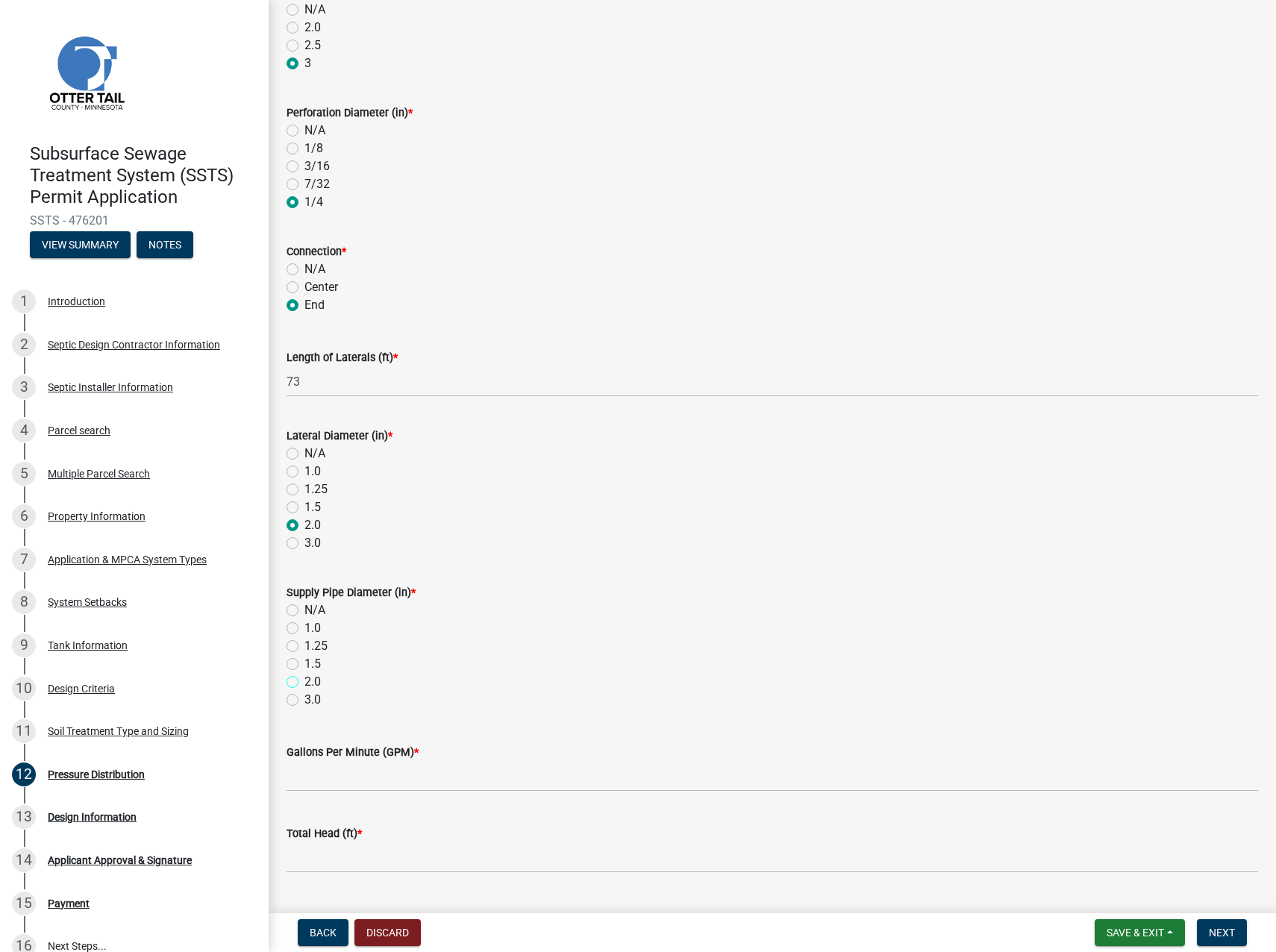
click at [304, 679] on input "2.0" at bounding box center [309, 678] width 10 height 10
radio input "true"
click at [452, 763] on input "Gallons Per Minute (GPM) *" at bounding box center [772, 777] width 972 height 31
type input "19"
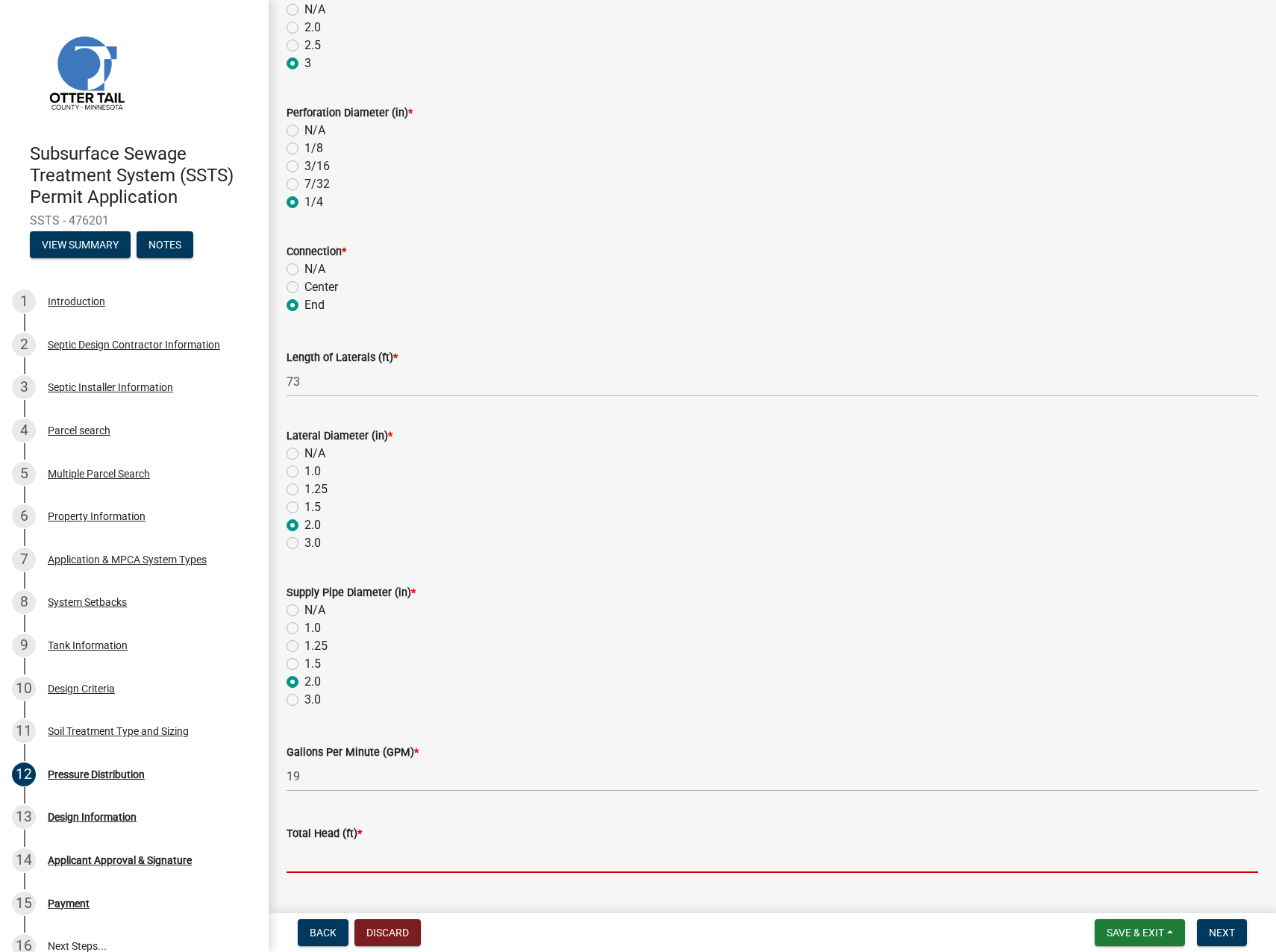
click at [602, 853] on input "Total Head (ft) *" at bounding box center [772, 858] width 972 height 31
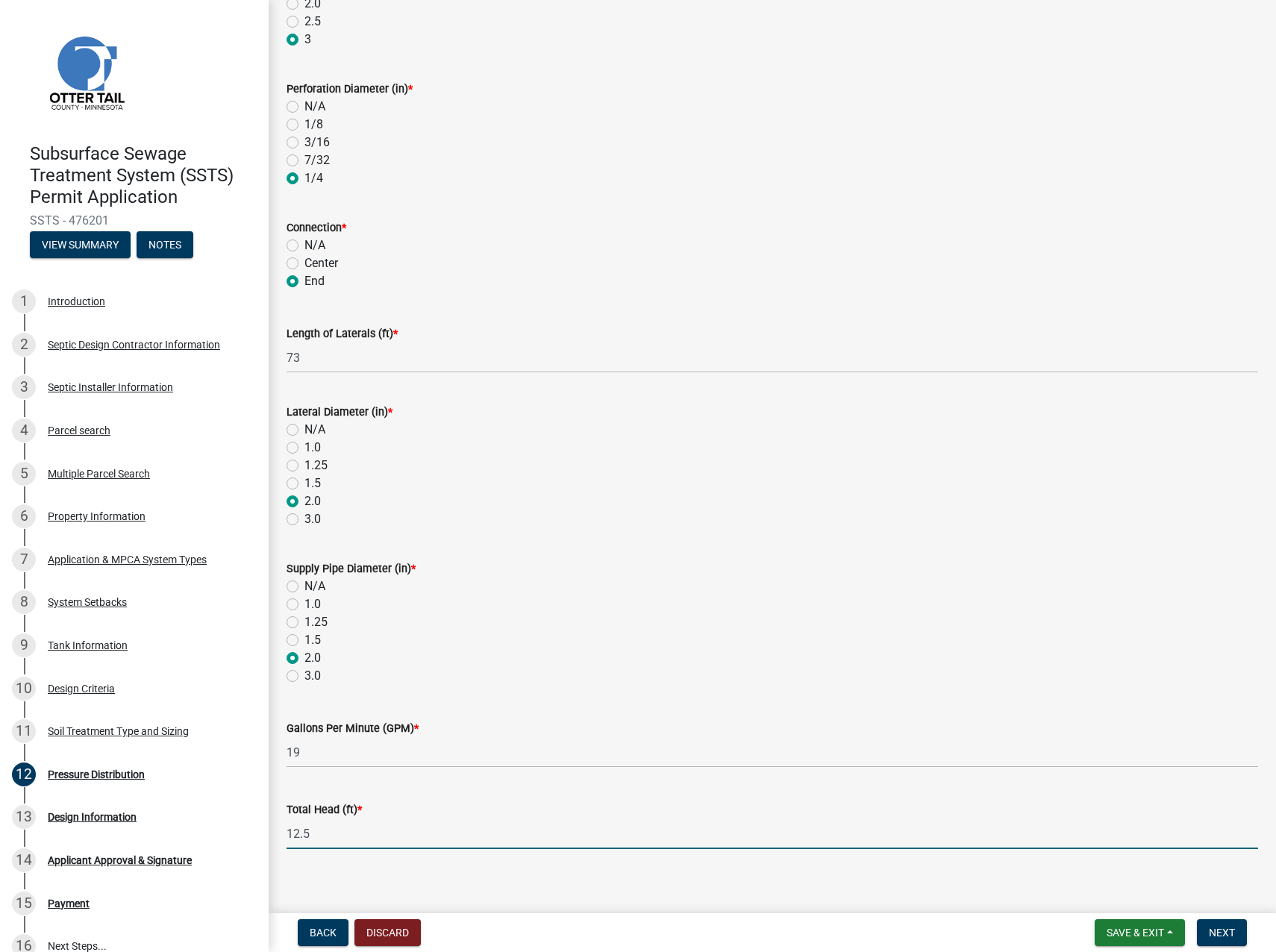
scroll to position [260, 0]
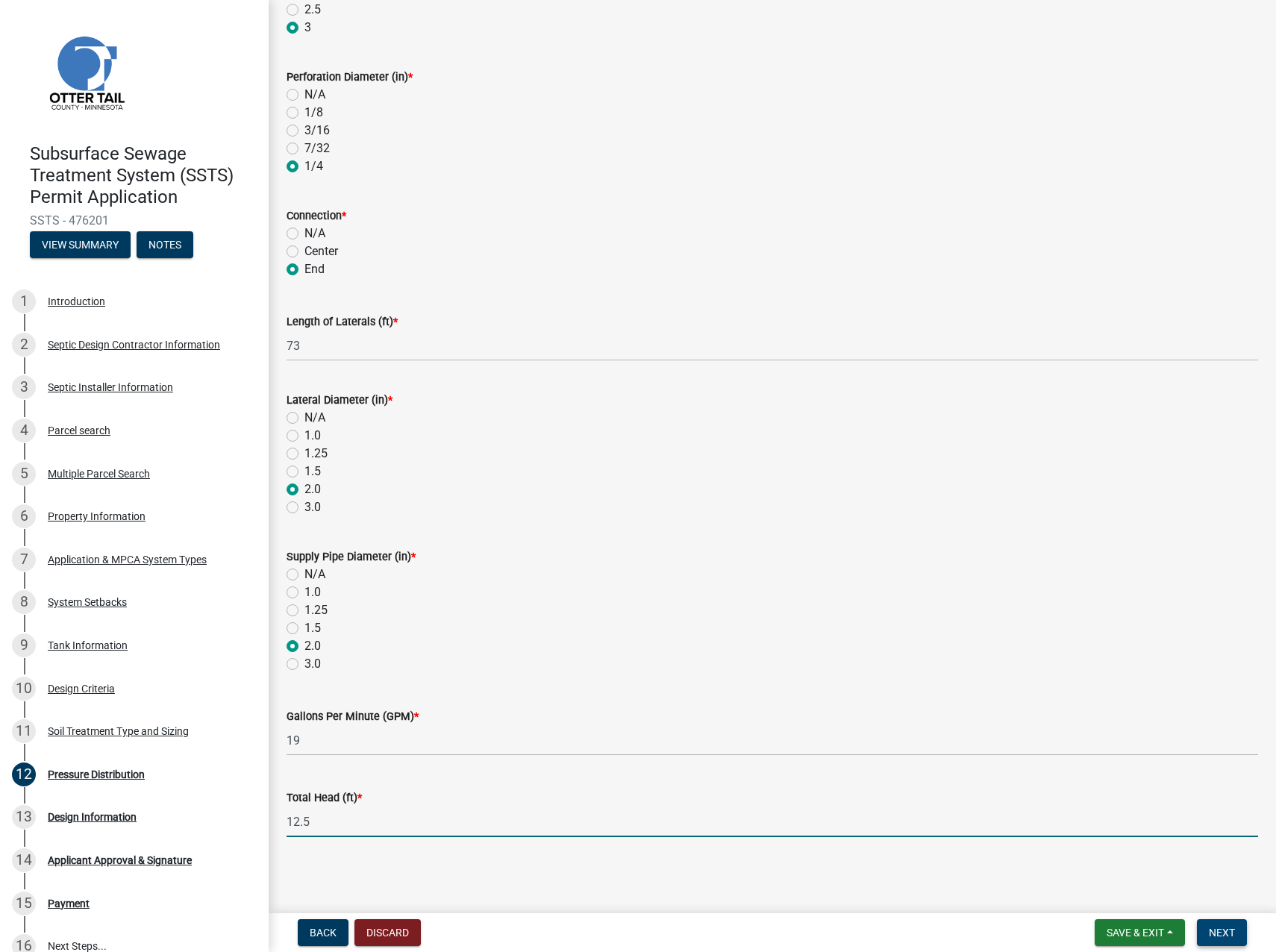
type input "12.5"
click at [1220, 929] on span "Next" at bounding box center [1222, 933] width 26 height 12
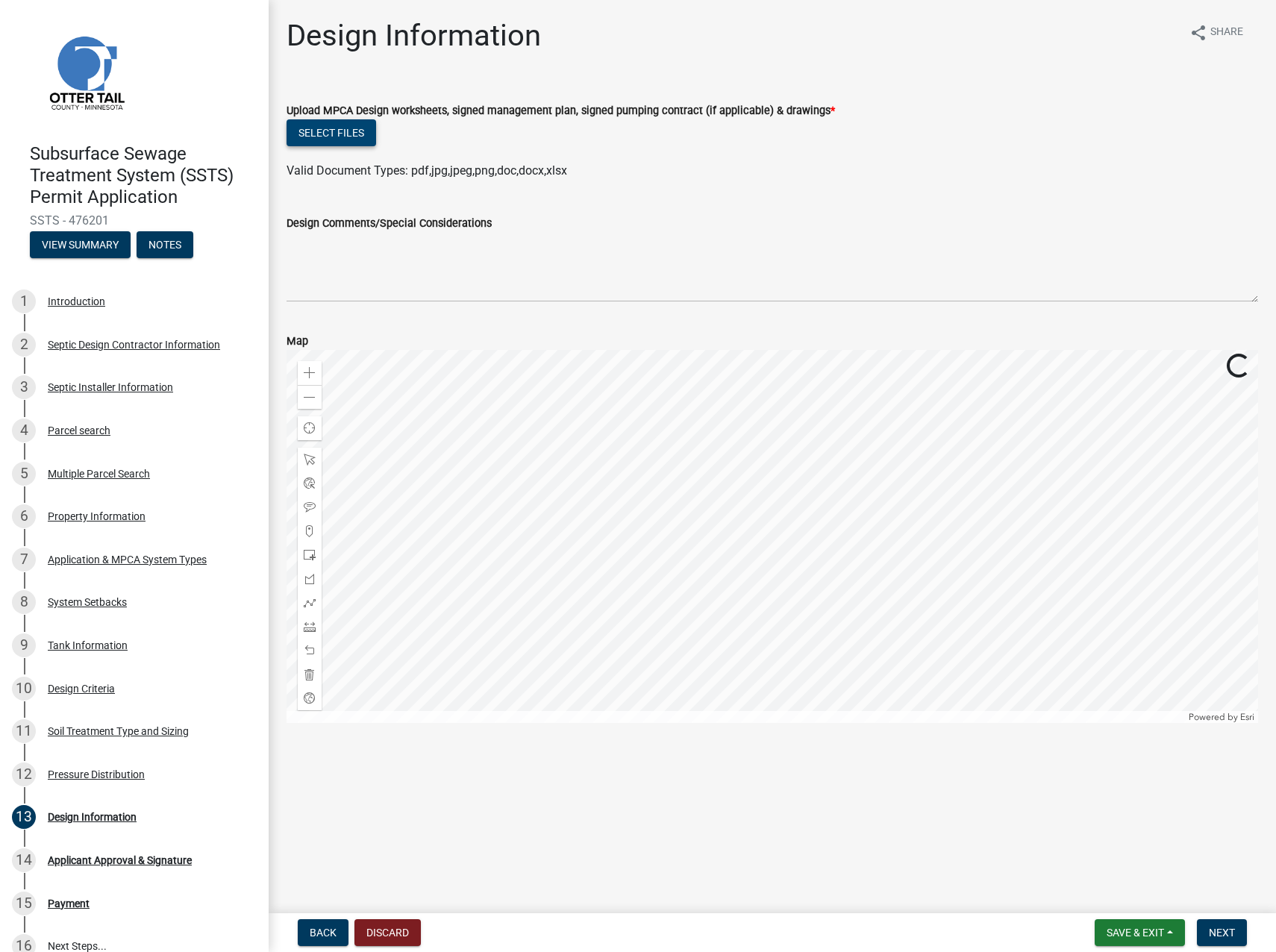
click at [318, 136] on button "Select files" at bounding box center [331, 133] width 90 height 27
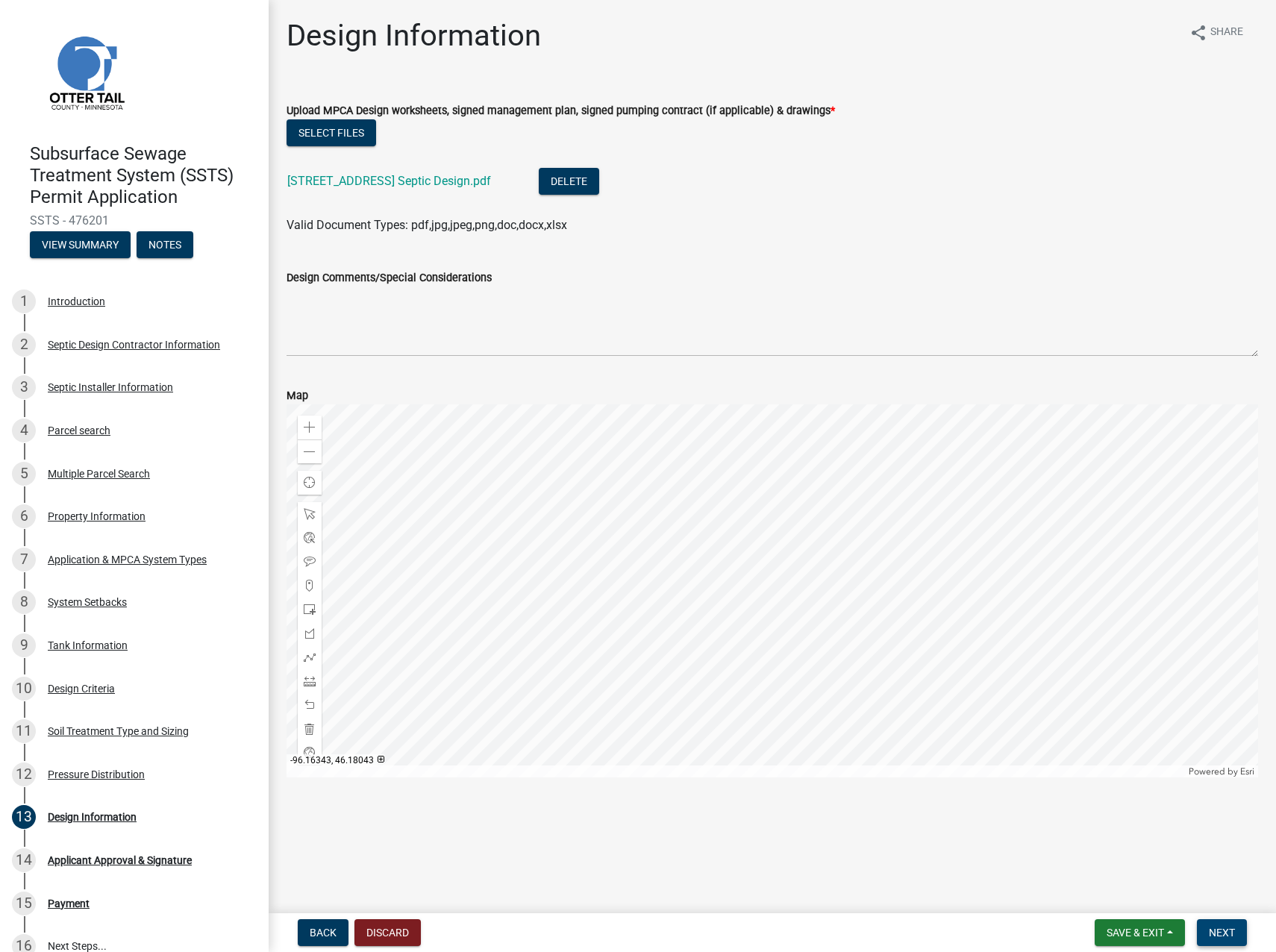
click at [1224, 925] on button "Next" at bounding box center [1222, 933] width 50 height 27
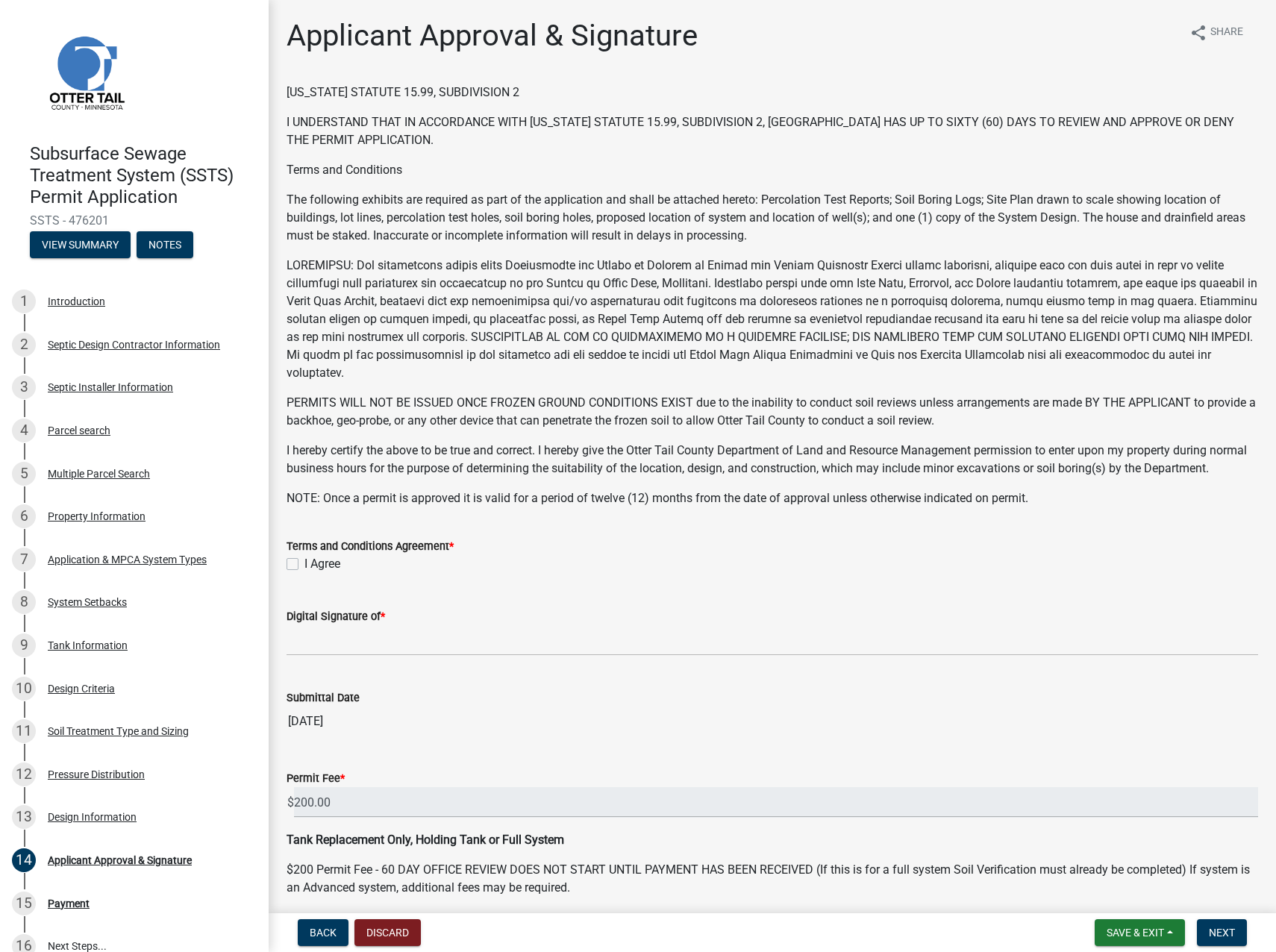
click at [304, 573] on label "I Agree" at bounding box center [322, 564] width 36 height 18
click at [304, 565] on input "I Agree" at bounding box center [309, 560] width 10 height 10
checkbox input "true"
click at [310, 656] on input "Digital Signature of *" at bounding box center [772, 640] width 972 height 31
type input "[PERSON_NAME] [PERSON_NAME]"
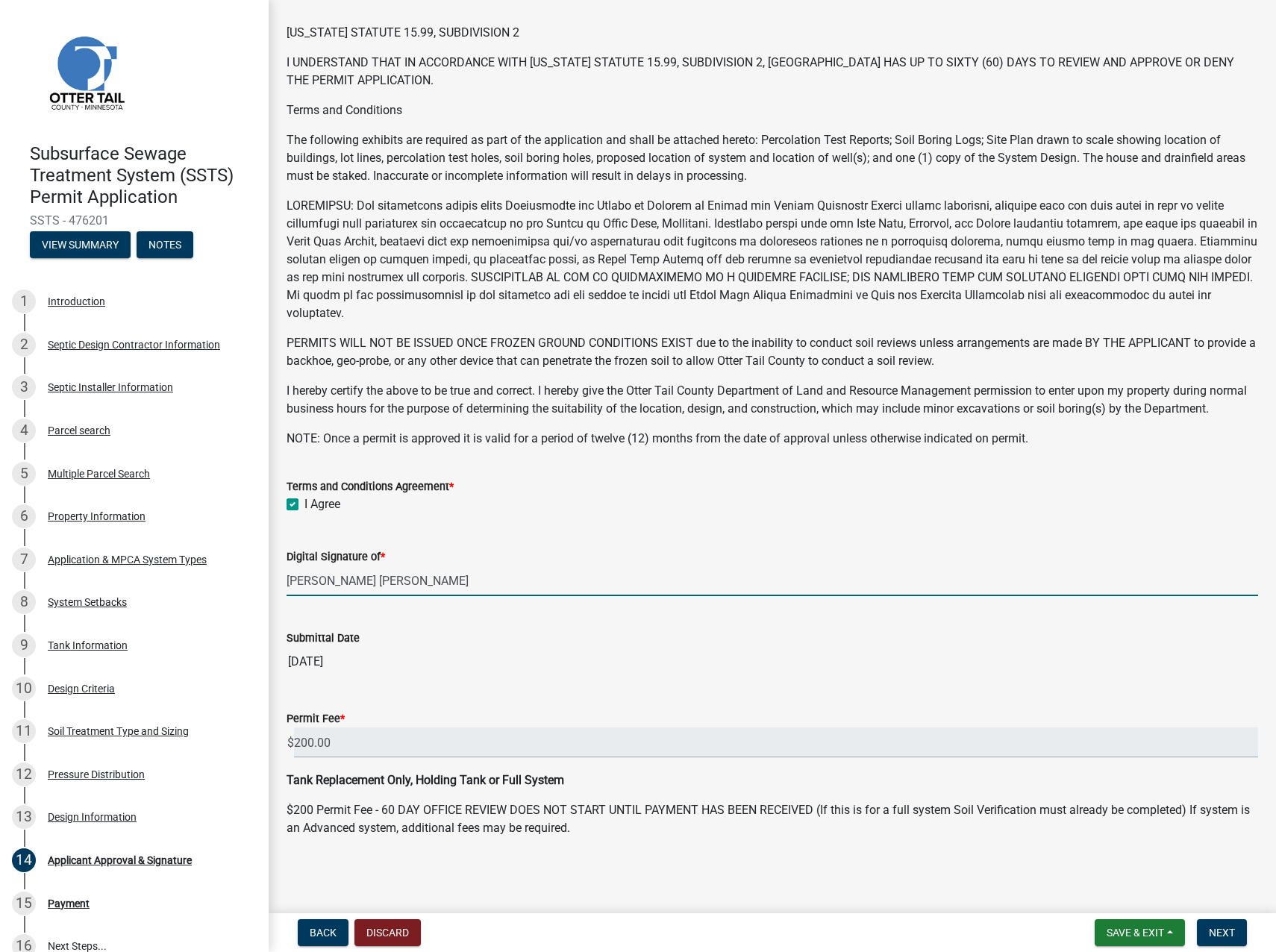
scroll to position [78, 0]
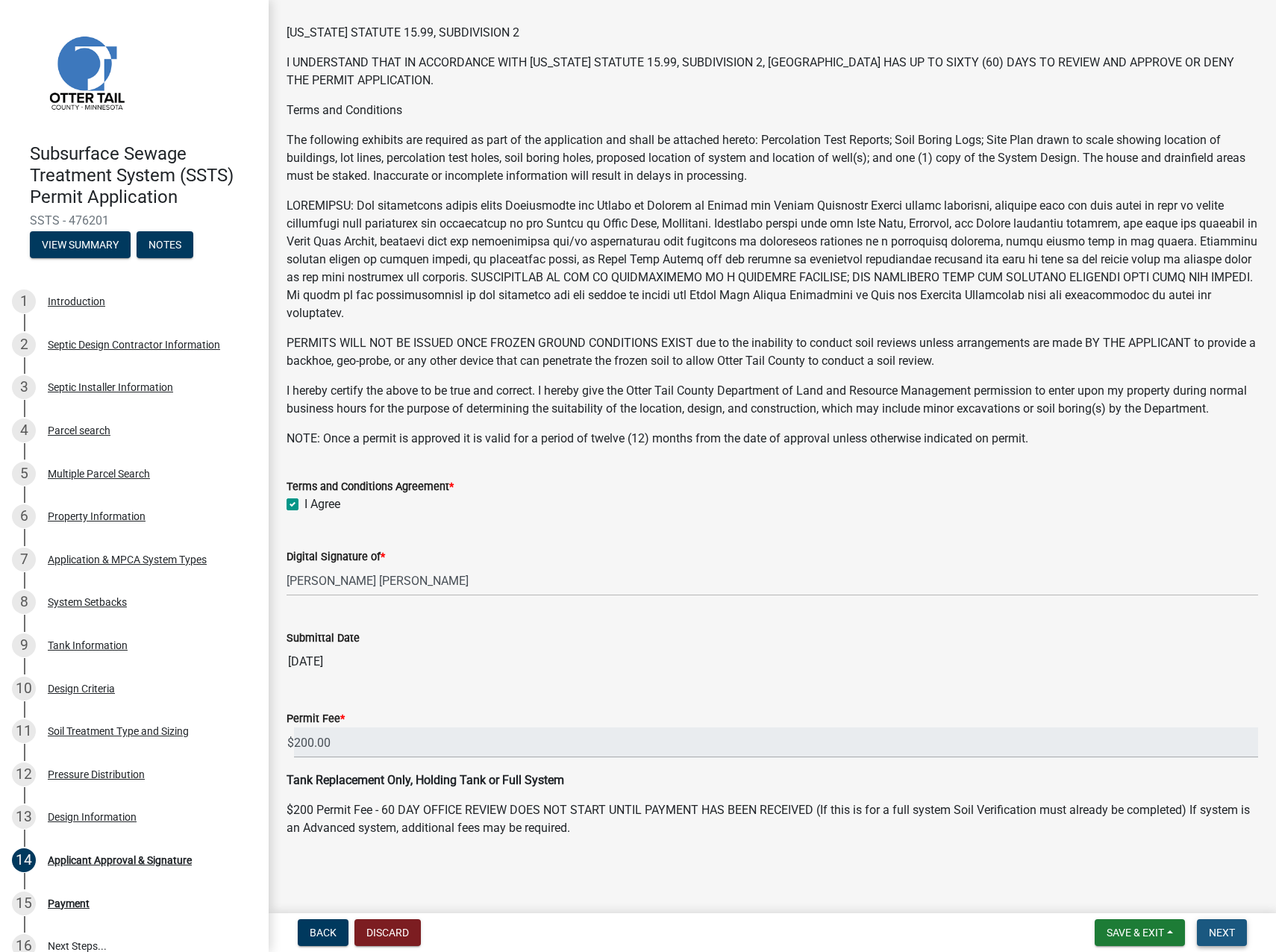
click at [1210, 935] on span "Next" at bounding box center [1222, 933] width 26 height 12
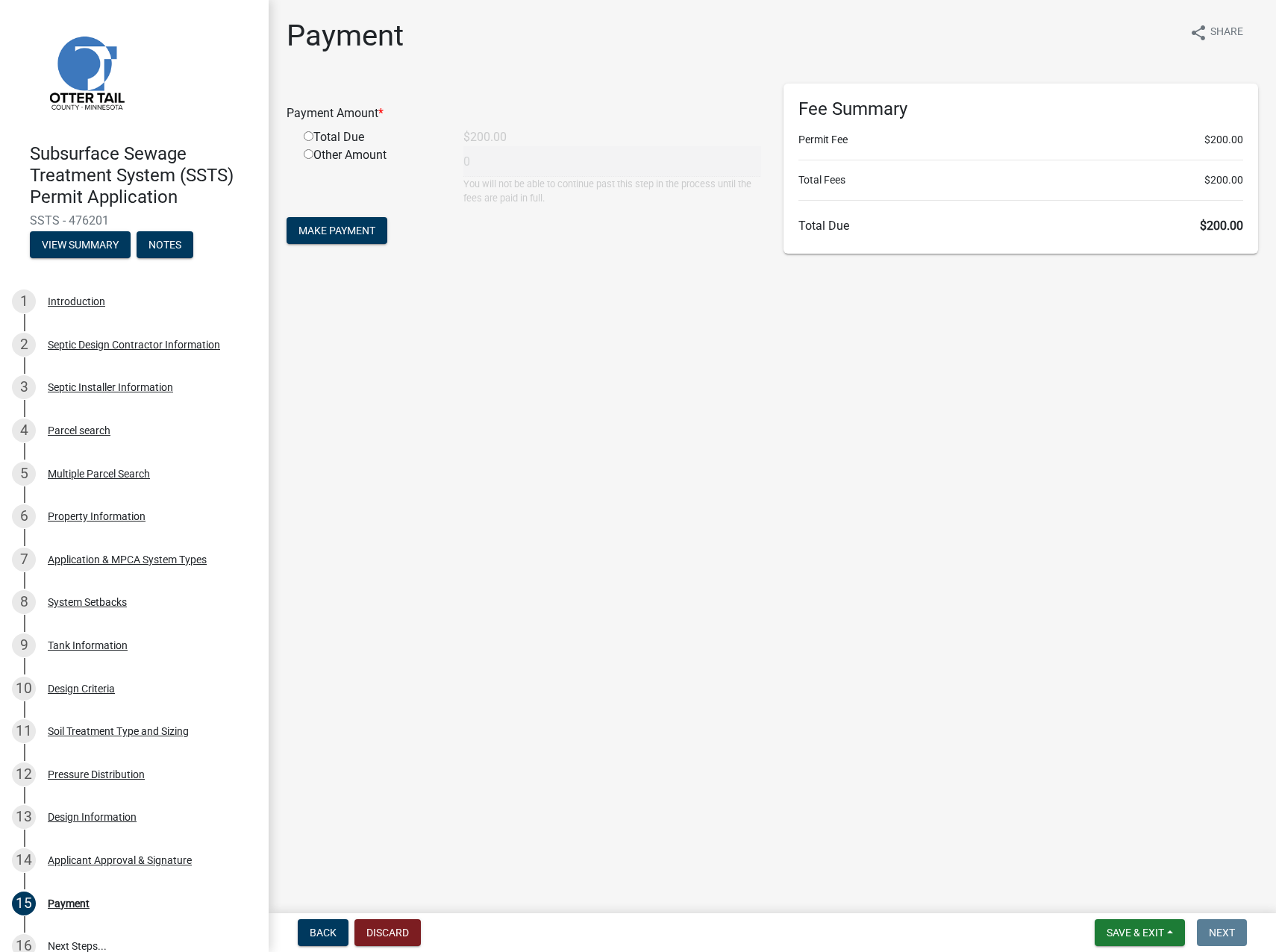
click at [305, 133] on input "radio" at bounding box center [308, 136] width 10 height 10
radio input "true"
type input "200"
click at [329, 230] on span "Make Payment" at bounding box center [337, 230] width 77 height 12
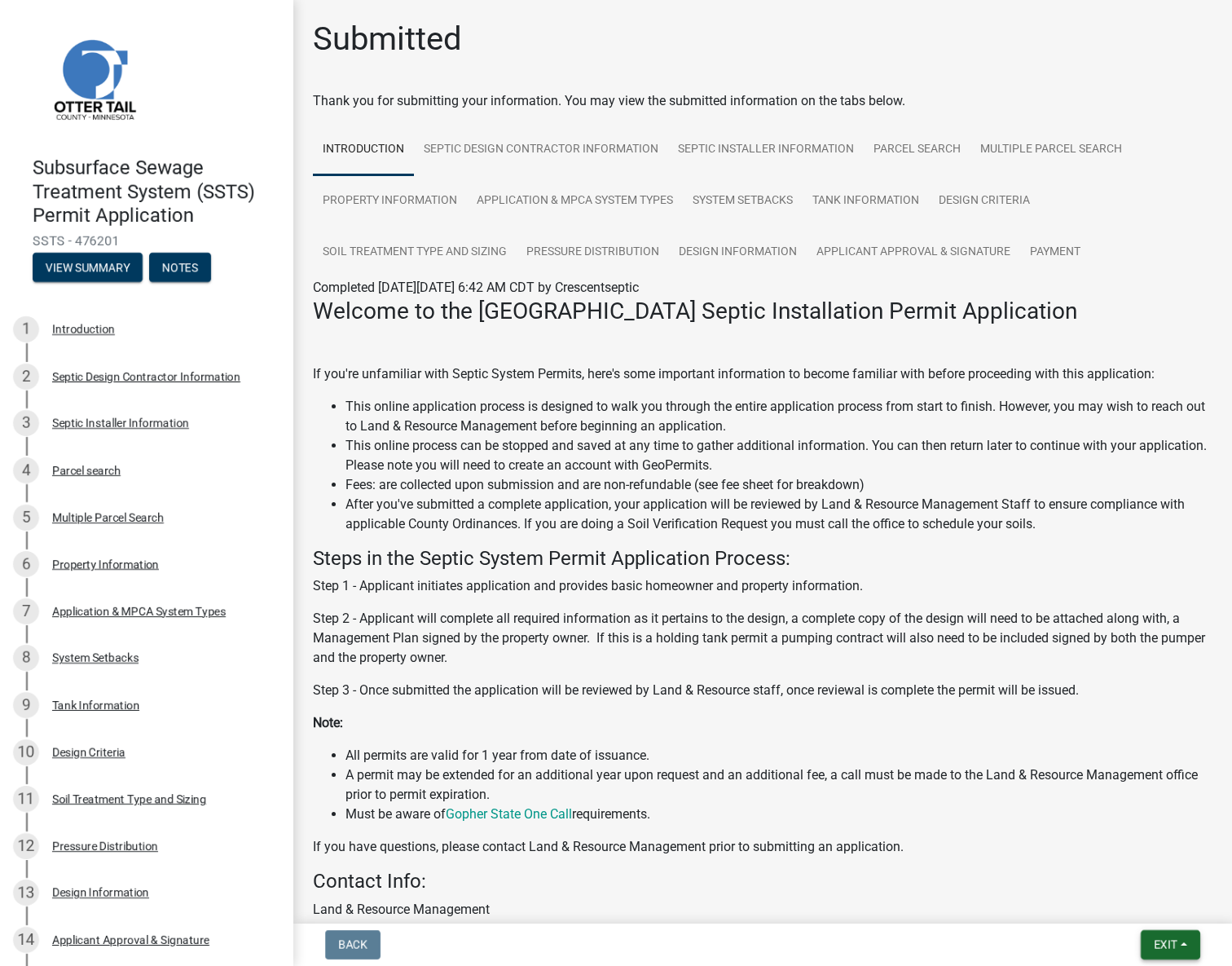
click at [1160, 643] on span "Exit" at bounding box center [1165, 945] width 24 height 13
click at [1155, 643] on button "Save & Exit" at bounding box center [1135, 903] width 131 height 39
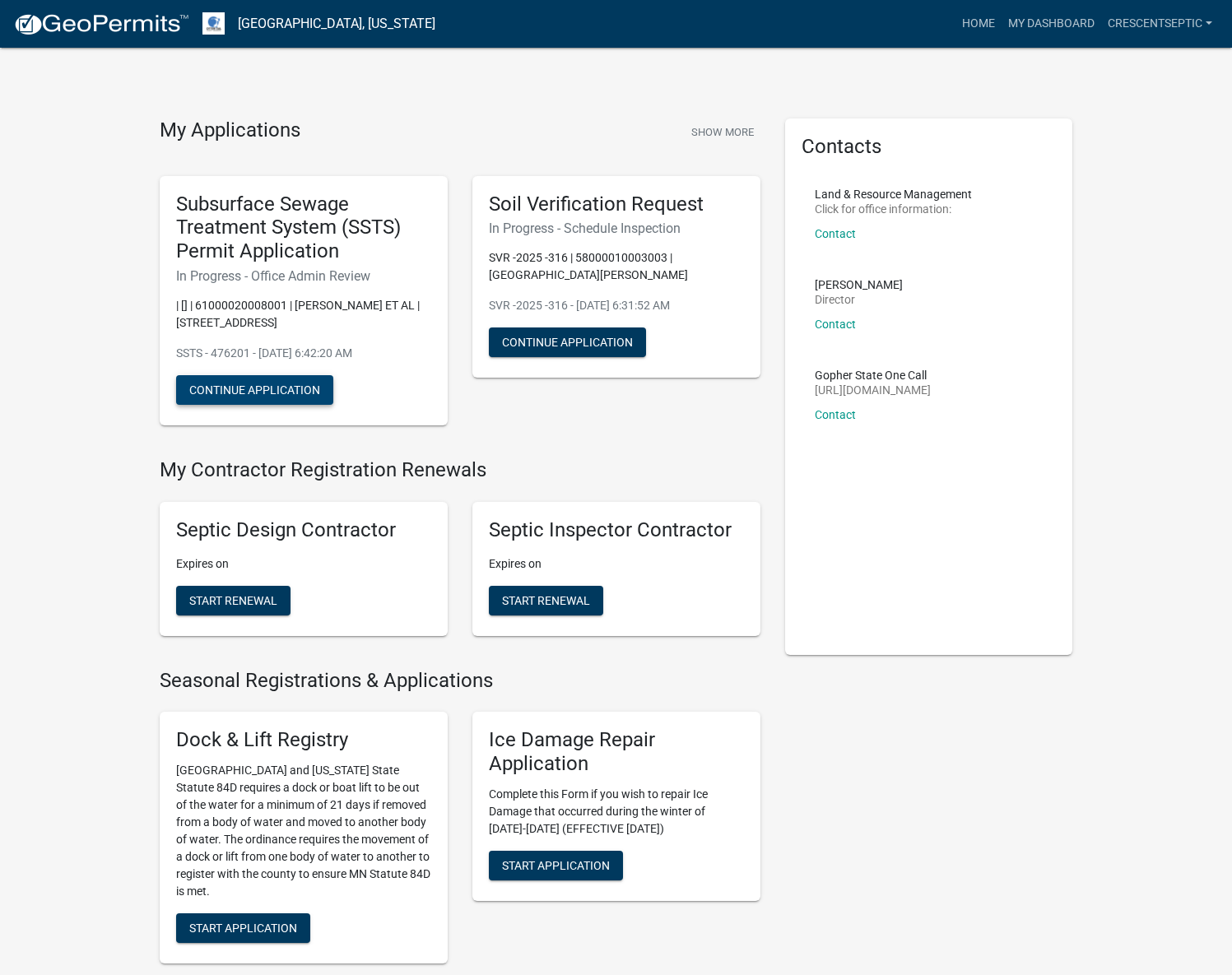
click at [252, 389] on button "Continue Application" at bounding box center [254, 390] width 157 height 30
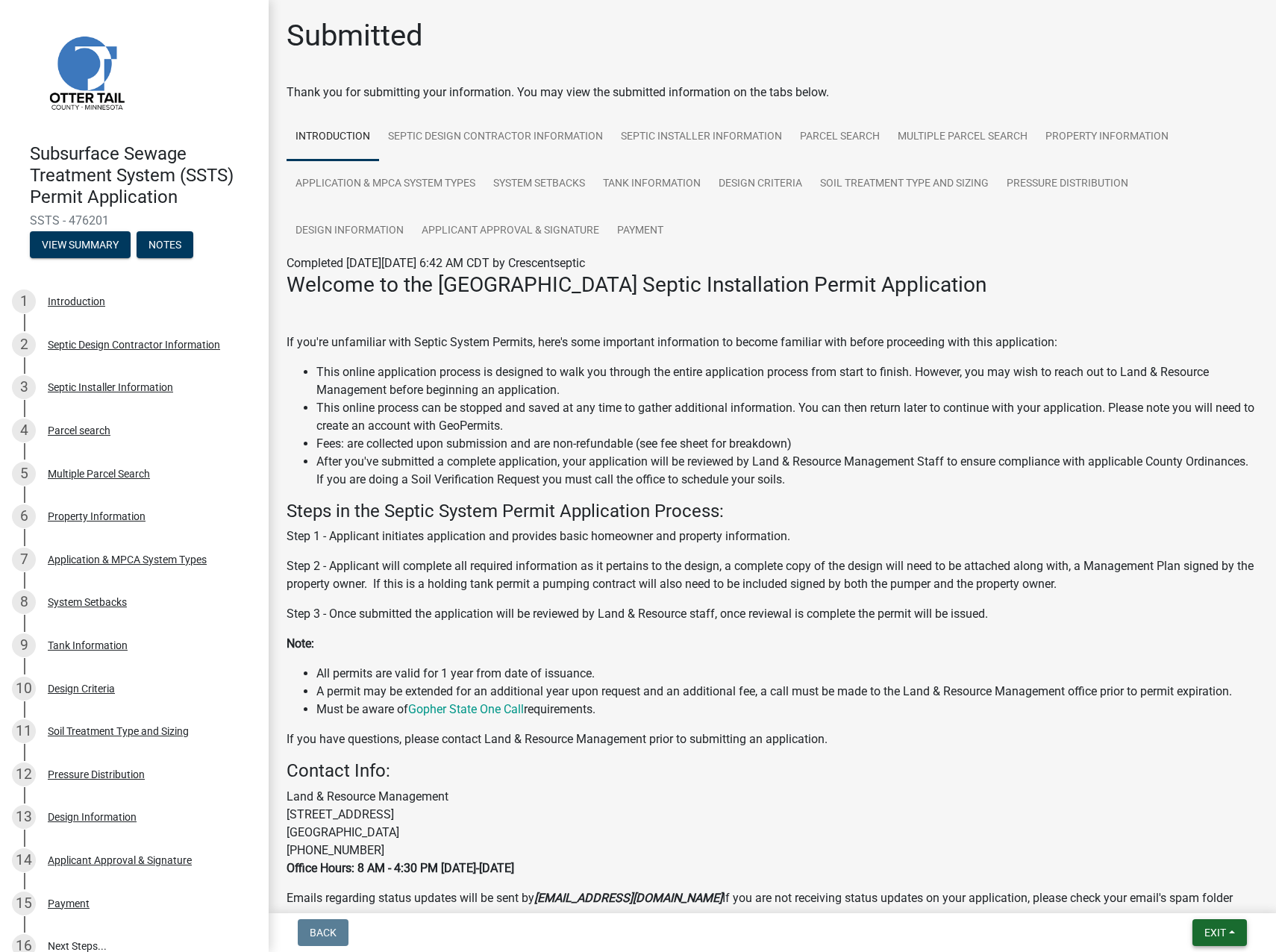
click at [1128, 588] on span "Exit" at bounding box center [1215, 933] width 22 height 12
click at [1128, 588] on button "Save & Exit" at bounding box center [1187, 894] width 120 height 36
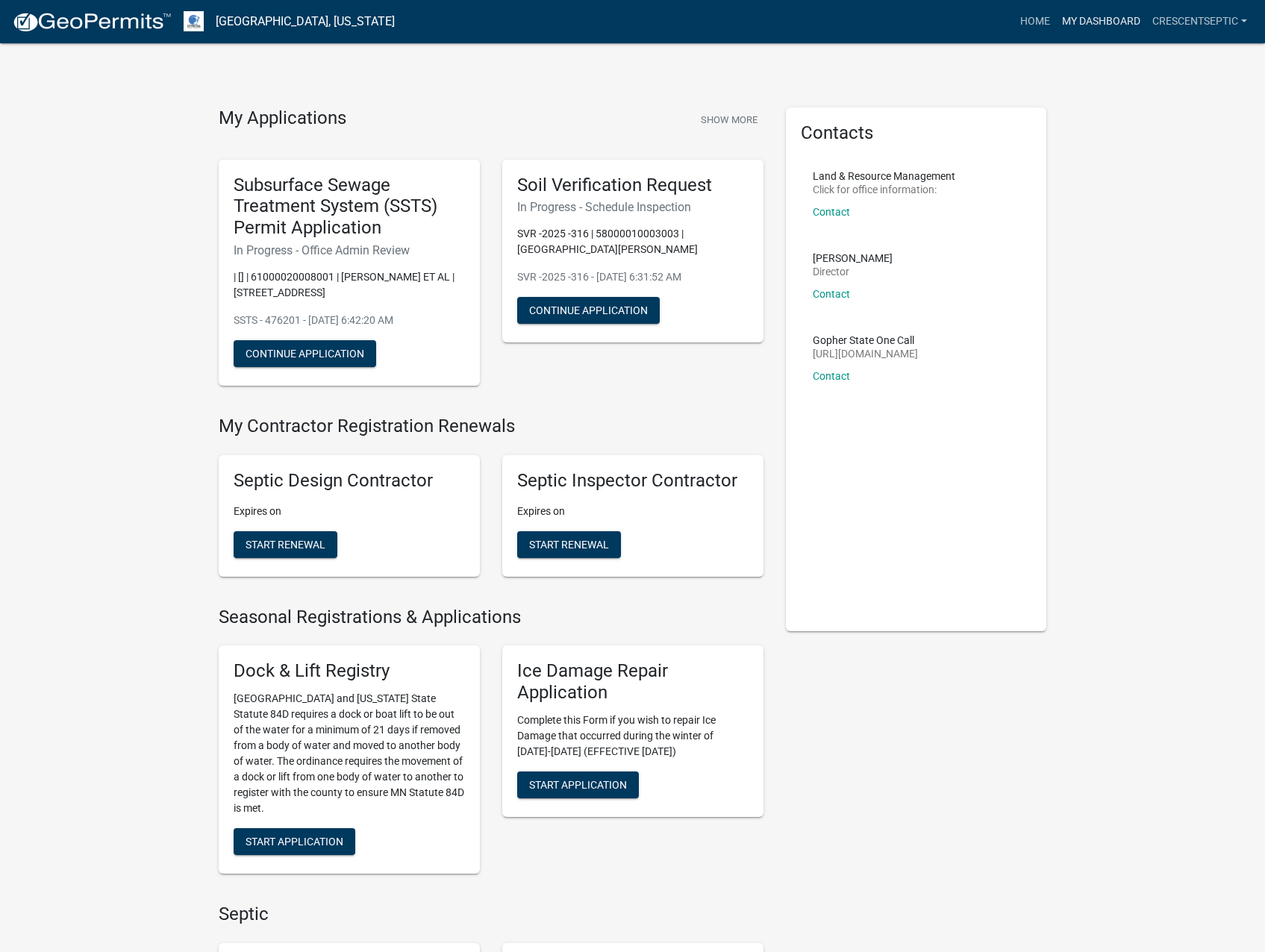
click at [1095, 20] on link "My Dashboard" at bounding box center [1102, 22] width 90 height 29
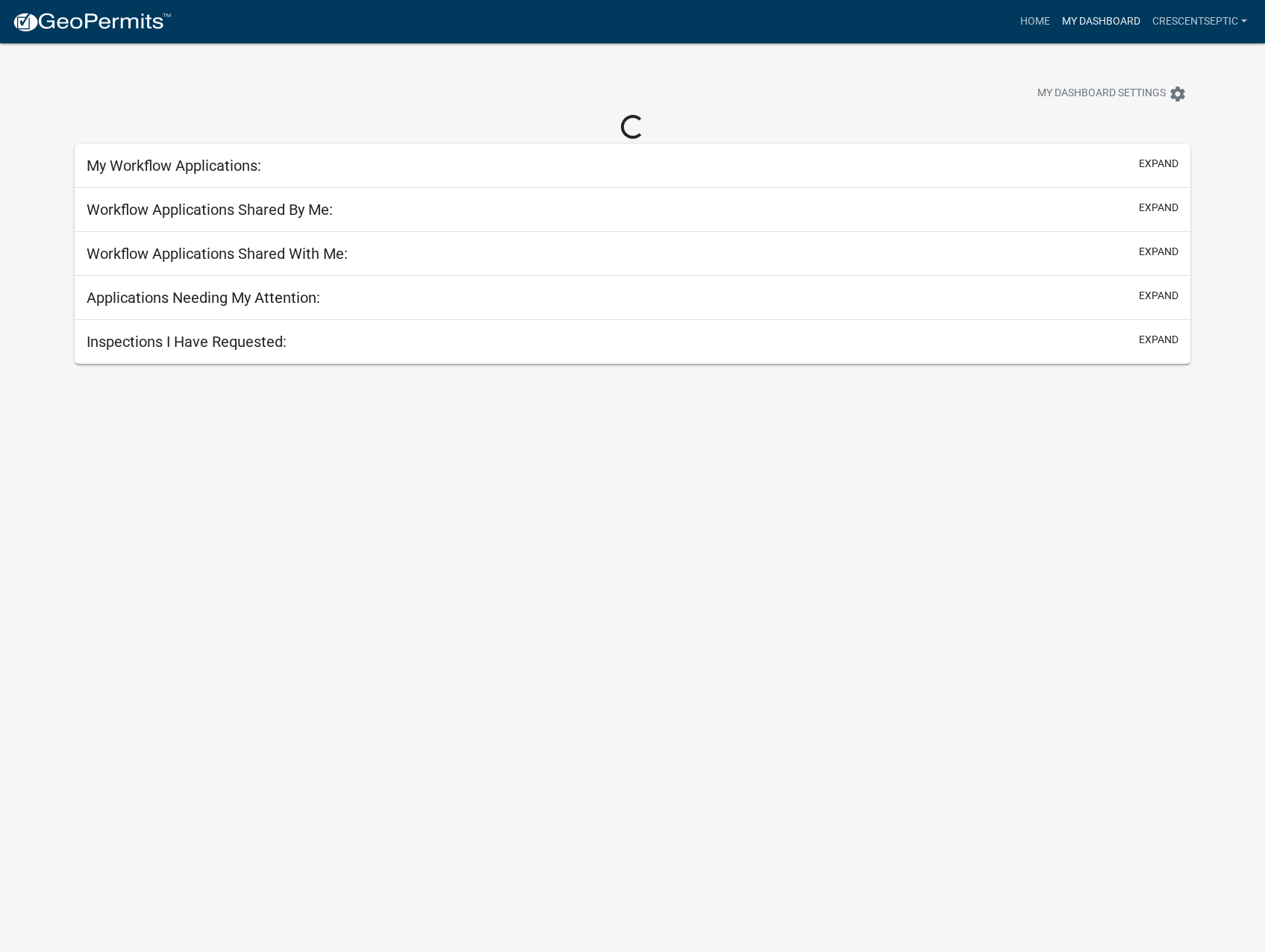
select select "3: 100"
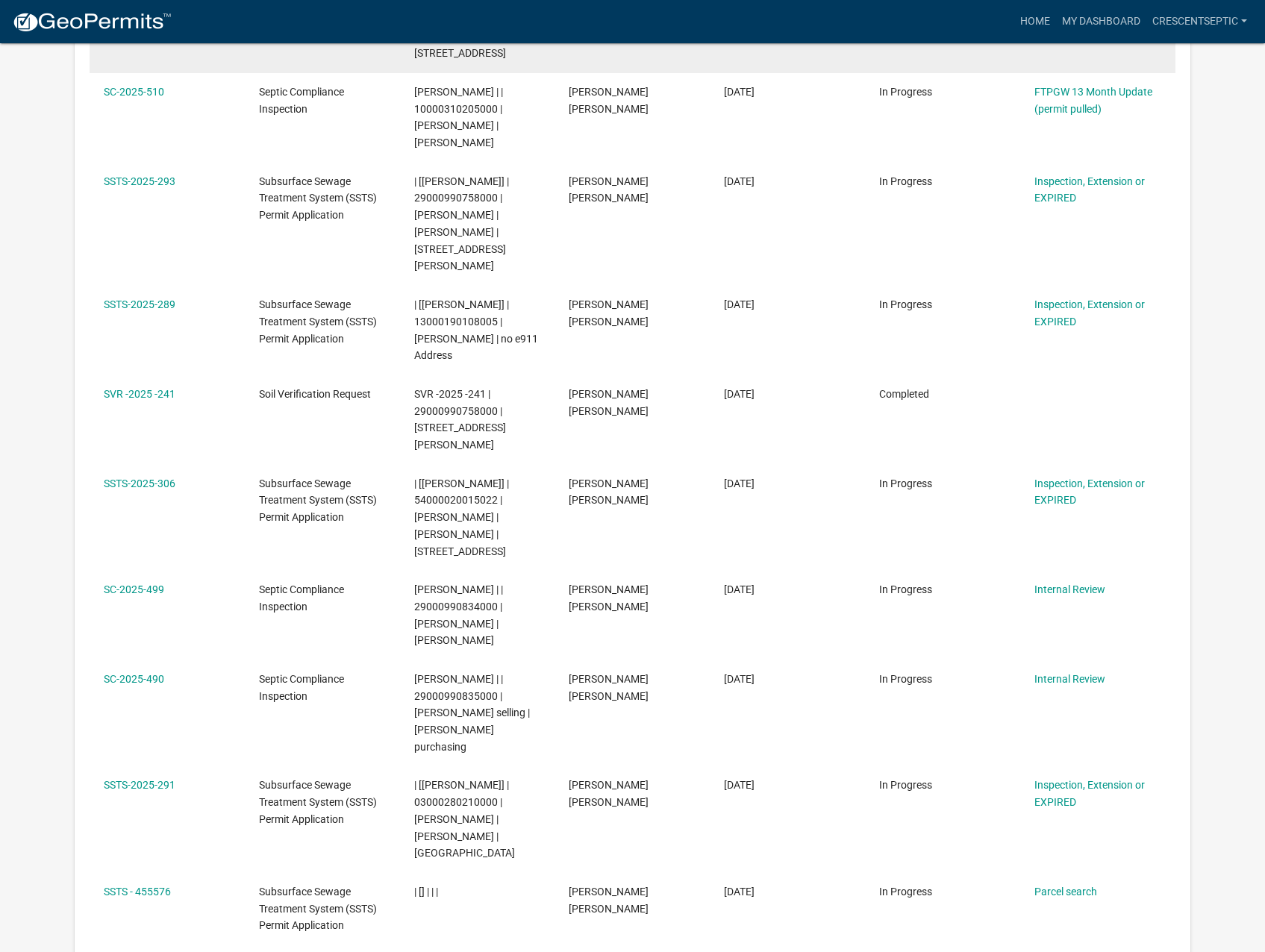
scroll to position [3134, 0]
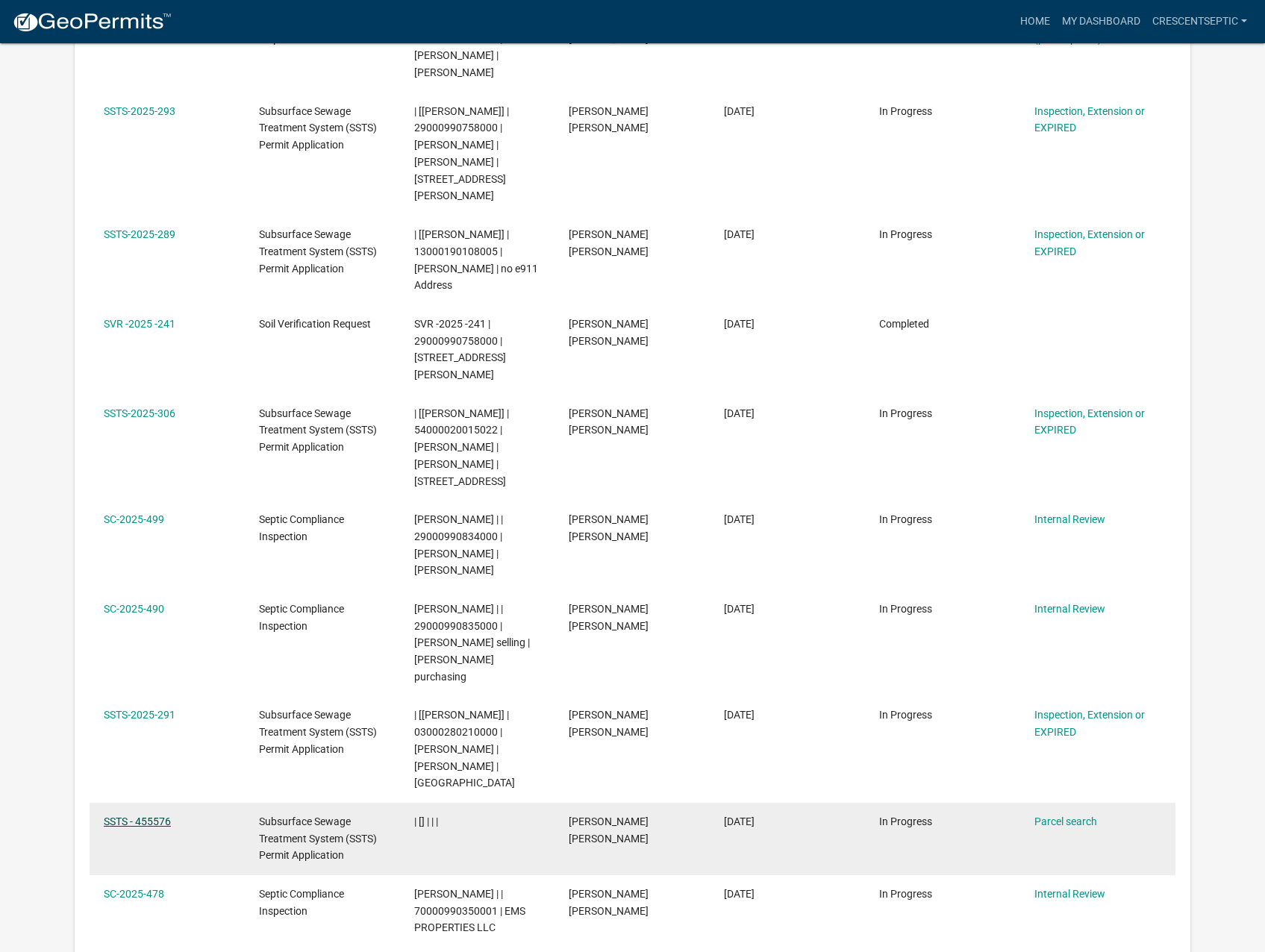
click at [158, 588] on link "SSTS - 455576" at bounding box center [137, 822] width 67 height 12
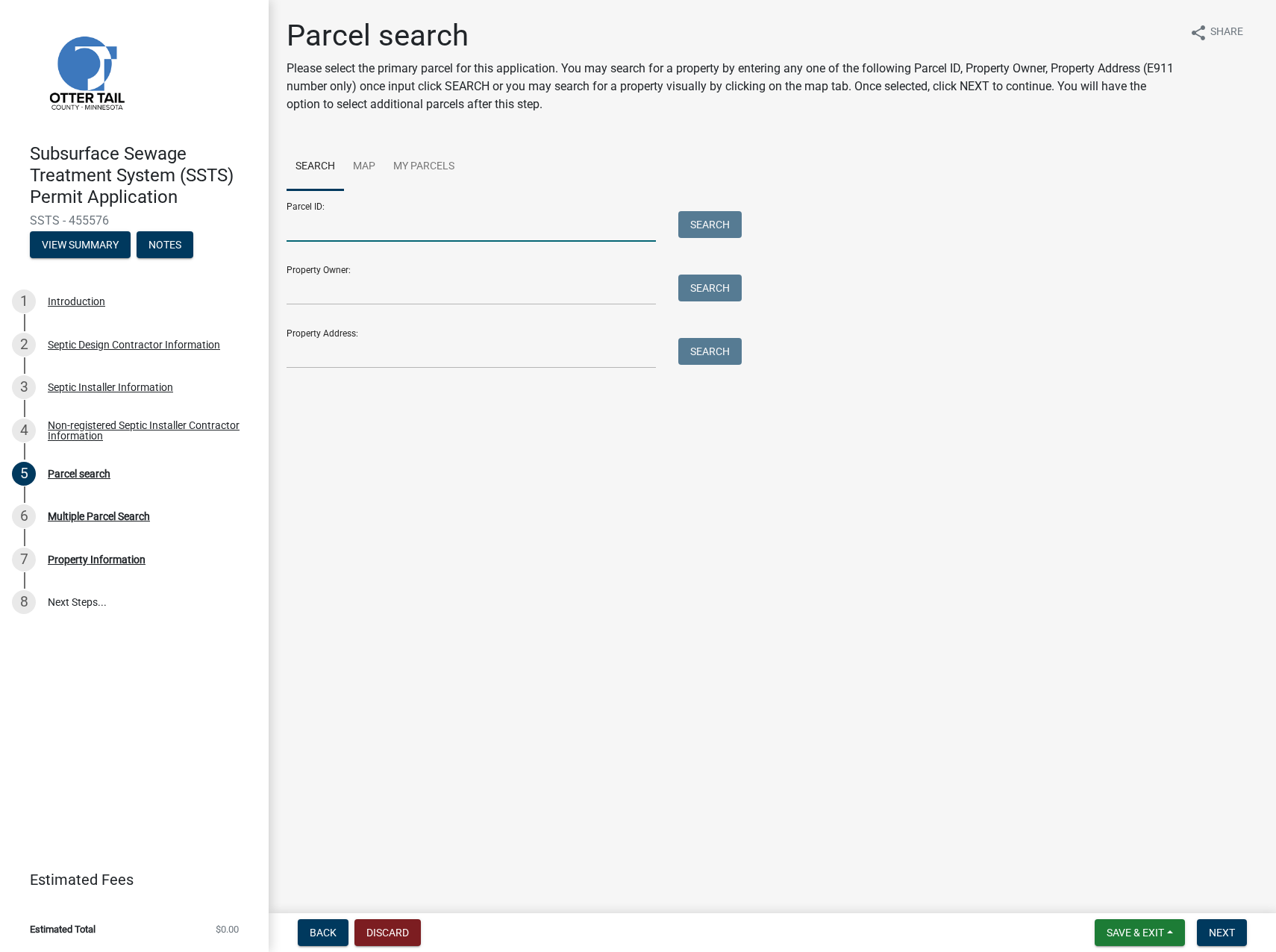
click at [541, 225] on input "Parcel ID:" at bounding box center [471, 226] width 369 height 31
paste input "75000500033000"
type input "75000500033000"
click at [699, 222] on button "Search" at bounding box center [710, 224] width 63 height 27
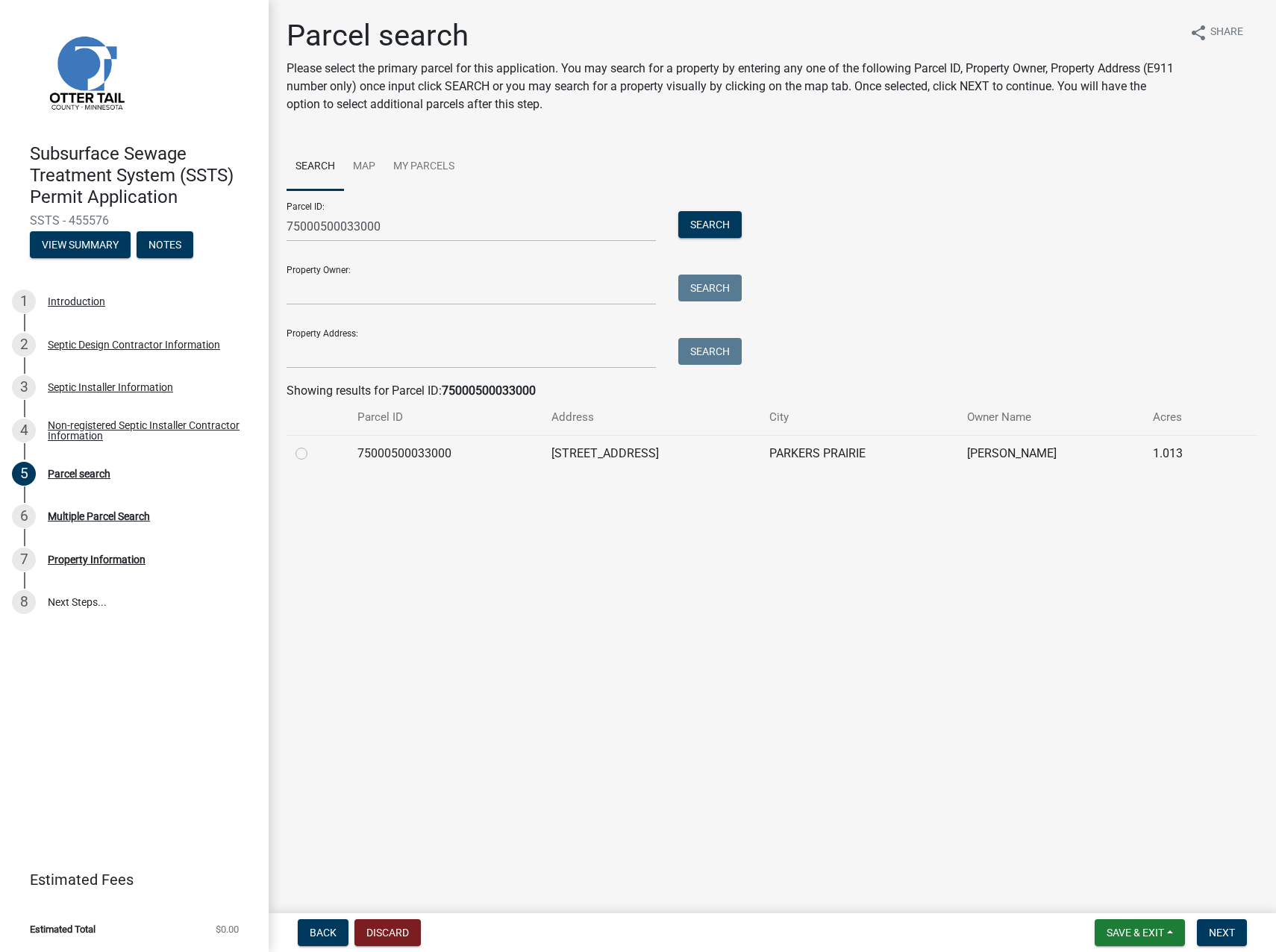
click at [313, 444] on label at bounding box center [313, 444] width 0 height 0
click at [313, 454] on input "radio" at bounding box center [318, 449] width 10 height 10
radio input "true"
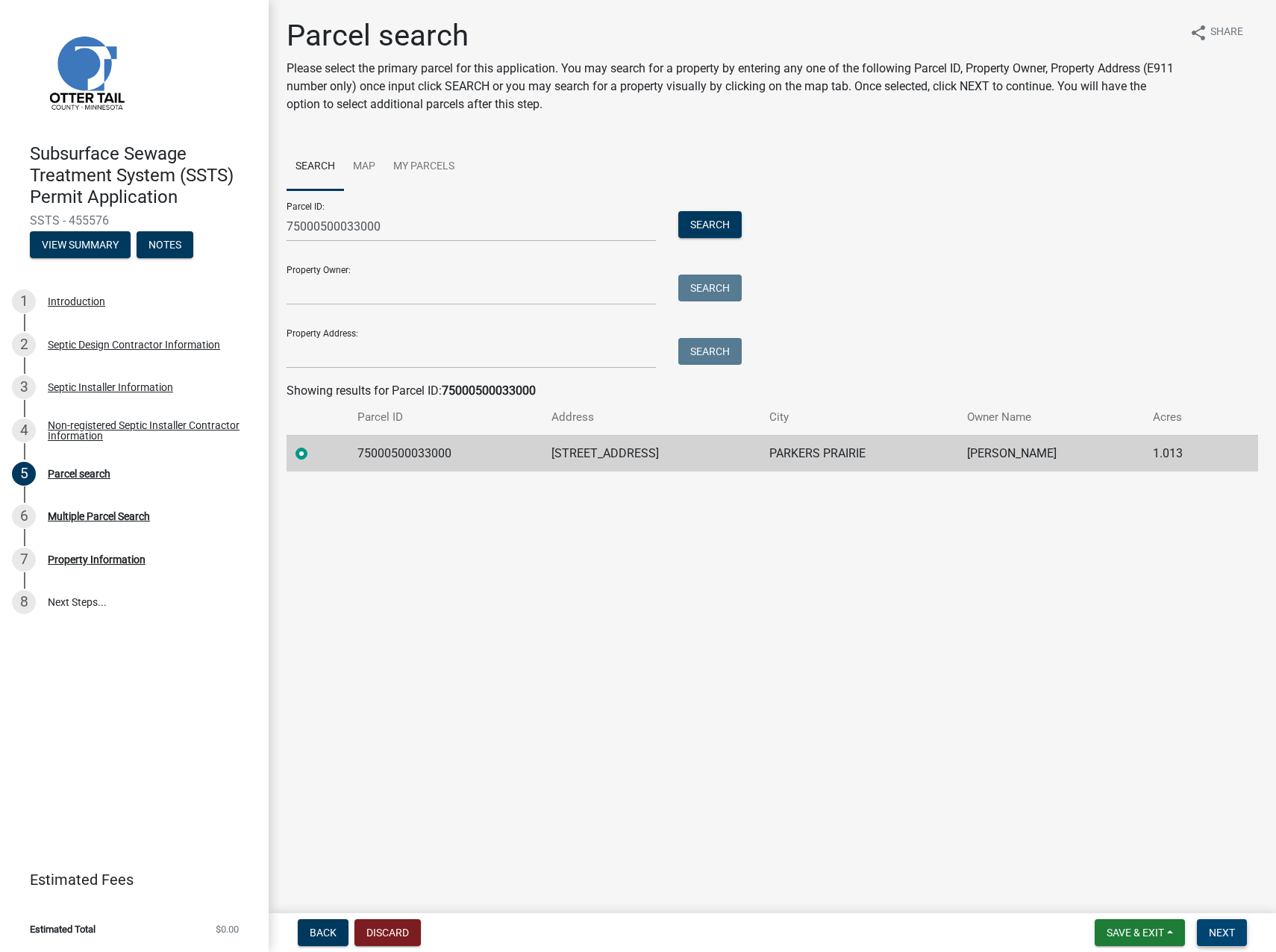
click at [1128, 588] on span "Next" at bounding box center [1222, 933] width 26 height 12
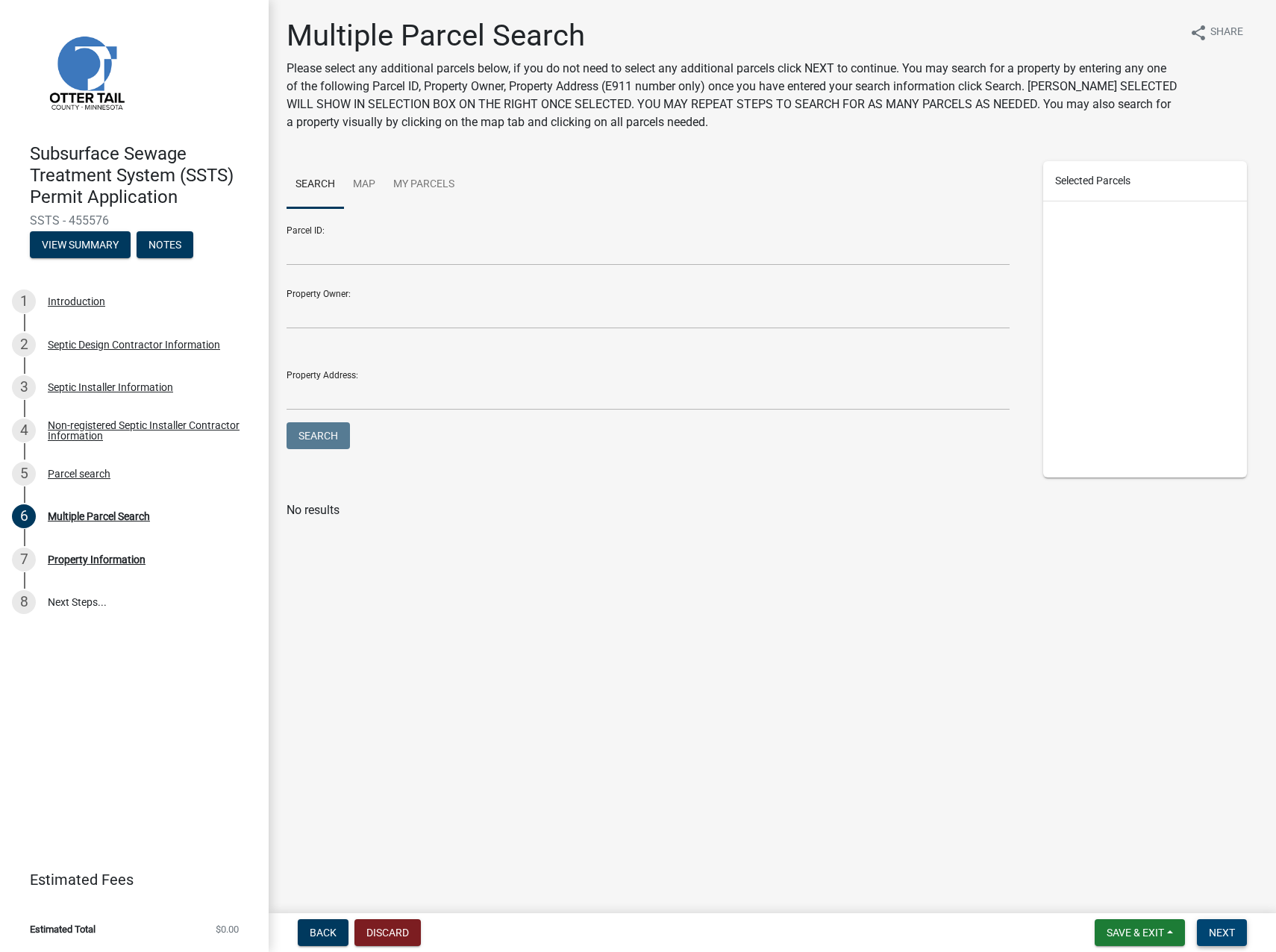
click at [1128, 588] on span "Next" at bounding box center [1222, 933] width 26 height 12
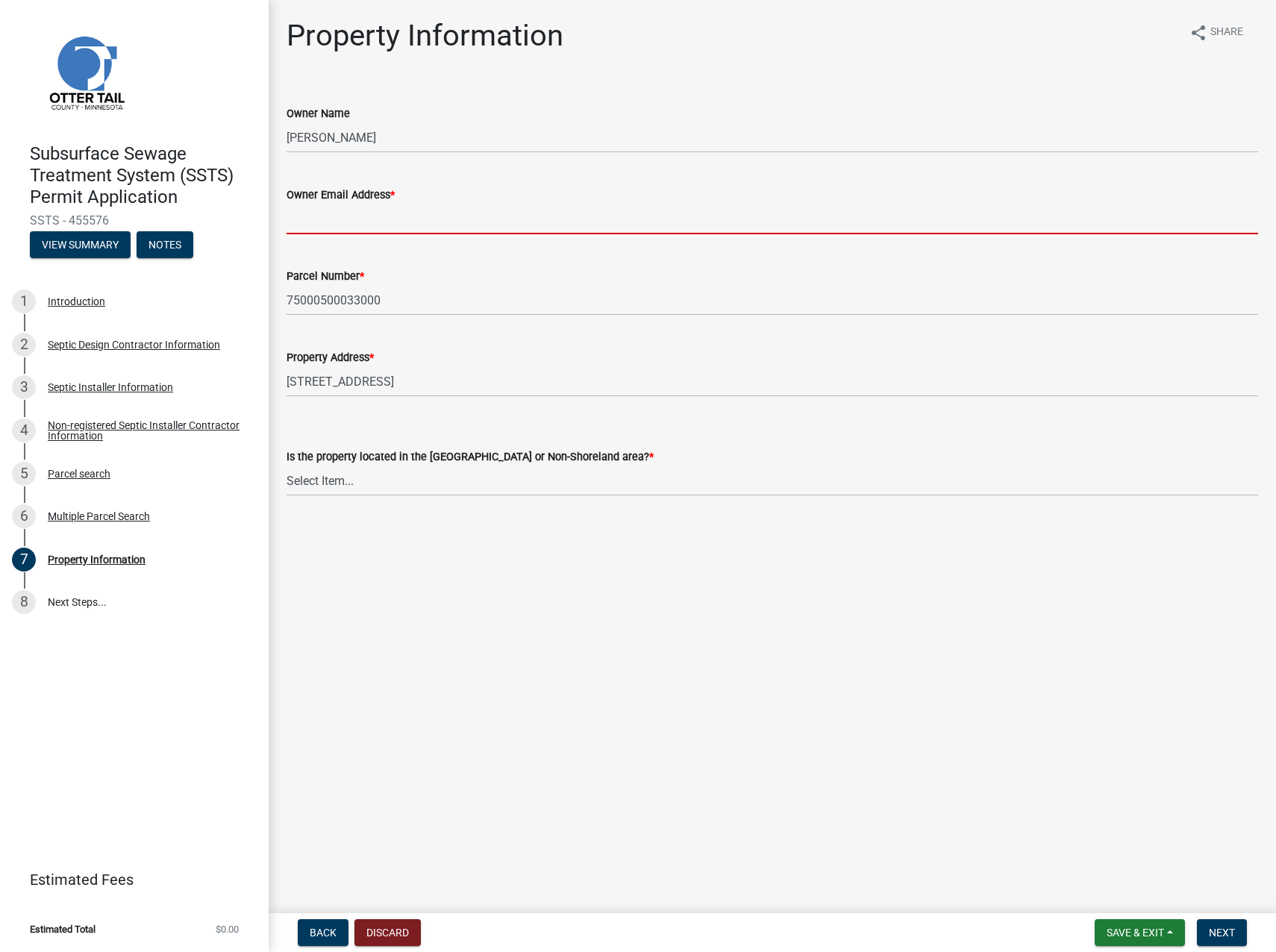
click at [392, 216] on input "Owner Email Address *" at bounding box center [772, 218] width 972 height 31
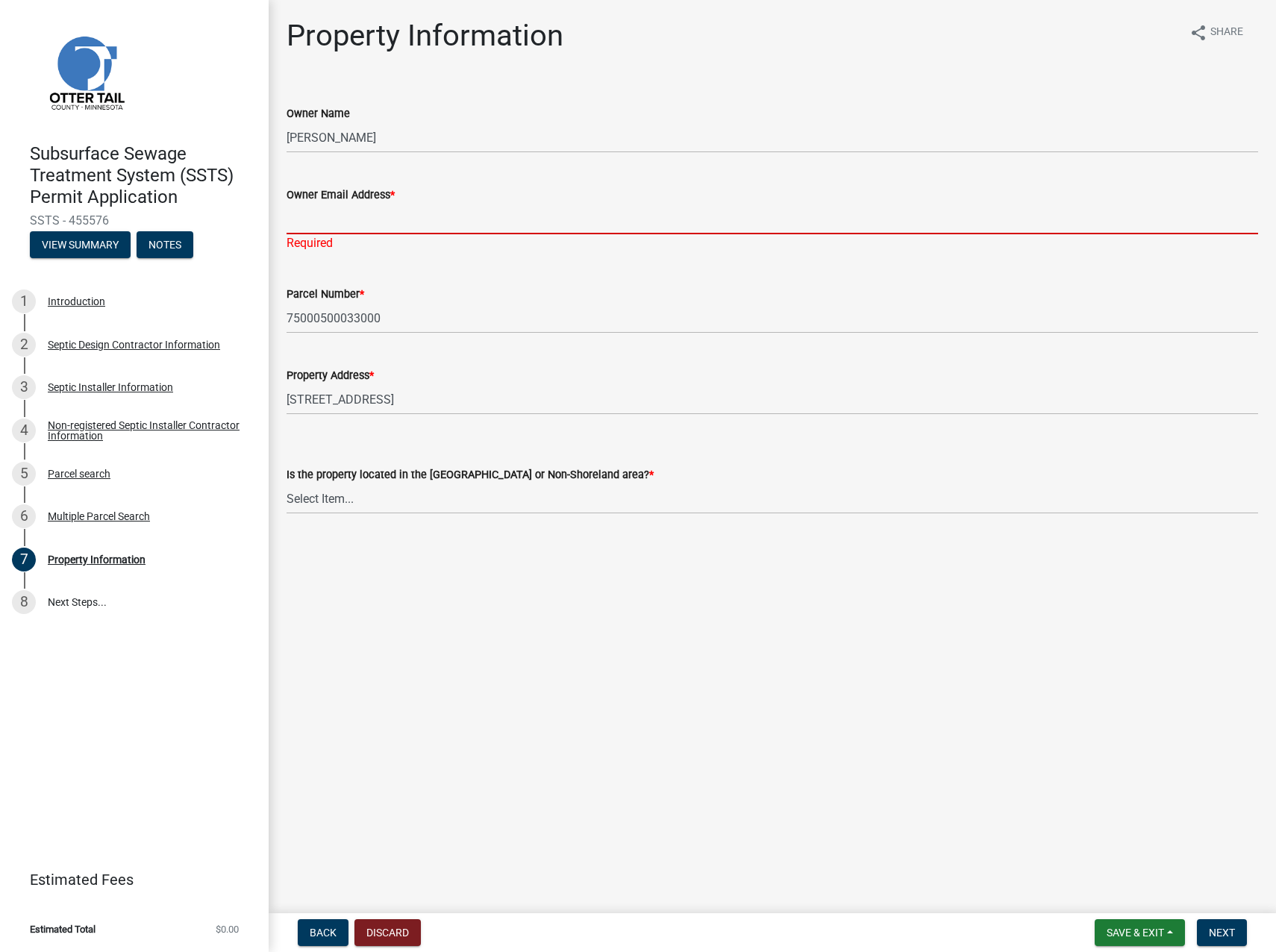
click at [472, 215] on input "Owner Email Address *" at bounding box center [772, 218] width 972 height 31
paste input "[EMAIL_ADDRESS][DOMAIN_NAME]"
type input "[EMAIL_ADDRESS][DOMAIN_NAME]"
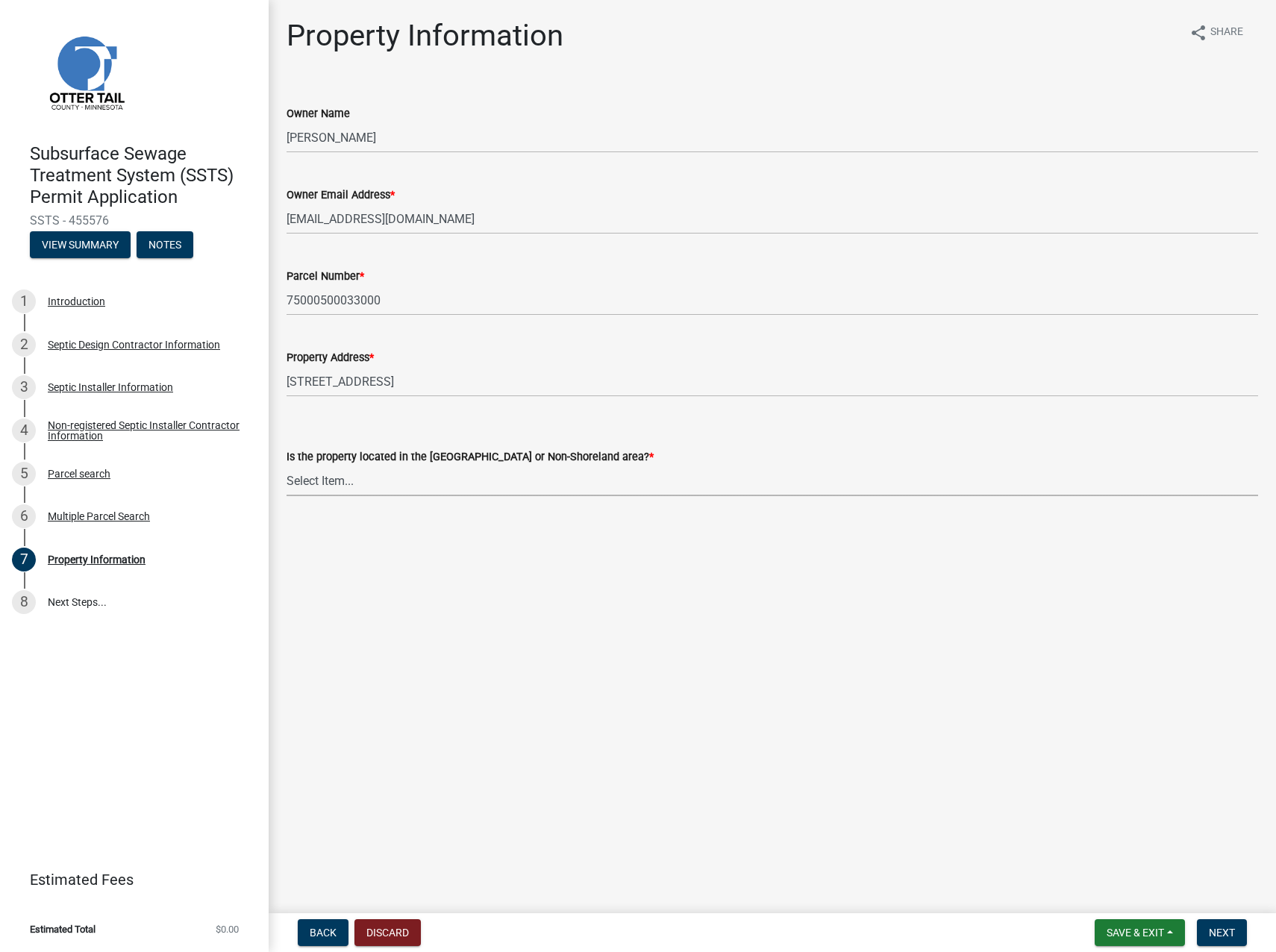
click at [389, 500] on wm-data-entity-input "Is the property located in the [GEOGRAPHIC_DATA] or Non-Shoreland area? * Selec…" at bounding box center [772, 459] width 972 height 101
click at [286, 465] on select "Select Item... Shoreland Non-Shoreland" at bounding box center [772, 481] width 972 height 31
select select "5ed11e82-653f-4fcc-a472-8d95af57556c"
click at [1128, 588] on button "Next" at bounding box center [1222, 933] width 50 height 27
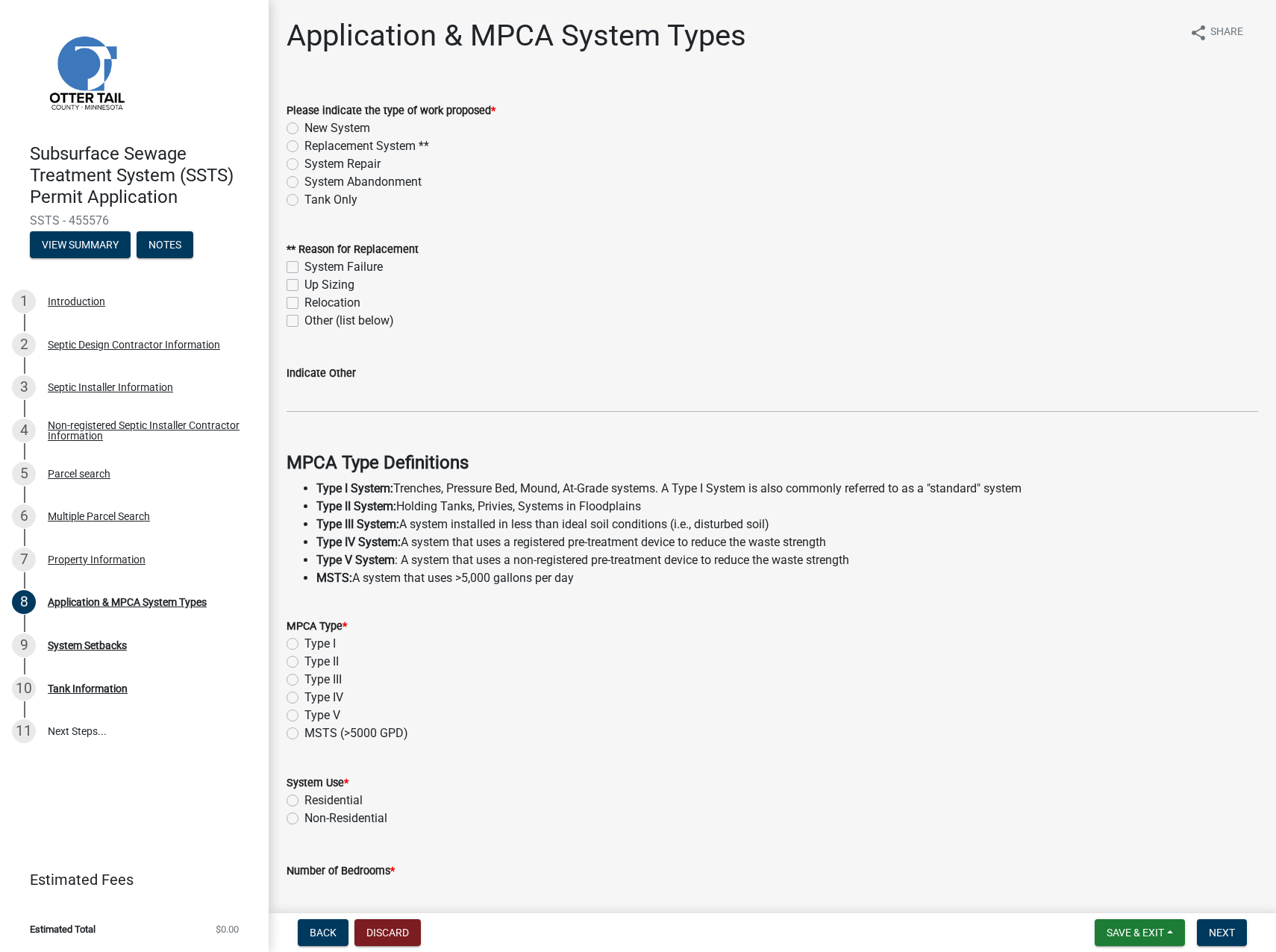
click at [304, 148] on label "Replacement System **" at bounding box center [366, 146] width 124 height 18
click at [304, 147] on input "Replacement System **" at bounding box center [309, 142] width 10 height 10
radio input "true"
click at [304, 264] on label "System Failure" at bounding box center [343, 267] width 78 height 18
click at [304, 264] on input "System Failure" at bounding box center [309, 263] width 10 height 10
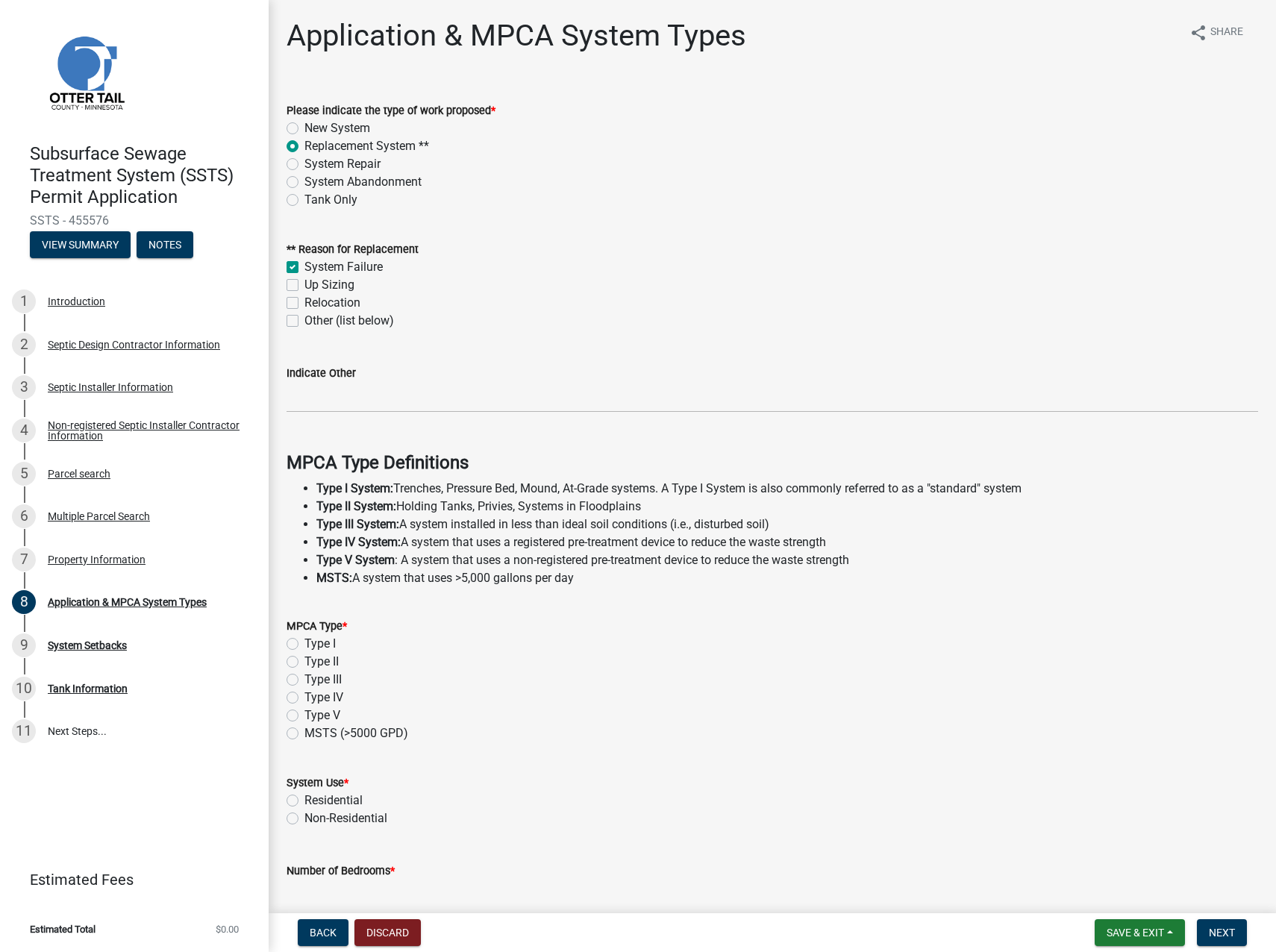
checkbox input "true"
checkbox input "false"
click at [304, 588] on label "Type I" at bounding box center [320, 644] width 32 height 18
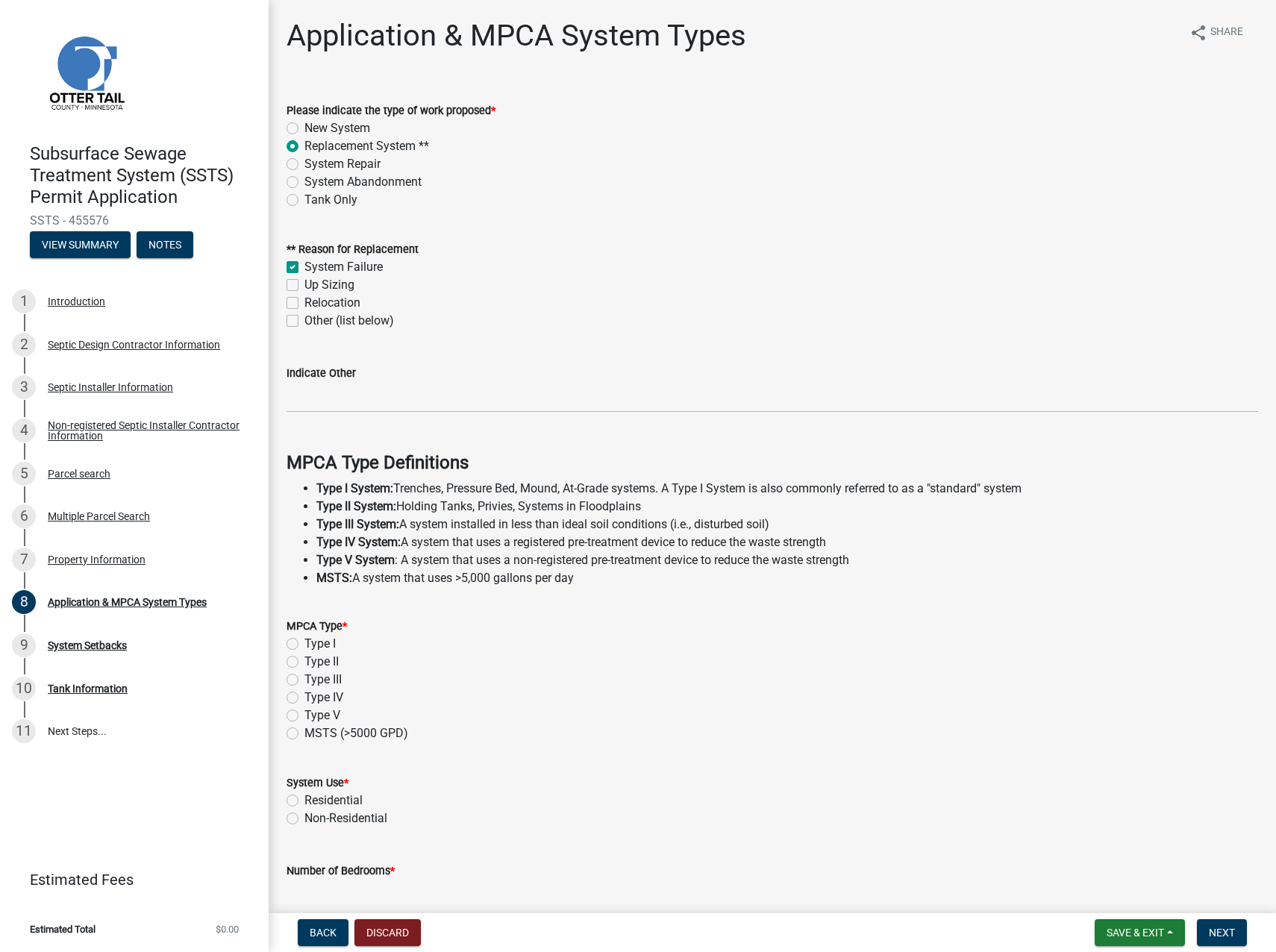
click at [304, 588] on input "Type I" at bounding box center [309, 639] width 10 height 10
radio input "true"
click at [304, 588] on label "Residential" at bounding box center [333, 801] width 58 height 18
click at [304, 588] on input "Residential" at bounding box center [309, 796] width 10 height 10
radio input "true"
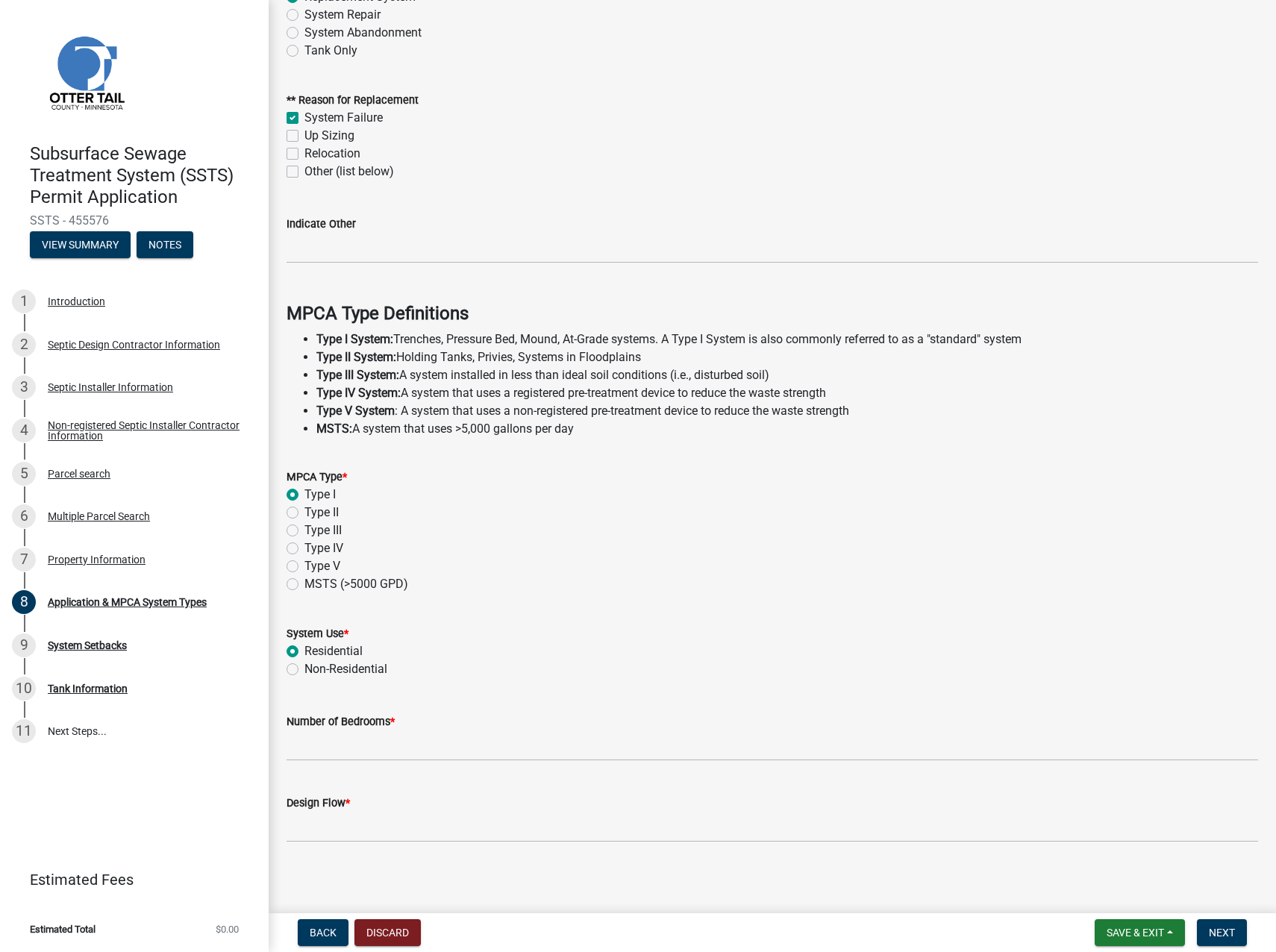
scroll to position [154, 0]
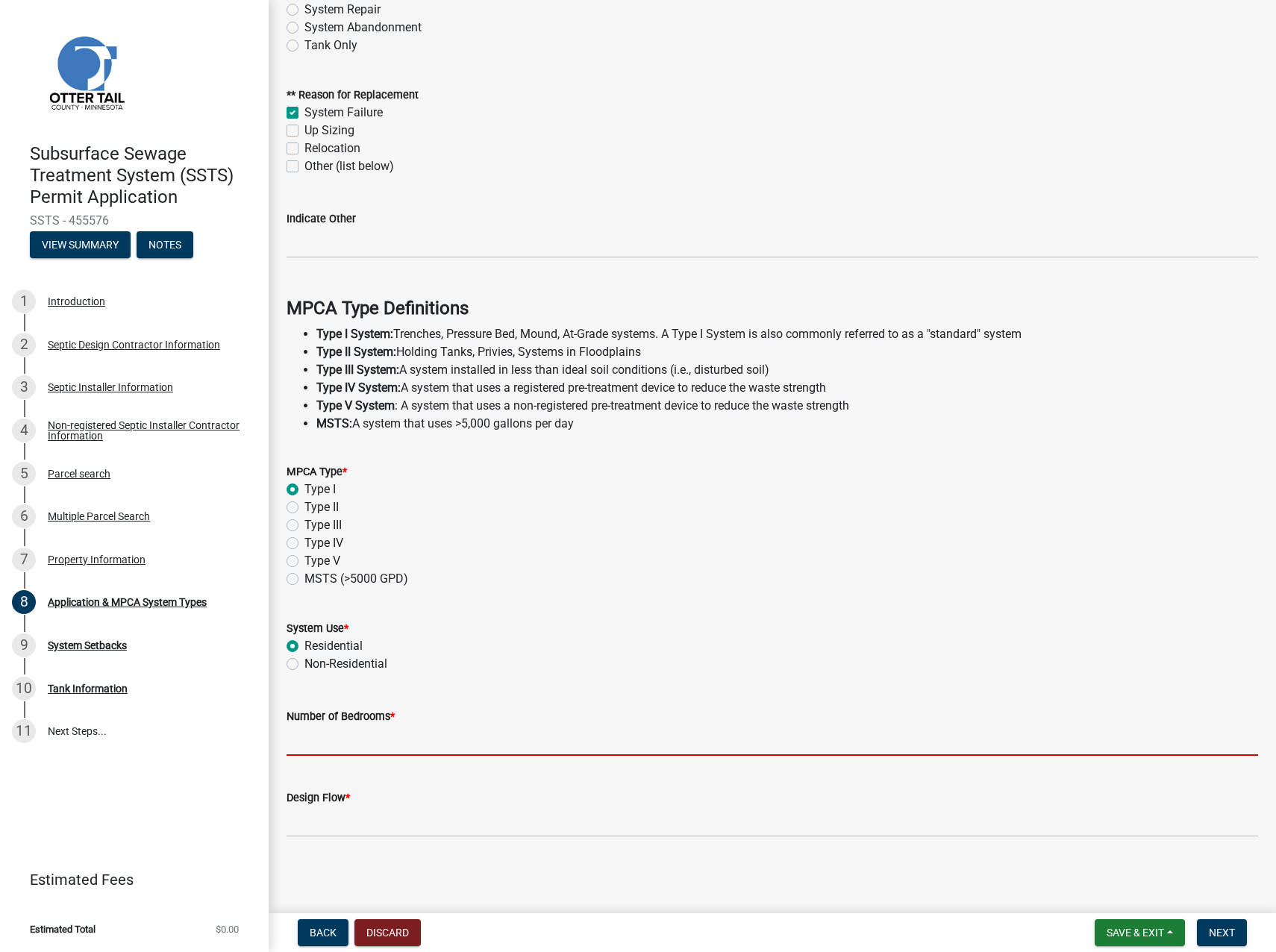
click at [330, 588] on input "Number of Bedrooms *" at bounding box center [772, 740] width 972 height 31
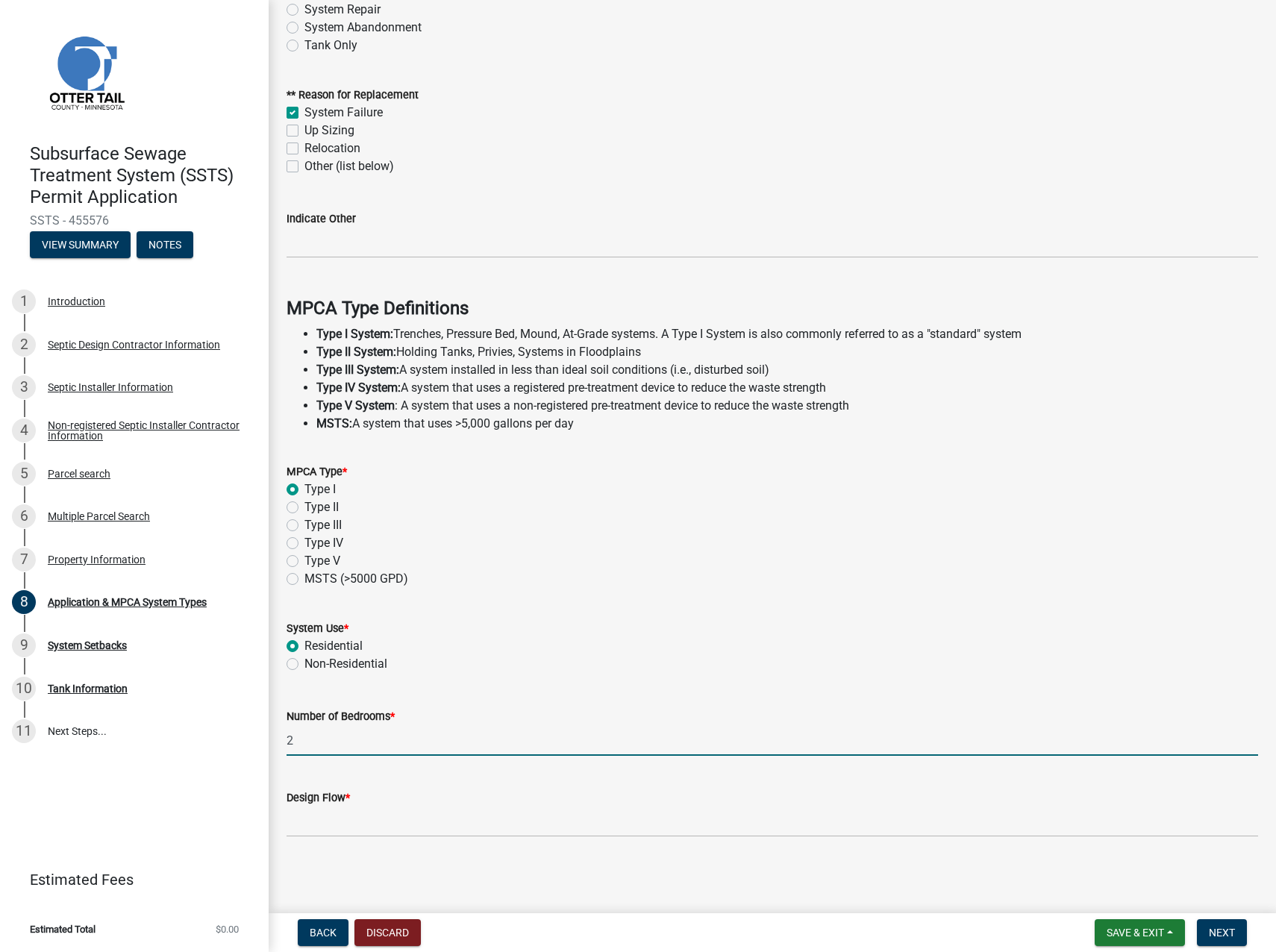
type input "2"
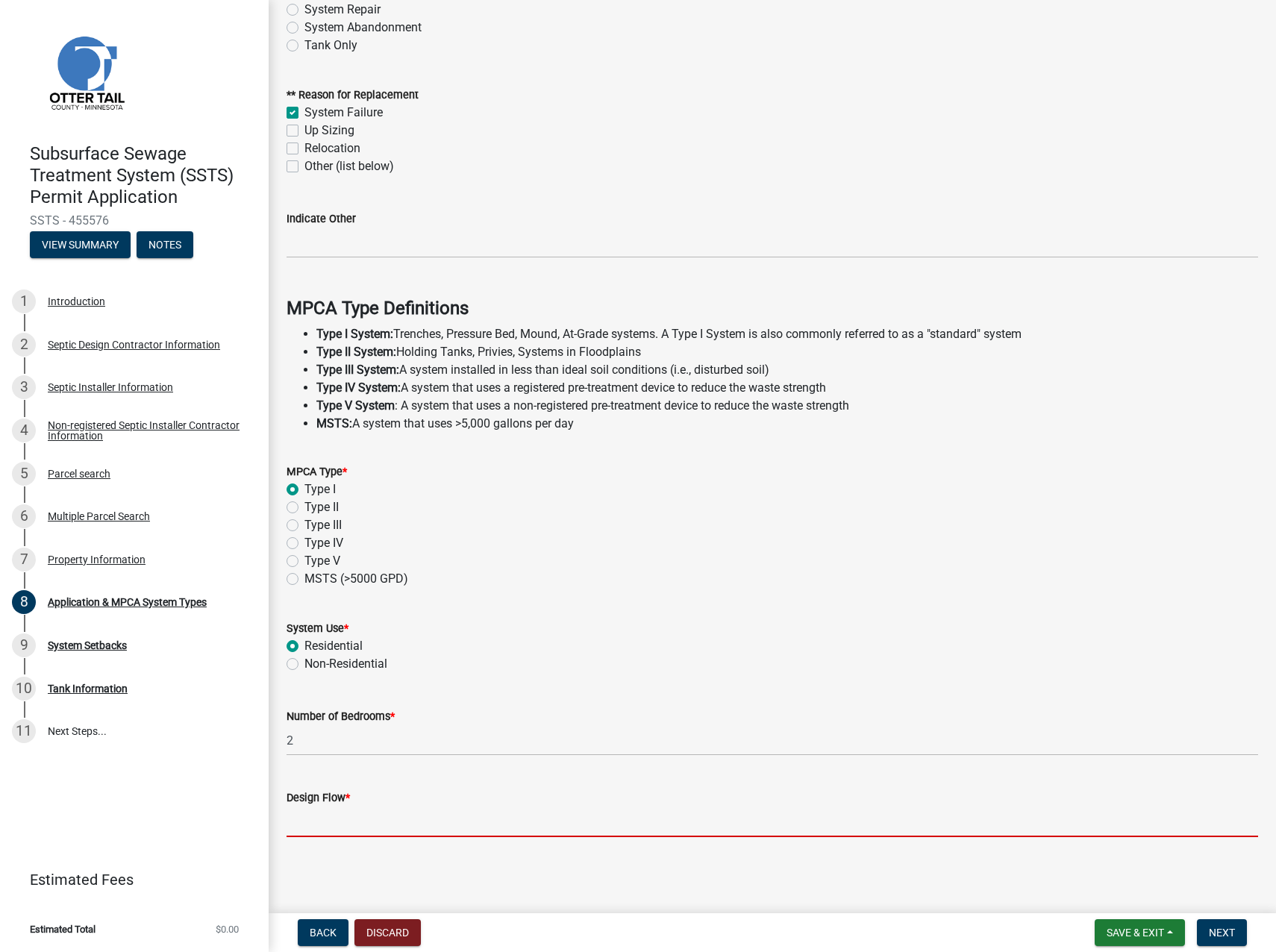
click at [350, 588] on input "Design Flow *" at bounding box center [772, 822] width 972 height 31
type input "300"
click at [1128, 588] on span "Next" at bounding box center [1222, 933] width 26 height 12
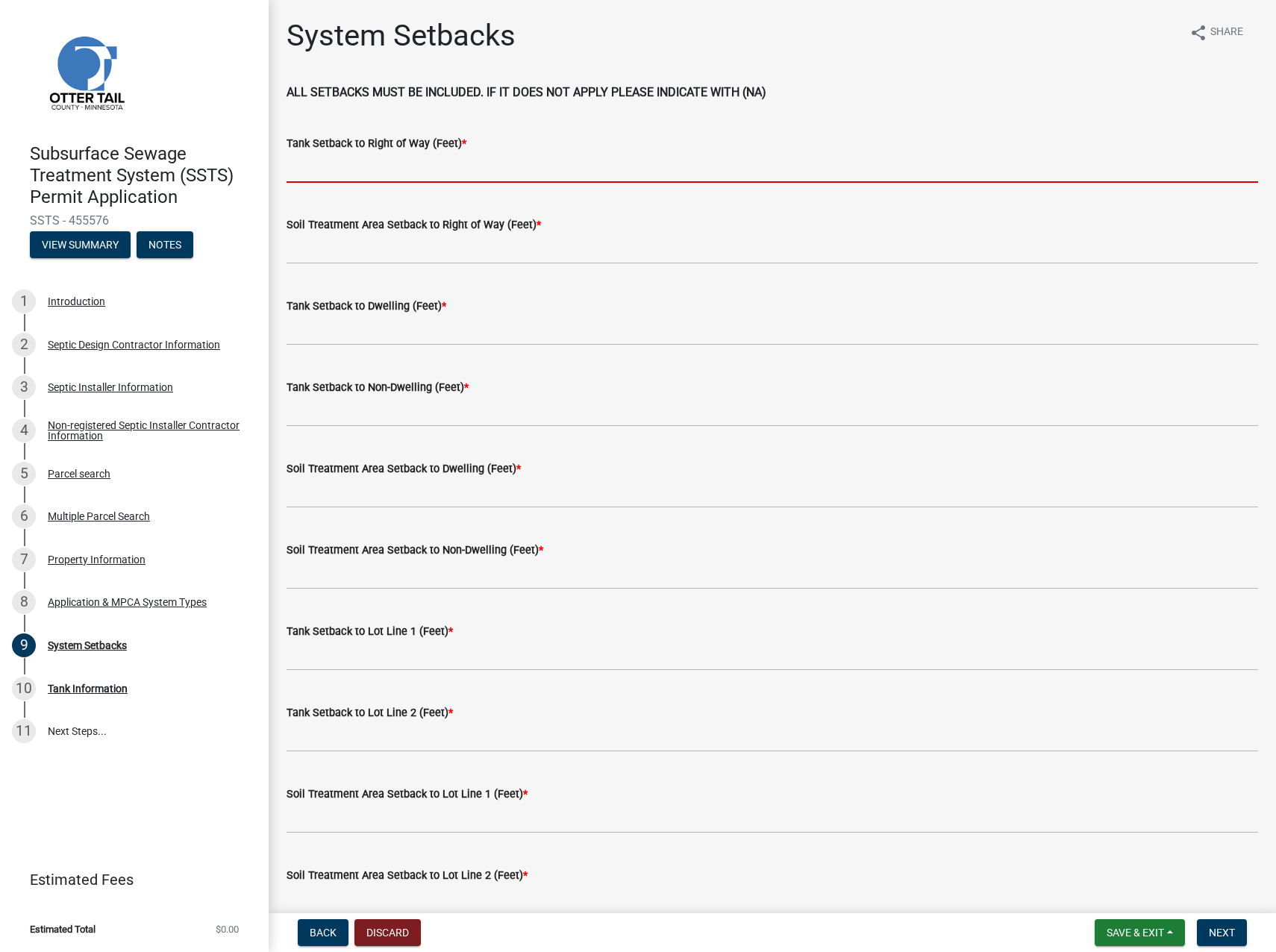
click at [304, 162] on input "Tank Setback to Right of Way (Feet) *" at bounding box center [772, 167] width 972 height 31
type input "162"
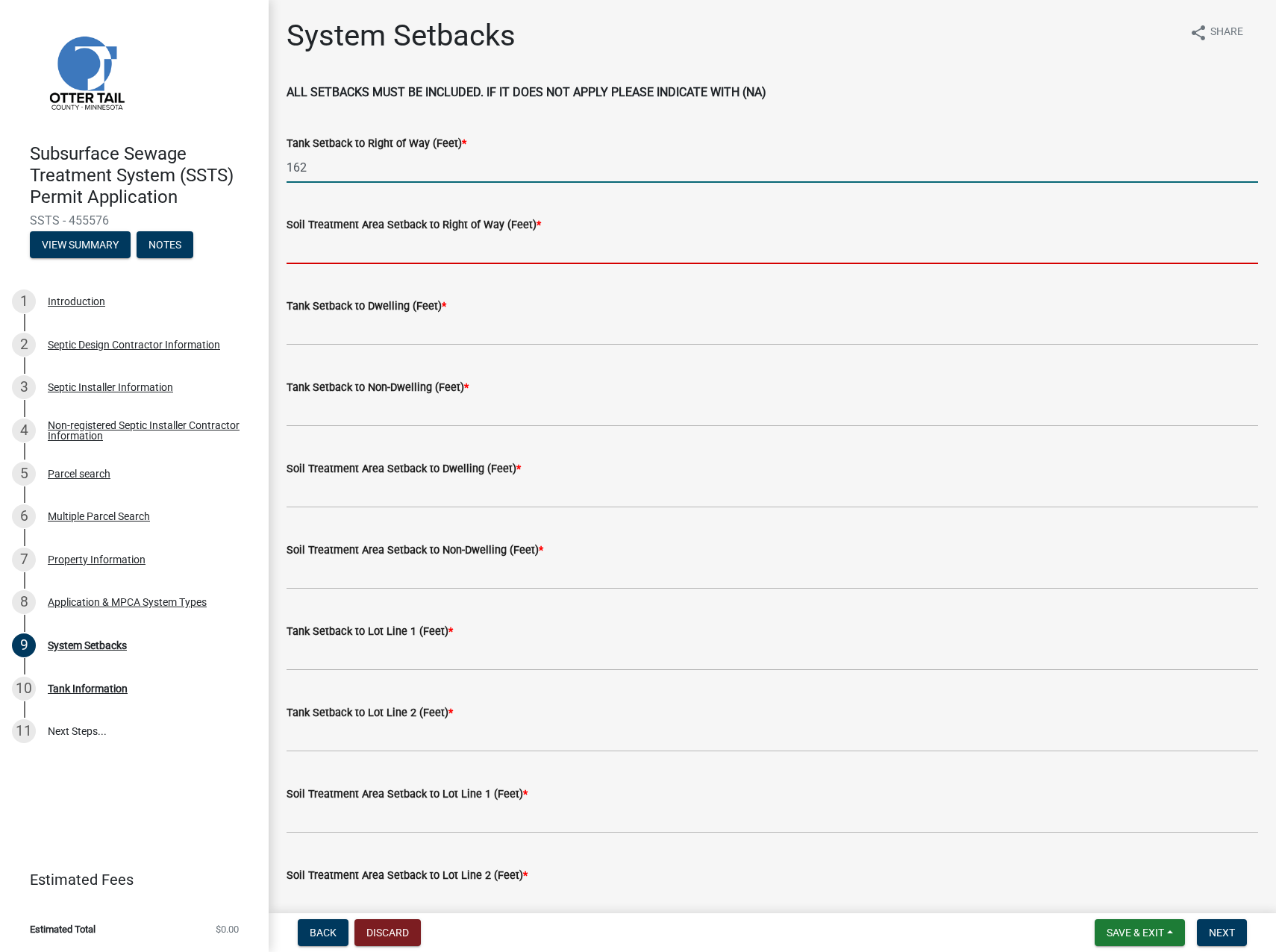
click at [320, 235] on input "Soil Treatment Area Setback to Right of Way (Feet) *" at bounding box center [772, 249] width 972 height 31
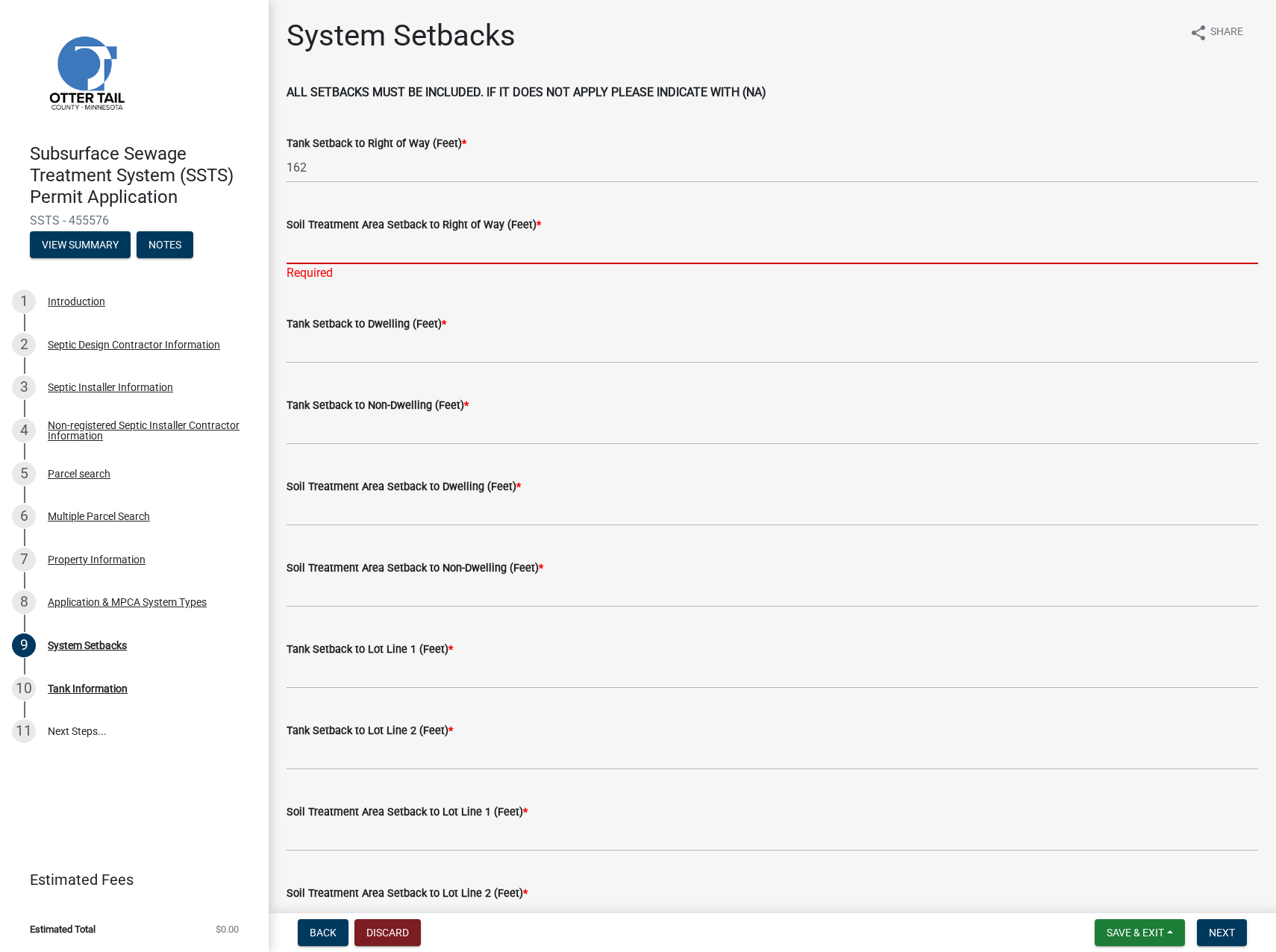
click at [374, 252] on input "Soil Treatment Area Setback to Right of Way (Feet) *" at bounding box center [772, 249] width 972 height 31
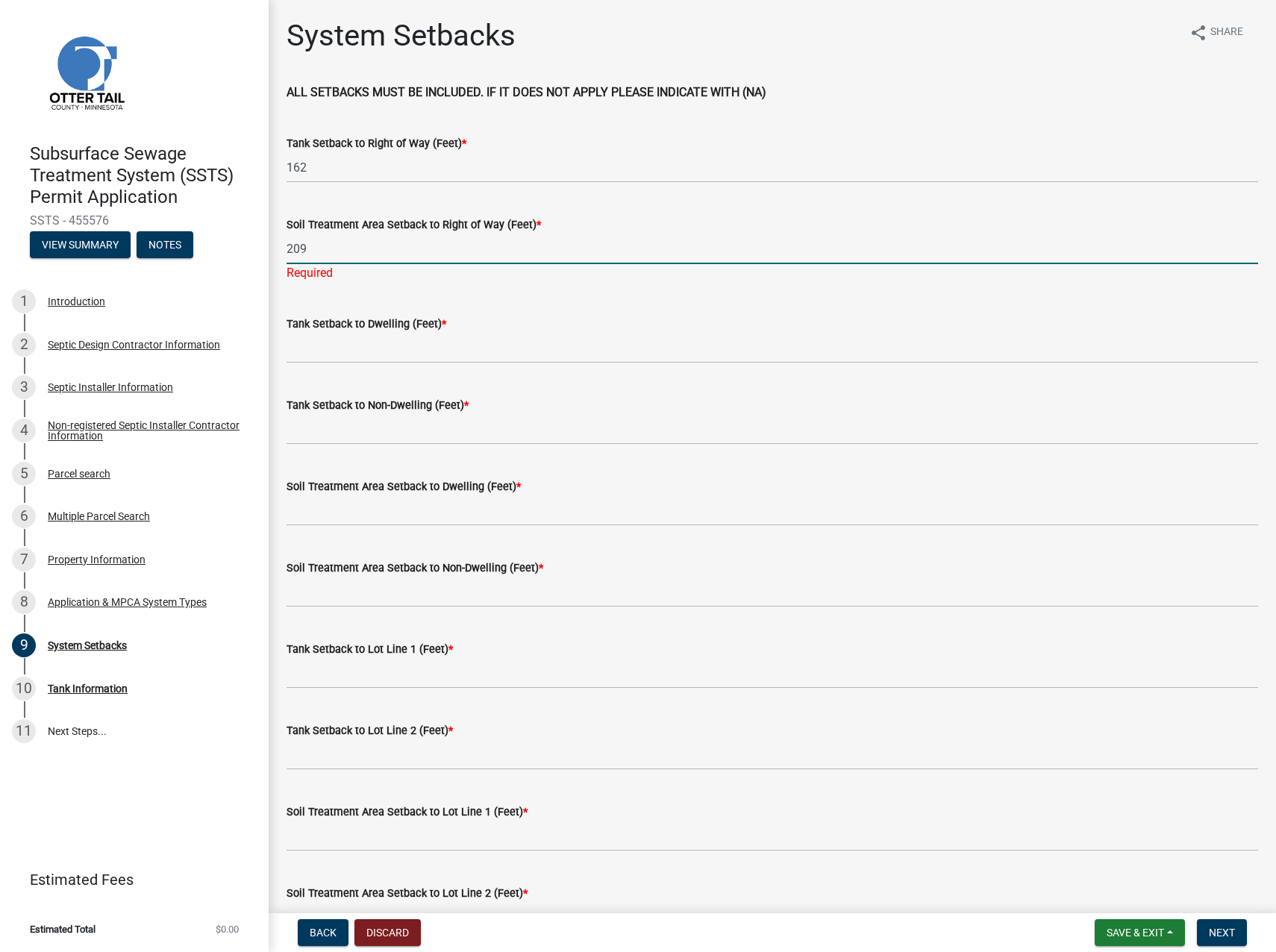
type input "209"
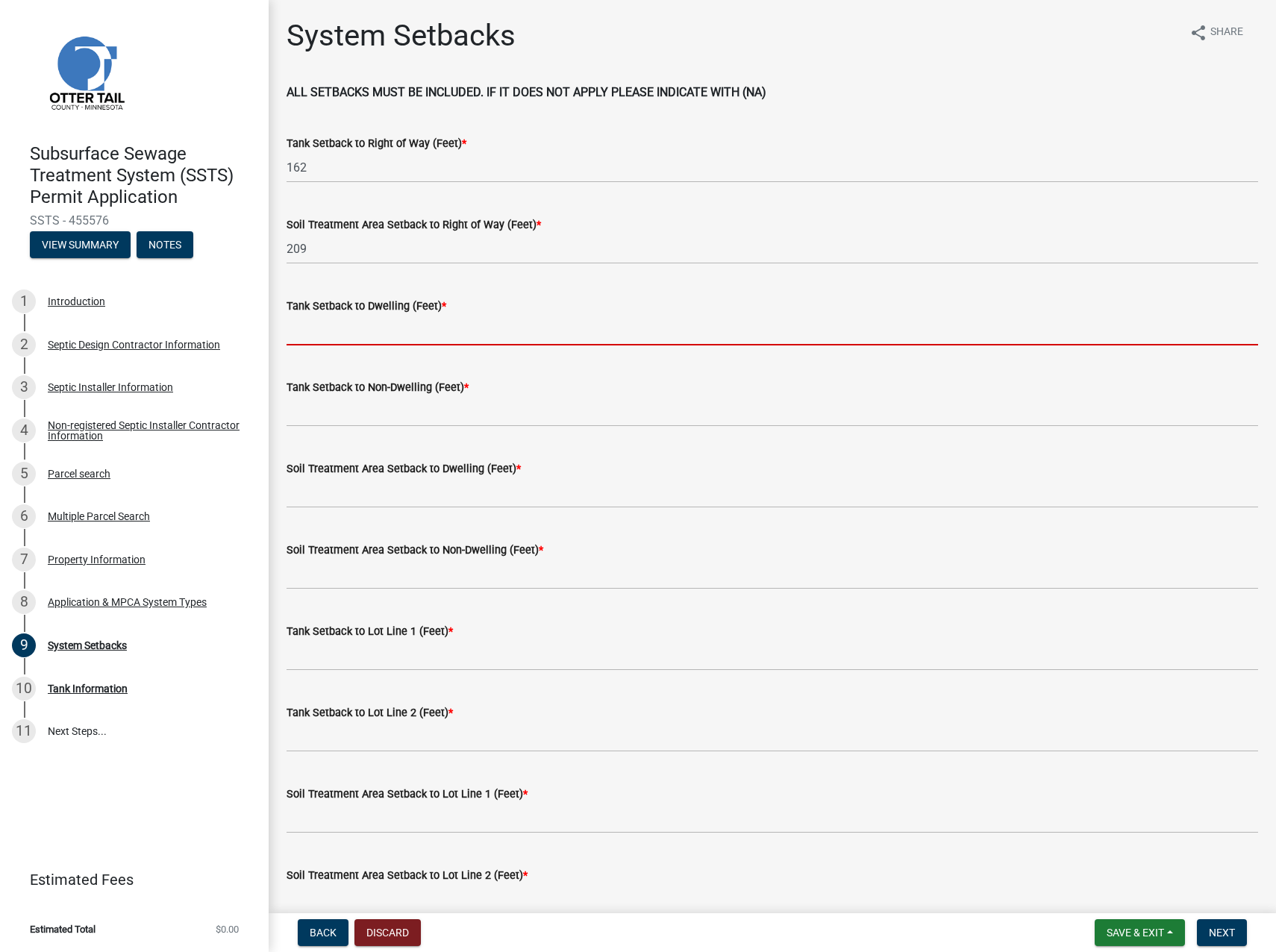
click at [342, 348] on wm-data-entity-input "Tank Setback to Dwelling (Feet) *" at bounding box center [772, 317] width 972 height 81
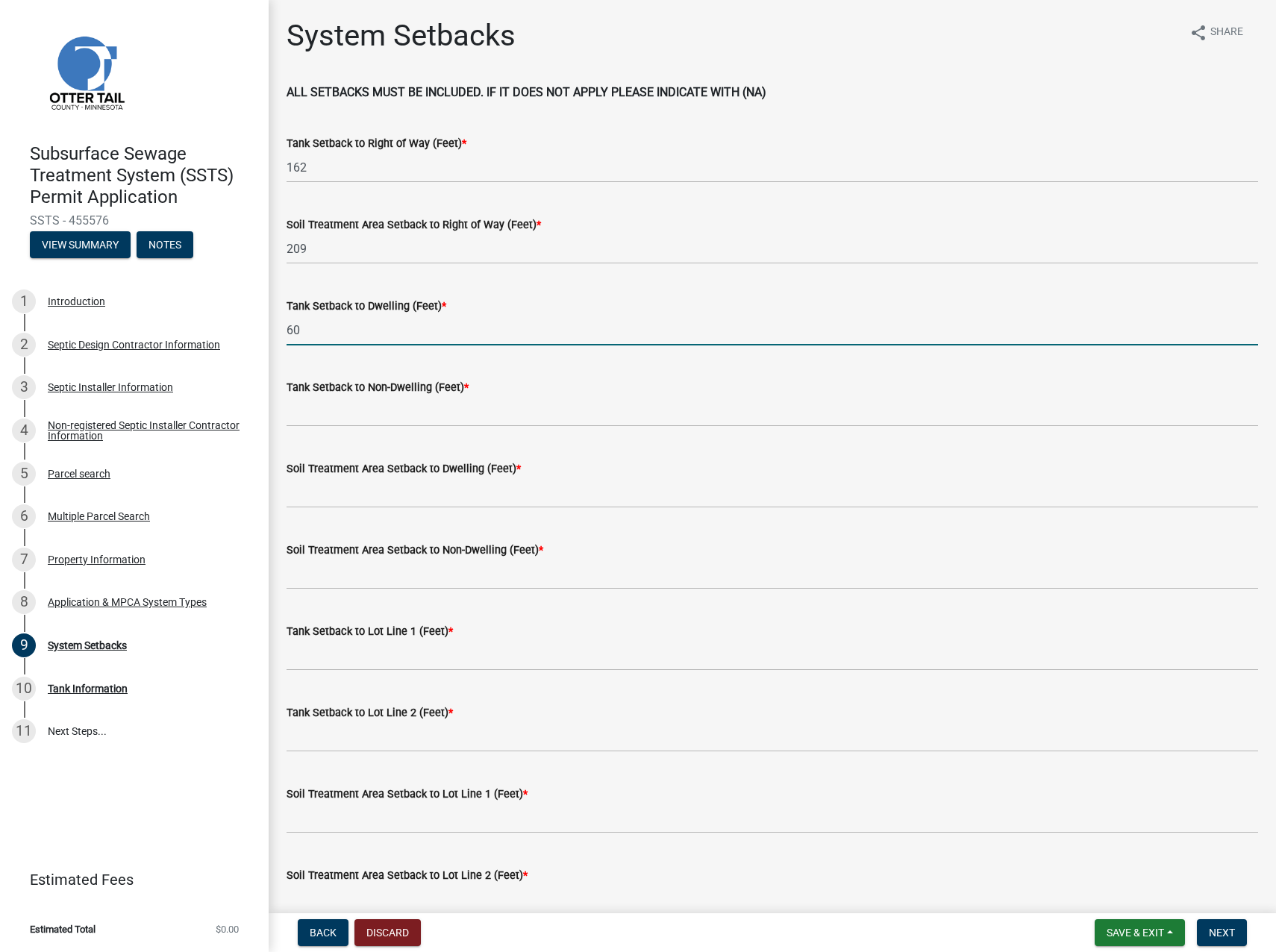
type input "60"
click at [350, 404] on input "Tank Setback to Non-Dwelling (Feet) *" at bounding box center [772, 411] width 972 height 31
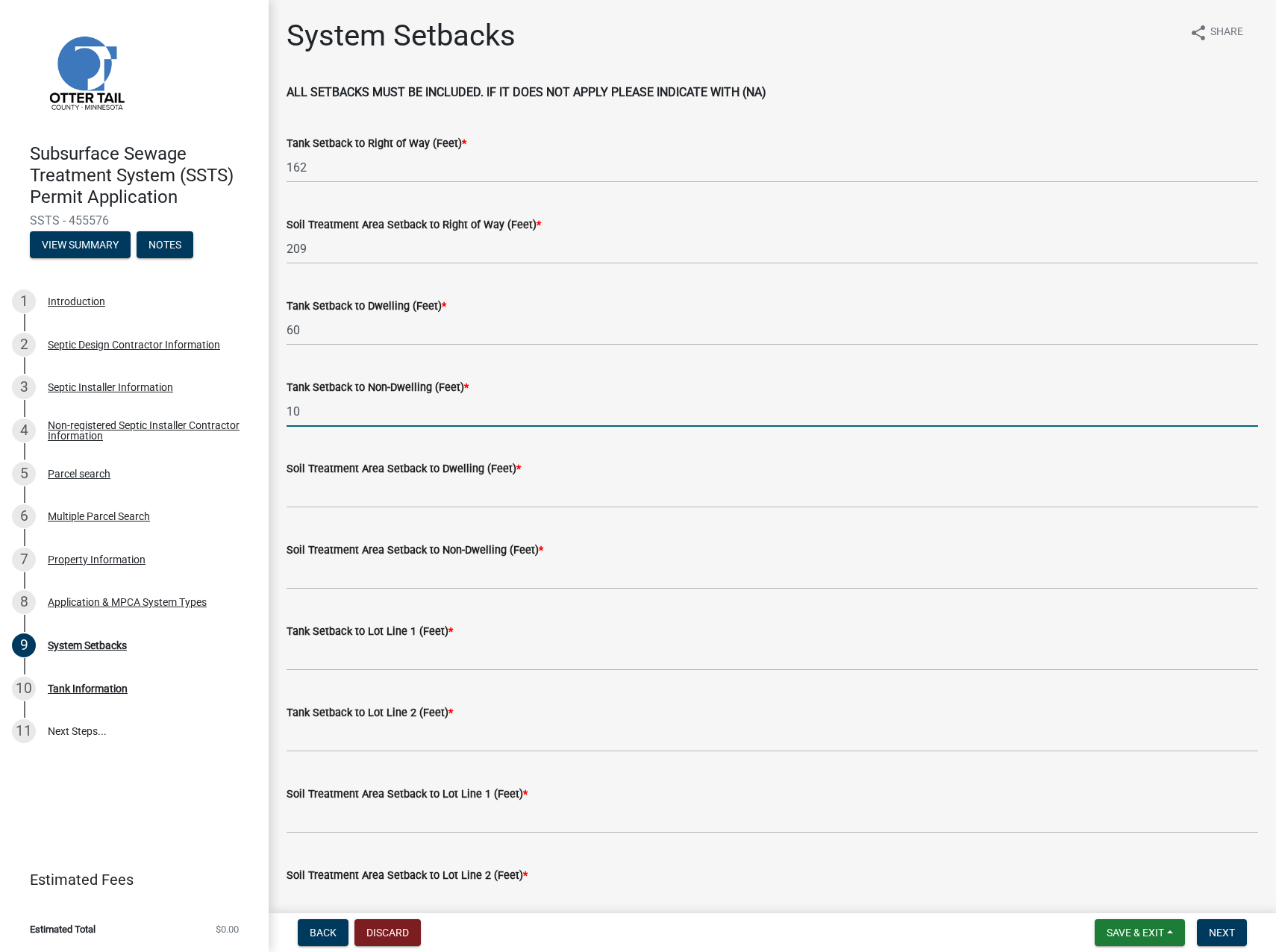
type input "10"
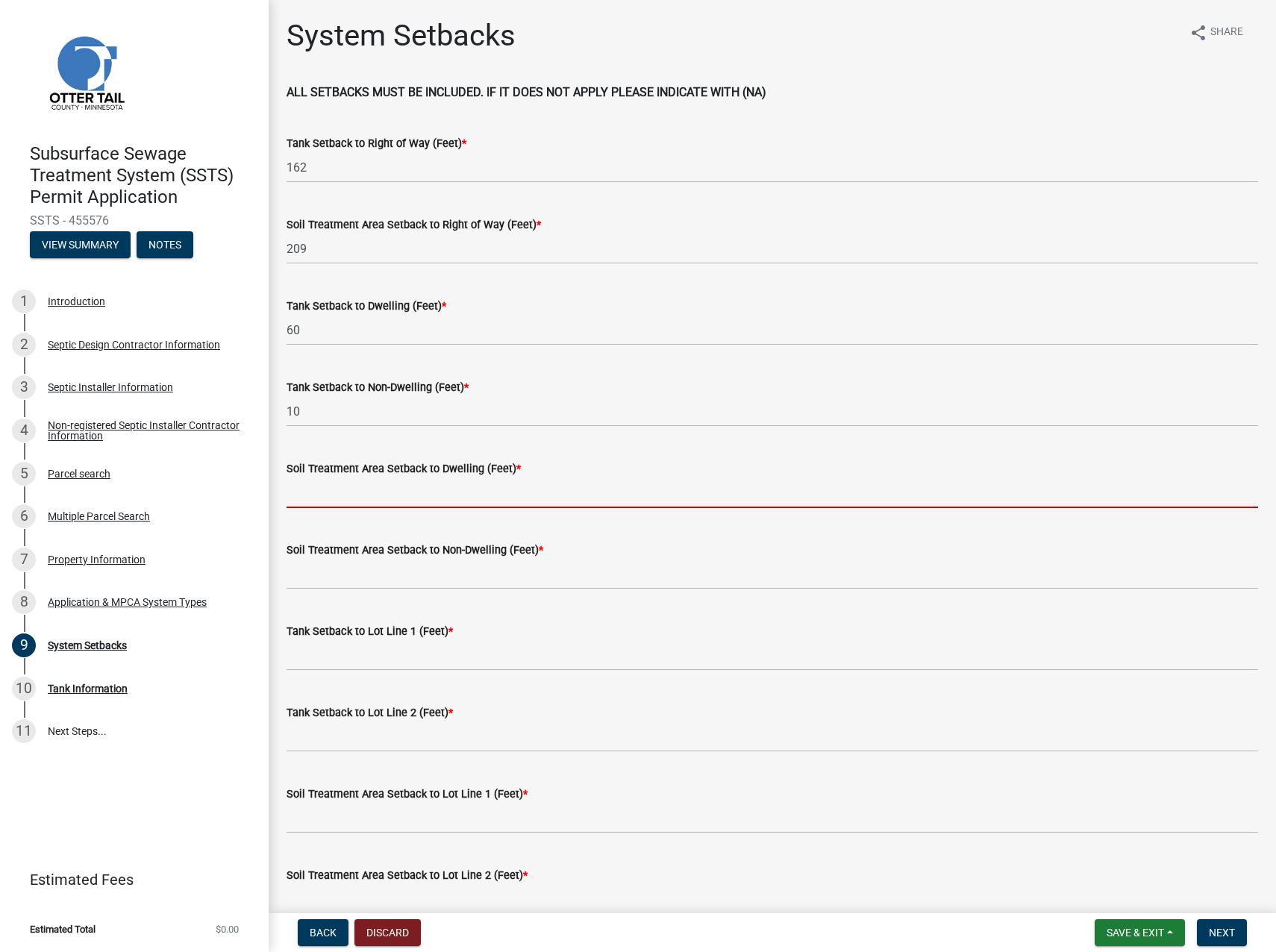
click at [339, 490] on input "Soil Treatment Area Setback to Dwelling (Feet) *" at bounding box center [772, 493] width 972 height 31
type input "110"
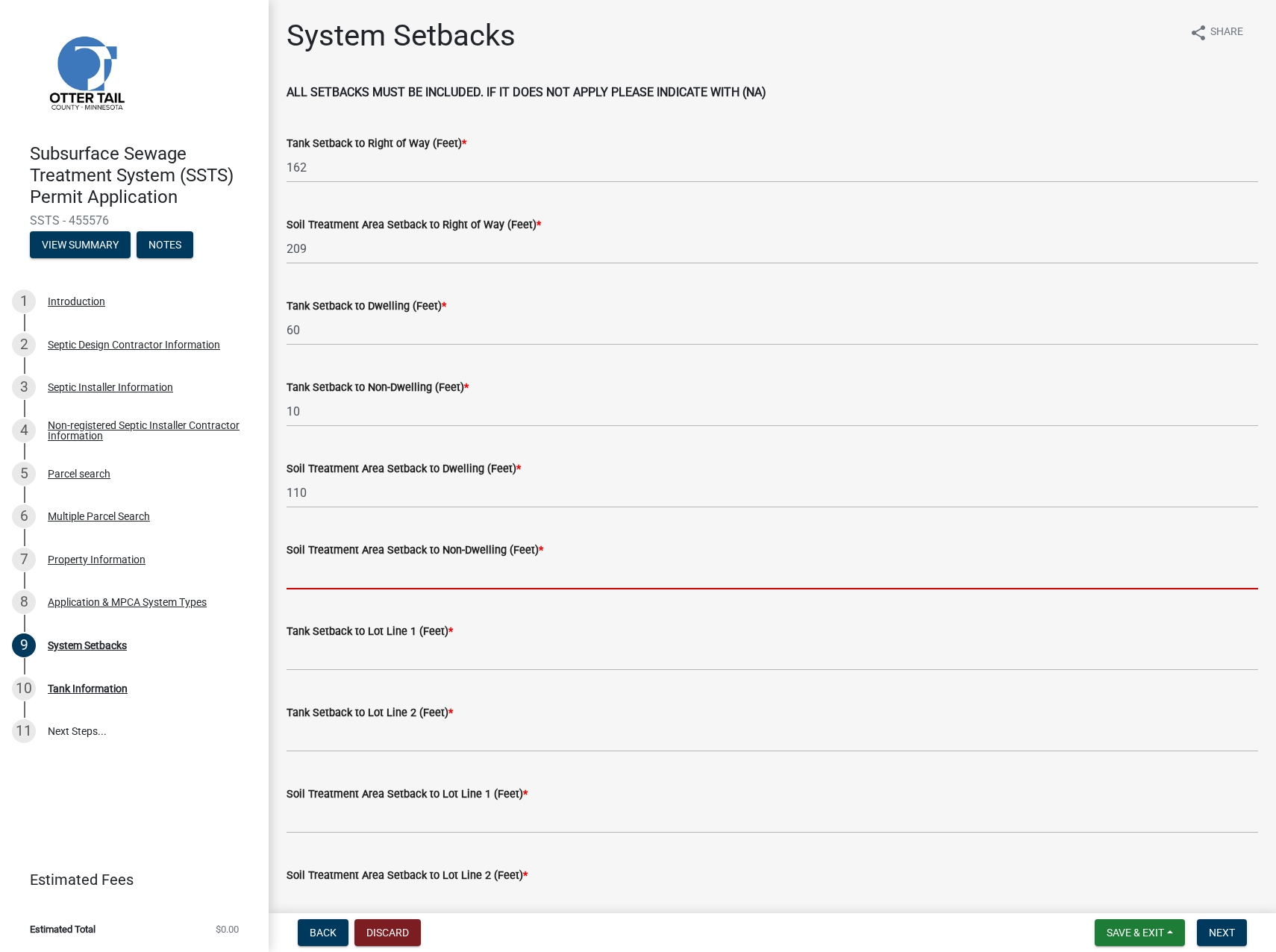
click at [329, 576] on input "Soil Treatment Area Setback to Non-Dwelling (Feet) *" at bounding box center [772, 574] width 972 height 31
type input "24"
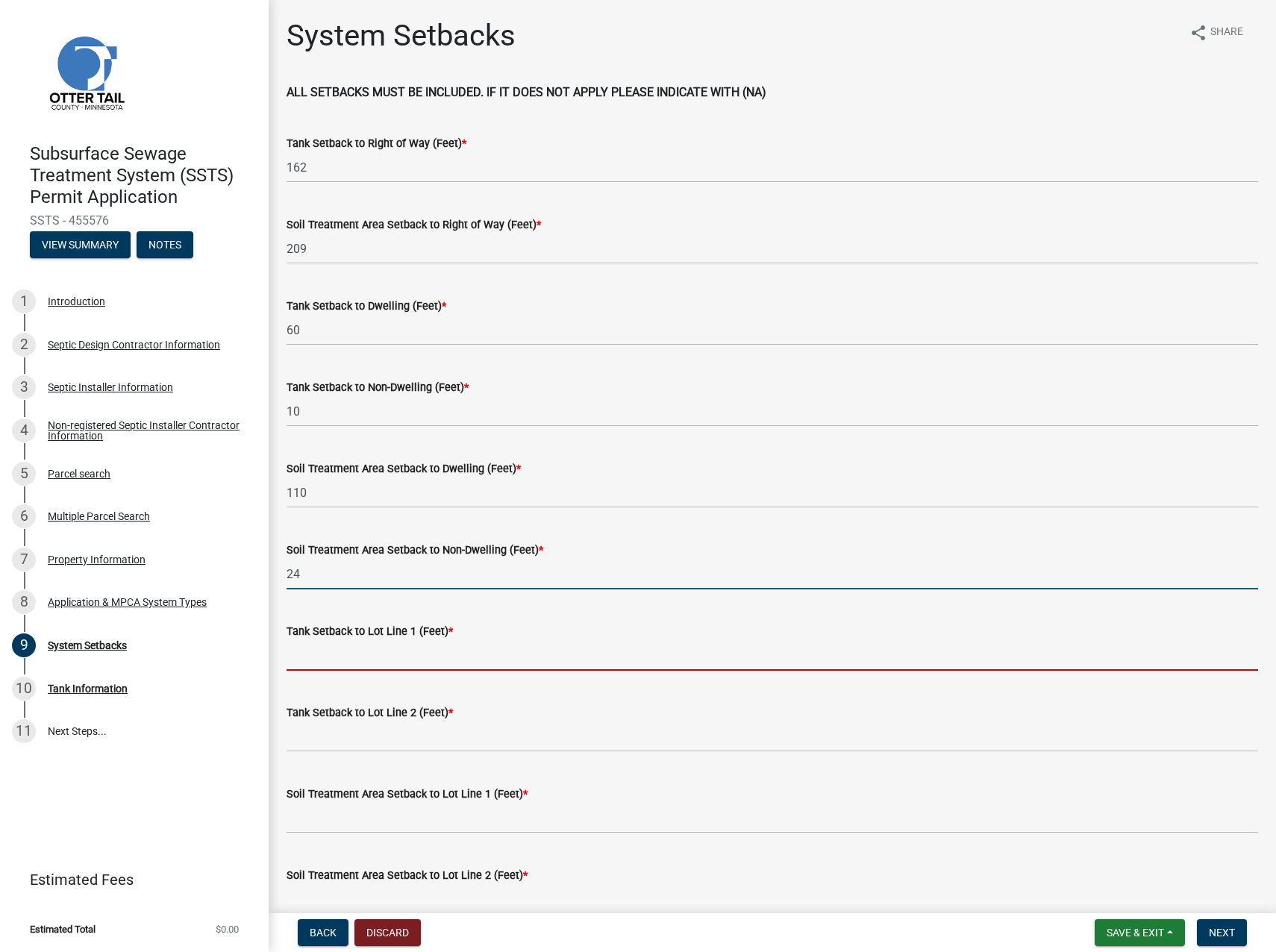
click at [339, 588] on input "Tank Setback to Lot Line 1 (Feet) *" at bounding box center [772, 655] width 972 height 31
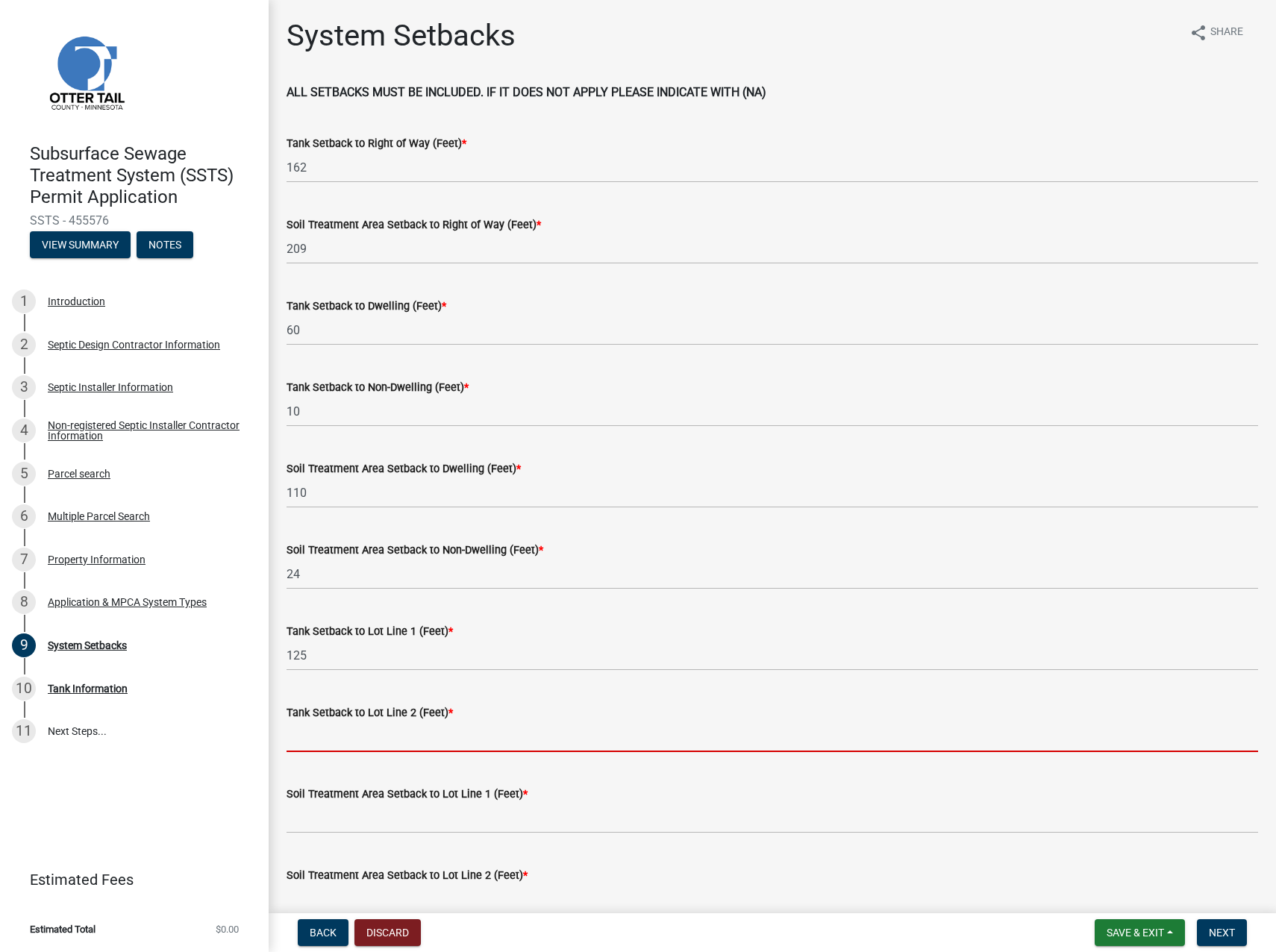
click at [346, 588] on input "Tank Setback to Lot Line 2 (Feet) *" at bounding box center [772, 737] width 972 height 31
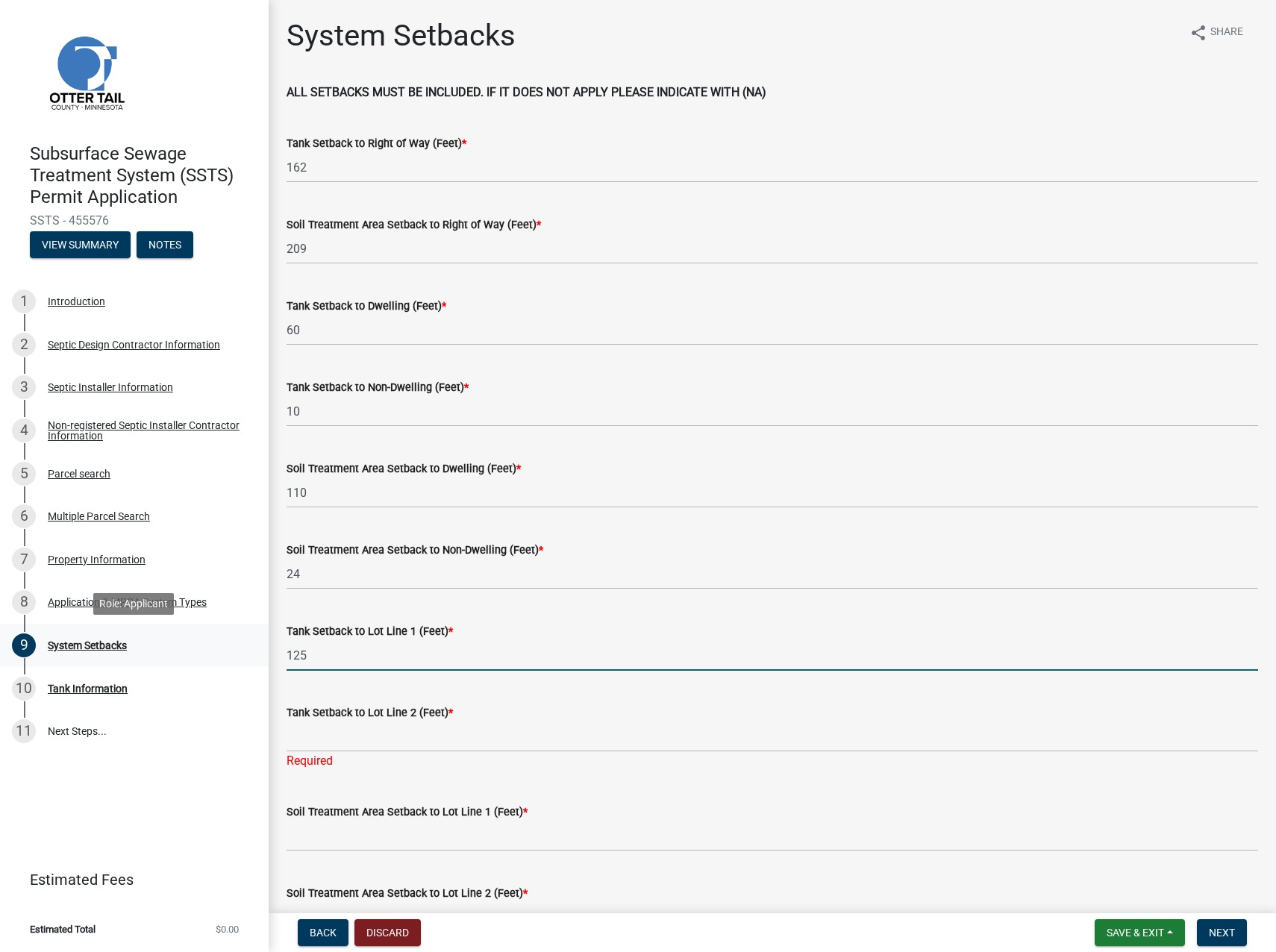
drag, startPoint x: 310, startPoint y: 650, endPoint x: 261, endPoint y: 652, distance: 49.0
click at [261, 588] on div "Subsurface Sewage Treatment System (SSTS) Permit Application SSTS - 455576 View…" at bounding box center [638, 476] width 1276 height 952
type input "42"
click at [310, 588] on input "Tank Setback to Lot Line 2 (Feet) *" at bounding box center [772, 737] width 972 height 31
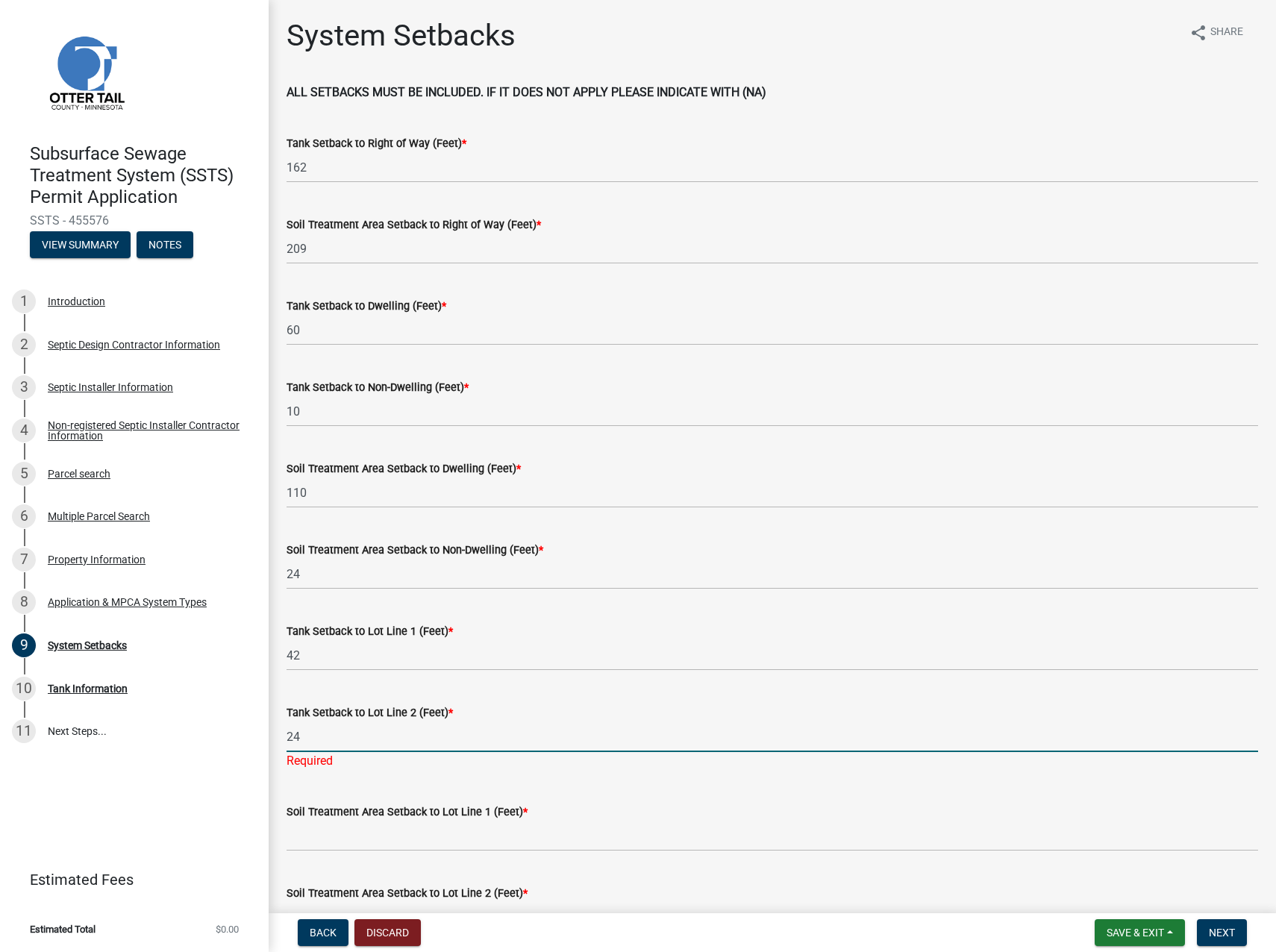
type input "24"
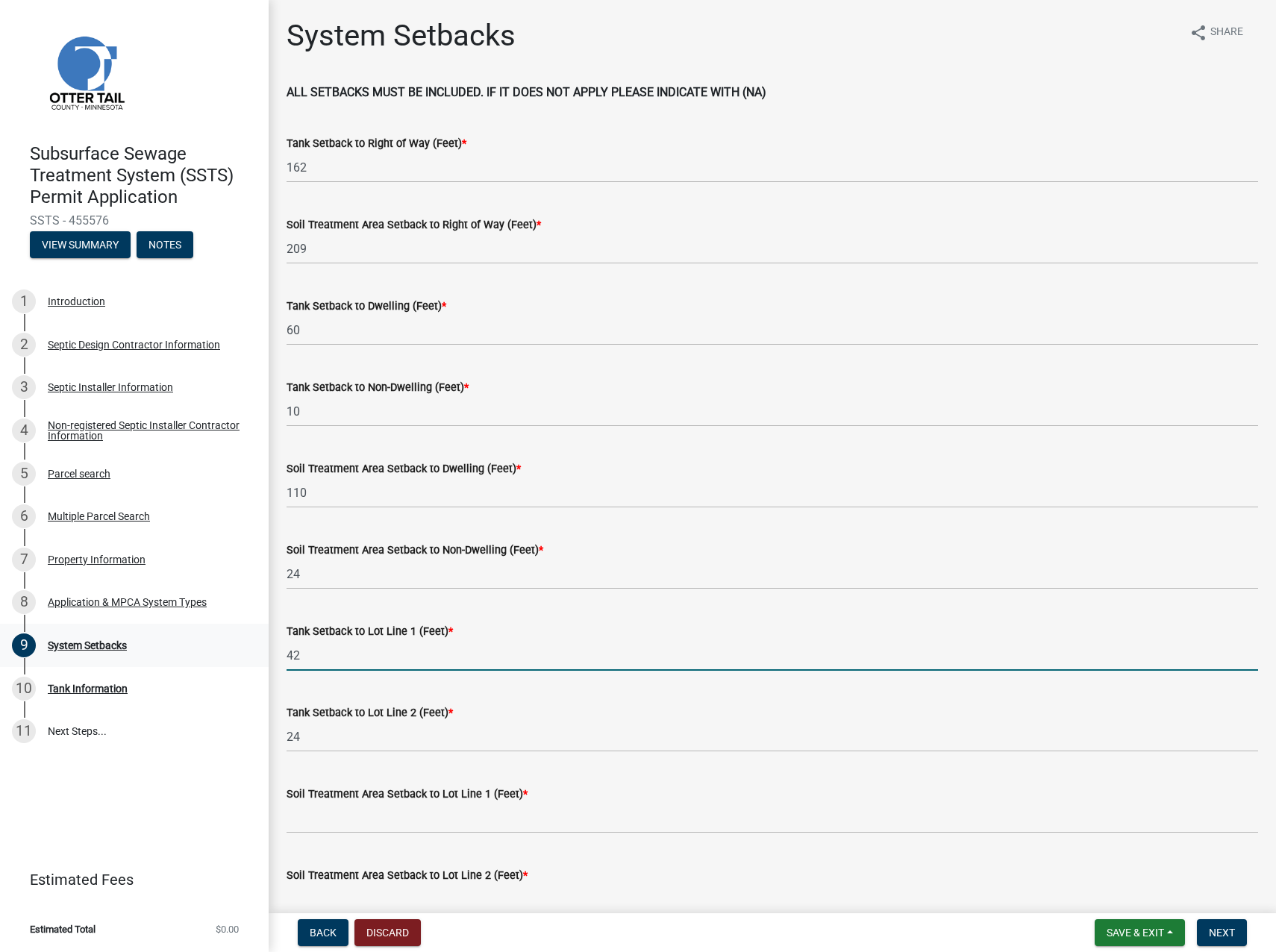
drag, startPoint x: 277, startPoint y: 657, endPoint x: 258, endPoint y: 655, distance: 19.1
click at [258, 588] on div "Subsurface Sewage Treatment System (SSTS) Permit Application SSTS - 455576 View…" at bounding box center [638, 476] width 1276 height 952
type input "46"
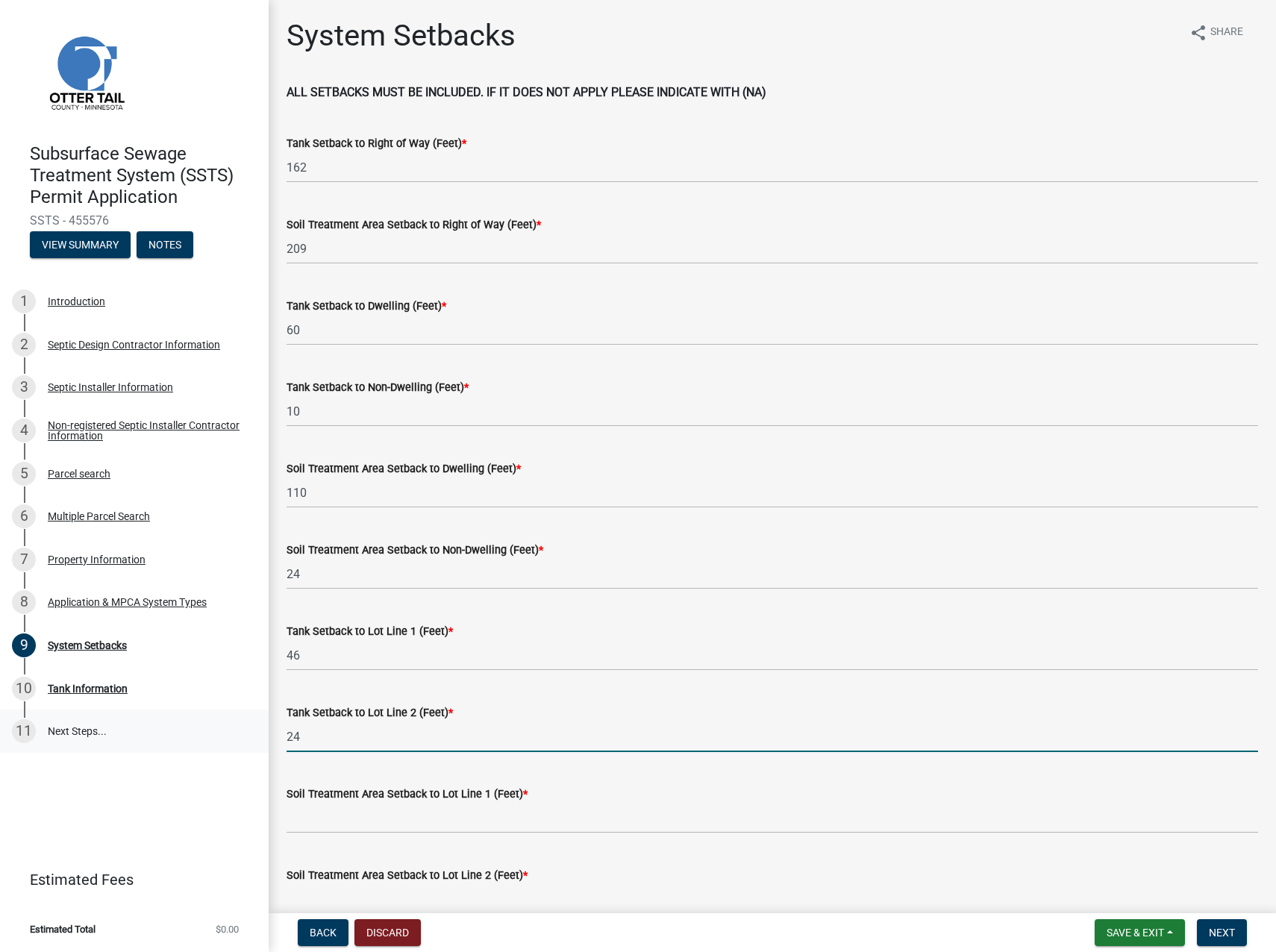
drag, startPoint x: 309, startPoint y: 740, endPoint x: 267, endPoint y: 740, distance: 42.0
click at [267, 588] on div "Subsurface Sewage Treatment System (SSTS) Permit Application SSTS - 455576 View…" at bounding box center [638, 476] width 1276 height 952
type input "65"
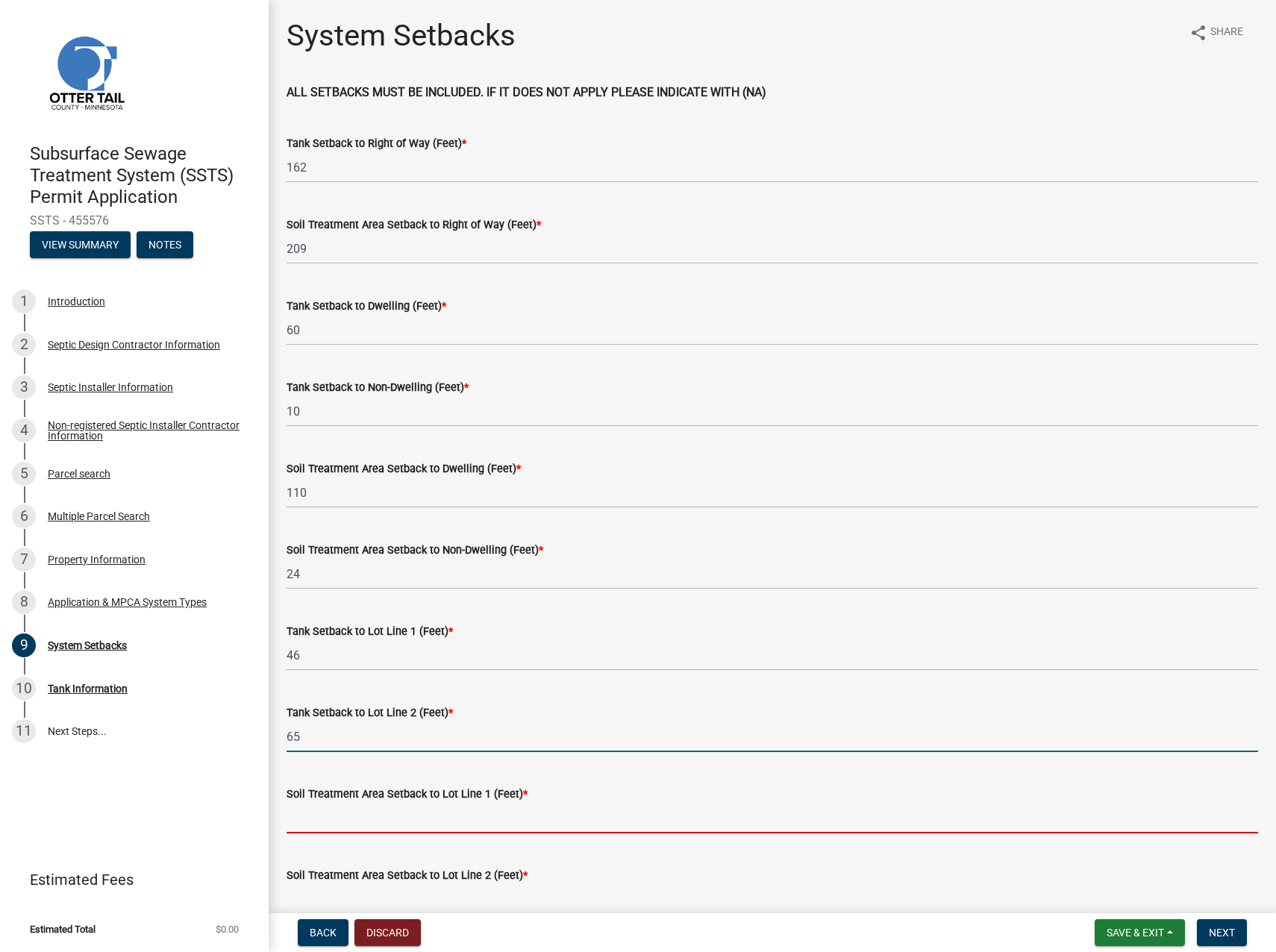
click at [307, 588] on input "Soil Treatment Area Setback to Lot Line 1 (Feet) *" at bounding box center [772, 818] width 972 height 31
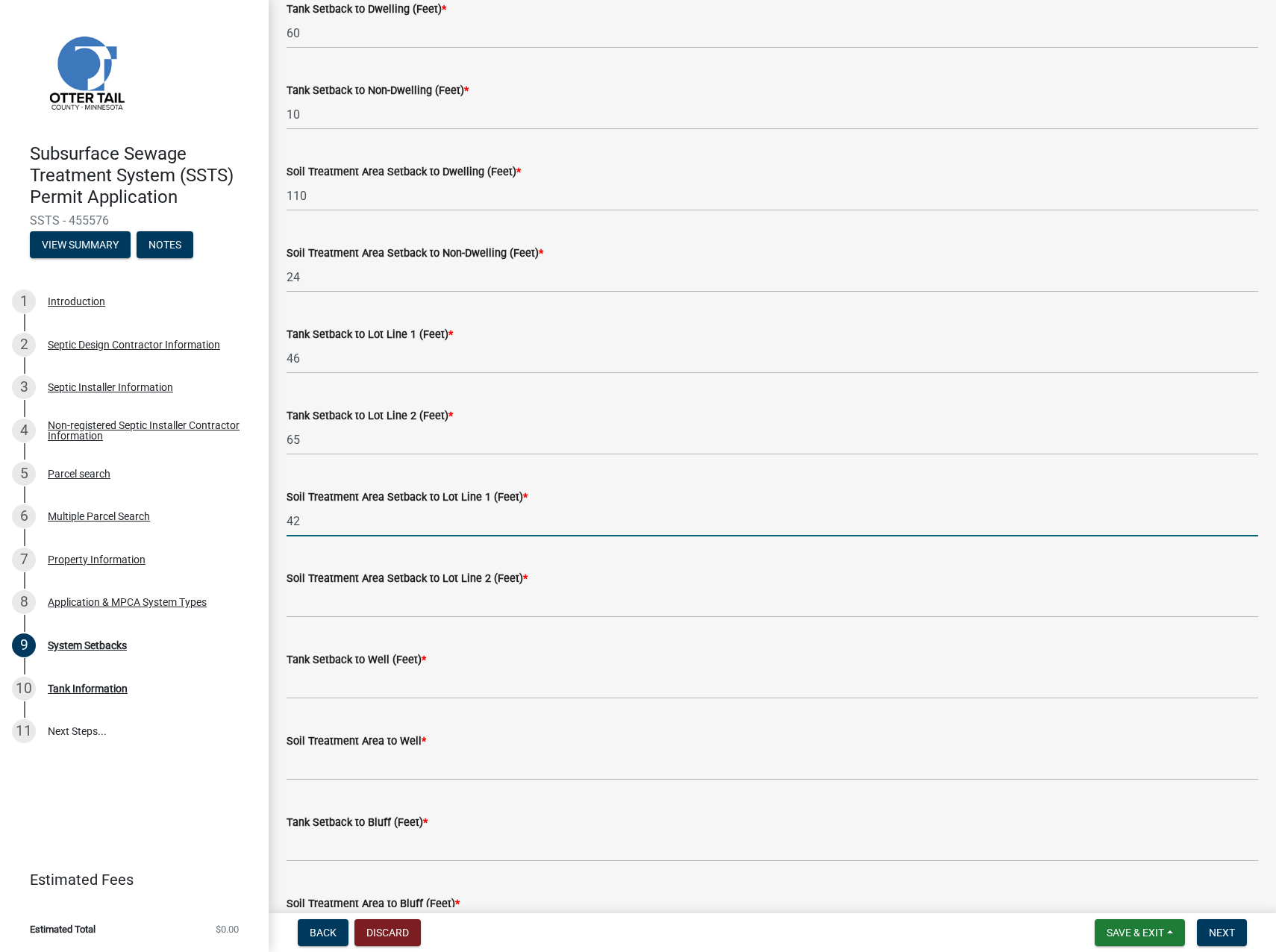
scroll to position [298, 0]
type input "42"
click at [304, 588] on input "Soil Treatment Area Setback to Lot Line 2 (Feet) *" at bounding box center [772, 601] width 972 height 31
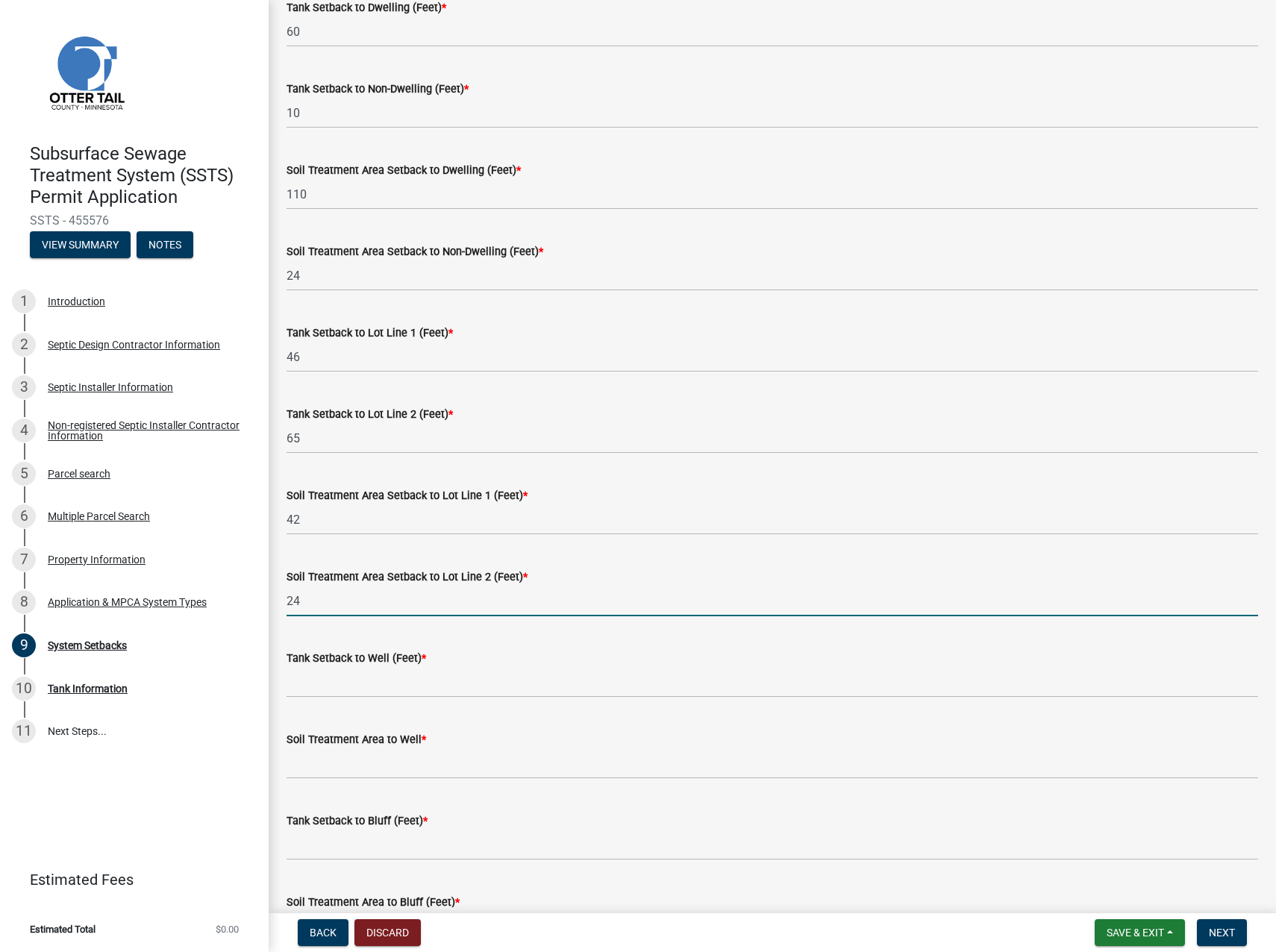
type input "24"
click at [307, 588] on input "Tank Setback to Well (Feet) *" at bounding box center [772, 682] width 972 height 31
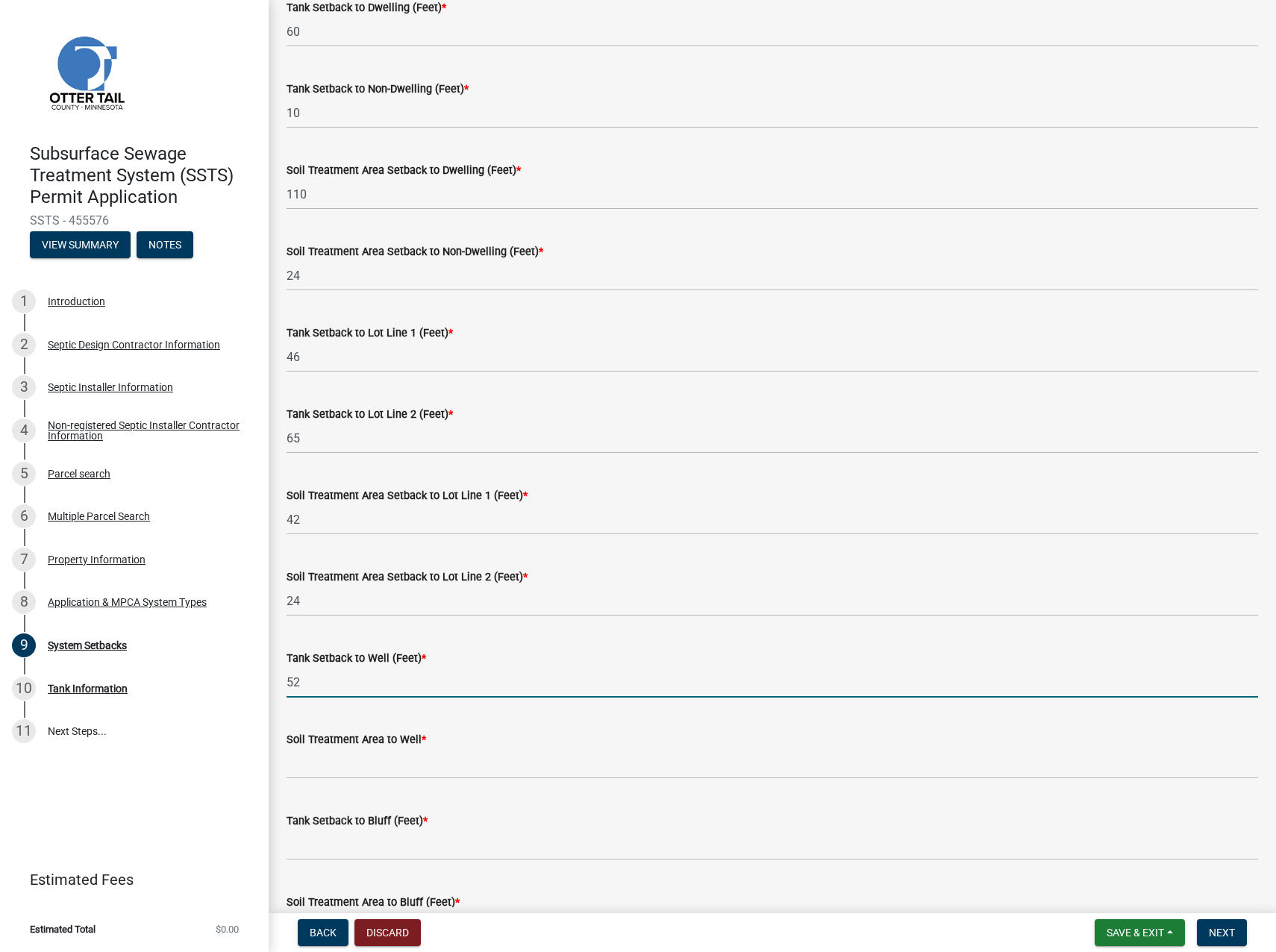
type input "52"
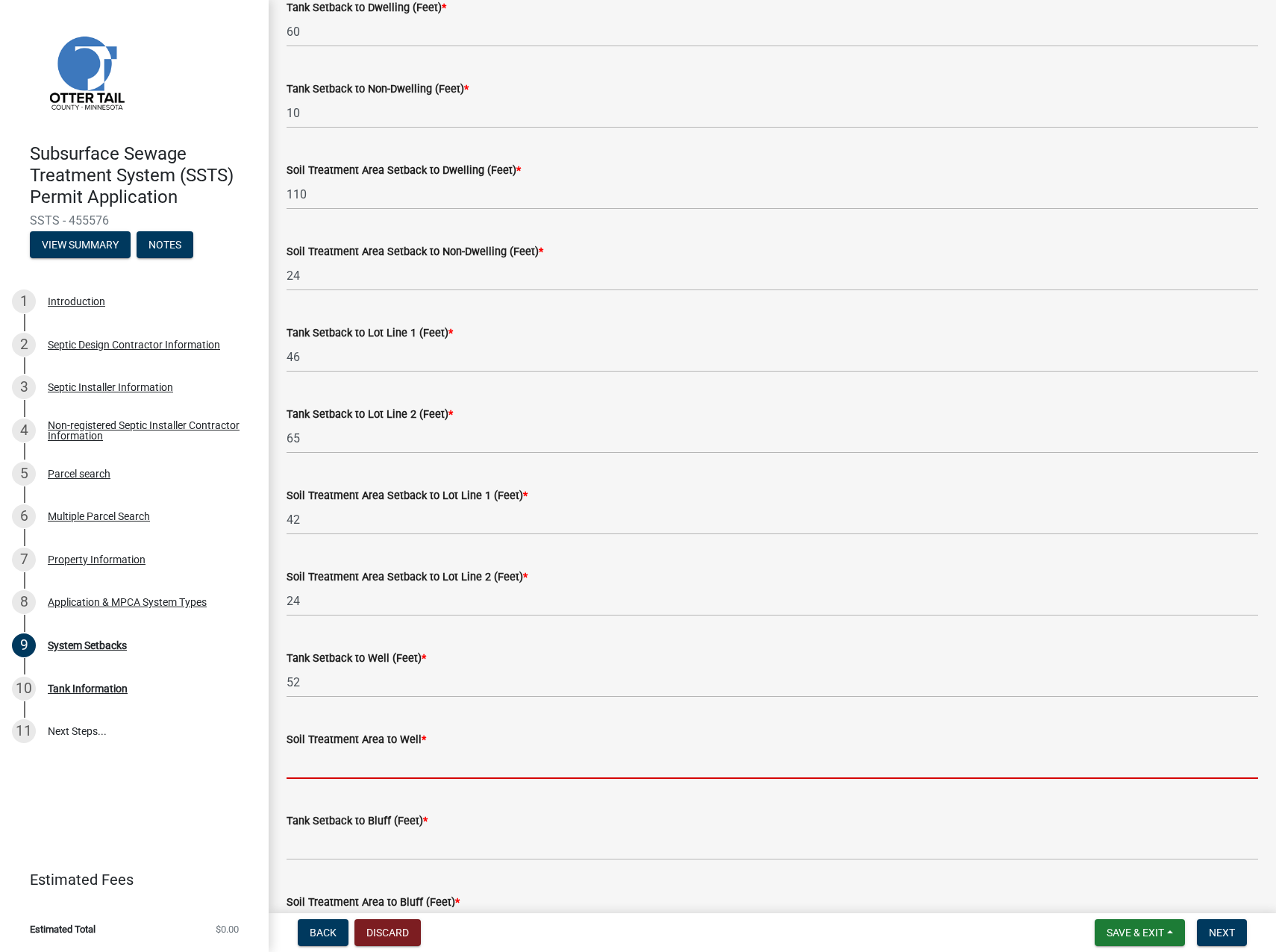
click at [299, 588] on input "Soil Treatment Area to Well *" at bounding box center [772, 764] width 972 height 31
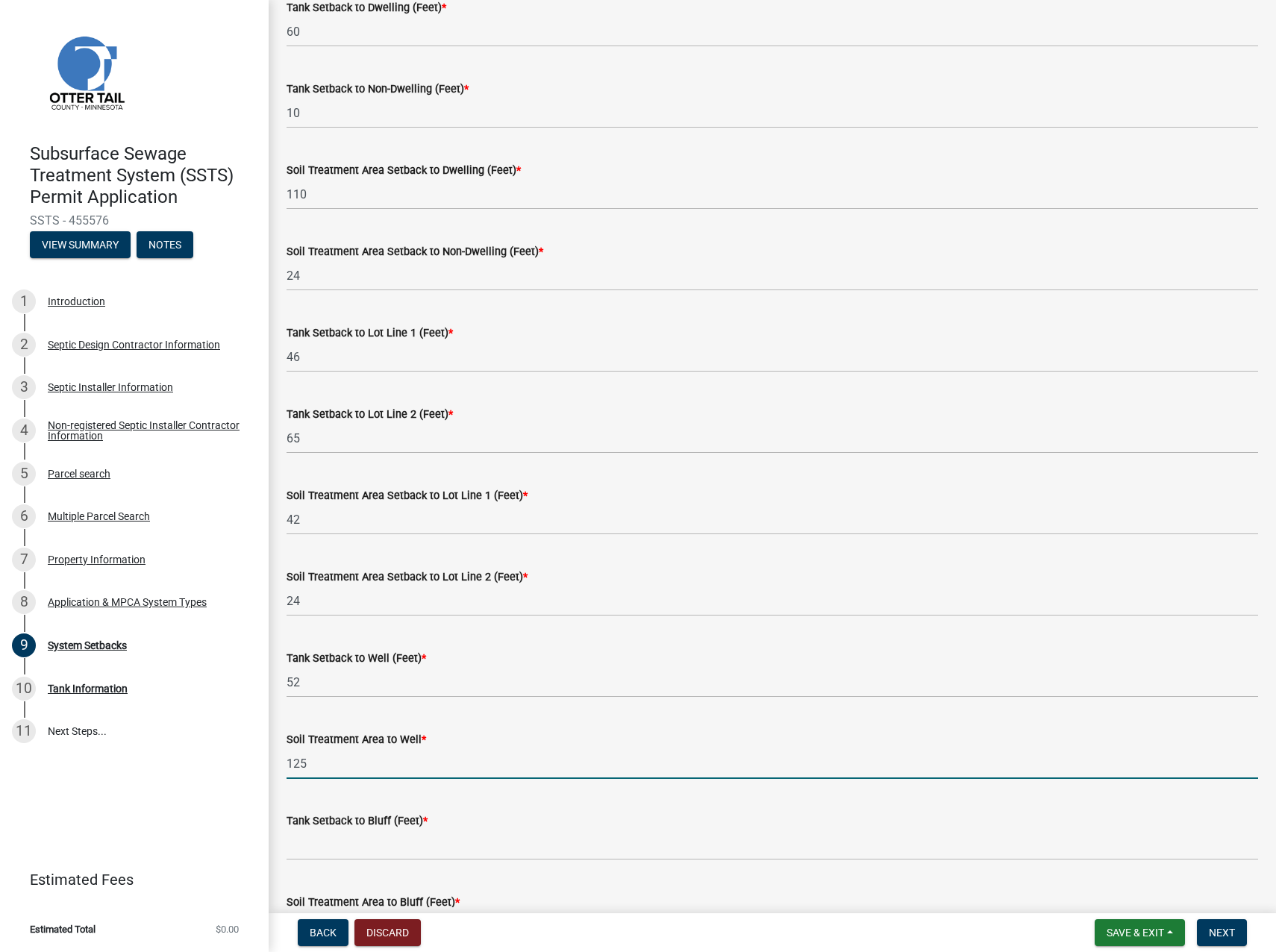
type input "125"
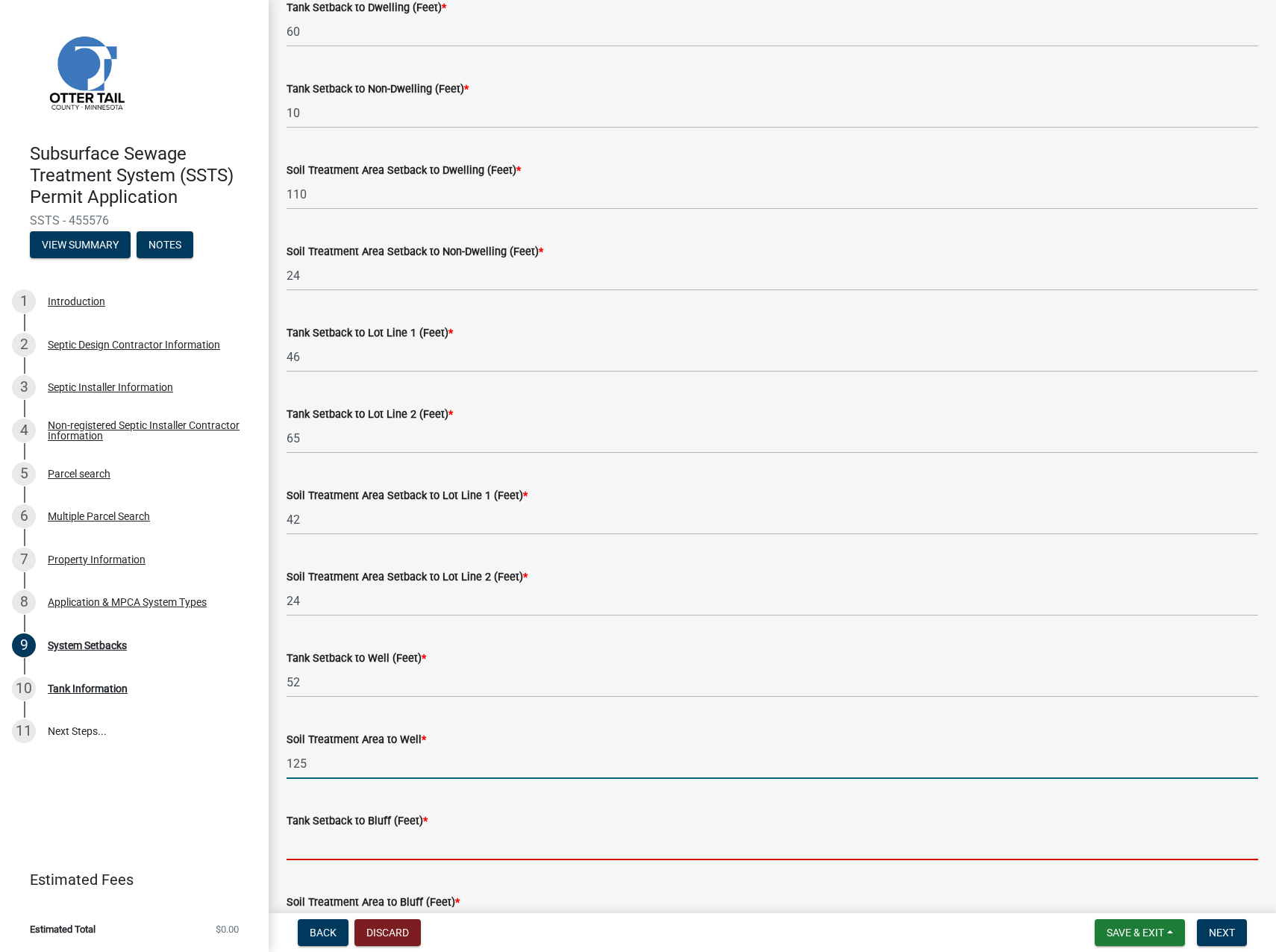
click at [298, 588] on input "Tank Setback to Bluff (Feet) *" at bounding box center [772, 845] width 972 height 31
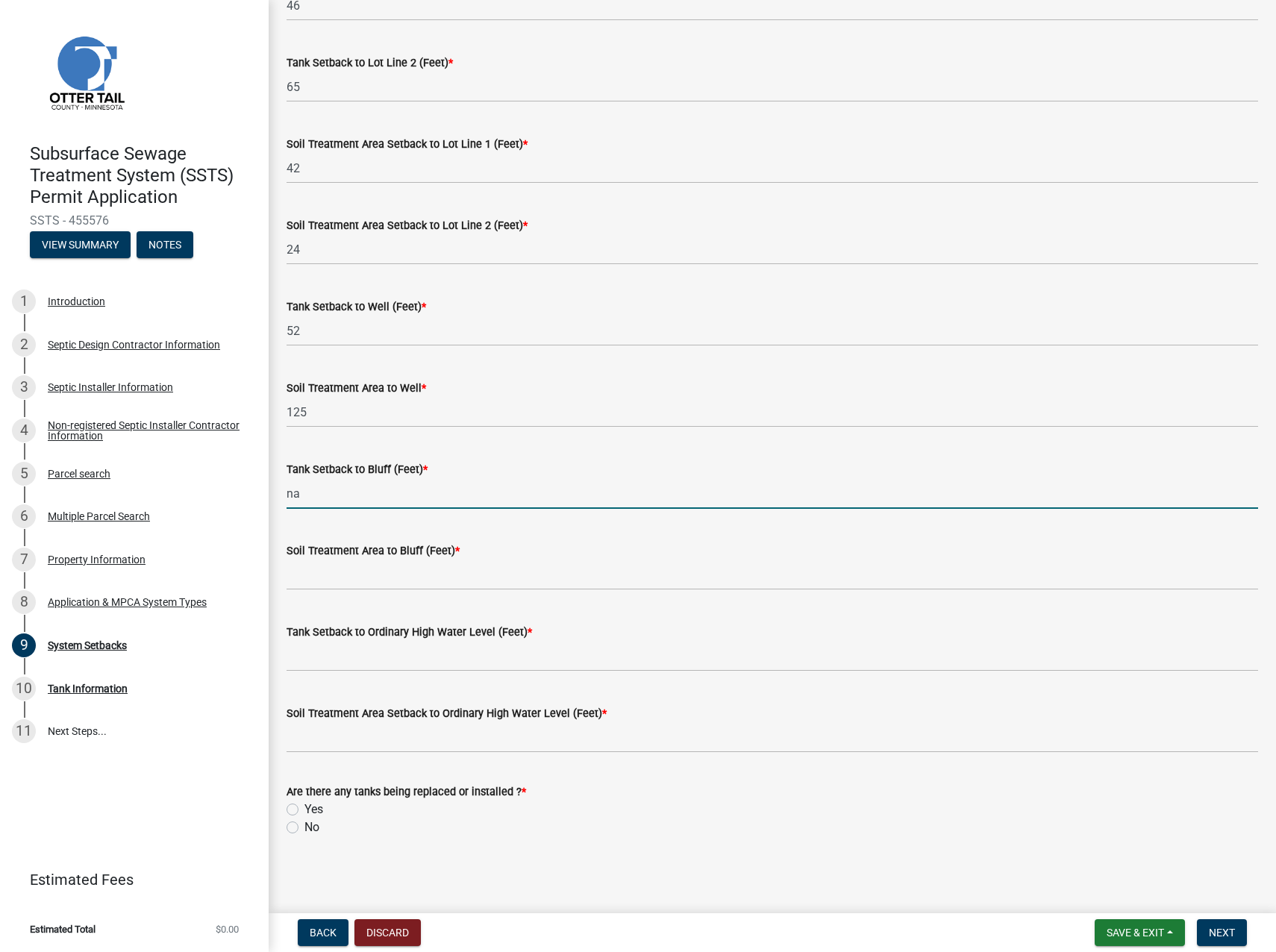
scroll to position [651, 0]
type input "na"
click at [305, 575] on input "Soil Treatment Area to Bluff (Feet) *" at bounding box center [772, 574] width 972 height 31
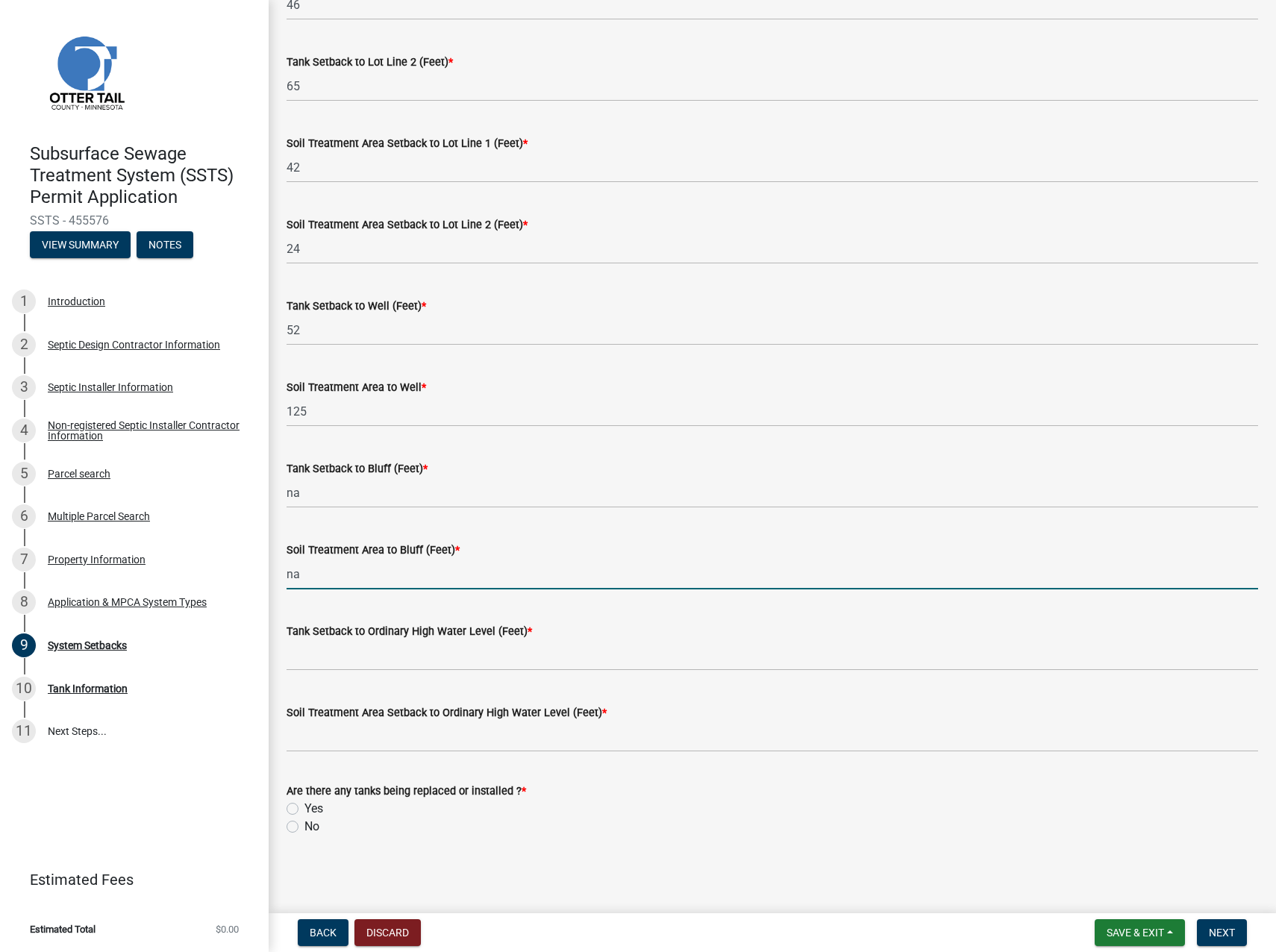
type input "na"
click at [310, 588] on input "Tank Setback to Ordinary High Water Level (Feet) *" at bounding box center [772, 655] width 972 height 31
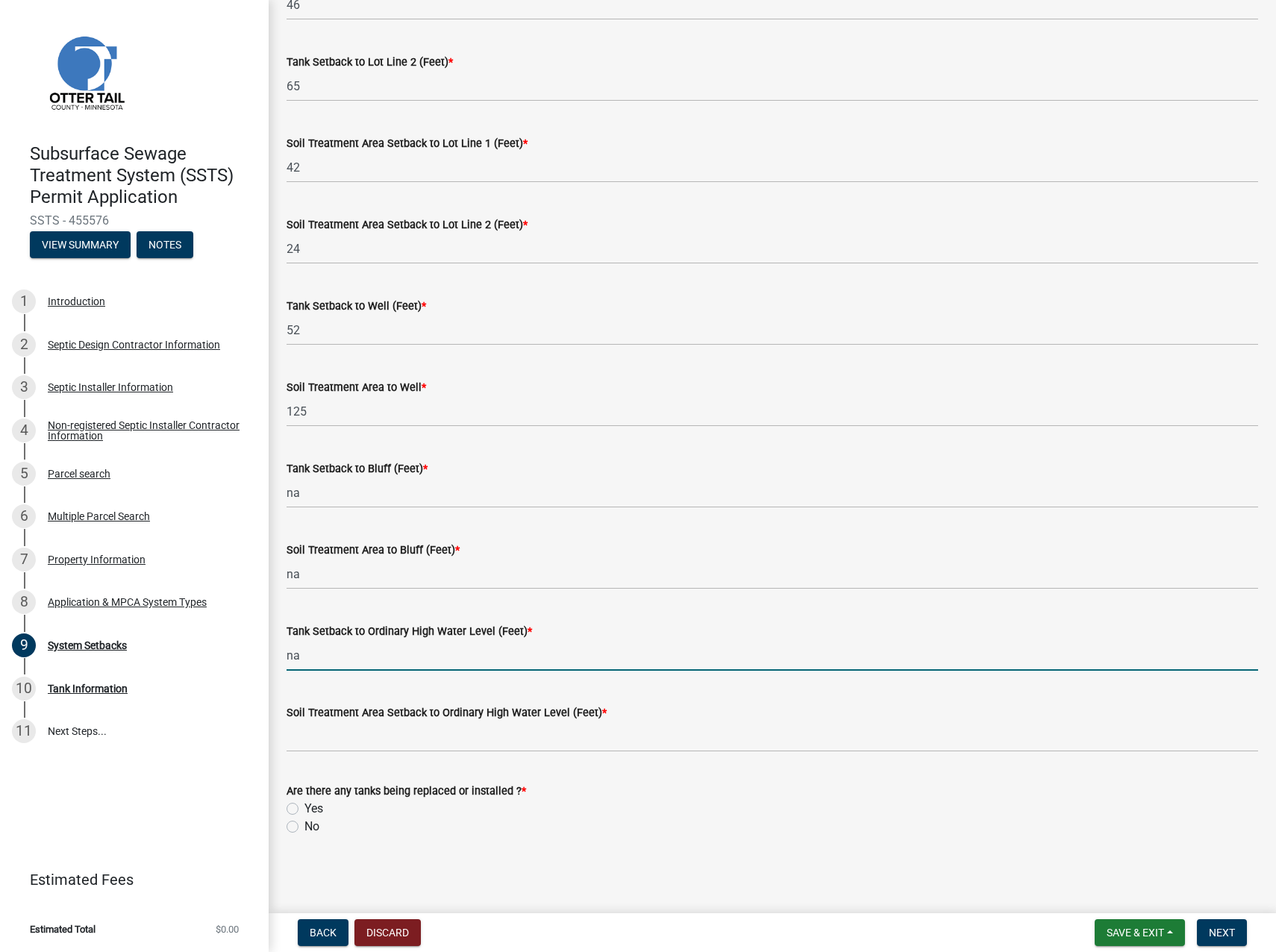
type input "na"
click at [312, 588] on input "Soil Treatment Area Setback to Ordinary High Water Level (Feet) *" at bounding box center [772, 737] width 972 height 31
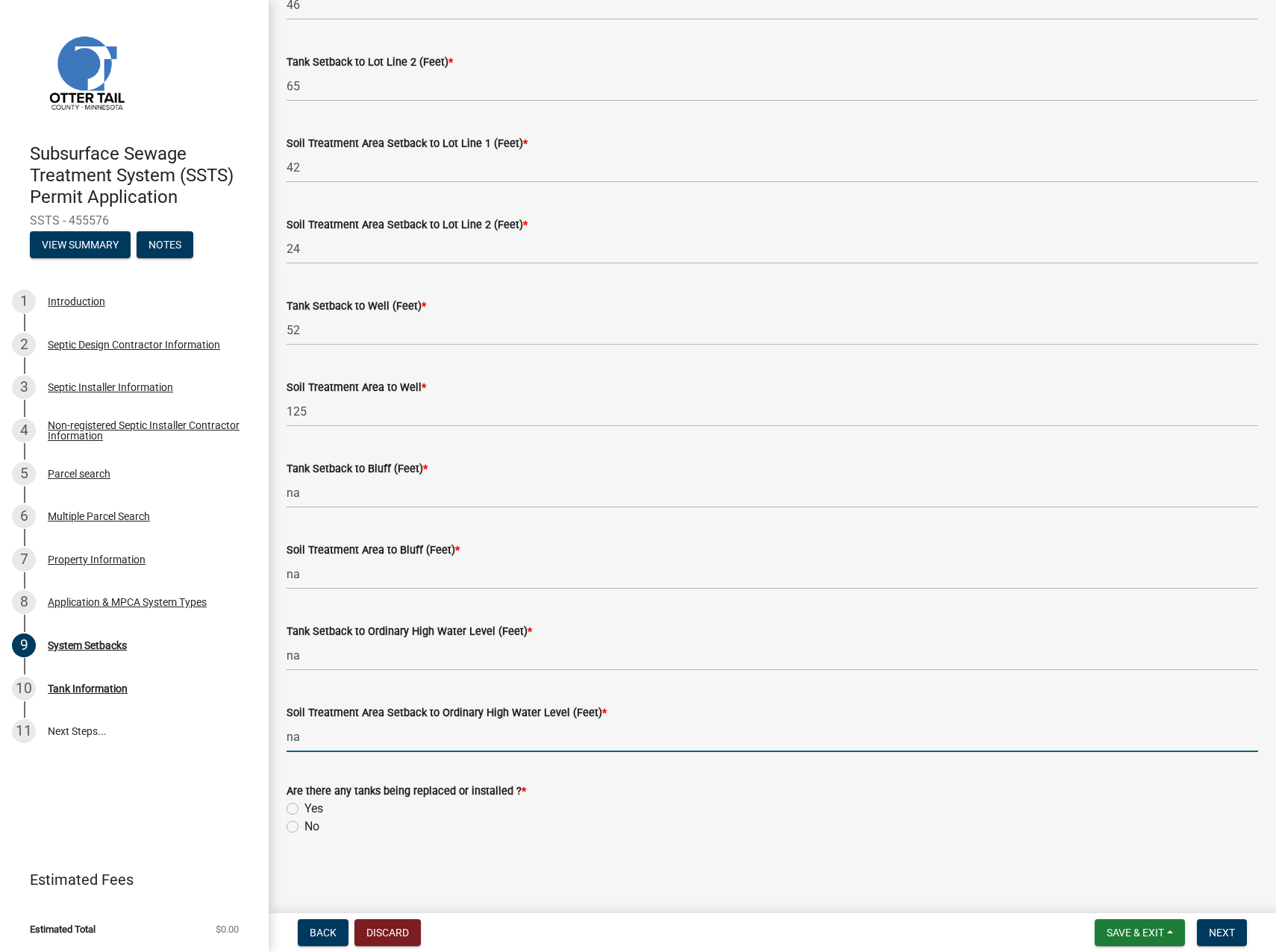
type input "na"
click at [304, 588] on label "Yes" at bounding box center [313, 809] width 19 height 18
click at [304, 588] on input "Yes" at bounding box center [309, 804] width 10 height 10
radio input "true"
click at [1128, 588] on span "Next" at bounding box center [1222, 933] width 26 height 12
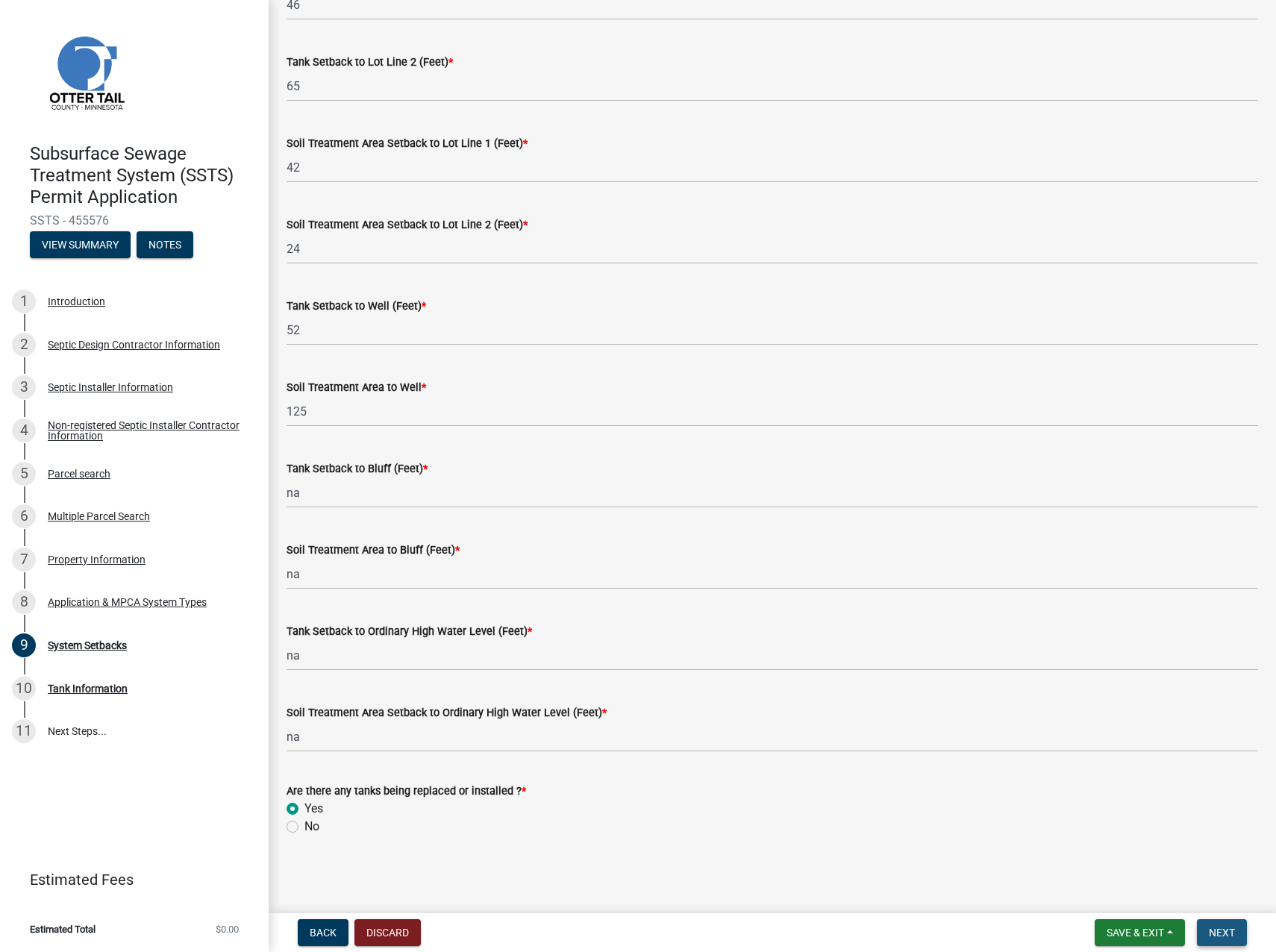
scroll to position [0, 0]
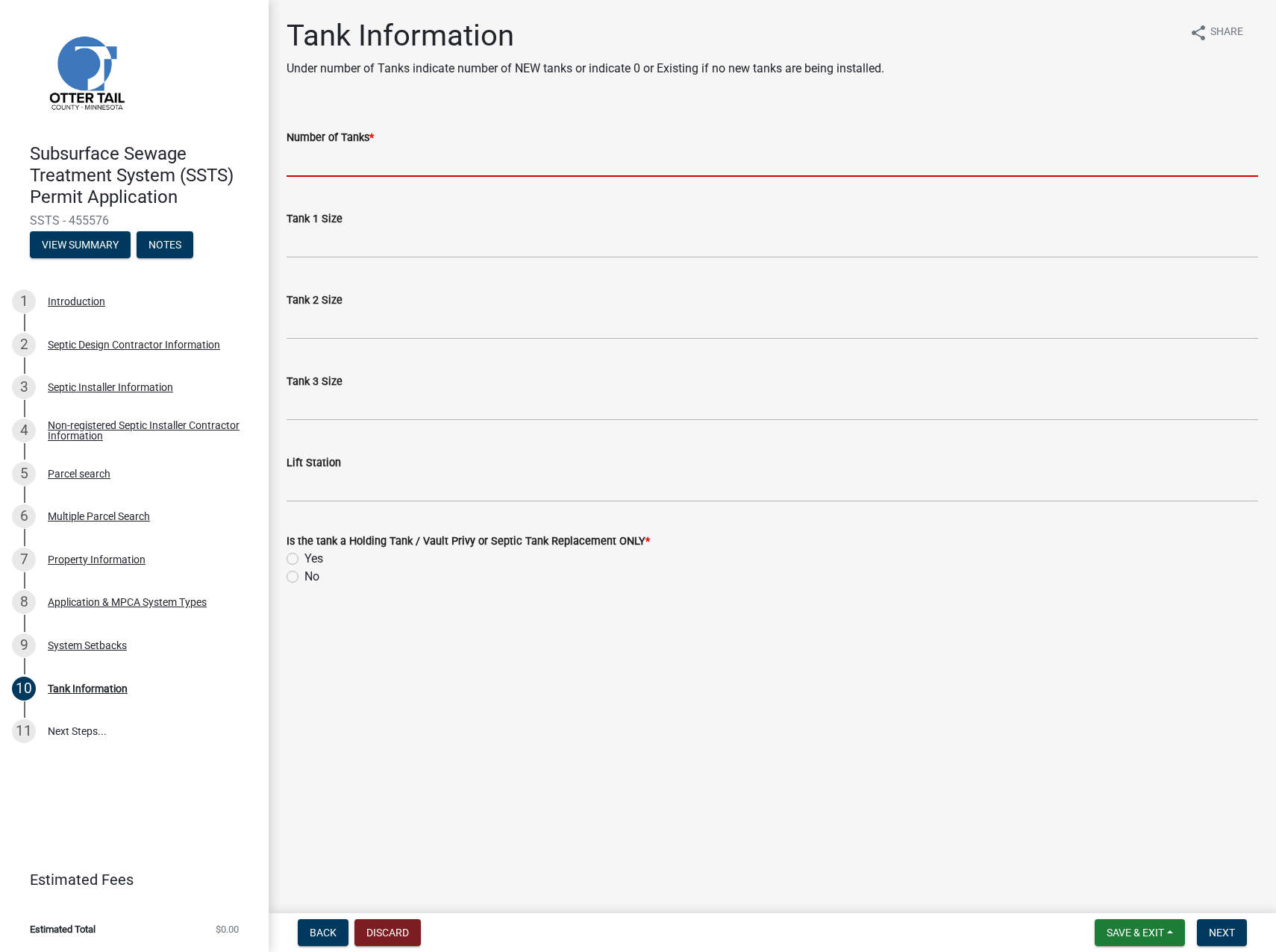
click at [354, 163] on input "Number of Tanks *" at bounding box center [772, 161] width 972 height 31
type input "1"
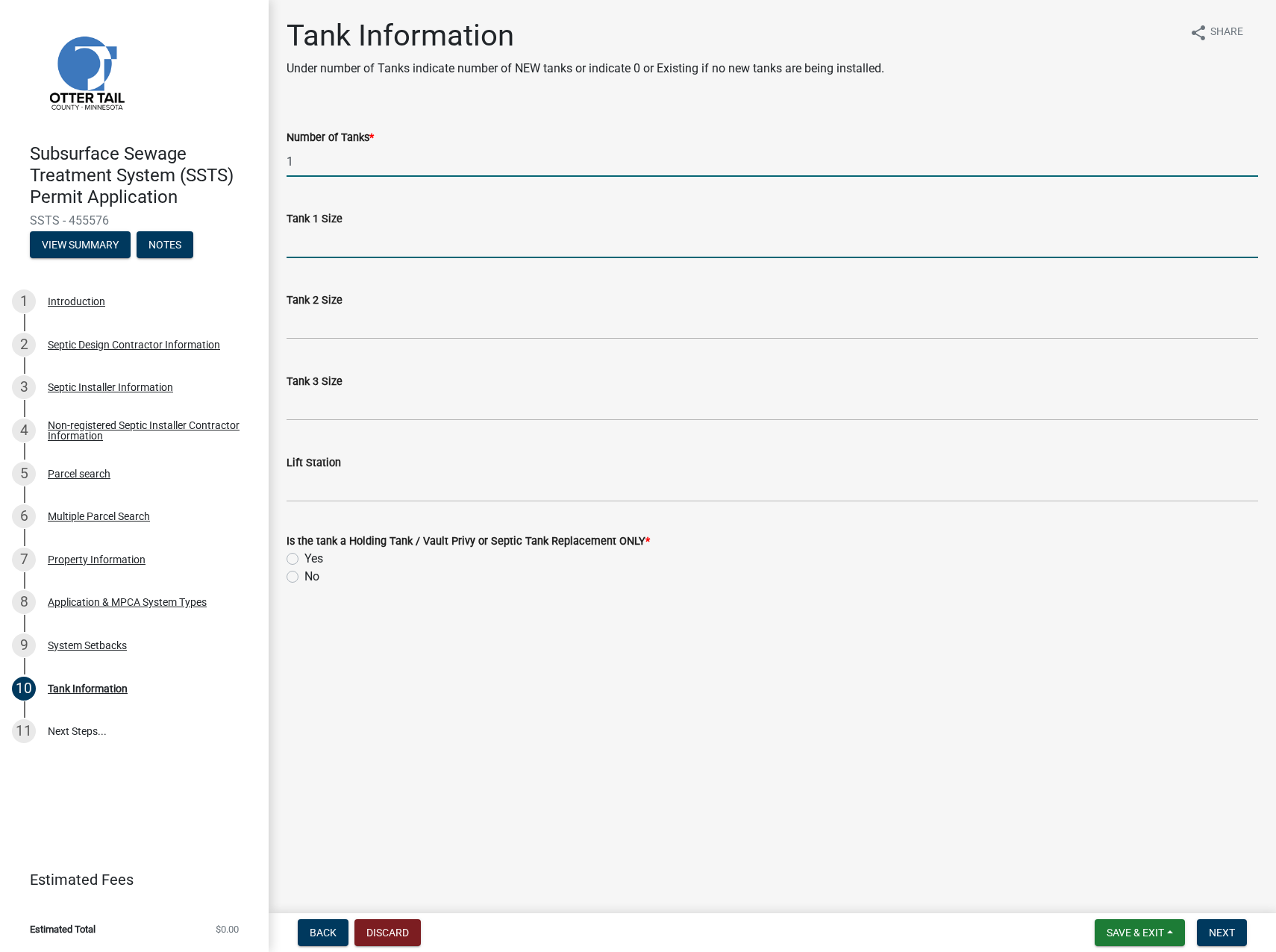
click at [298, 236] on input "Tank 1 Size" at bounding box center [772, 243] width 972 height 31
type input "1000/500"
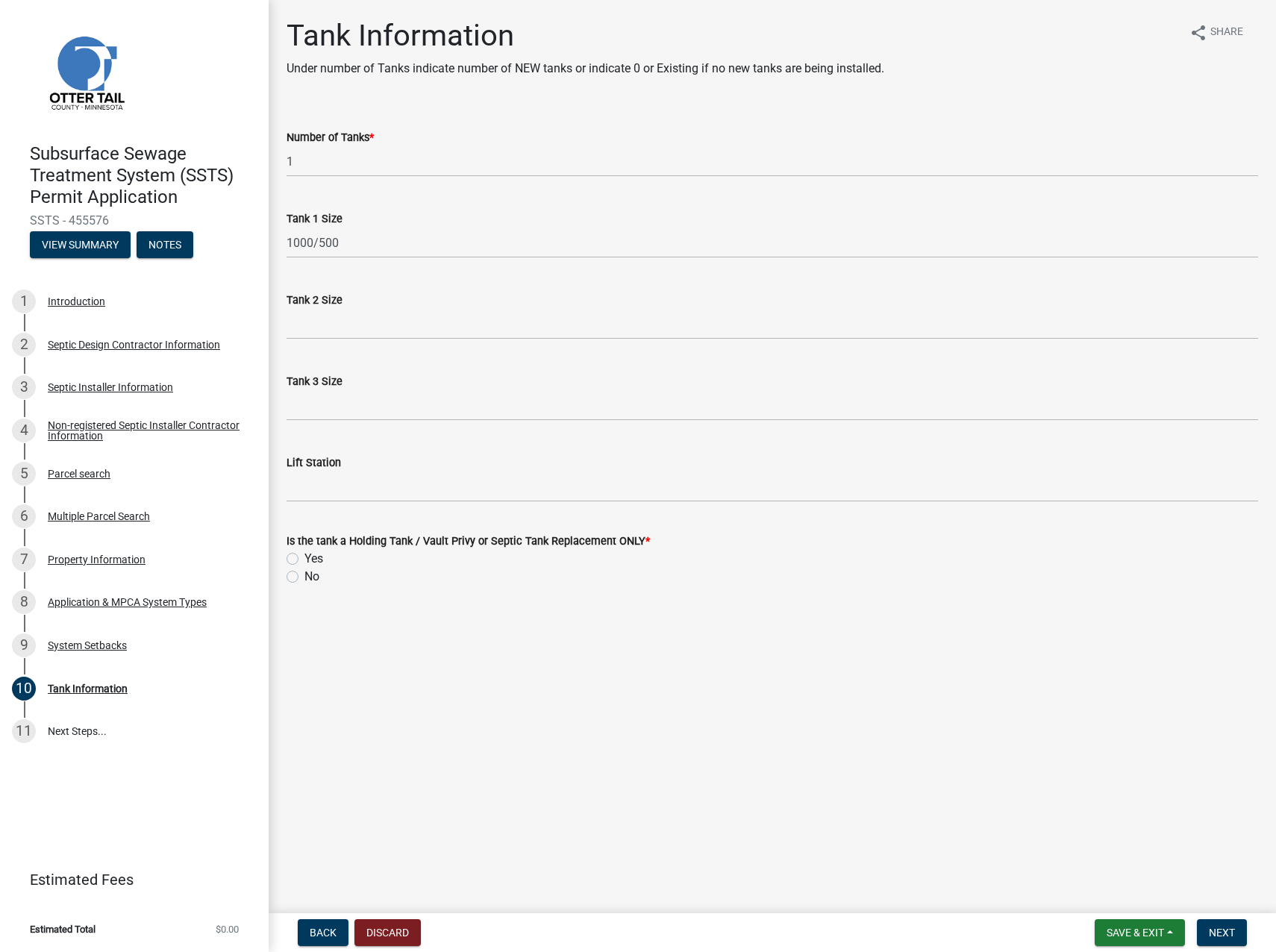
click at [293, 570] on div "No" at bounding box center [772, 577] width 972 height 18
click at [304, 578] on label "No" at bounding box center [312, 577] width 15 height 18
click at [304, 578] on input "No" at bounding box center [309, 572] width 10 height 10
radio input "true"
click at [1128, 588] on span "Next" at bounding box center [1222, 933] width 26 height 12
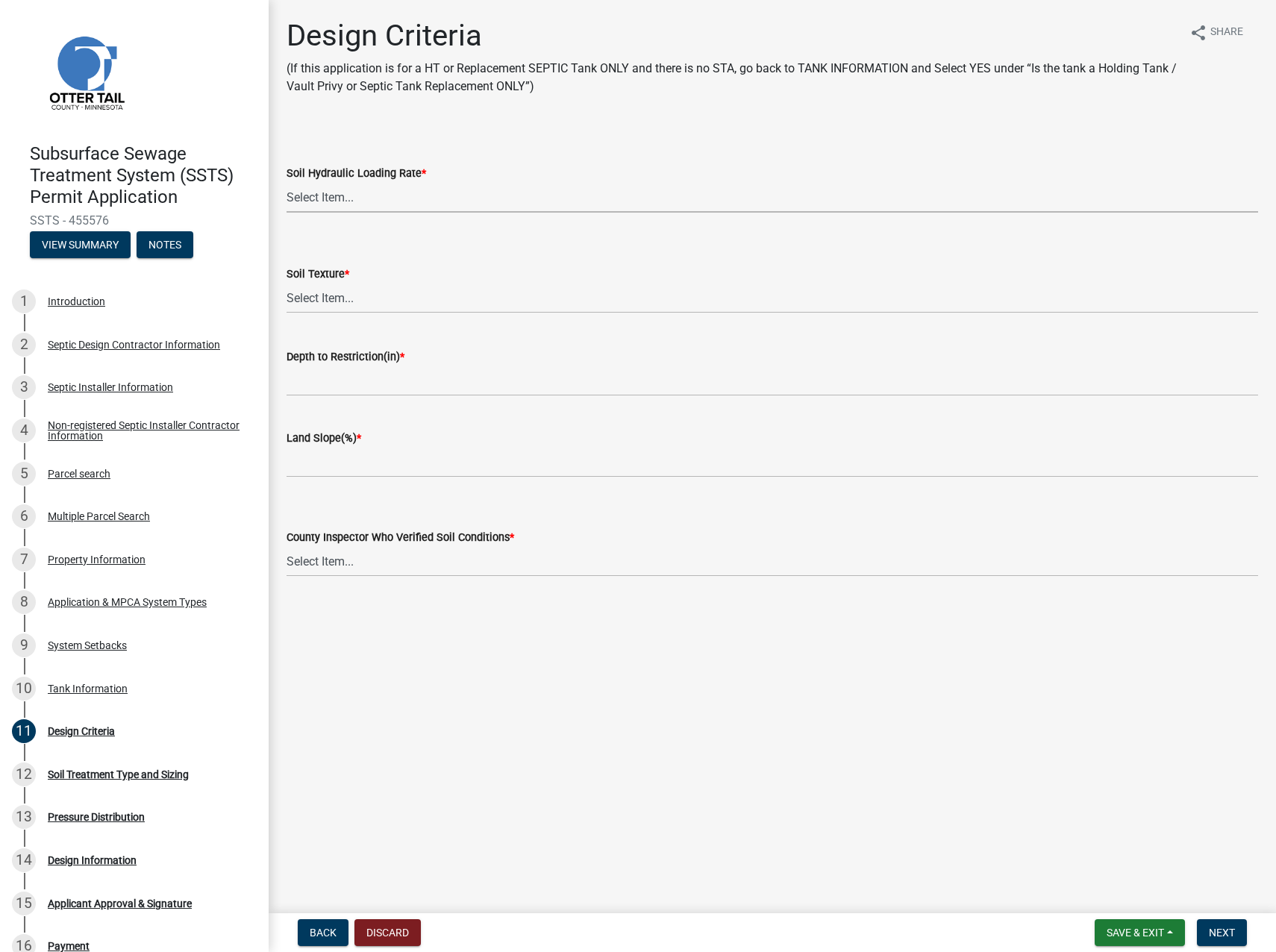
click at [403, 192] on select "Select Item... 1.6 gpd/ft2 1.2 gpd/ft2 1.0 gpd/ft2 0.87 gpd/ft2 0.78 gpd/ft2 0.…" at bounding box center [772, 197] width 972 height 31
click at [286, 182] on select "Select Item... 1.6 gpd/ft2 1.2 gpd/ft2 1.0 gpd/ft2 0.87 gpd/ft2 0.78 gpd/ft2 0.…" at bounding box center [772, 197] width 972 height 31
select select "eaa6e4cf-be76-4366-bfe5-e87acfaaf3f4"
click at [353, 291] on select "Select Item... Coarse Sand (COS) Sand (S) Fine Sand (FS) Very Fine Sand (VFS) L…" at bounding box center [772, 298] width 972 height 31
click at [286, 282] on select "Select Item... Coarse Sand (COS) Sand (S) Fine Sand (FS) Very Fine Sand (VFS) L…" at bounding box center [772, 298] width 972 height 31
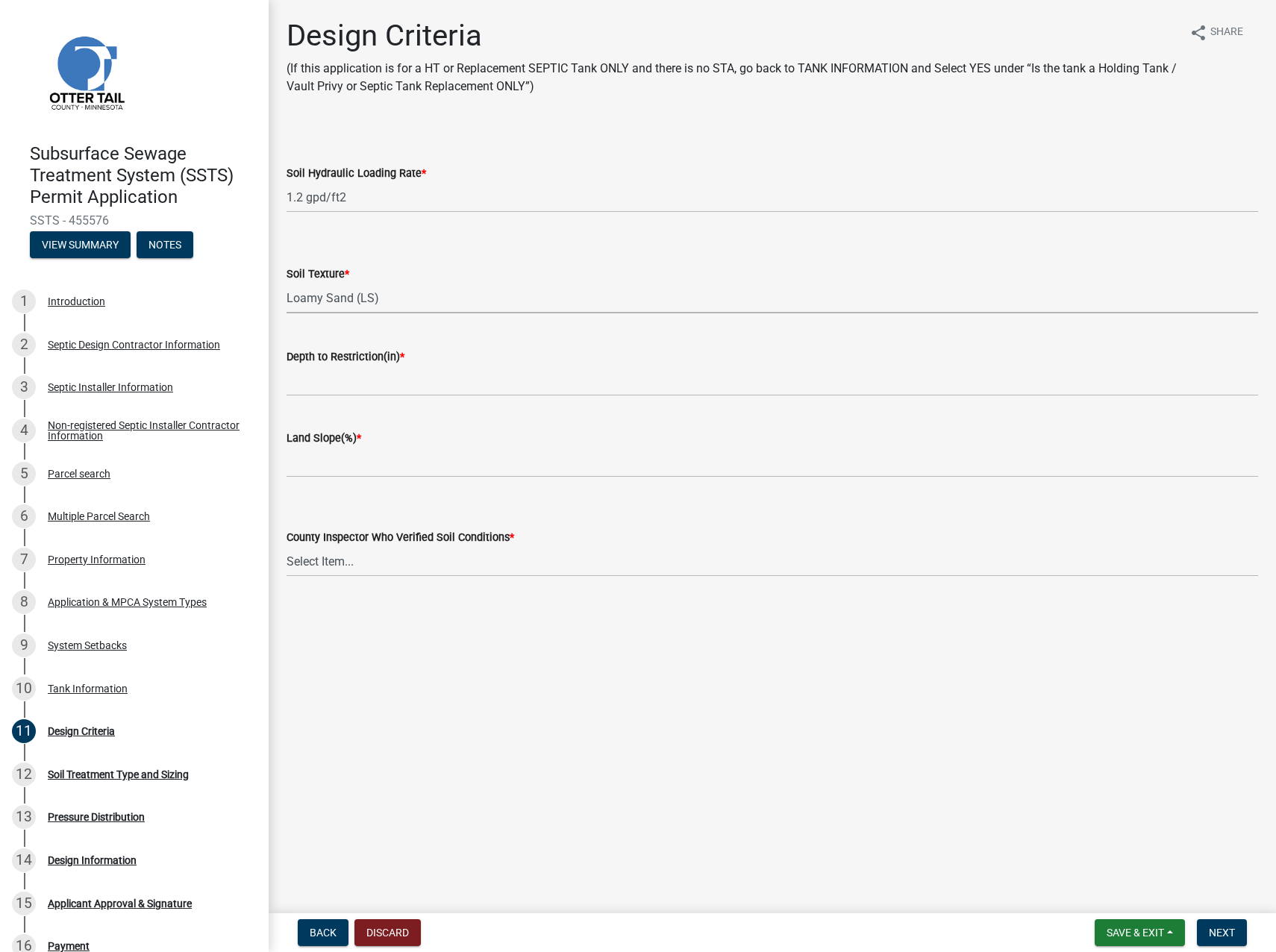
select select "6a6ab172-1321-4f18-8c37-999bd65d2f3f"
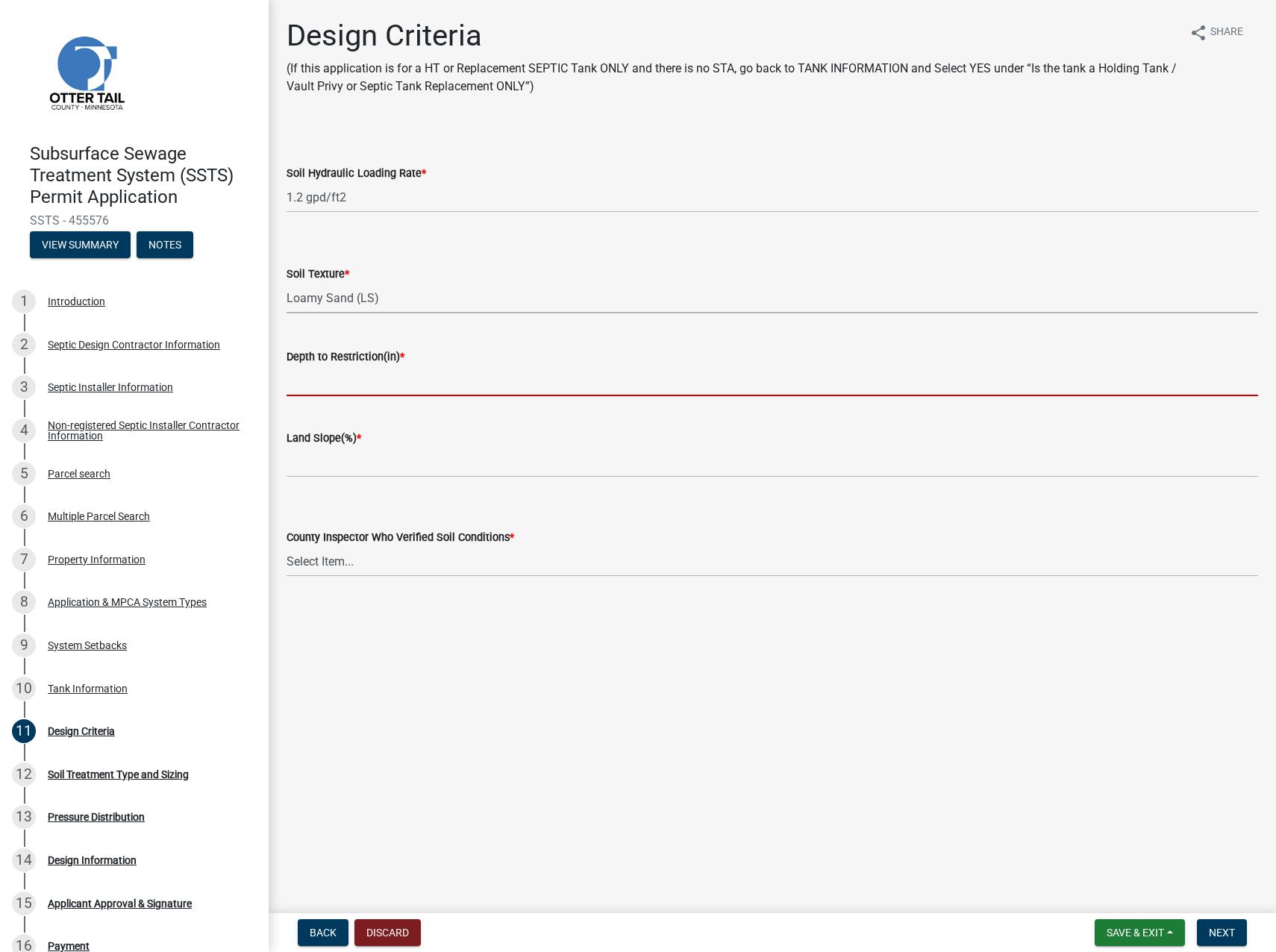
click at [363, 381] on input "Depth to Restriction(in) *" at bounding box center [772, 380] width 972 height 31
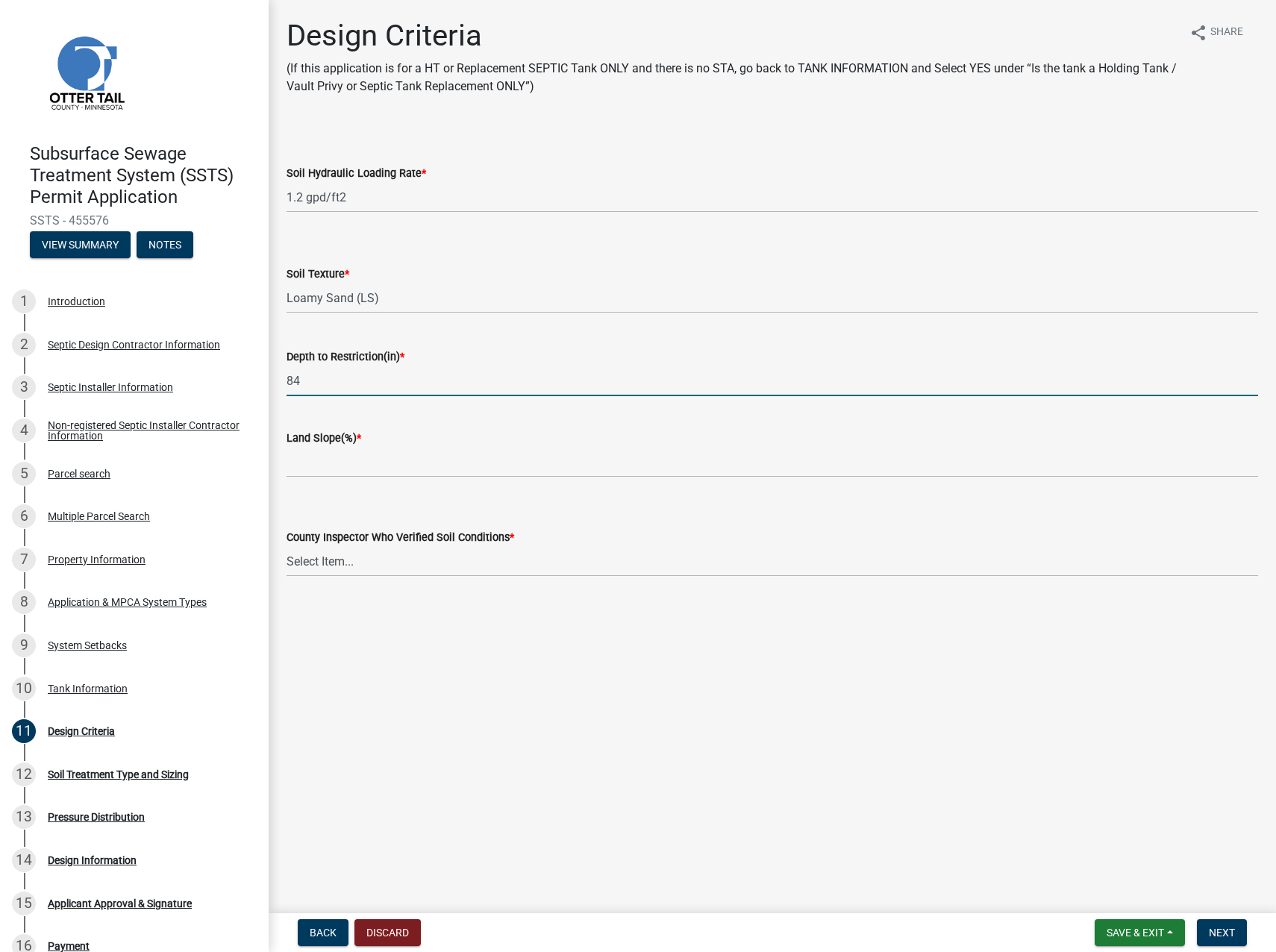
type input "84"
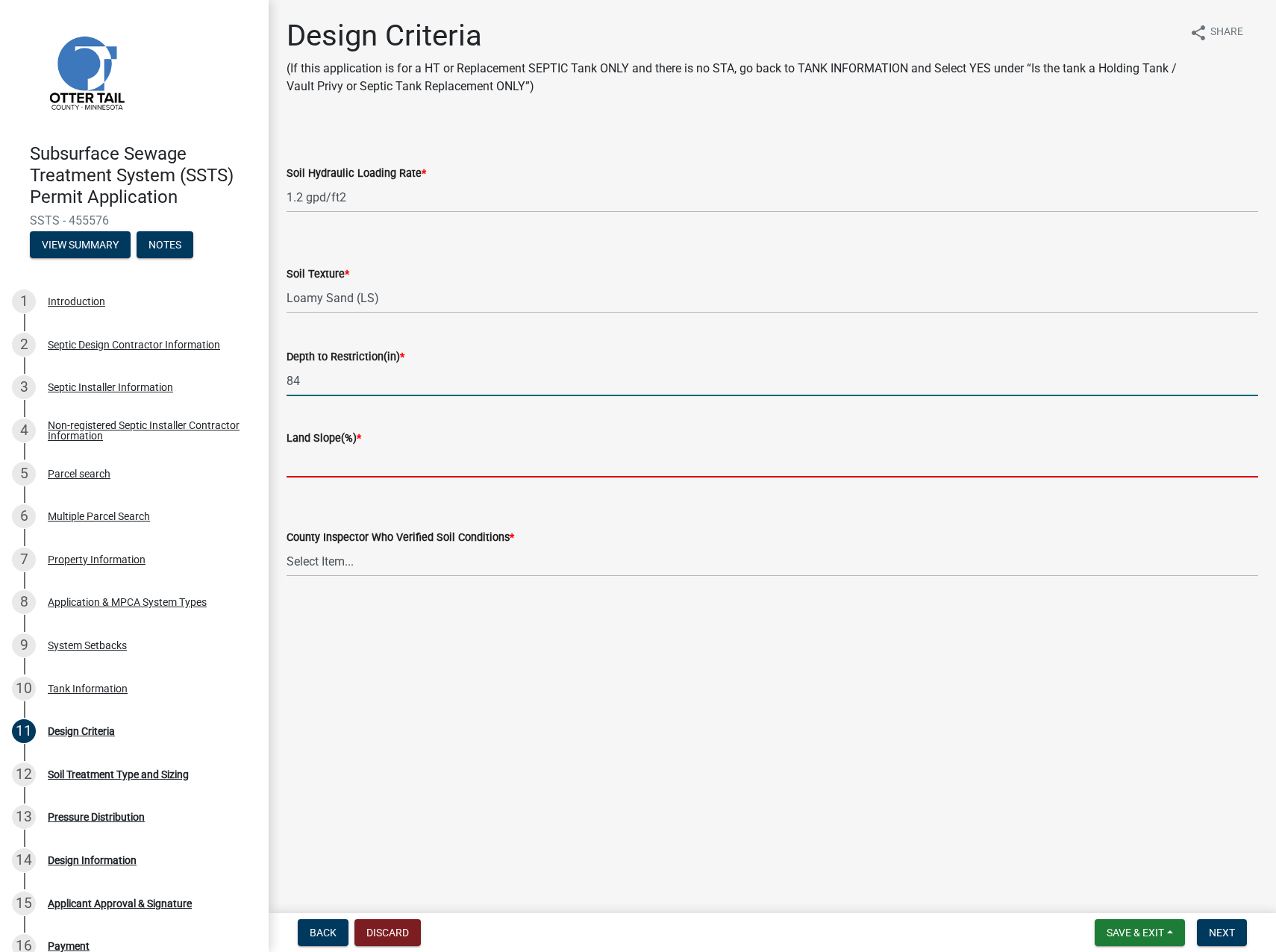
click at [353, 456] on input "Land Slope(%) *" at bounding box center [772, 462] width 972 height 31
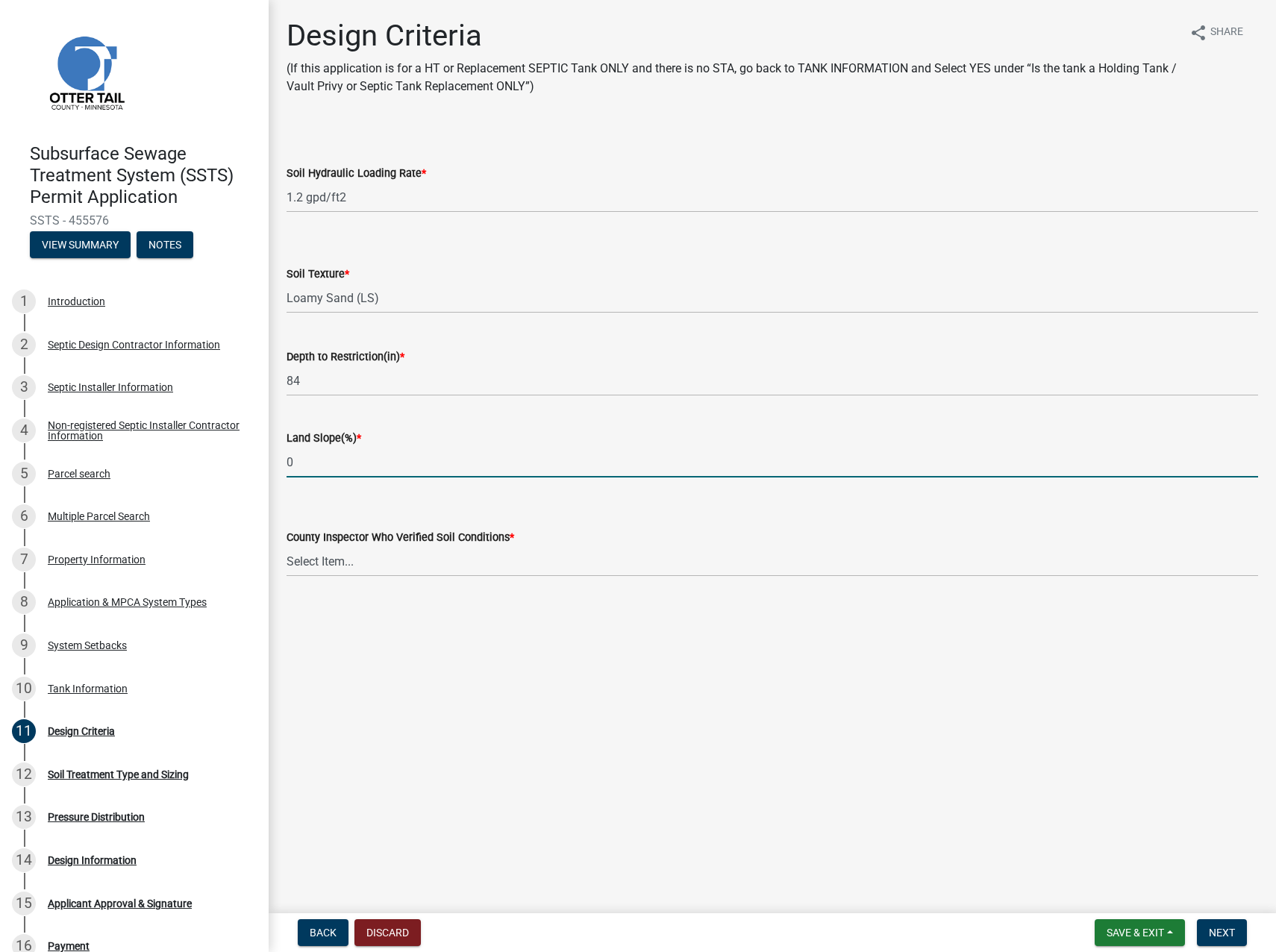
type input "0"
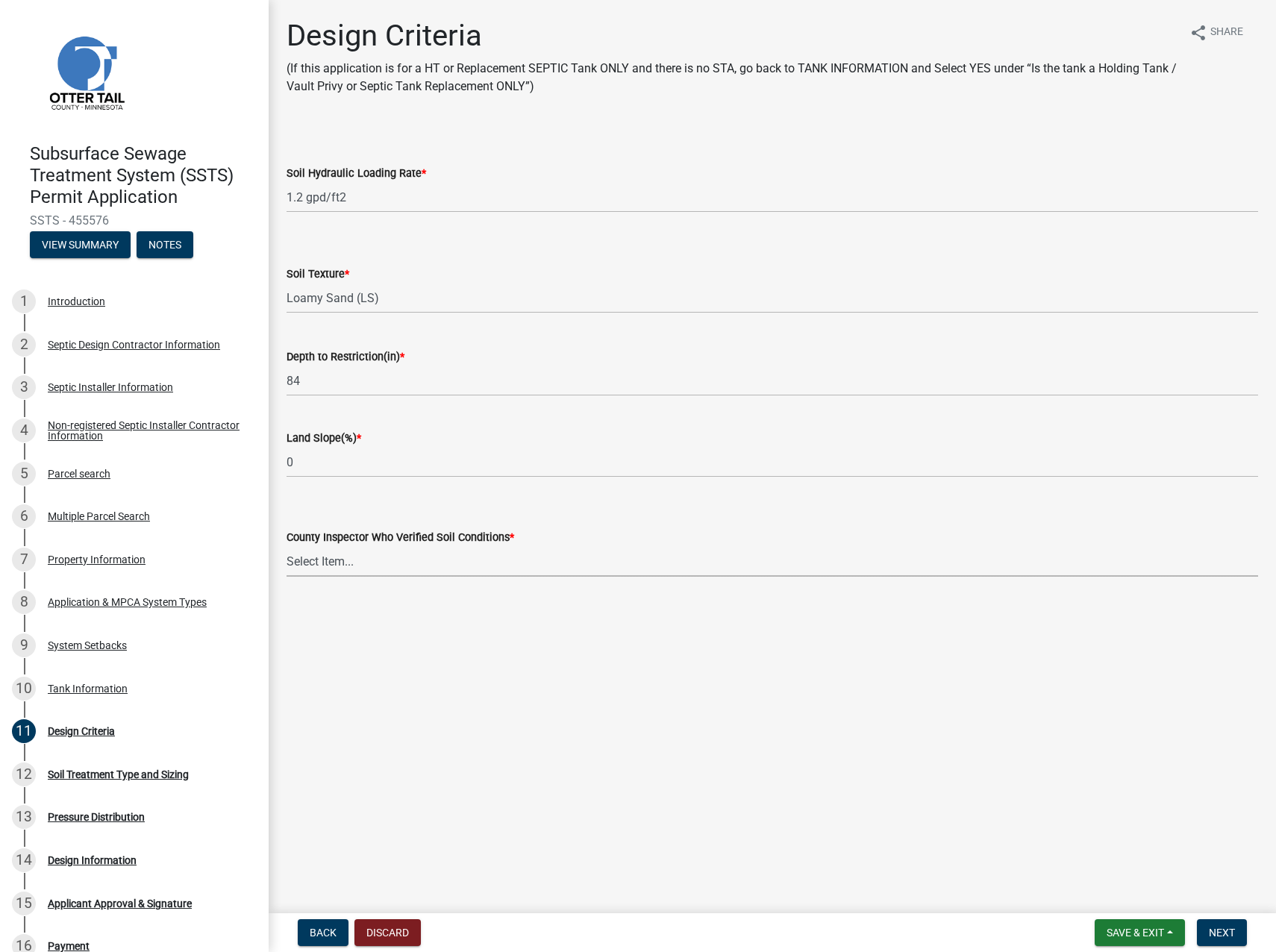
click at [348, 550] on select "Select Item... [PERSON_NAME] [PERSON_NAME] [PERSON_NAME] [PERSON_NAME] [PERSON_…" at bounding box center [772, 561] width 972 height 31
click at [286, 546] on select "Select Item... [PERSON_NAME] [PERSON_NAME] [PERSON_NAME] [PERSON_NAME] [PERSON_…" at bounding box center [772, 561] width 972 height 31
select select "14354fbd-e666-4c9c-b77c-8c181d233a28"
click at [1128, 588] on button "Next" at bounding box center [1222, 933] width 50 height 27
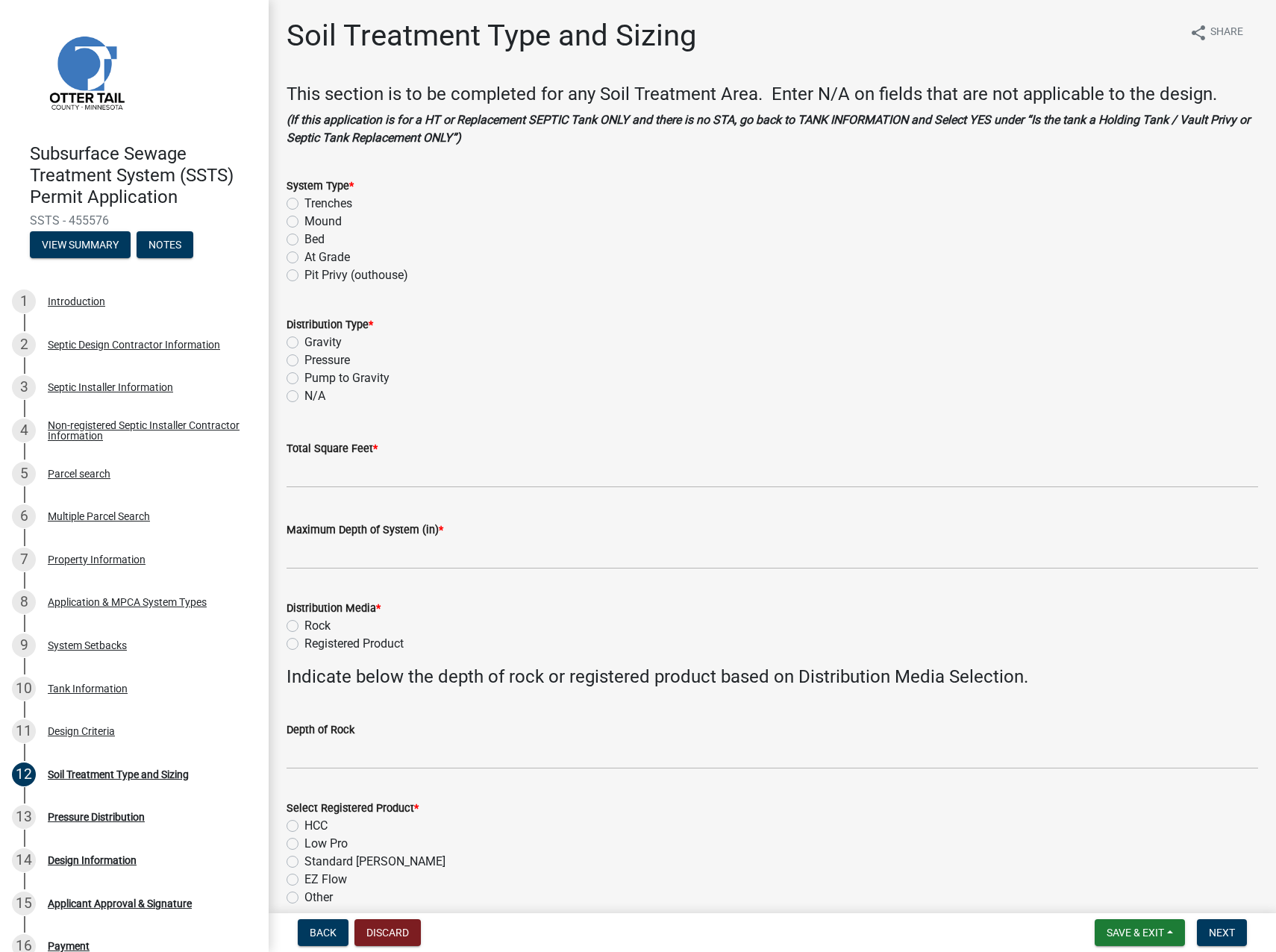
click at [304, 202] on label "Trenches" at bounding box center [328, 204] width 47 height 18
click at [304, 202] on input "Trenches" at bounding box center [309, 200] width 10 height 10
radio input "true"
click at [304, 340] on label "Gravity" at bounding box center [323, 343] width 38 height 18
click at [304, 340] on input "Gravity" at bounding box center [309, 338] width 10 height 10
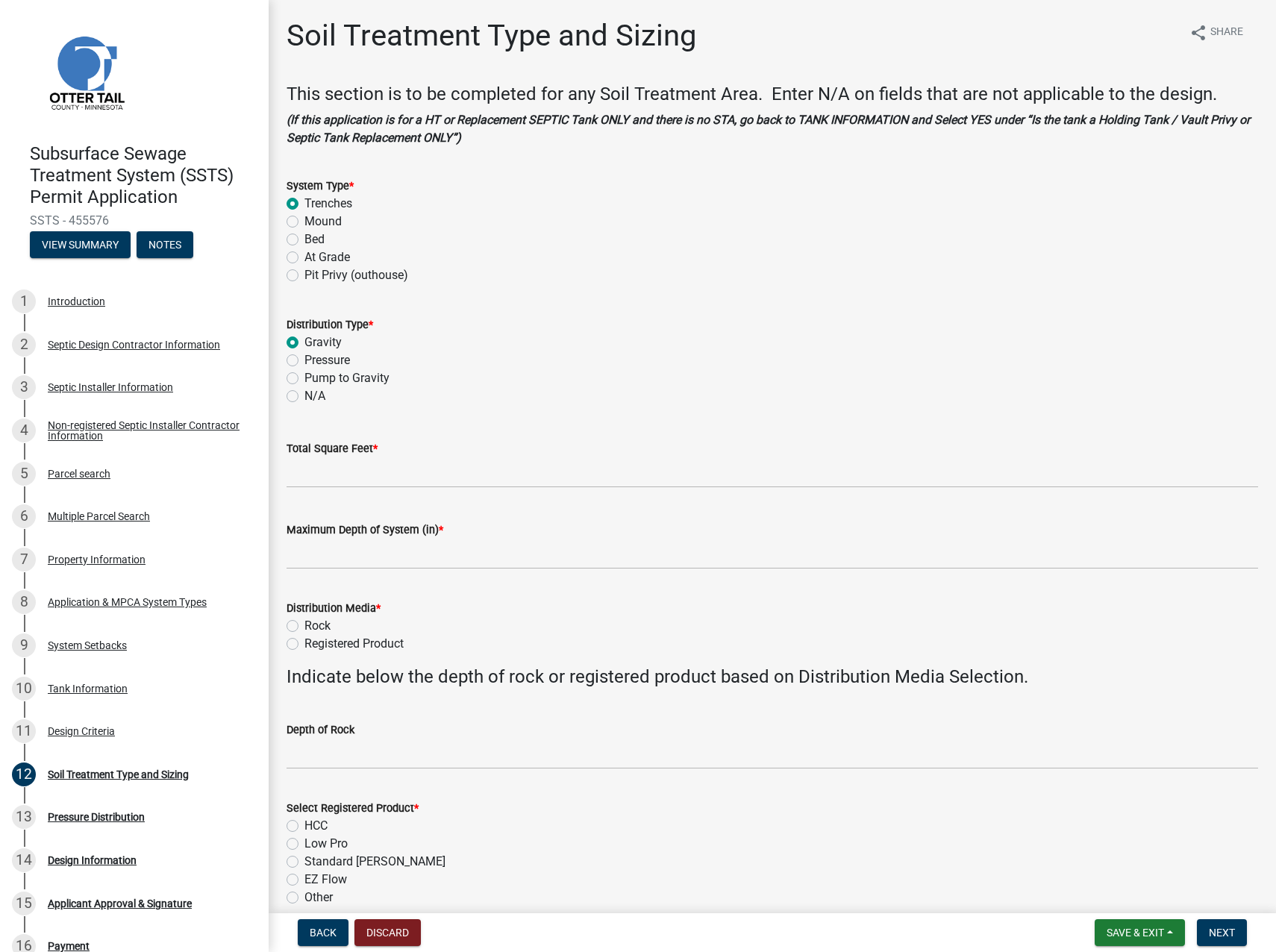
radio input "true"
click at [303, 474] on input "Total Square Feet *" at bounding box center [772, 472] width 972 height 31
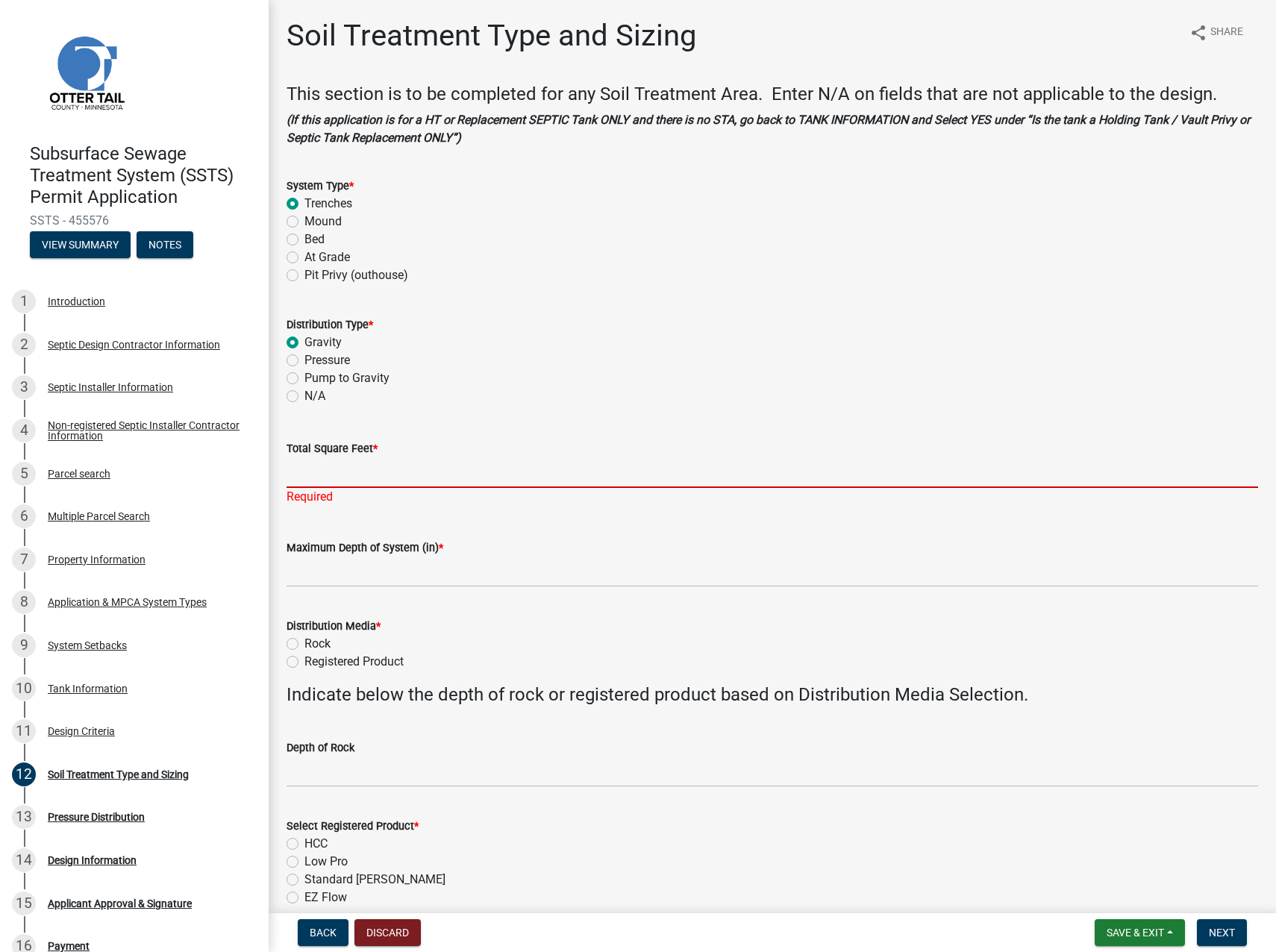
click at [358, 468] on input "Total Square Feet *" at bounding box center [772, 472] width 972 height 31
type input "200"
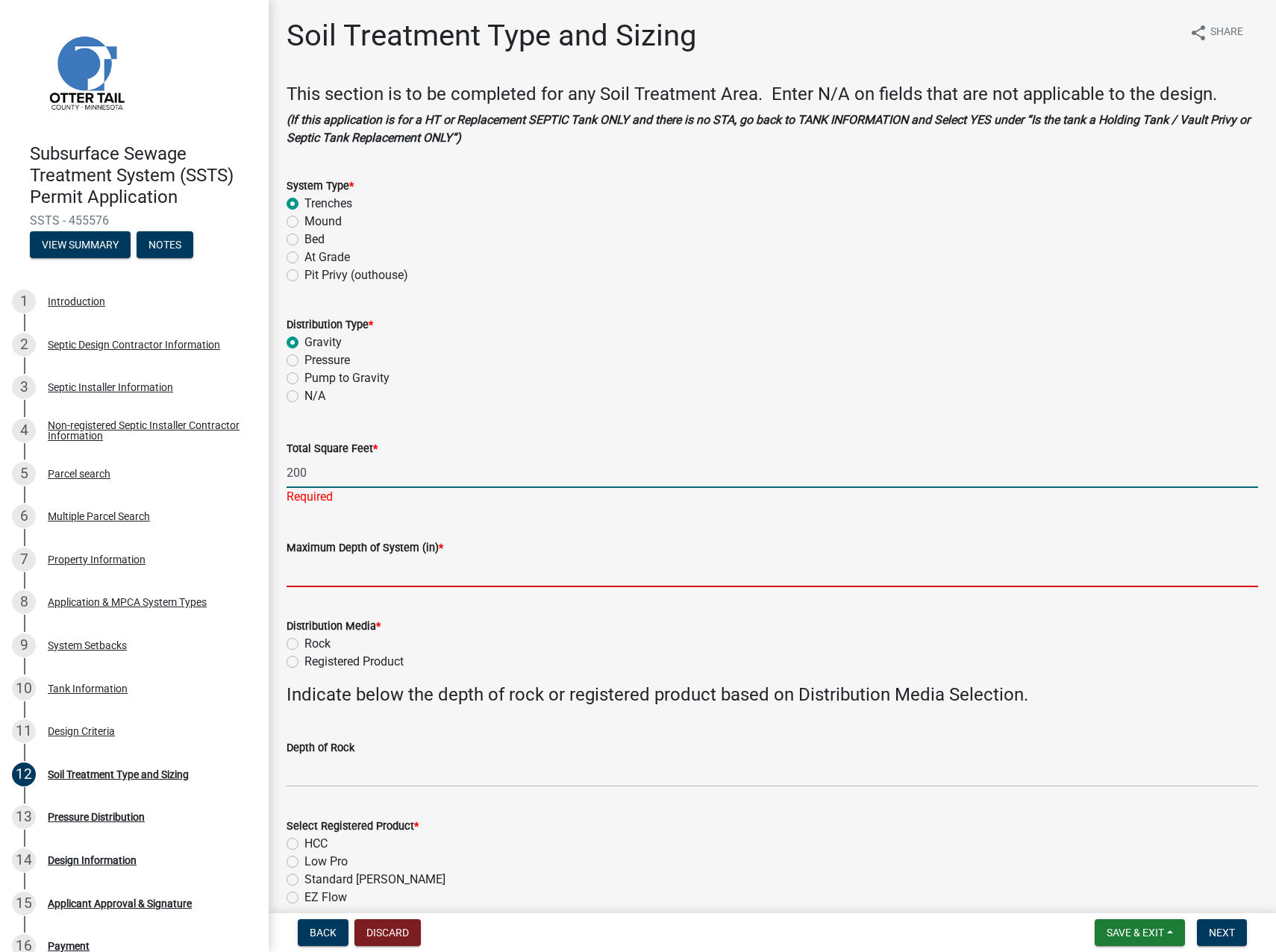
click at [332, 574] on wm-data-entity-input "Maximum Depth of System (in) *" at bounding box center [772, 559] width 972 height 81
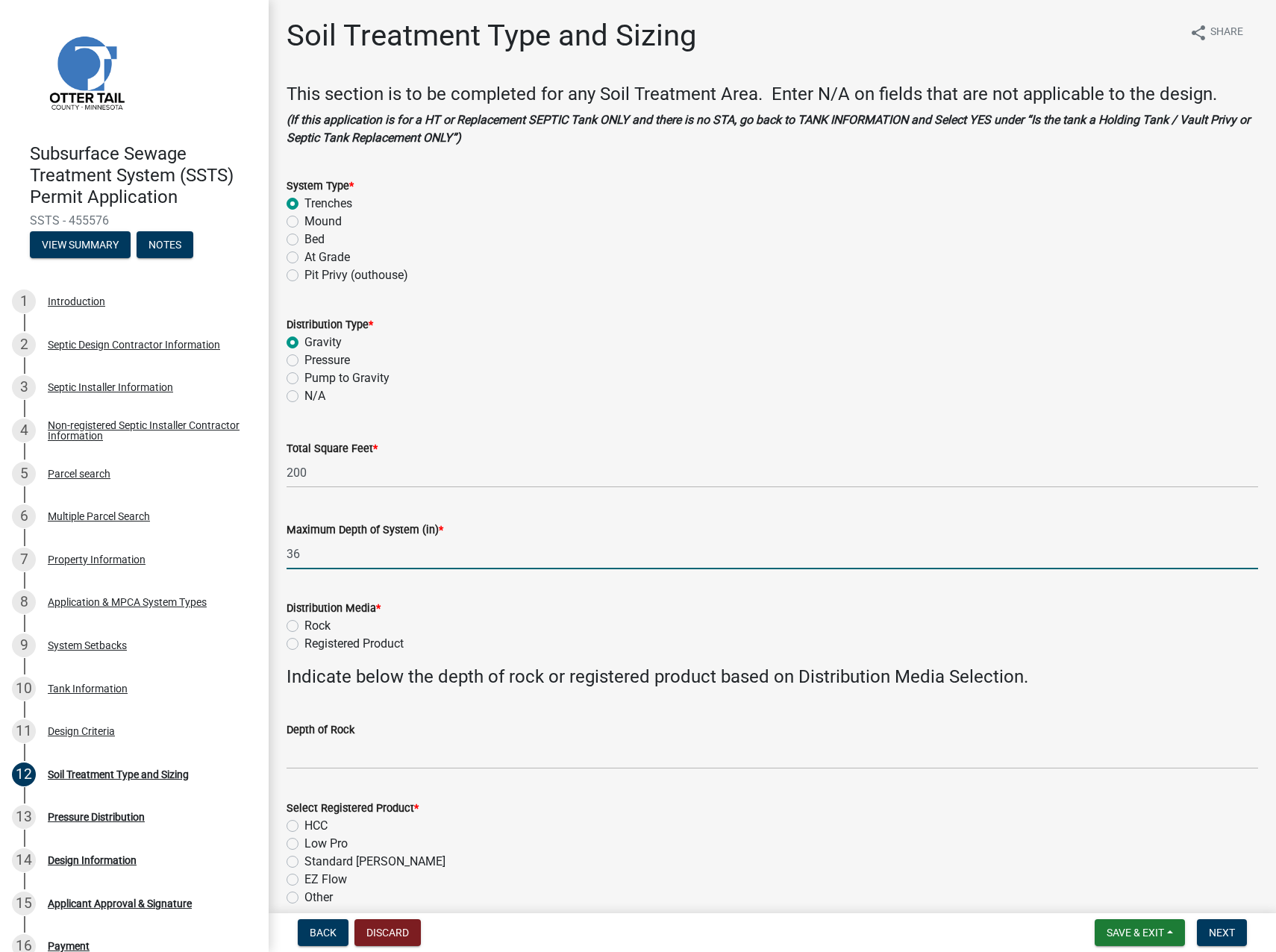
type input "36"
click at [304, 588] on label "Rock" at bounding box center [317, 626] width 26 height 18
click at [304, 588] on input "Rock" at bounding box center [309, 621] width 10 height 10
radio input "true"
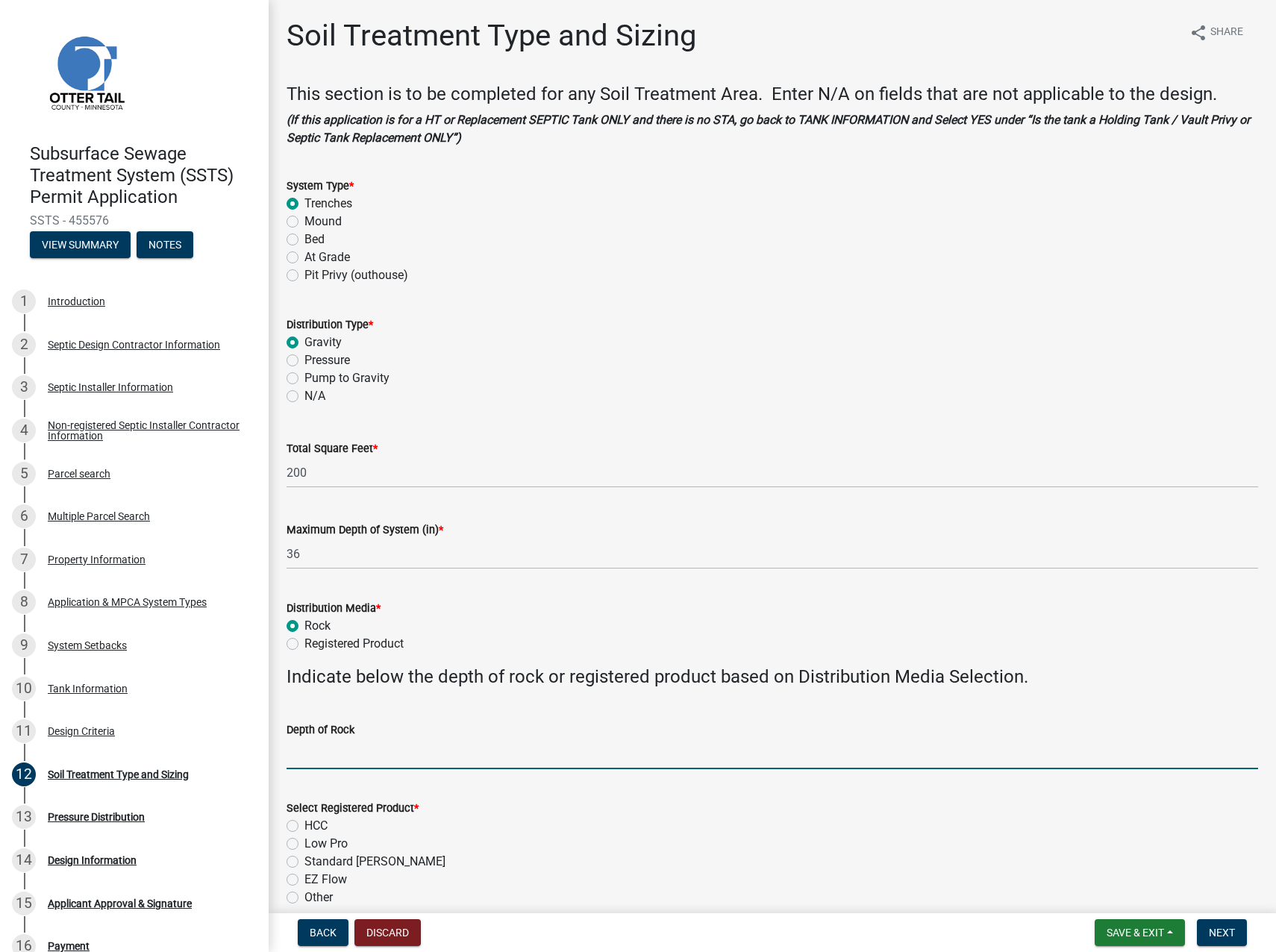
click at [322, 588] on input "Depth of Rock" at bounding box center [772, 754] width 972 height 31
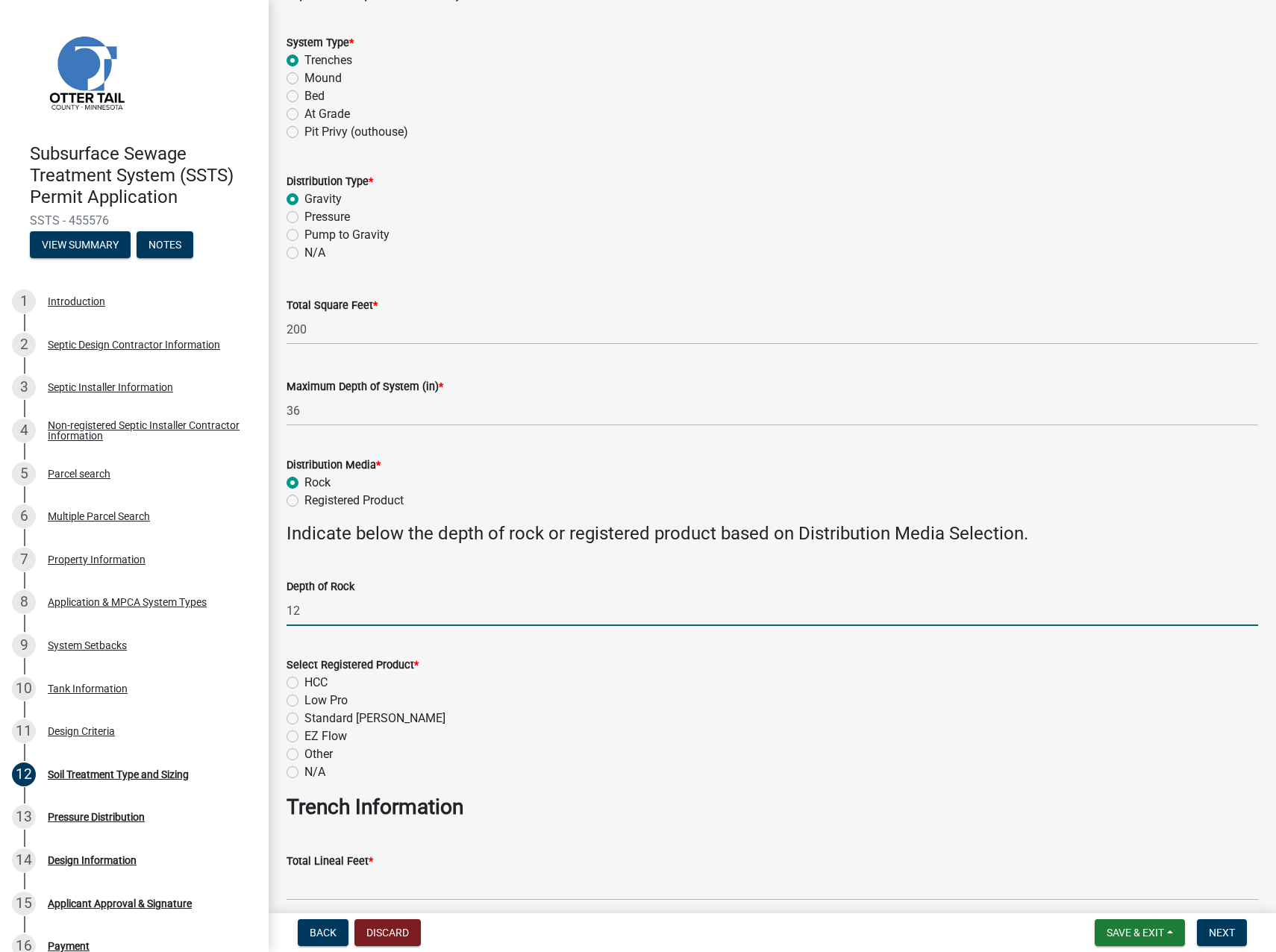
scroll to position [149, 0]
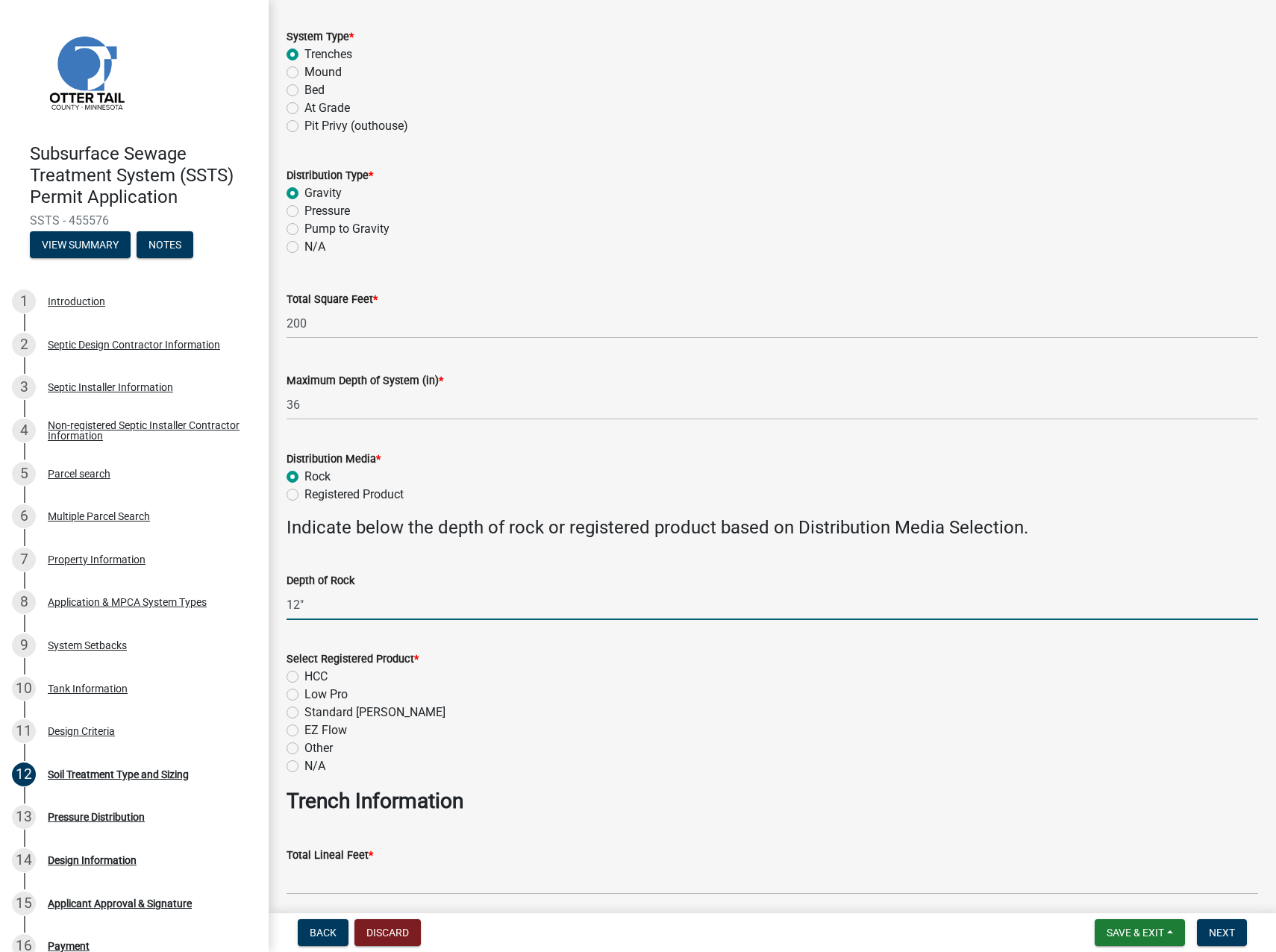
type input "12""
click at [304, 588] on label "Other" at bounding box center [319, 749] width 29 height 18
click at [304, 588] on input "Other" at bounding box center [309, 744] width 10 height 10
radio input "true"
click at [304, 588] on label "N/A" at bounding box center [315, 767] width 21 height 18
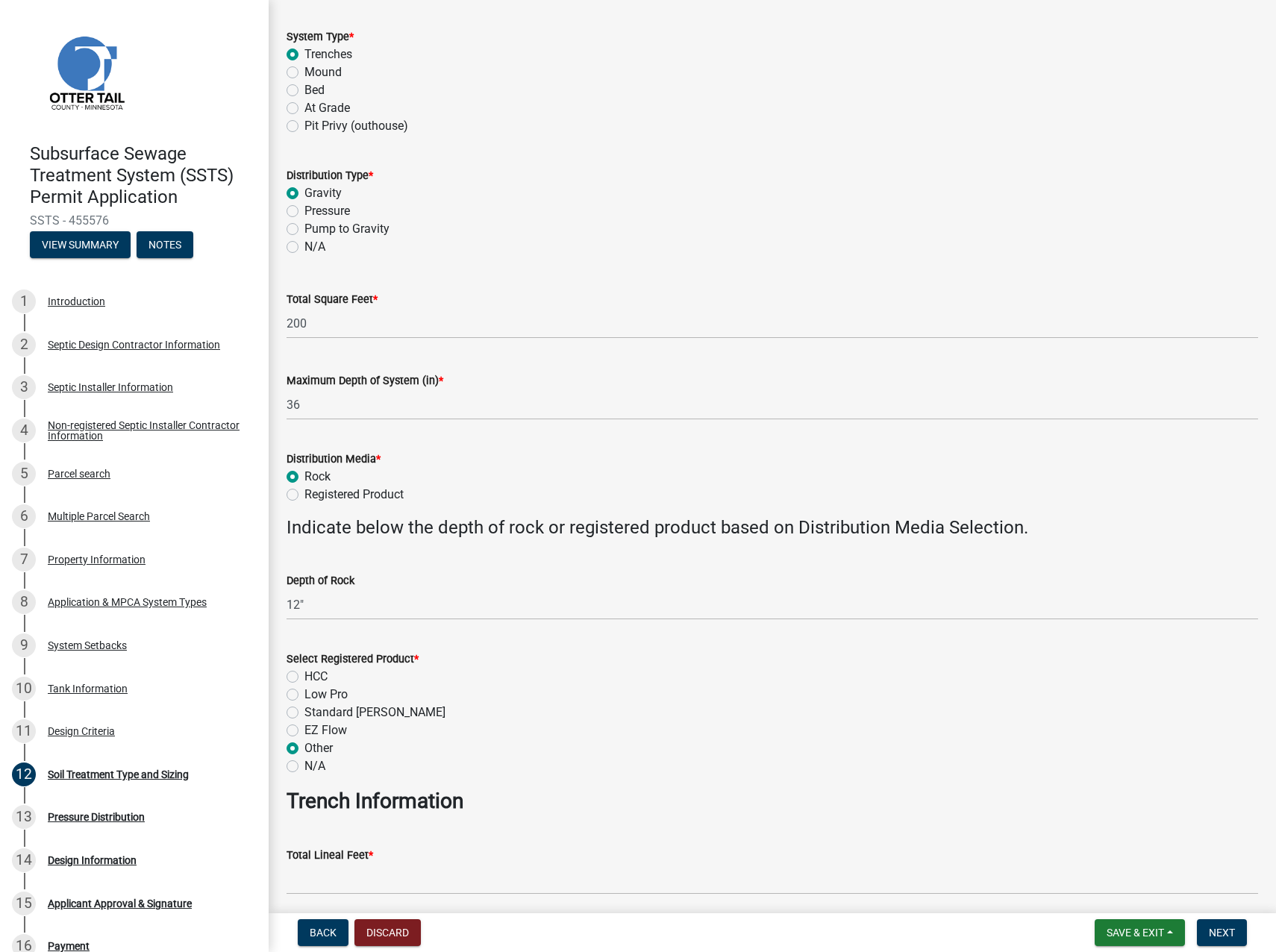
click at [304, 588] on input "N/A" at bounding box center [309, 762] width 10 height 10
radio input "true"
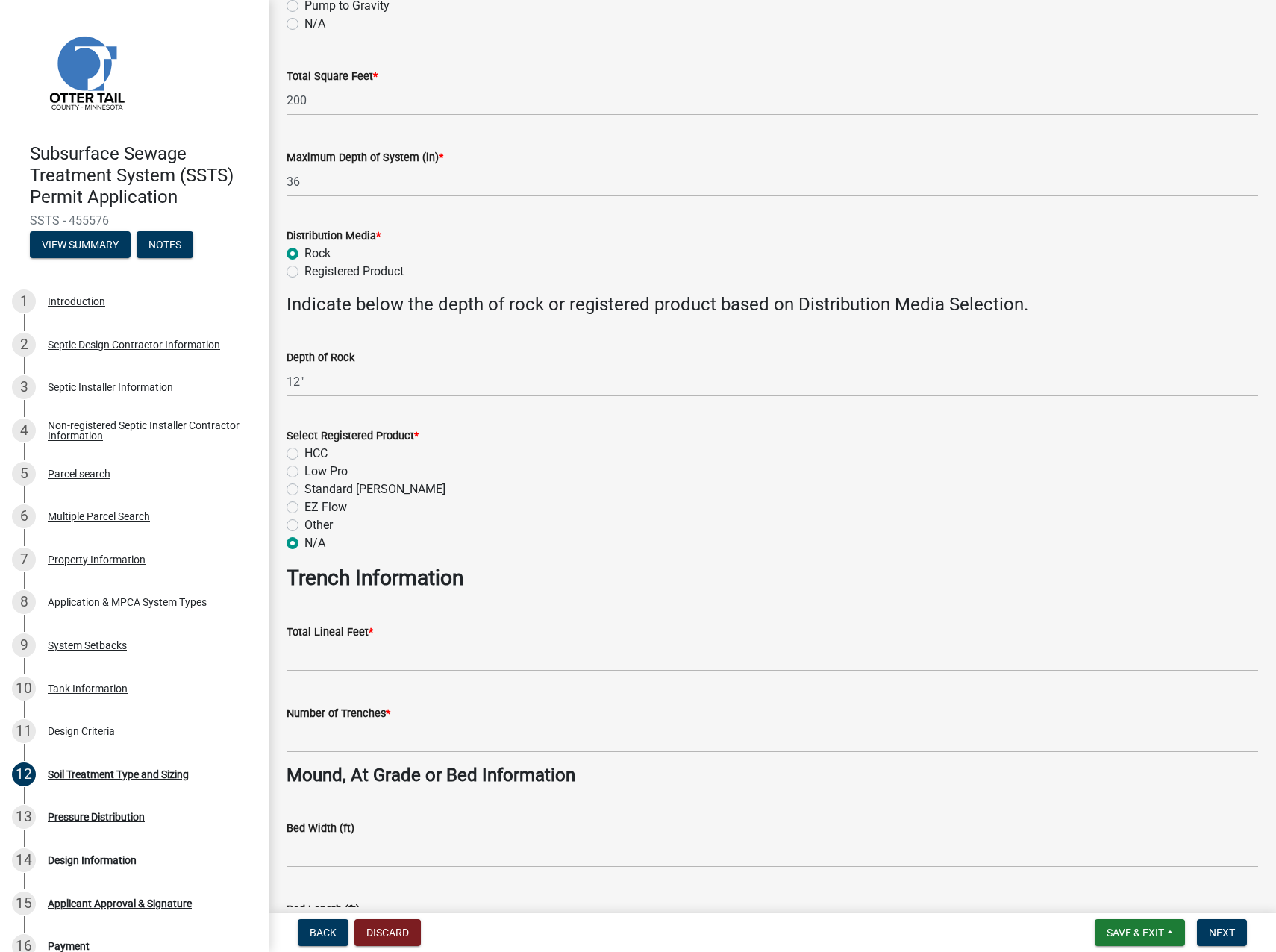
scroll to position [373, 0]
click at [314, 588] on input "Total Lineal Feet *" at bounding box center [772, 655] width 972 height 31
type input "66.7"
click at [349, 588] on input "Number of Trenches *" at bounding box center [772, 737] width 972 height 31
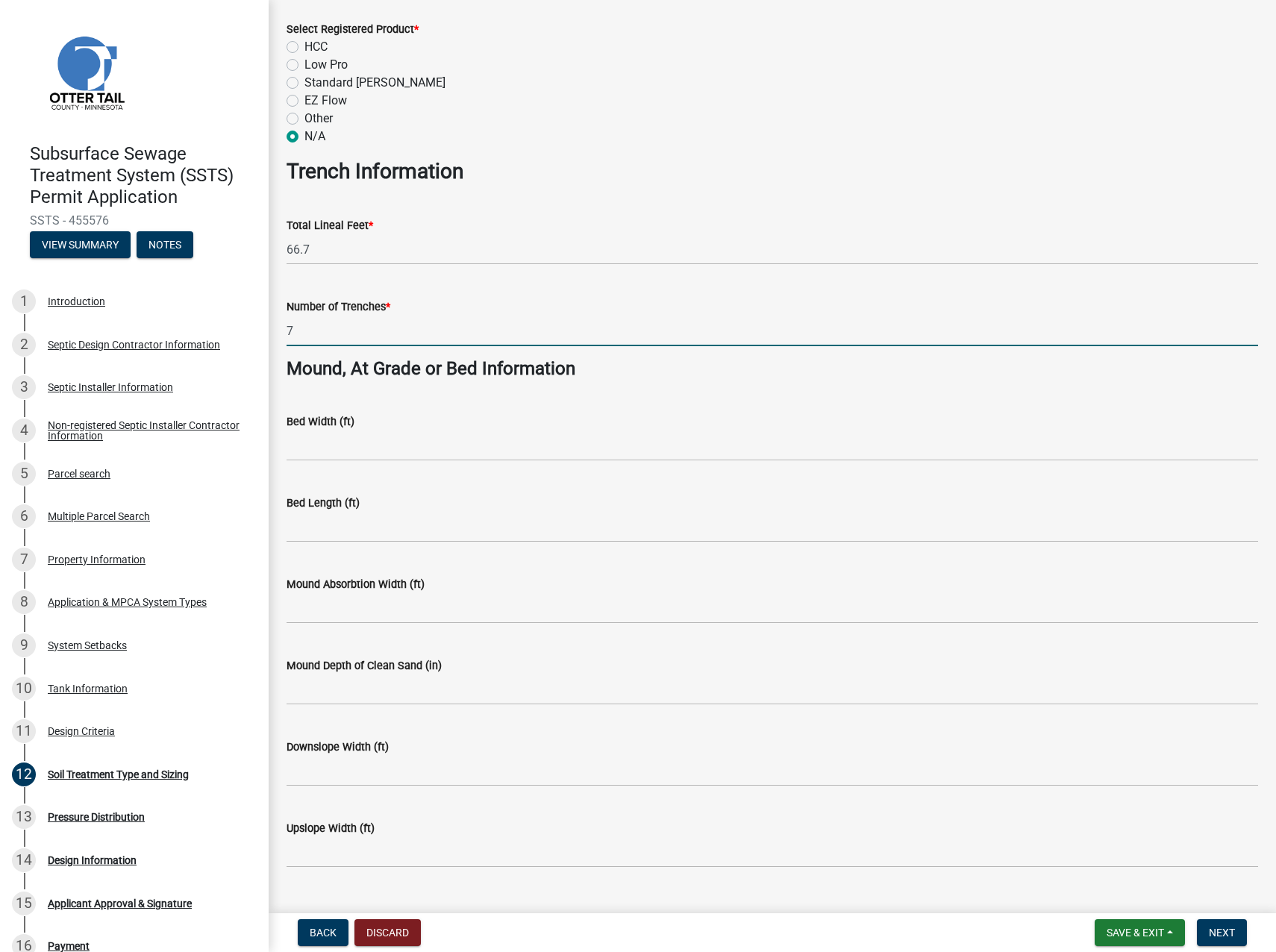
scroll to position [810, 0]
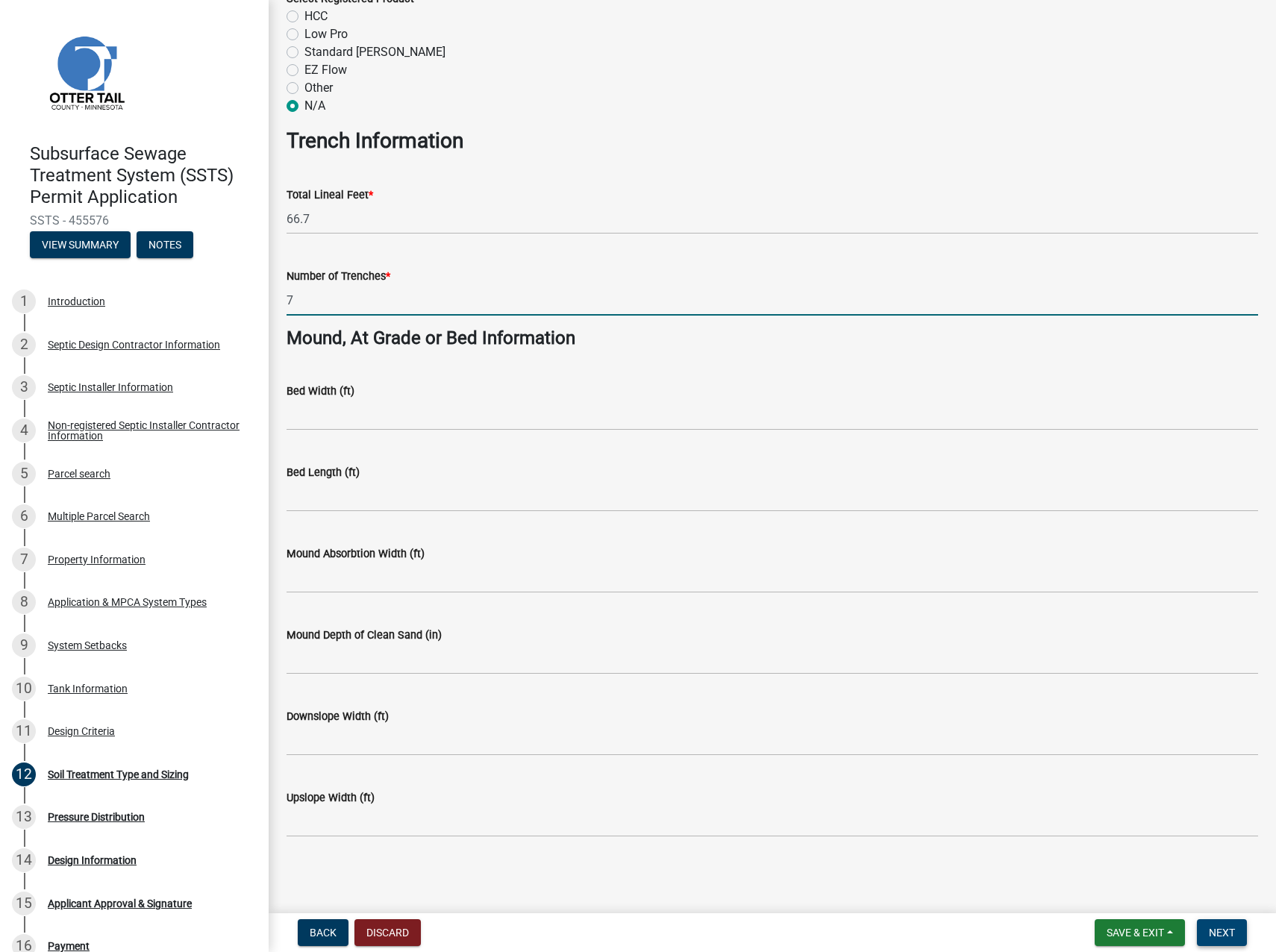
type input "7"
click at [1128, 588] on button "Next" at bounding box center [1222, 933] width 50 height 27
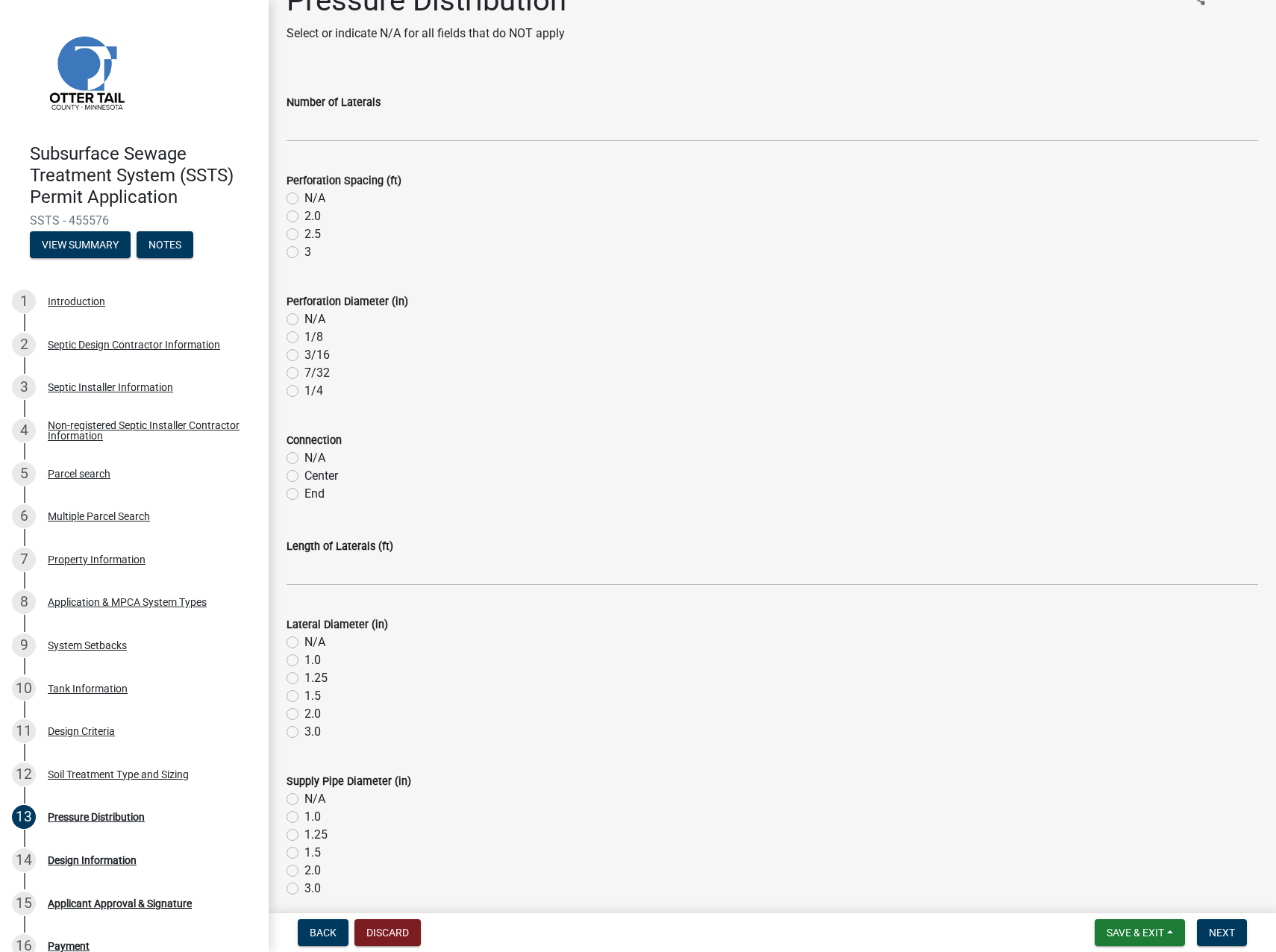
scroll to position [0, 0]
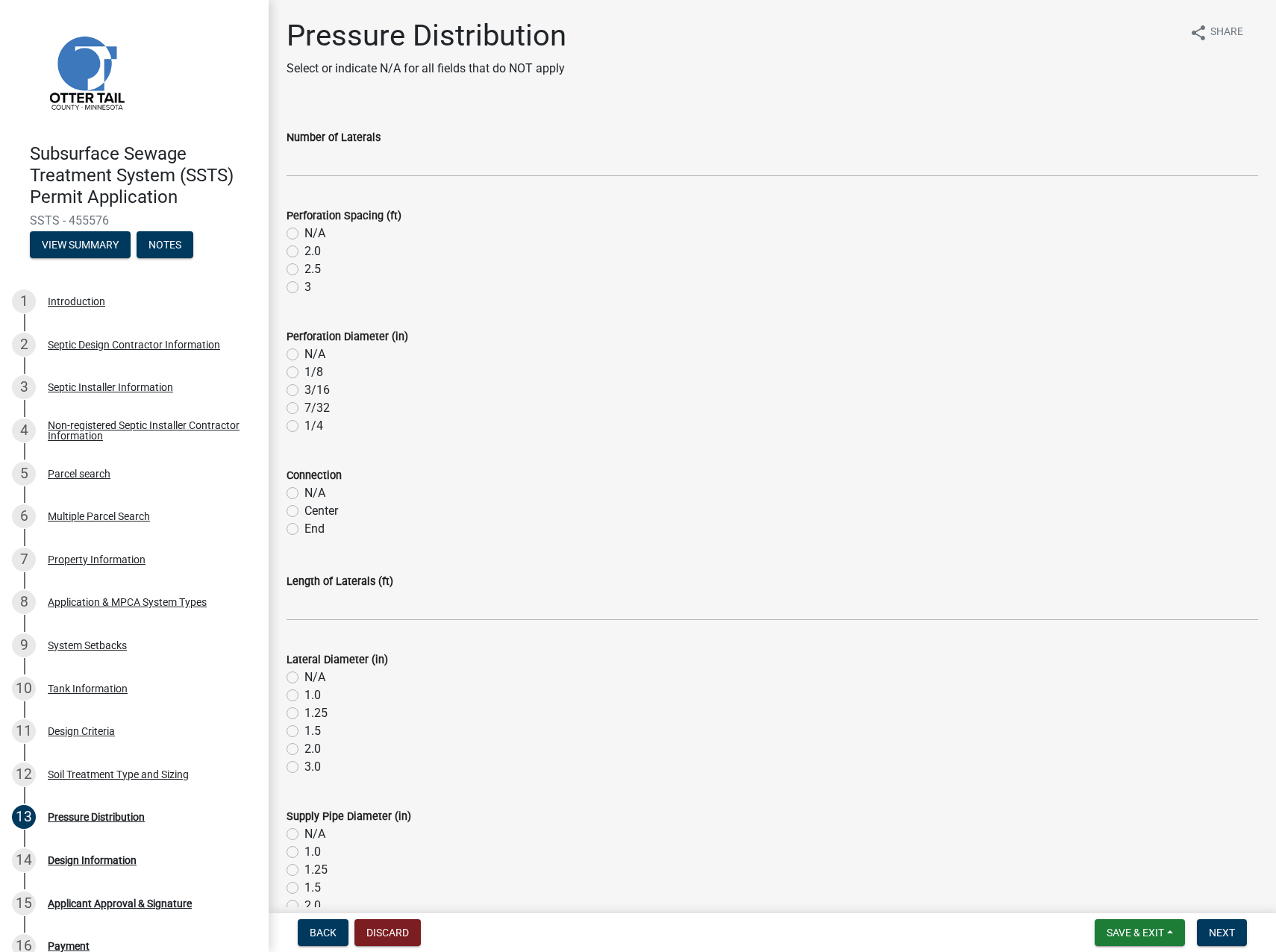
click at [304, 232] on label "N/A" at bounding box center [315, 233] width 21 height 18
click at [304, 232] on input "N/A" at bounding box center [309, 229] width 10 height 10
radio input "true"
click at [317, 162] on input "Number of Laterals" at bounding box center [772, 161] width 972 height 31
type input "n/a"
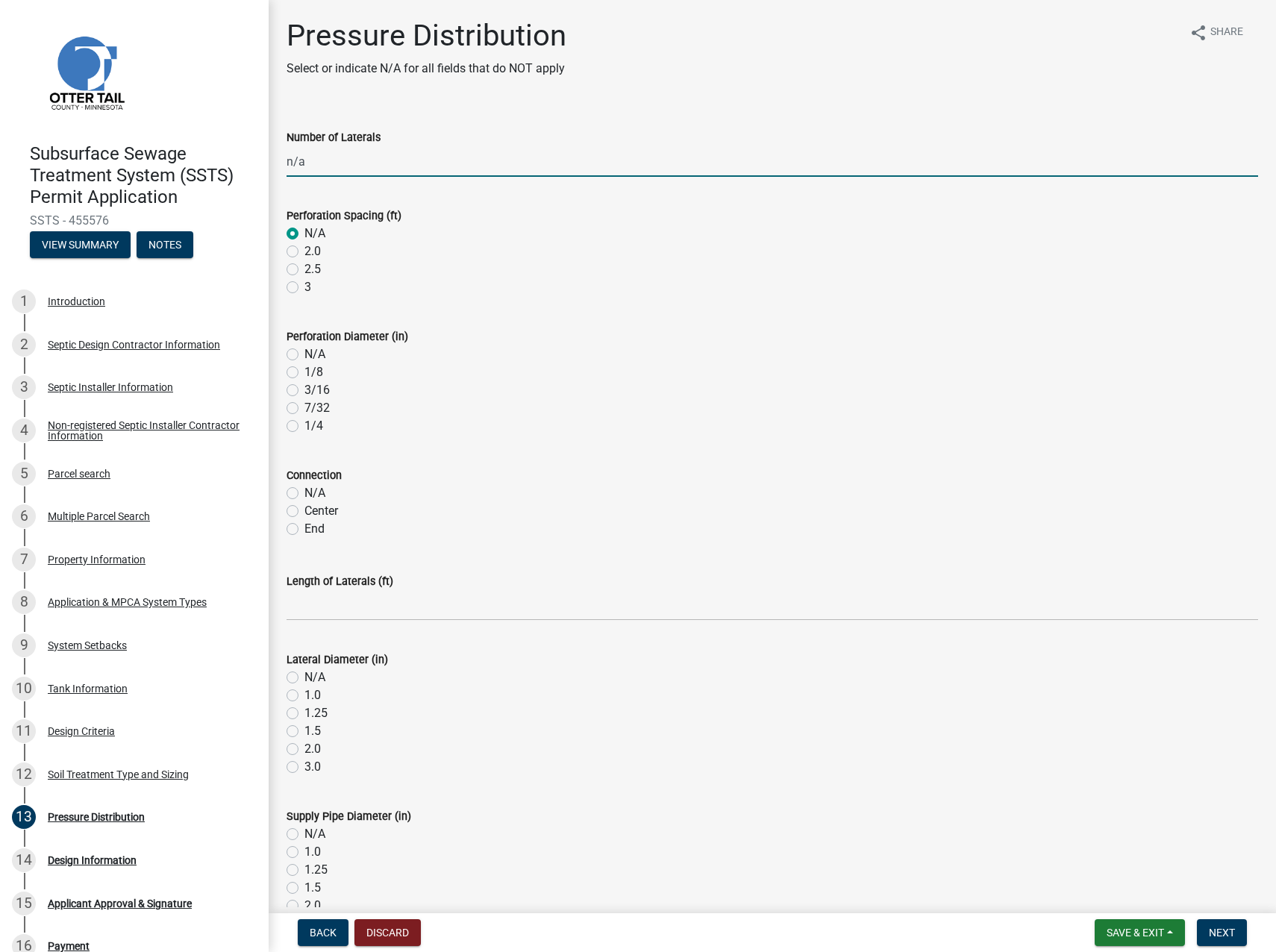
click at [304, 350] on label "N/A" at bounding box center [315, 355] width 21 height 18
click at [304, 350] on input "N/A" at bounding box center [309, 350] width 10 height 10
radio input "true"
click at [304, 491] on label "N/A" at bounding box center [315, 493] width 21 height 18
click at [304, 491] on input "N/A" at bounding box center [309, 489] width 10 height 10
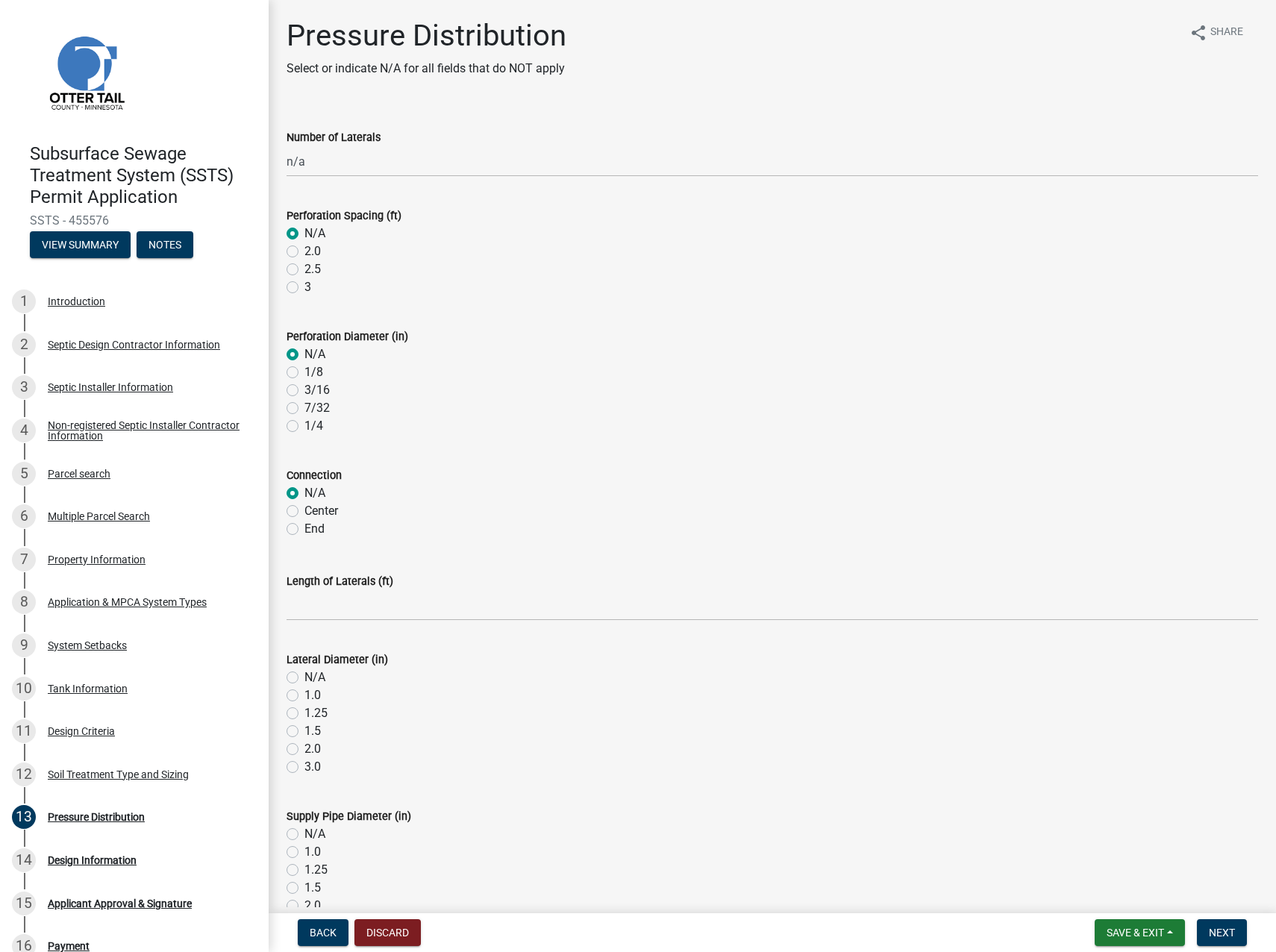
radio input "true"
click at [304, 588] on label "N/A" at bounding box center [315, 678] width 21 height 18
click at [304, 588] on input "N/A" at bounding box center [309, 673] width 10 height 10
radio input "true"
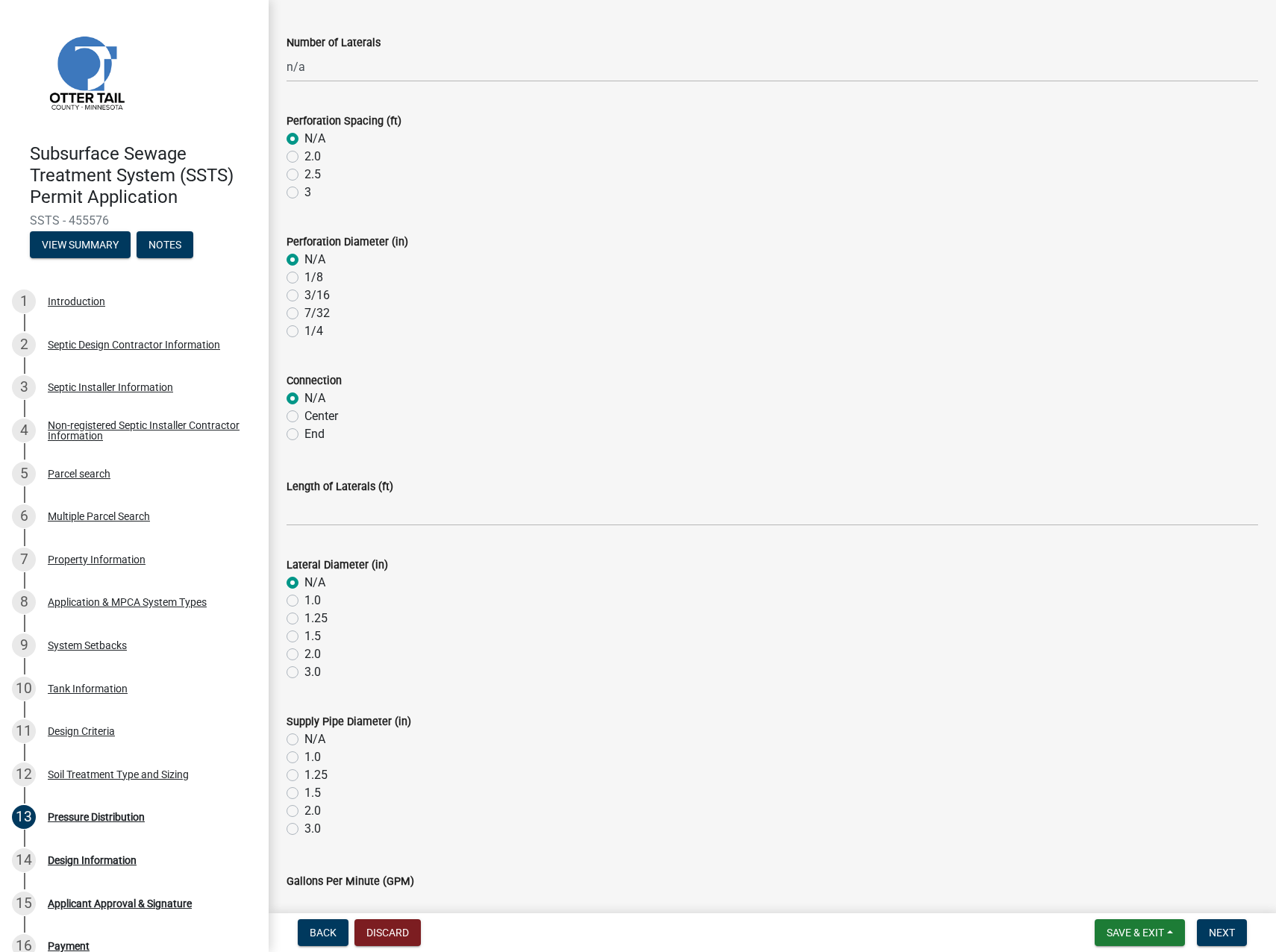
scroll to position [149, 0]
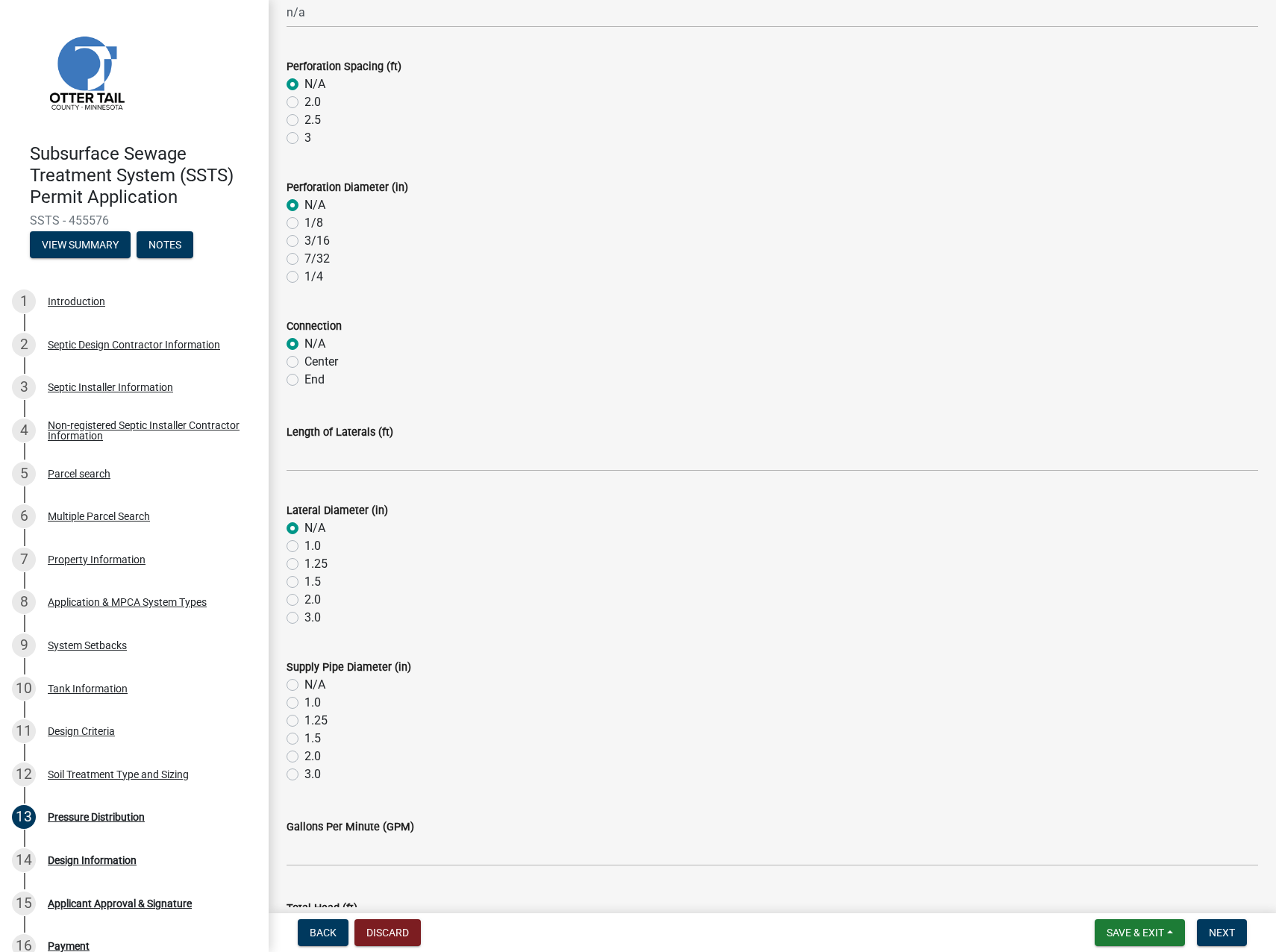
click at [304, 588] on label "N/A" at bounding box center [315, 685] width 21 height 18
click at [304, 588] on input "N/A" at bounding box center [309, 681] width 10 height 10
radio input "true"
click at [304, 588] on label "N/A" at bounding box center [315, 685] width 21 height 18
click at [304, 588] on input "N/A" at bounding box center [309, 681] width 10 height 10
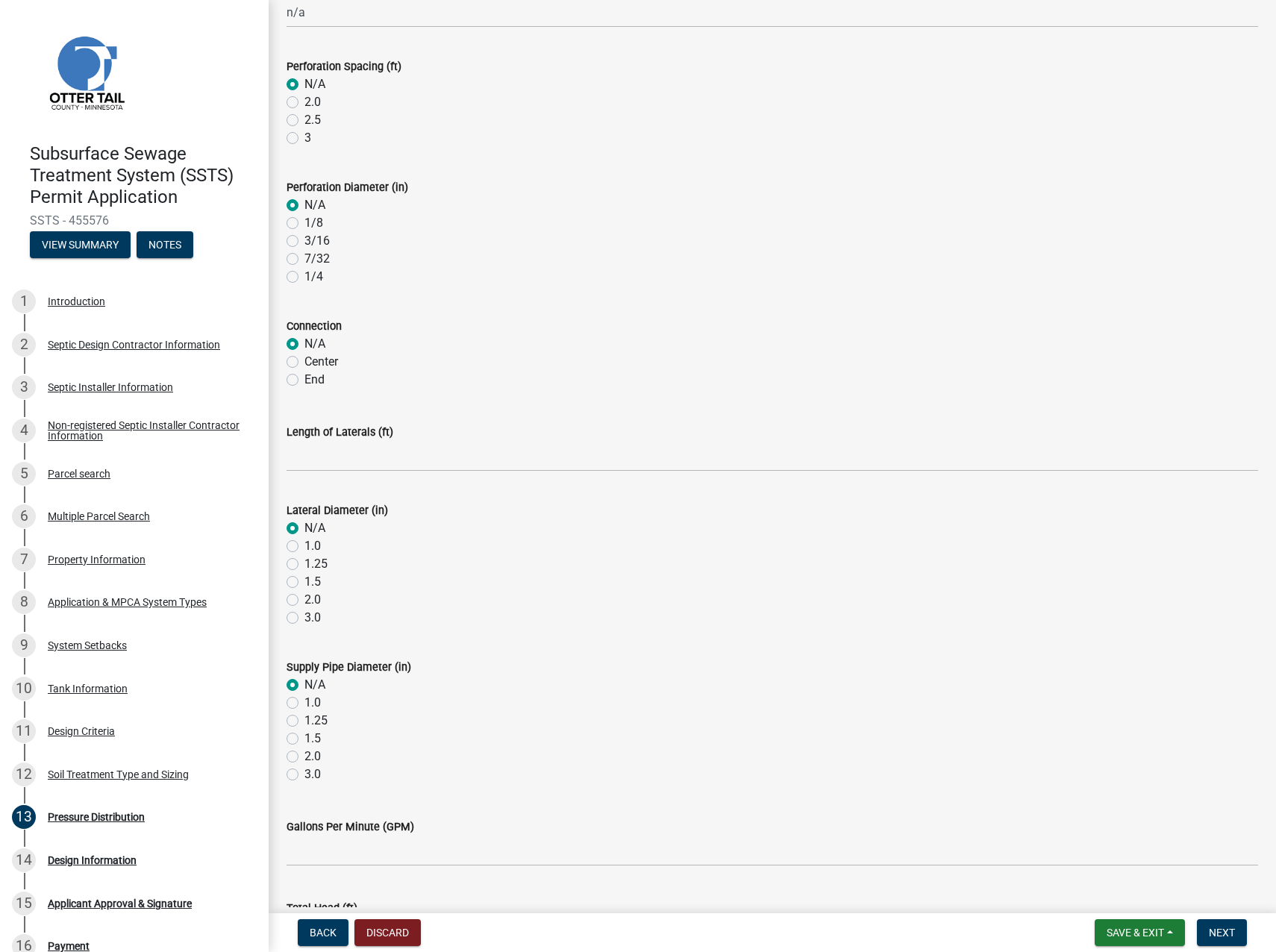
click at [304, 588] on label "N/A" at bounding box center [315, 685] width 21 height 18
click at [304, 588] on input "N/A" at bounding box center [309, 681] width 10 height 10
click at [304, 588] on label "N/A" at bounding box center [315, 685] width 21 height 18
click at [304, 588] on input "N/A" at bounding box center [309, 681] width 10 height 10
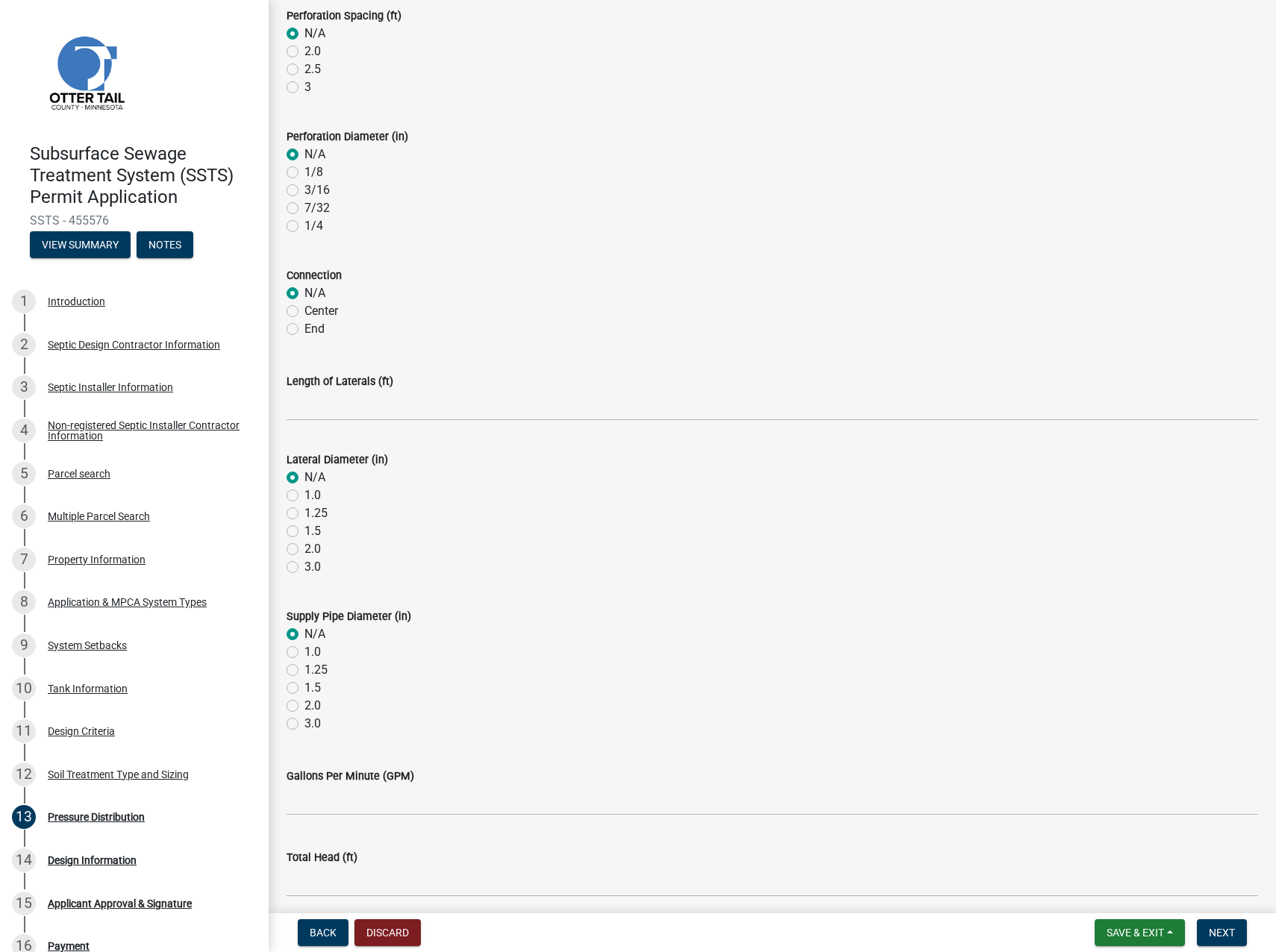
scroll to position [260, 0]
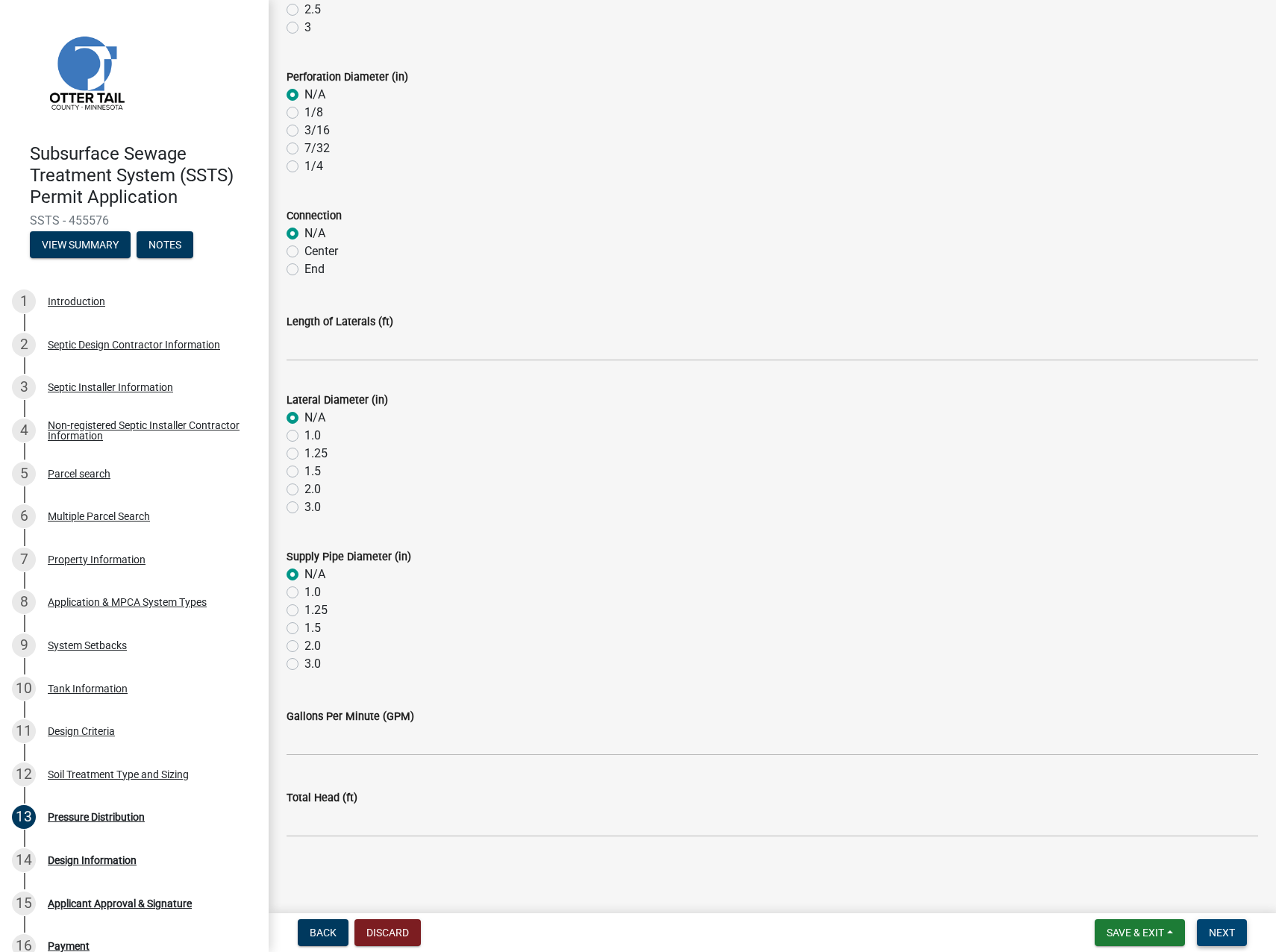
click at [1128, 588] on span "Next" at bounding box center [1222, 933] width 26 height 12
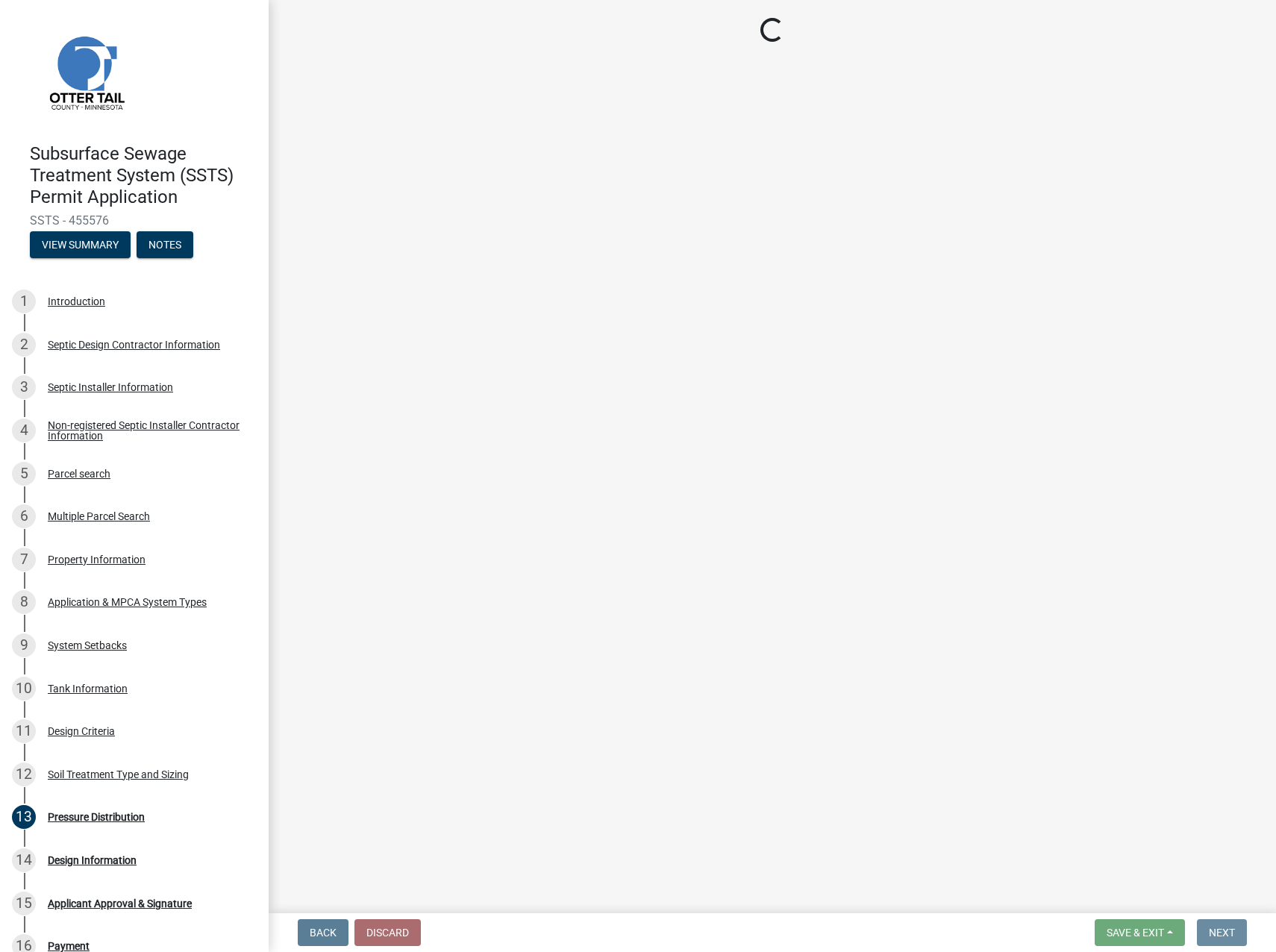
scroll to position [0, 0]
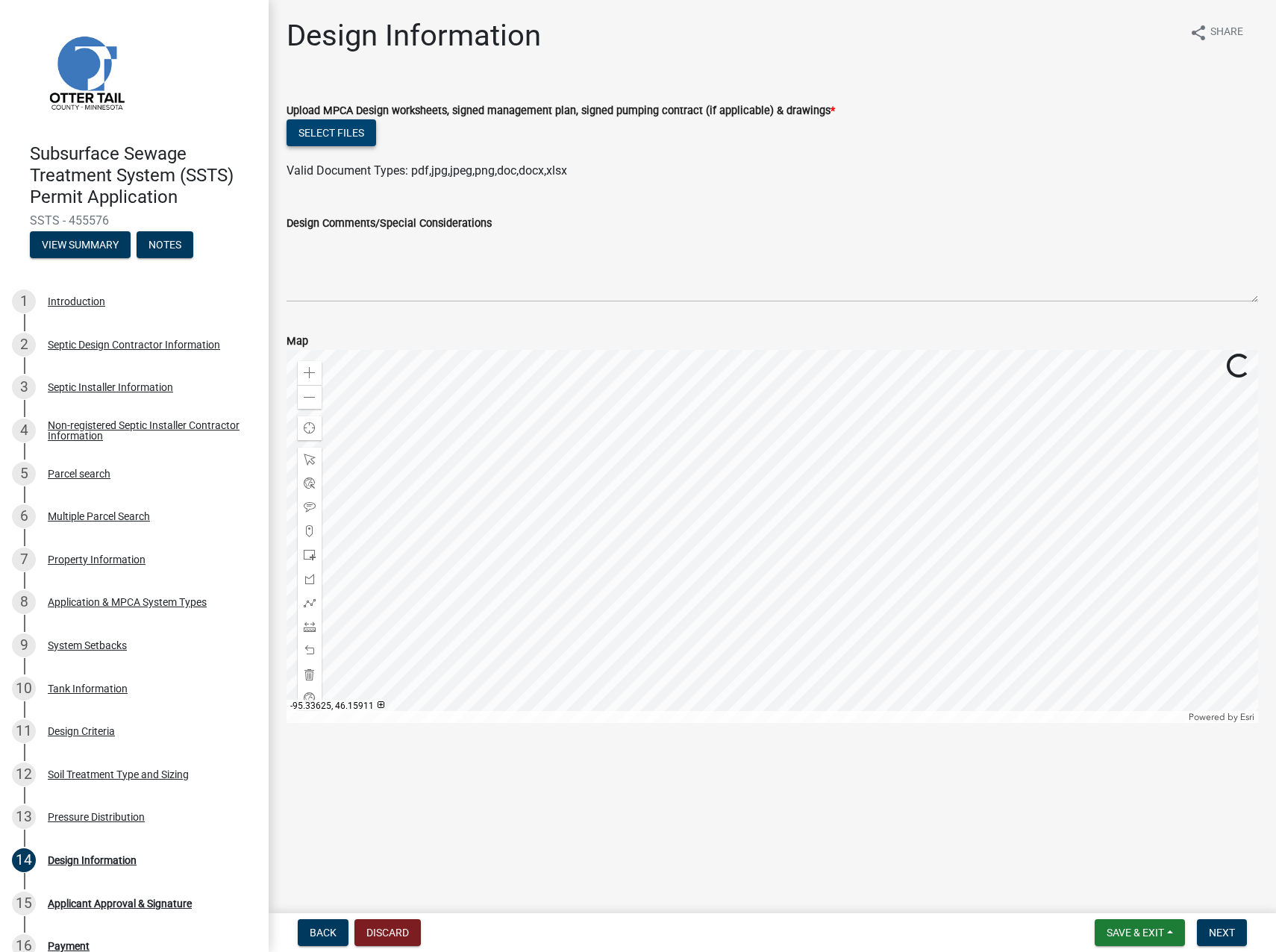
click at [304, 129] on button "Select files" at bounding box center [331, 133] width 90 height 27
click at [341, 131] on button "Select files" at bounding box center [331, 133] width 90 height 27
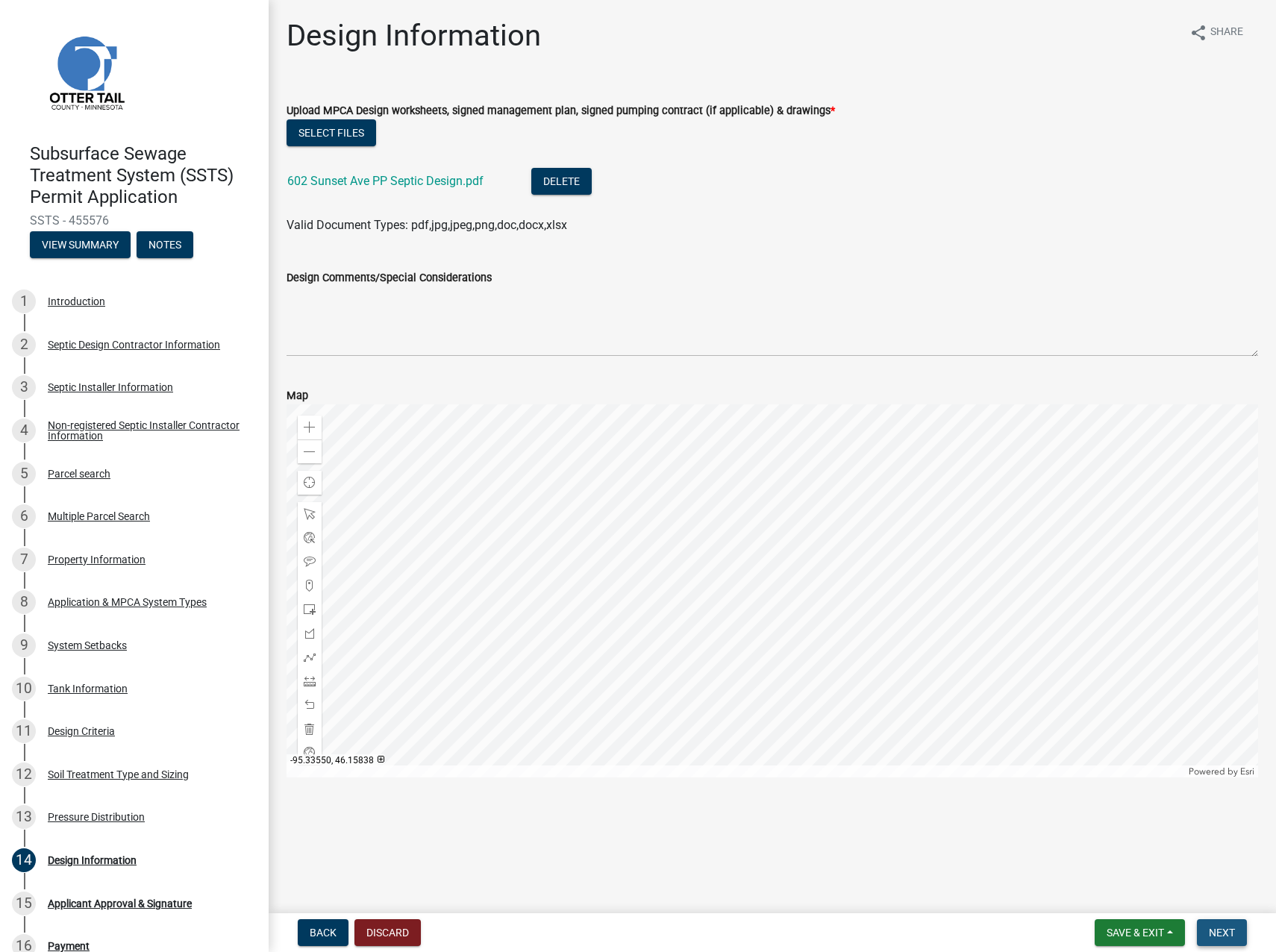
click at [1128, 588] on span "Next" at bounding box center [1222, 933] width 26 height 12
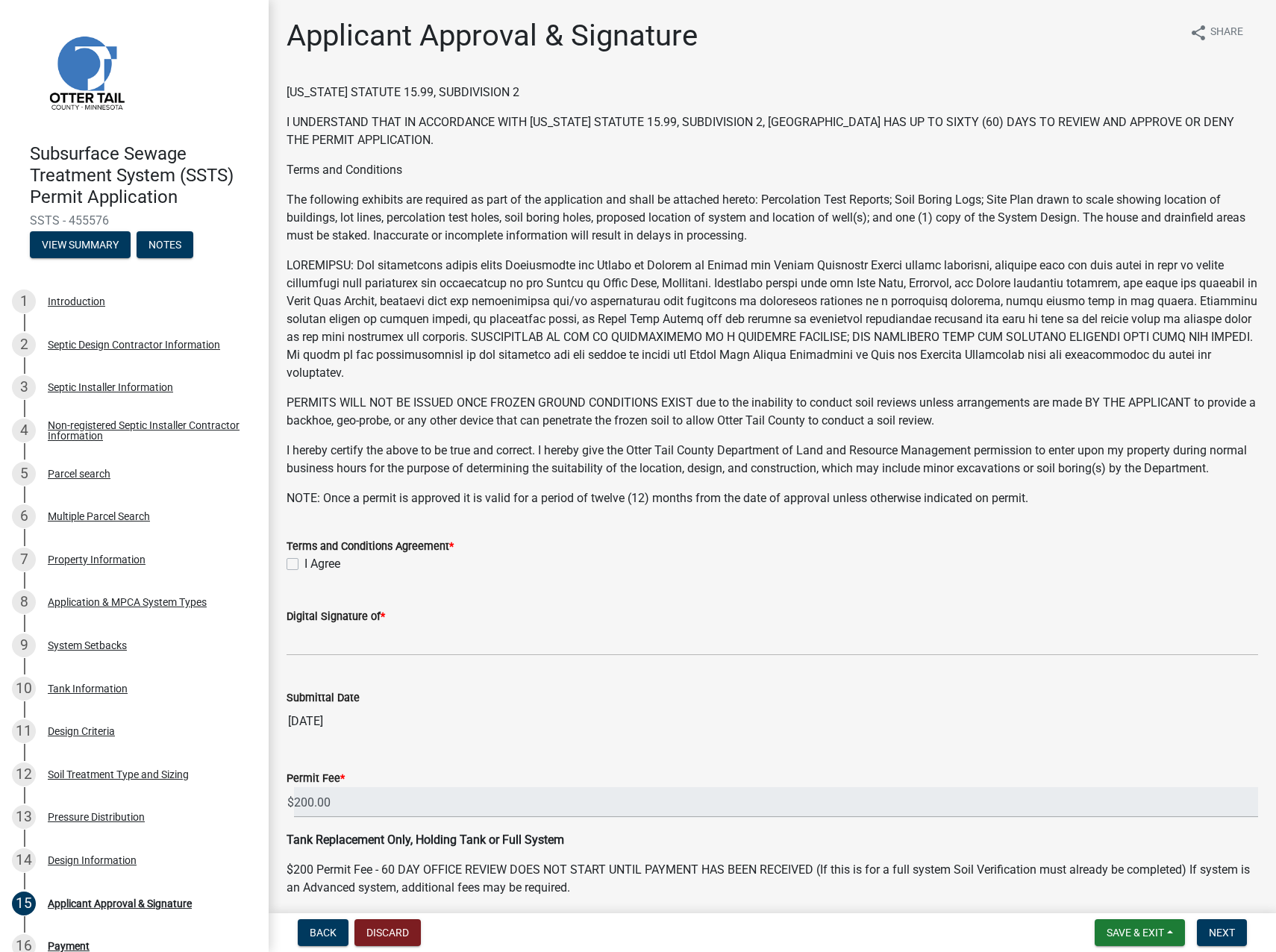
click at [304, 573] on label "I Agree" at bounding box center [322, 564] width 36 height 18
click at [304, 565] on input "I Agree" at bounding box center [309, 560] width 10 height 10
checkbox input "true"
click at [327, 588] on input "Digital Signature of *" at bounding box center [772, 640] width 972 height 31
type input "[PERSON_NAME] [PERSON_NAME]"
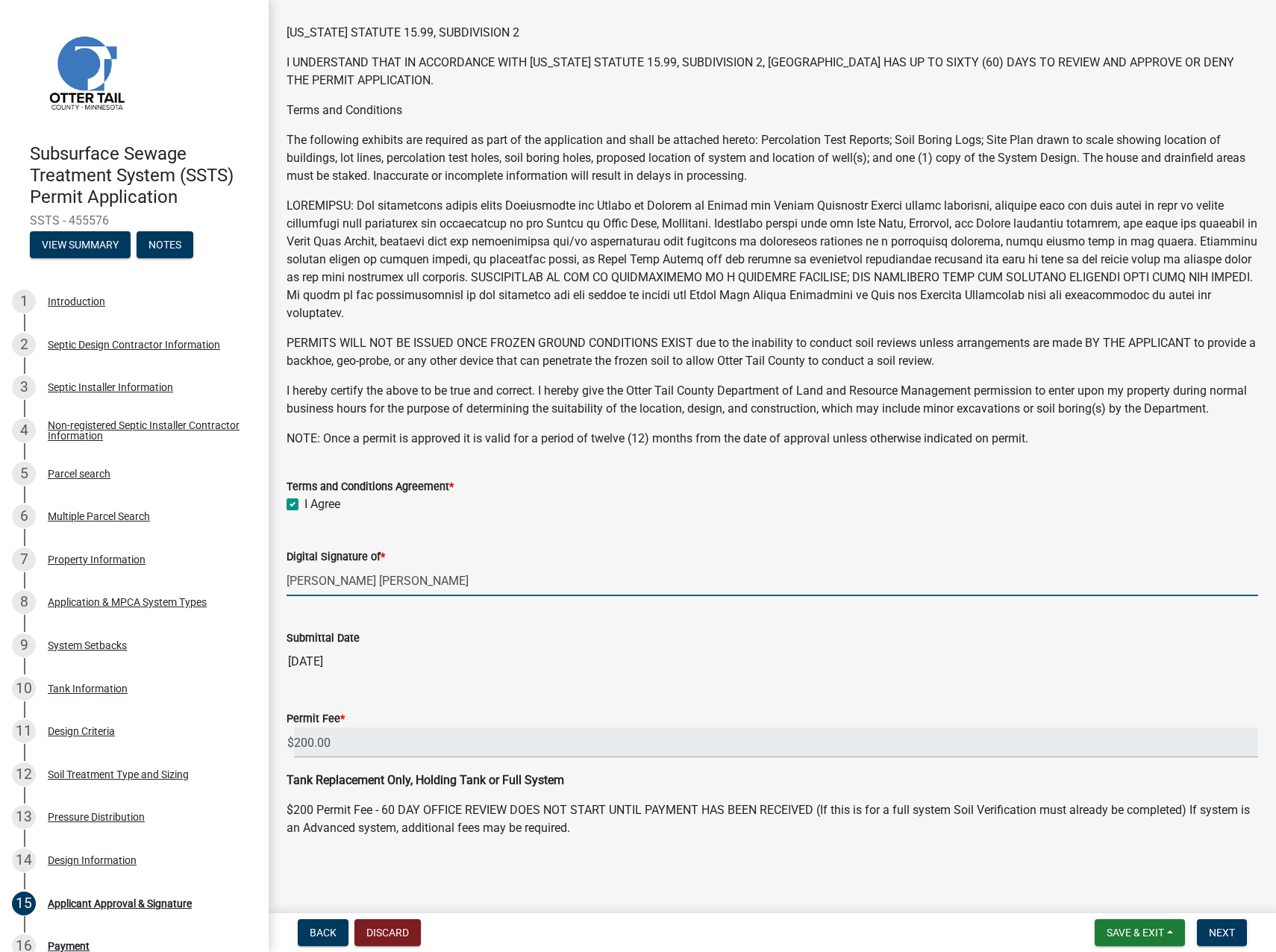
scroll to position [78, 0]
click at [140, 386] on div "Septic Installer Information" at bounding box center [110, 387] width 125 height 11
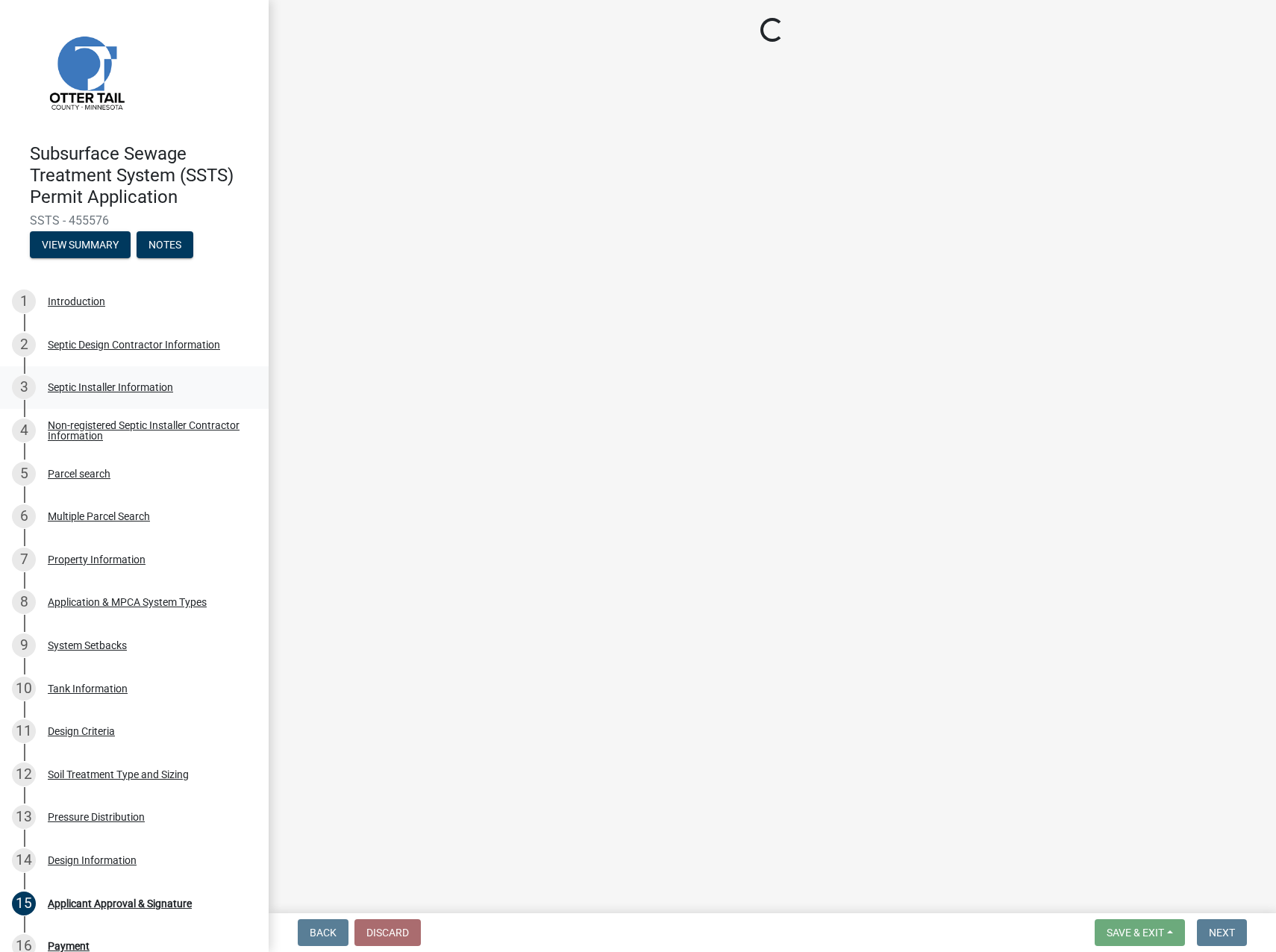
scroll to position [0, 0]
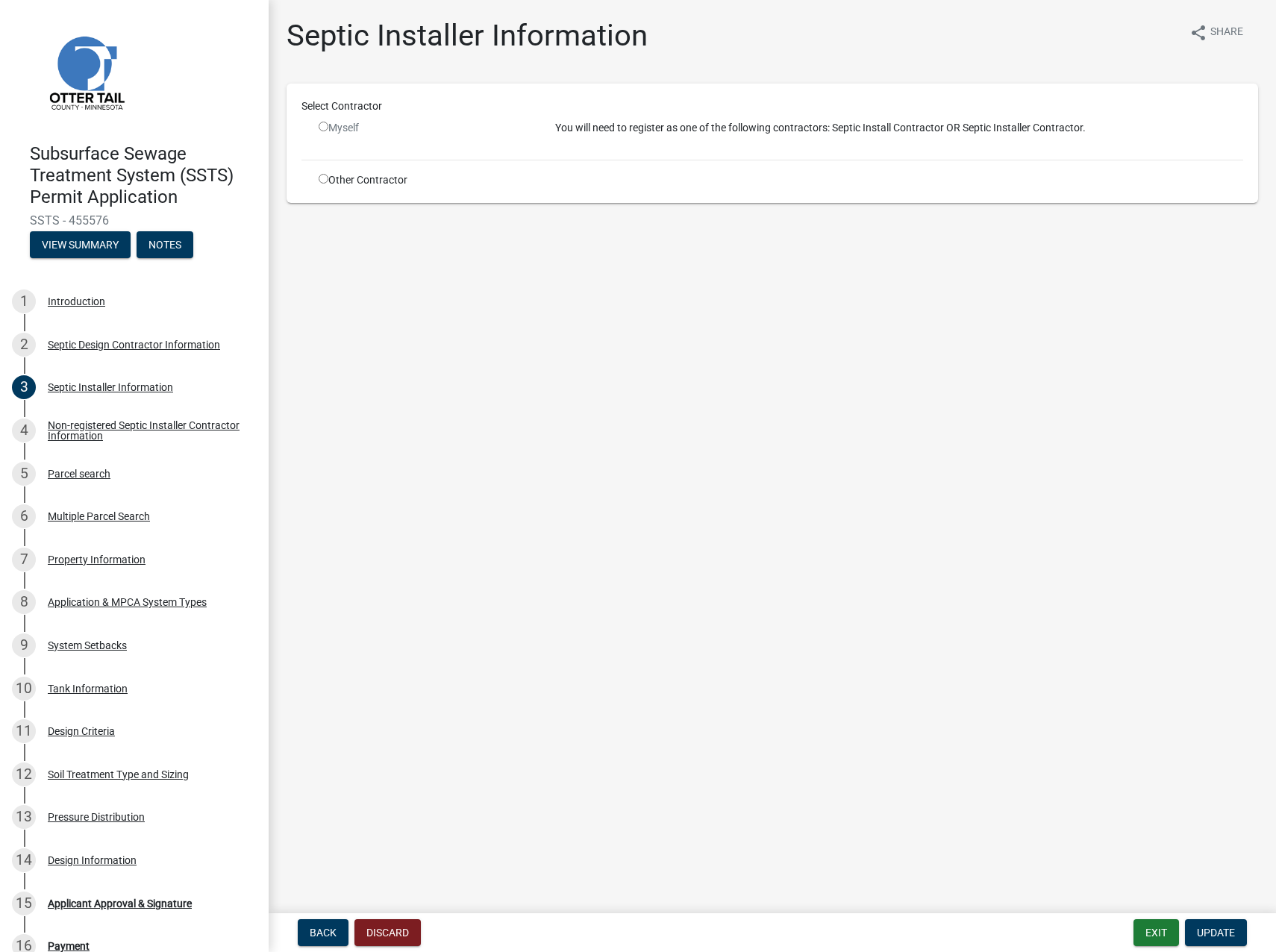
click at [325, 175] on input "radio" at bounding box center [323, 178] width 10 height 10
radio input "true"
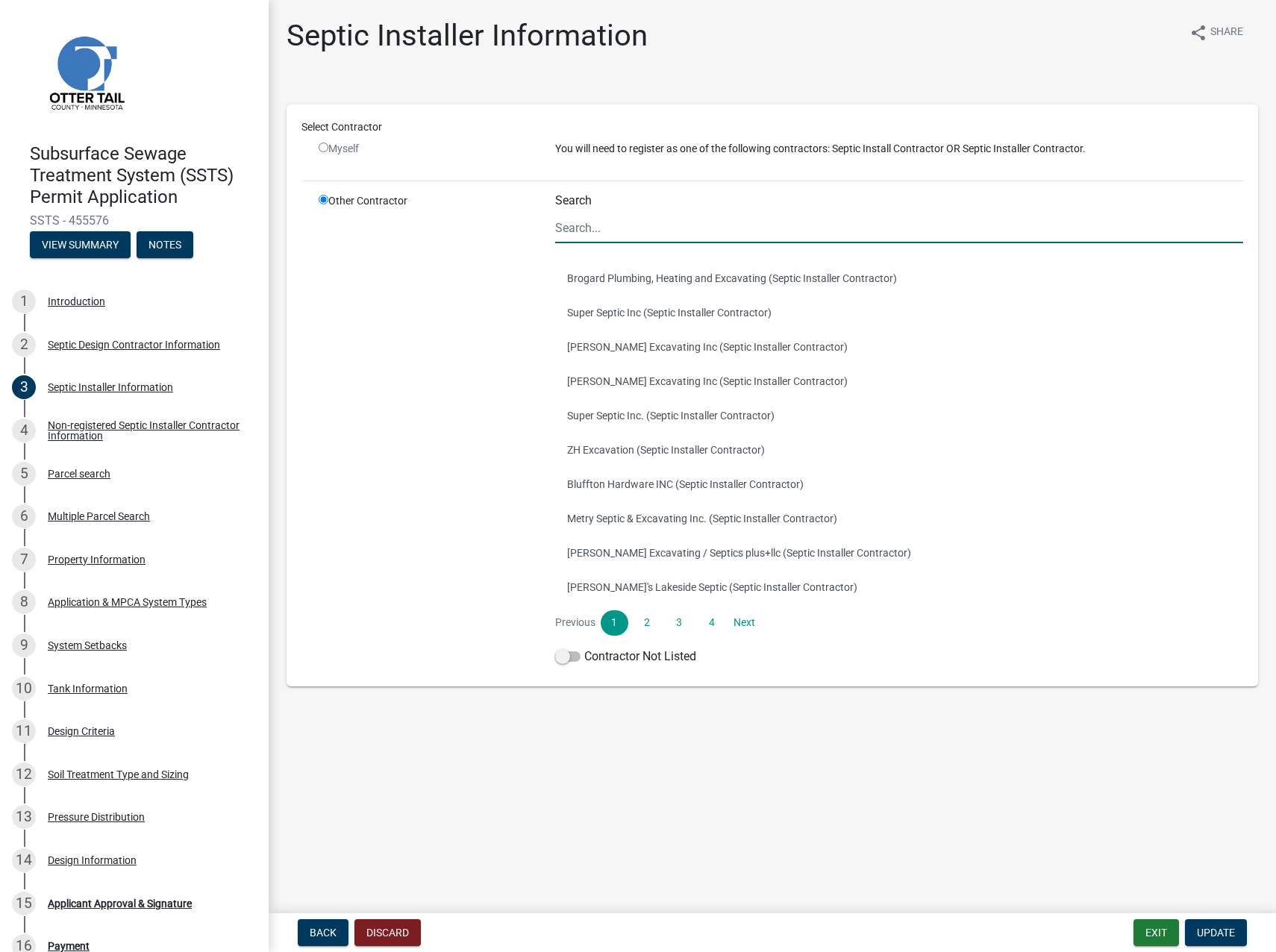
click at [578, 227] on input "Search" at bounding box center [899, 227] width 688 height 31
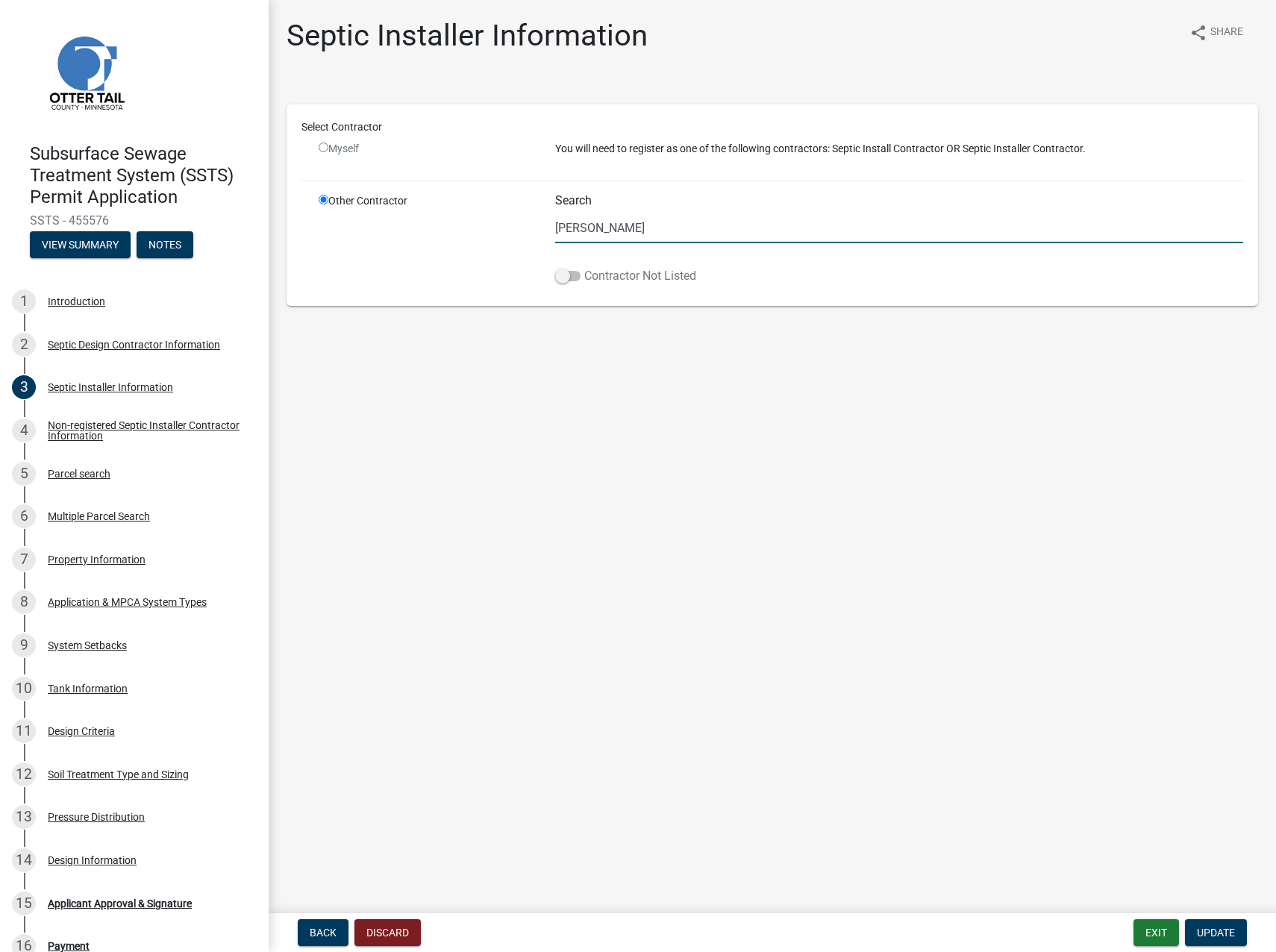
type input "[PERSON_NAME]"
click at [559, 277] on span at bounding box center [568, 276] width 26 height 11
click at [585, 267] on input "Contractor Not Listed" at bounding box center [585, 267] width 0 height 0
click at [1128, 588] on span "Update" at bounding box center [1216, 933] width 38 height 12
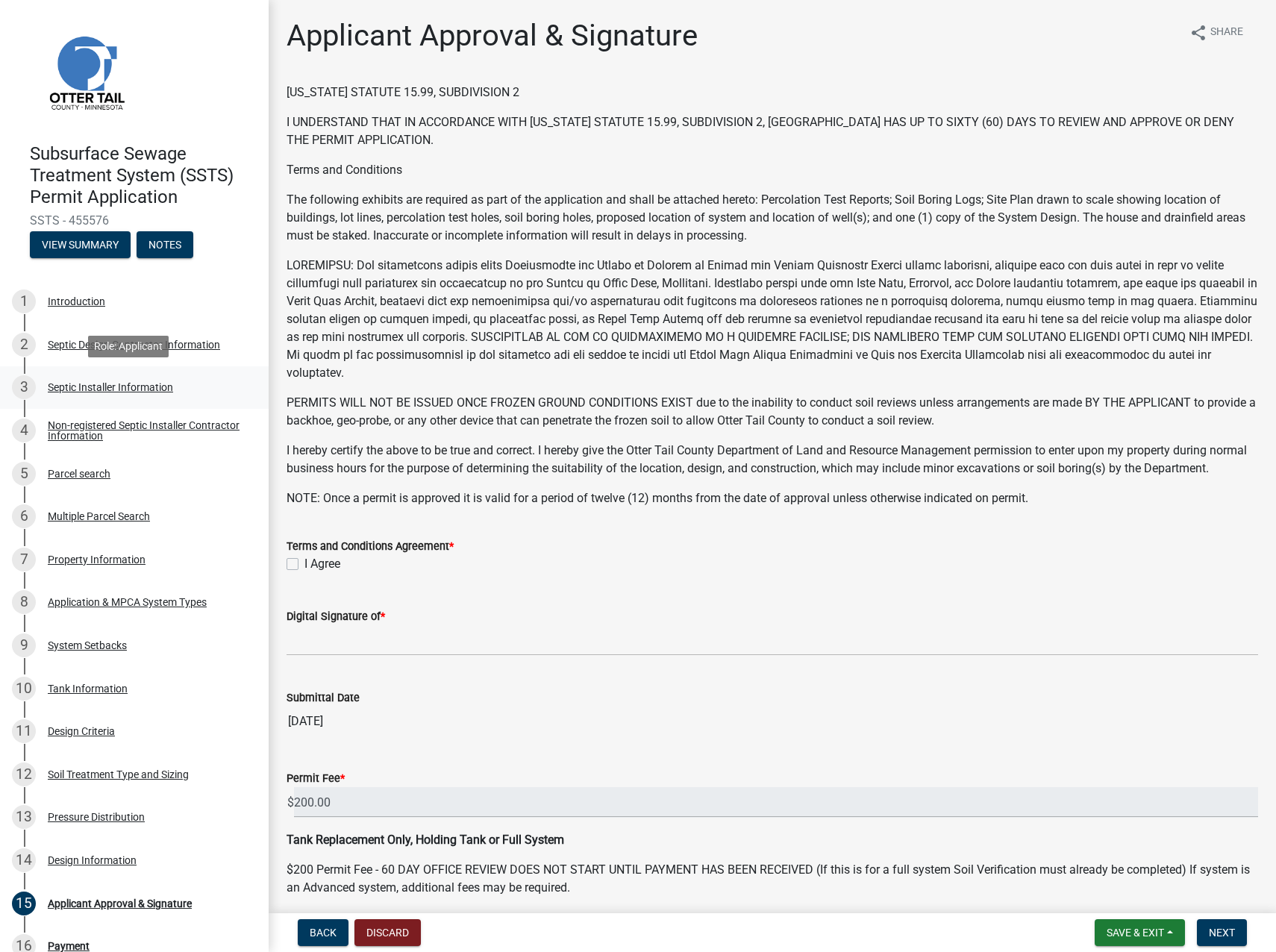
click at [96, 383] on div "Septic Installer Information" at bounding box center [110, 387] width 125 height 11
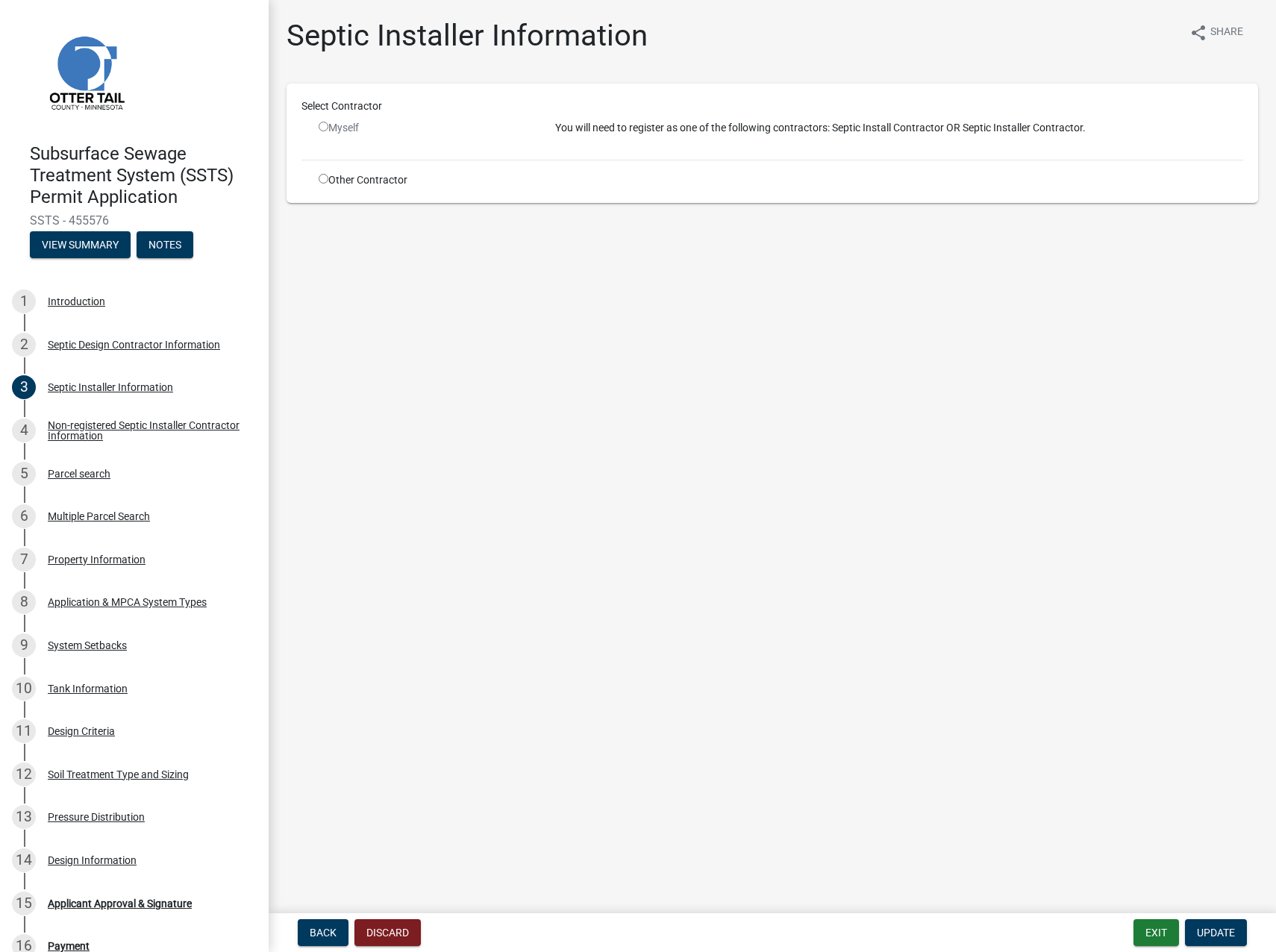
click at [321, 180] on input "radio" at bounding box center [323, 178] width 10 height 10
radio input "true"
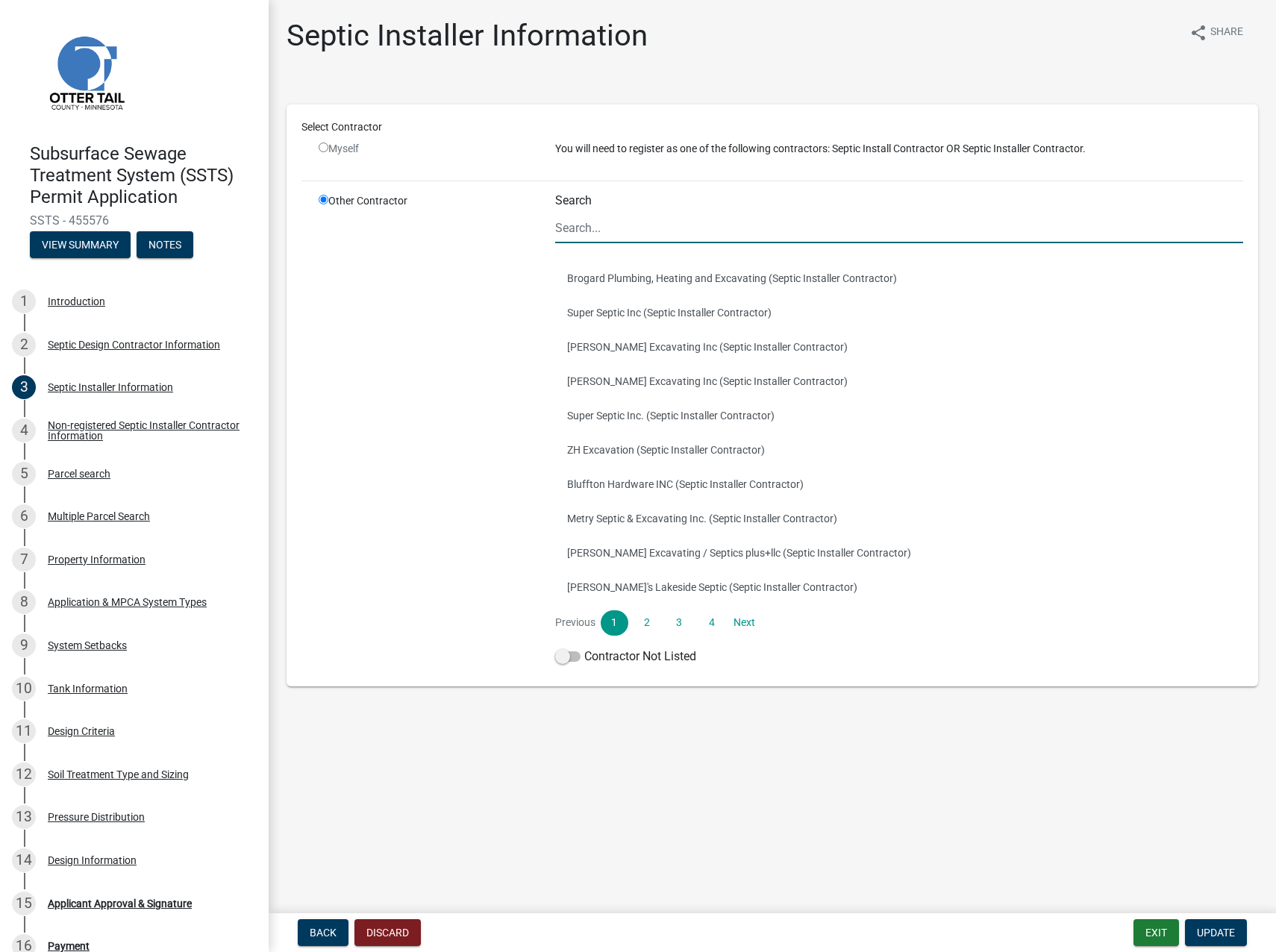
click at [554, 588] on div "Search Brogard Plumbing, Heating and Excavating (Septic Installer Contractor) S…" at bounding box center [899, 432] width 710 height 478
click at [569, 588] on span at bounding box center [568, 657] width 26 height 11
click at [585, 588] on input "Contractor Not Listed" at bounding box center [585, 648] width 0 height 0
drag, startPoint x: 875, startPoint y: 784, endPoint x: 888, endPoint y: 787, distance: 13.3
click at [886, 588] on main "Septic Installer Information share Share Select Contractor Myself You will need…" at bounding box center [773, 453] width 1008 height 908
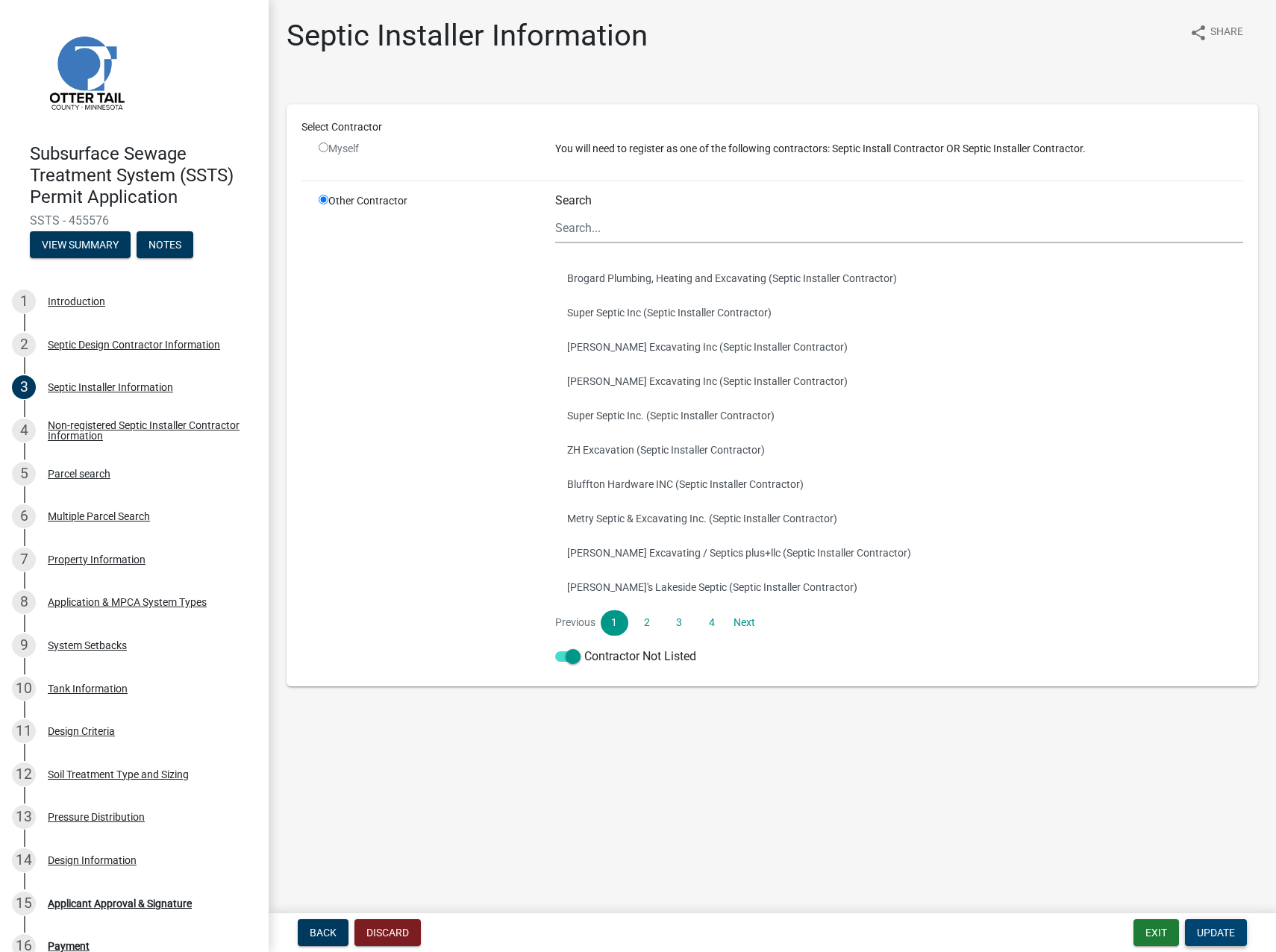
click at [1128, 588] on span "Update" at bounding box center [1216, 933] width 38 height 12
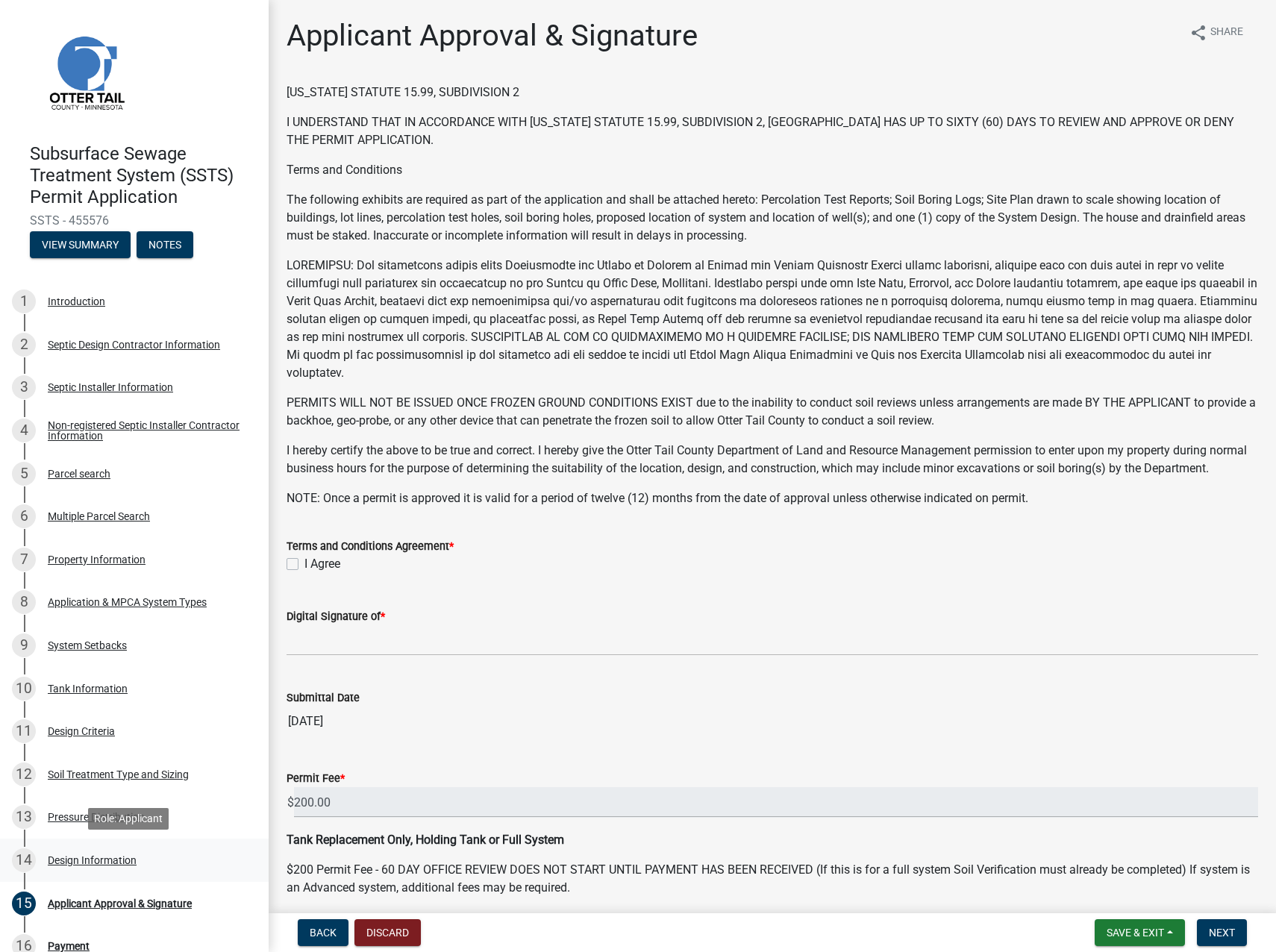
click at [105, 588] on div "Design Information" at bounding box center [92, 860] width 89 height 11
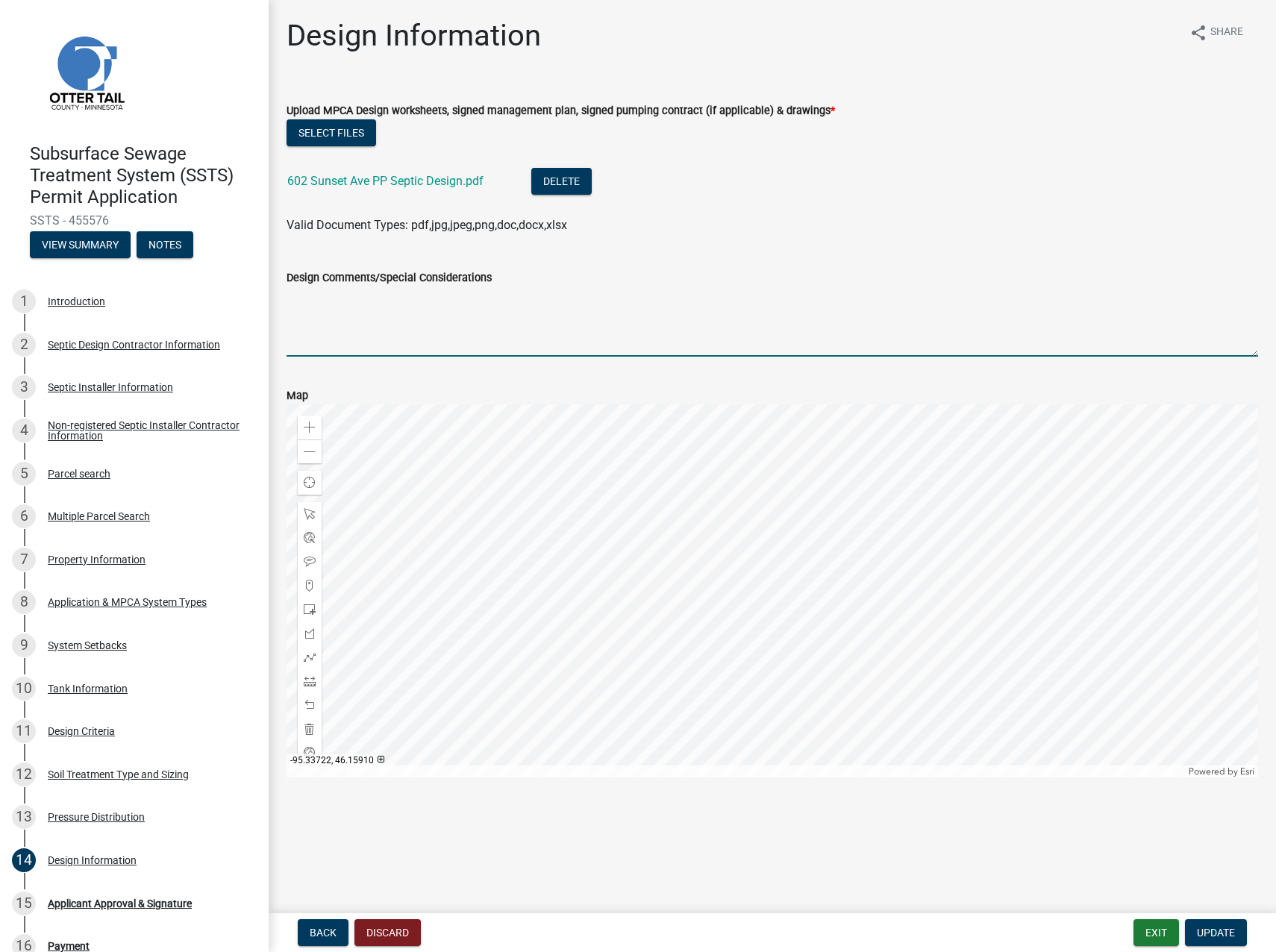
click at [334, 327] on textarea "Design Comments/Special Considerations" at bounding box center [772, 321] width 972 height 70
paste textarea "[DATE]"
click at [420, 302] on textarea "[PERSON_NAME] Excavating L142 will be installing. Lic Exp. [DATE]" at bounding box center [772, 321] width 972 height 70
type textarea "[PERSON_NAME] Excavating LLC L142 will be installing. Lic Exp. [DATE]"
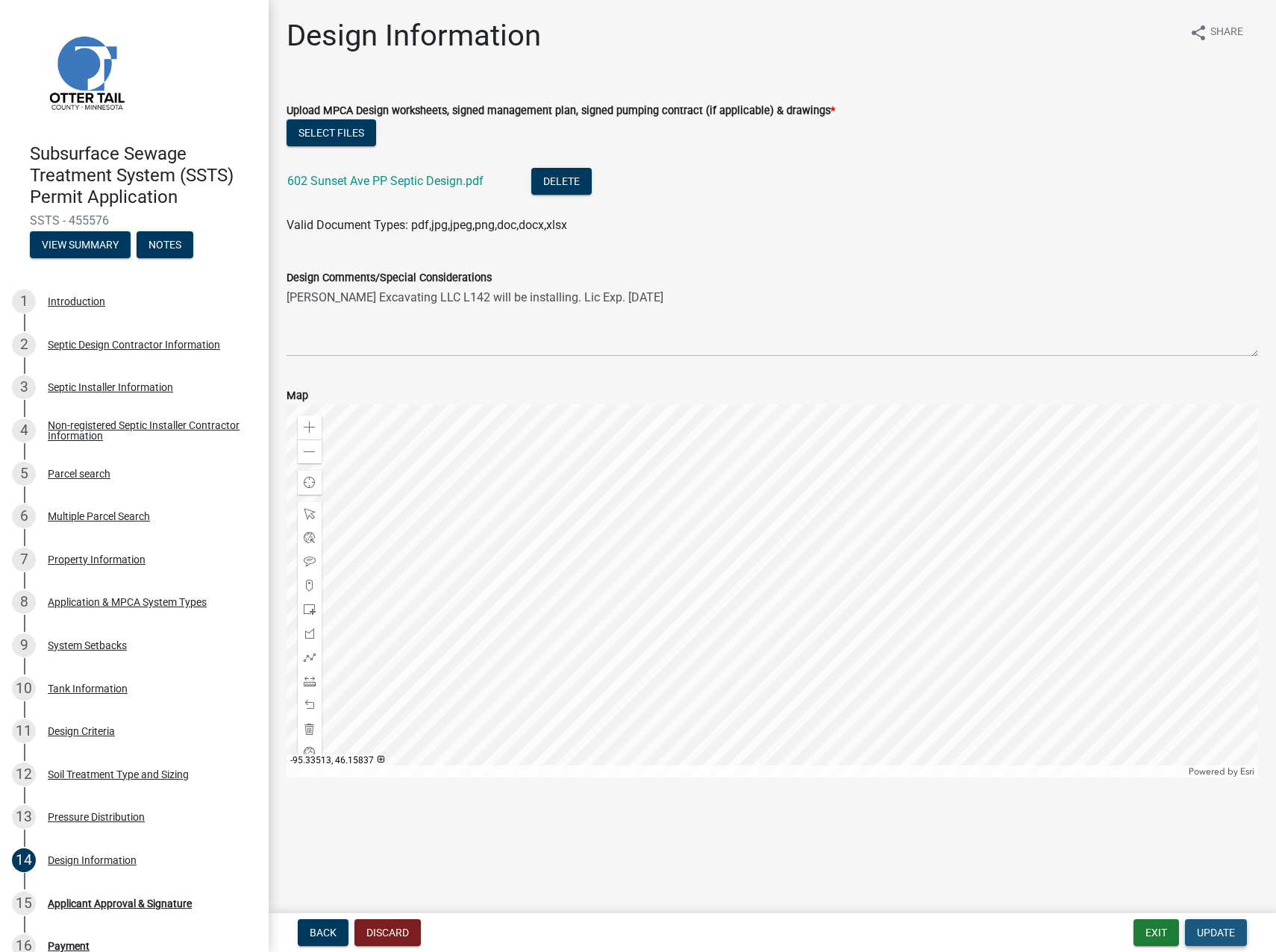
click at [1128, 588] on span "Update" at bounding box center [1216, 933] width 38 height 12
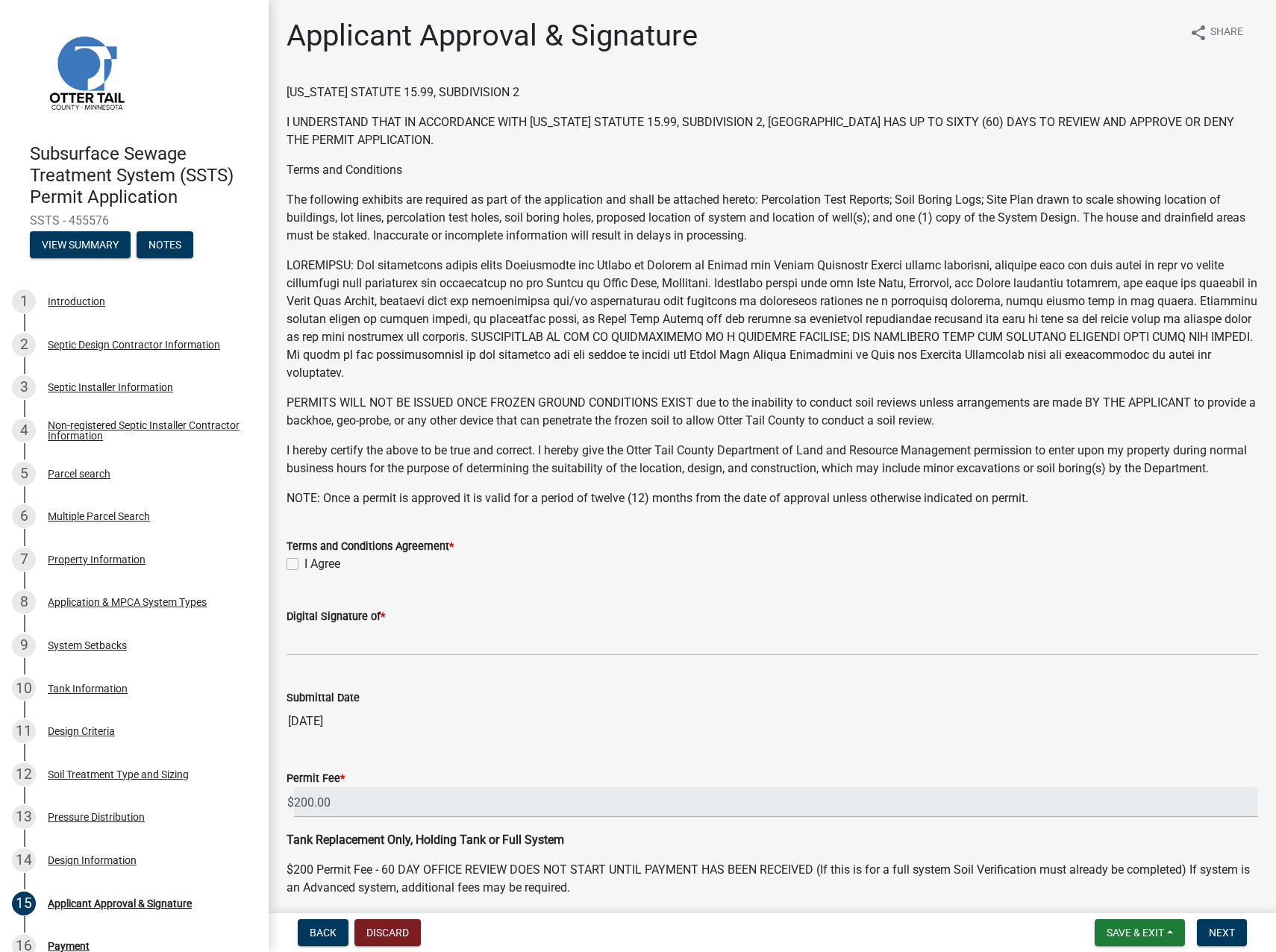
click at [304, 573] on label "I Agree" at bounding box center [322, 564] width 36 height 18
click at [304, 565] on input "I Agree" at bounding box center [309, 560] width 10 height 10
checkbox input "true"
click at [326, 588] on input "Digital Signature of *" at bounding box center [772, 640] width 972 height 31
type input "[PERSON_NAME] [PERSON_NAME]"
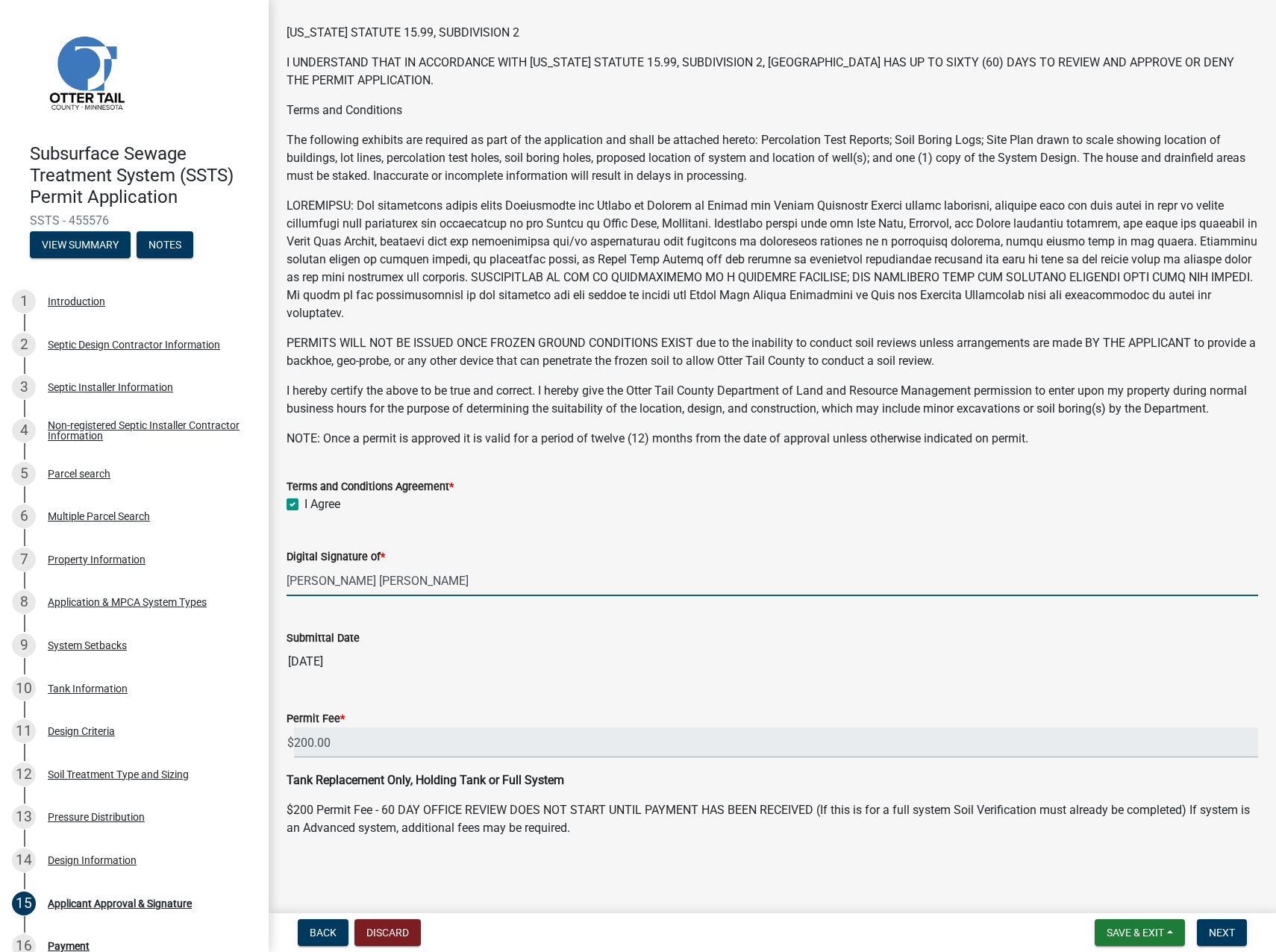
scroll to position [78, 0]
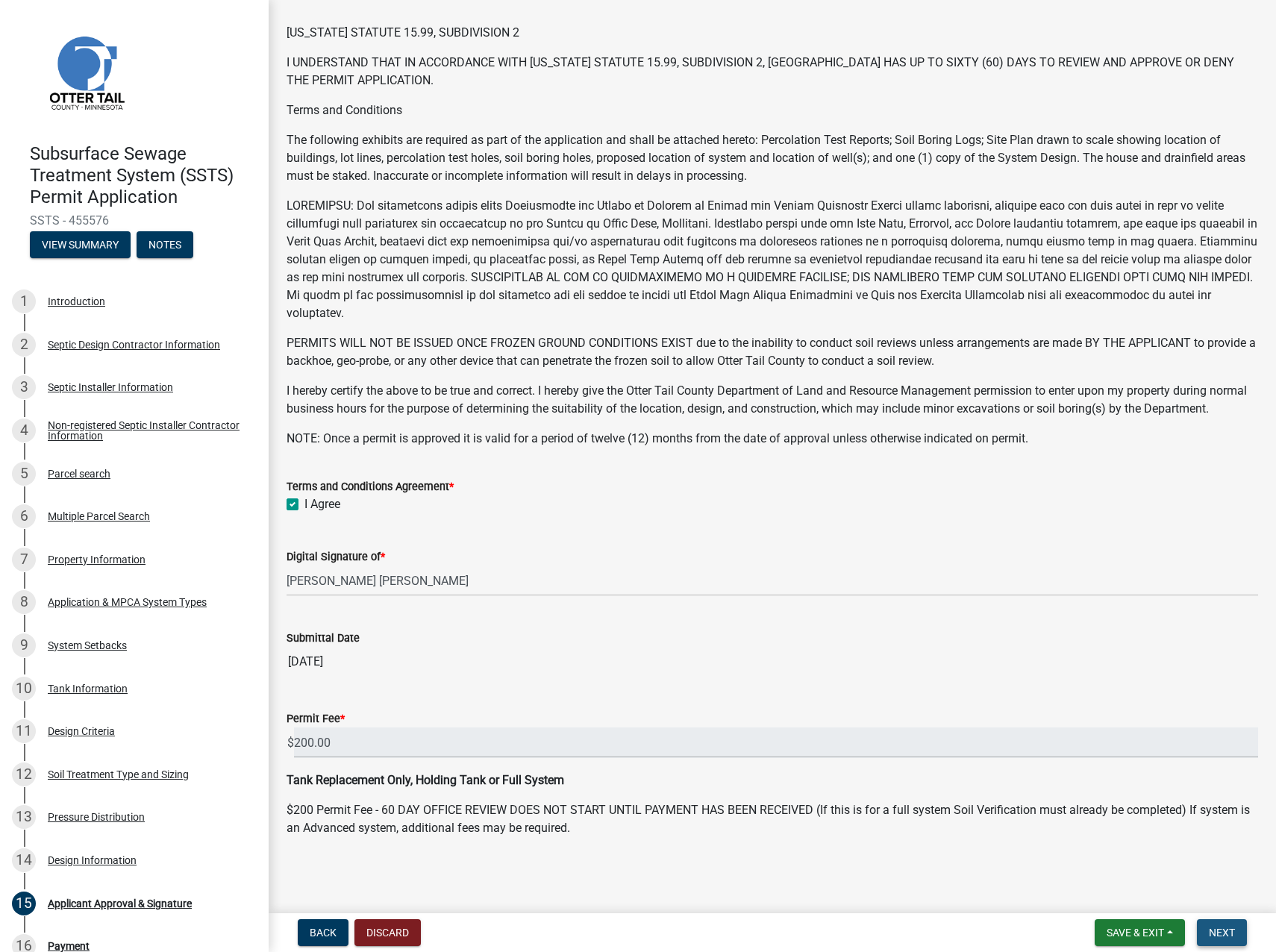
click at [1128, 588] on span "Next" at bounding box center [1222, 933] width 26 height 12
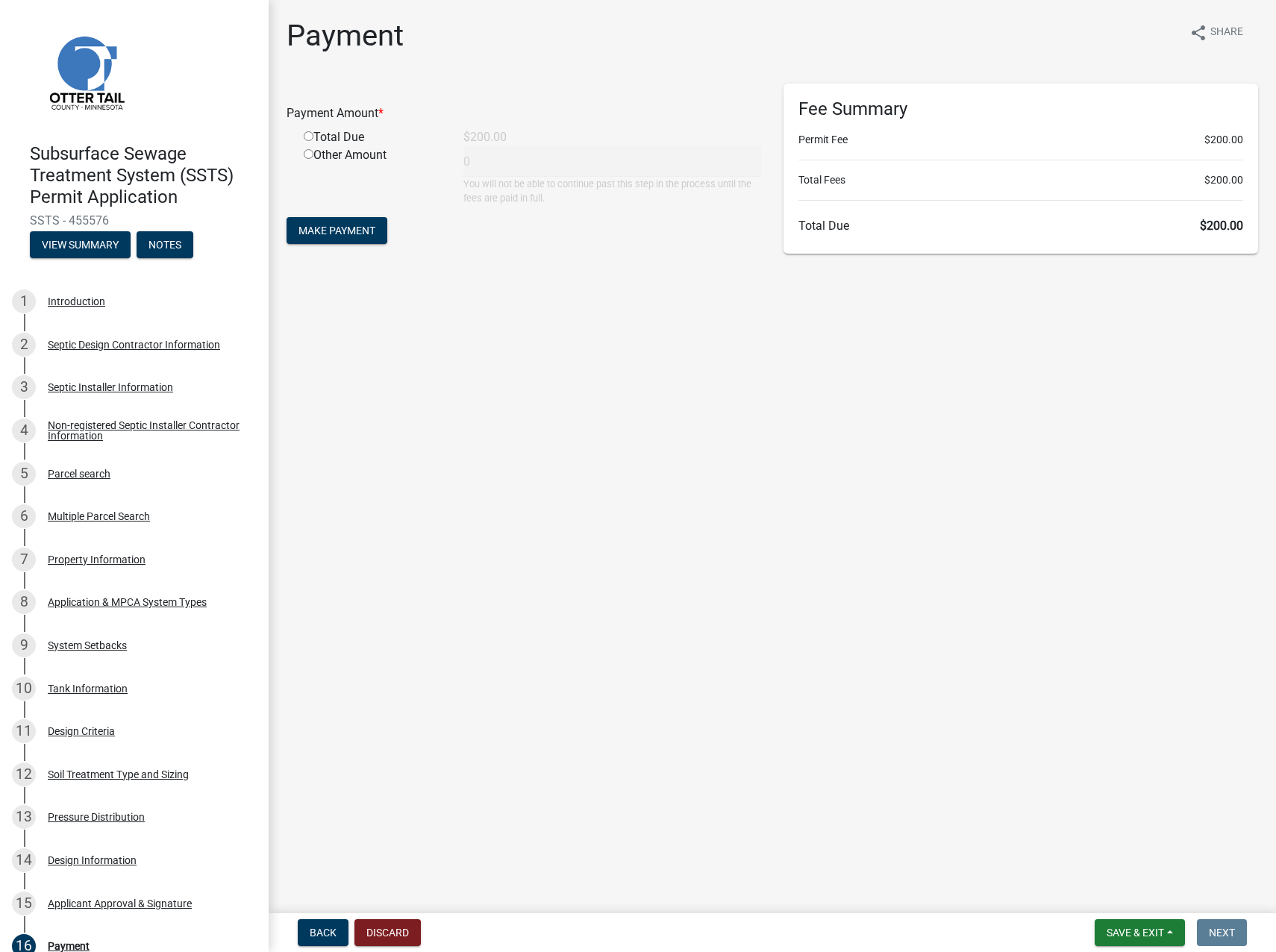
click at [308, 136] on input "radio" at bounding box center [308, 136] width 10 height 10
radio input "true"
type input "200"
click at [342, 222] on button "Make Payment" at bounding box center [337, 230] width 101 height 27
